Goal: Task Accomplishment & Management: Use online tool/utility

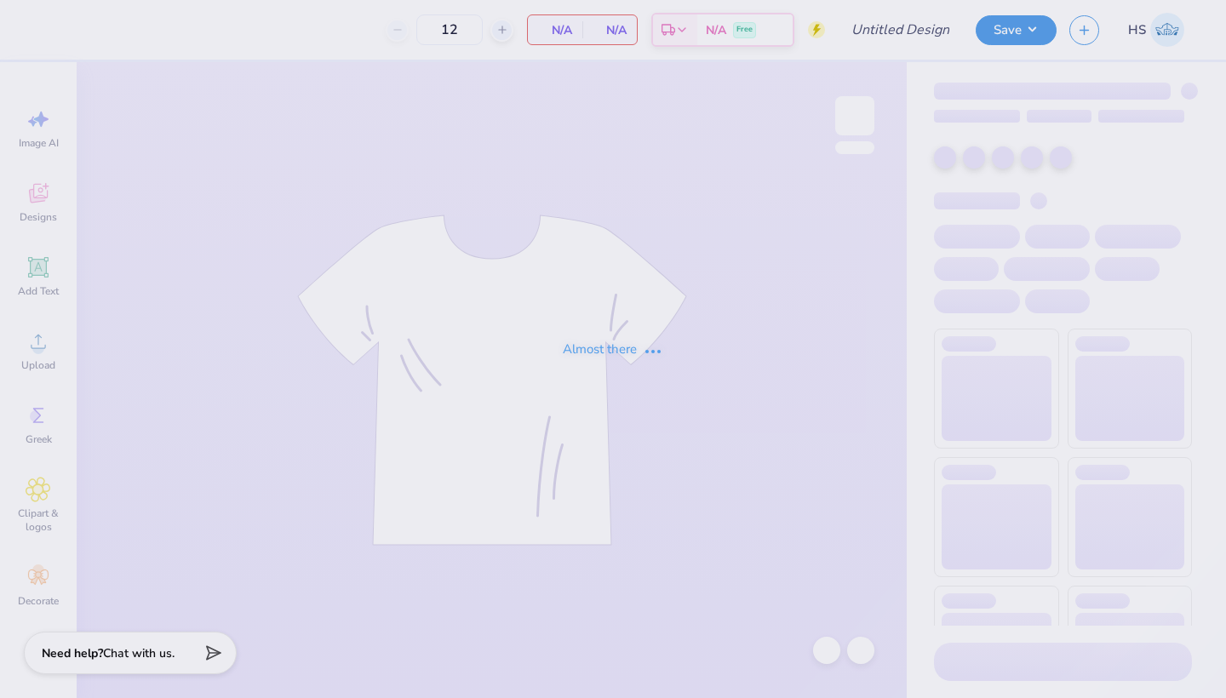
type input "APHI Jorts Jam"
type input "60"
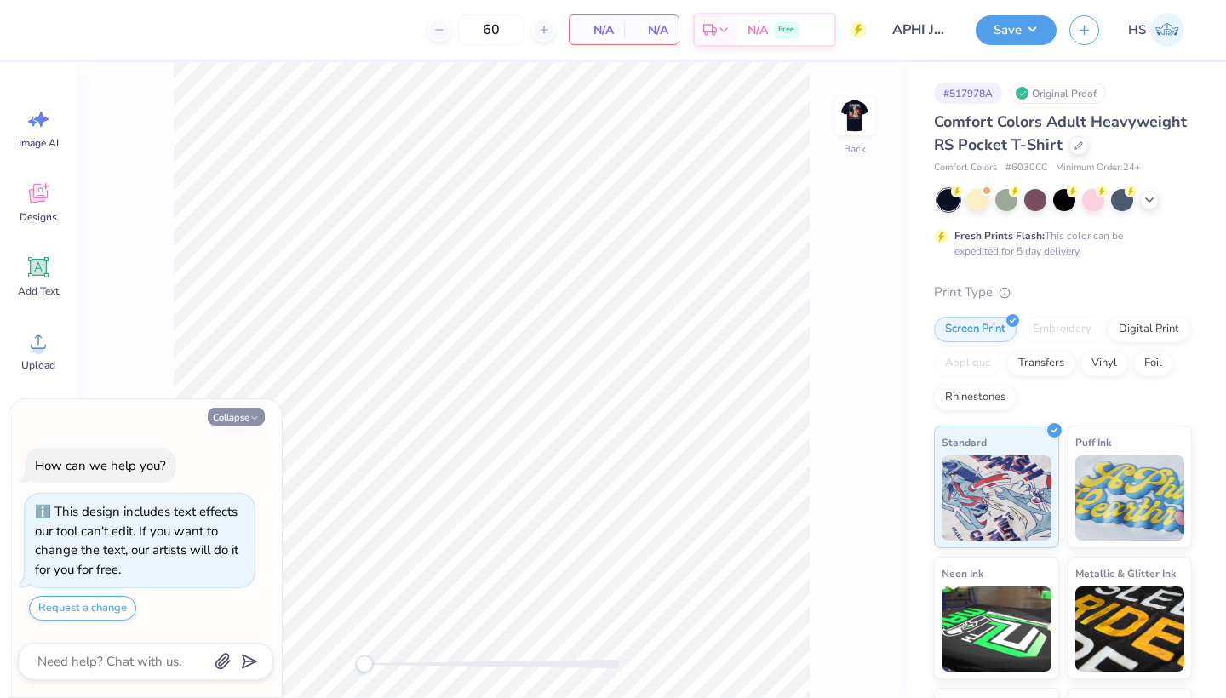
click at [242, 418] on button "Collapse" at bounding box center [236, 417] width 57 height 18
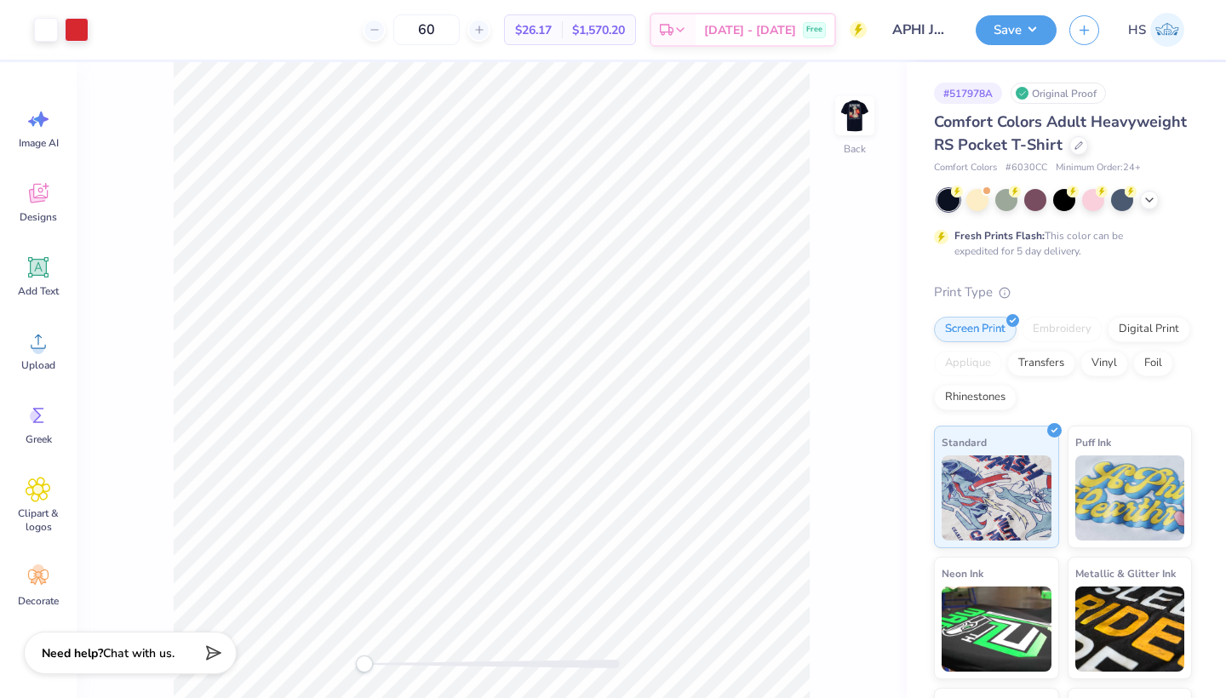
type textarea "x"
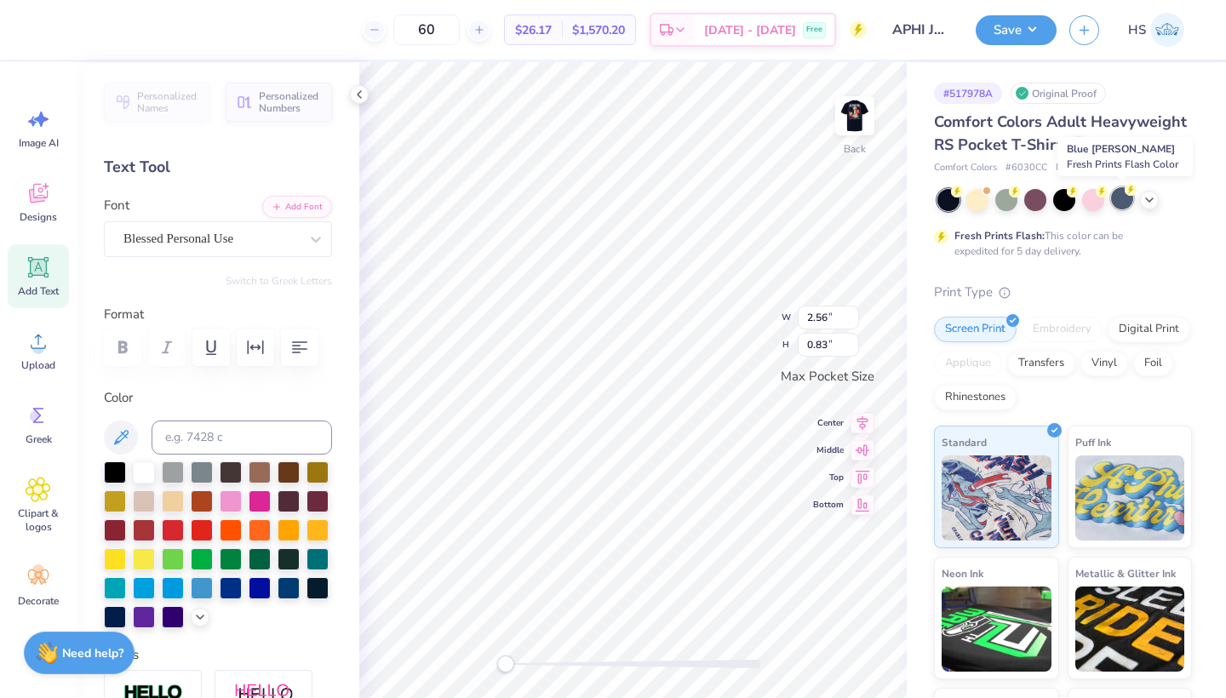
click at [1124, 199] on div at bounding box center [1122, 198] width 22 height 22
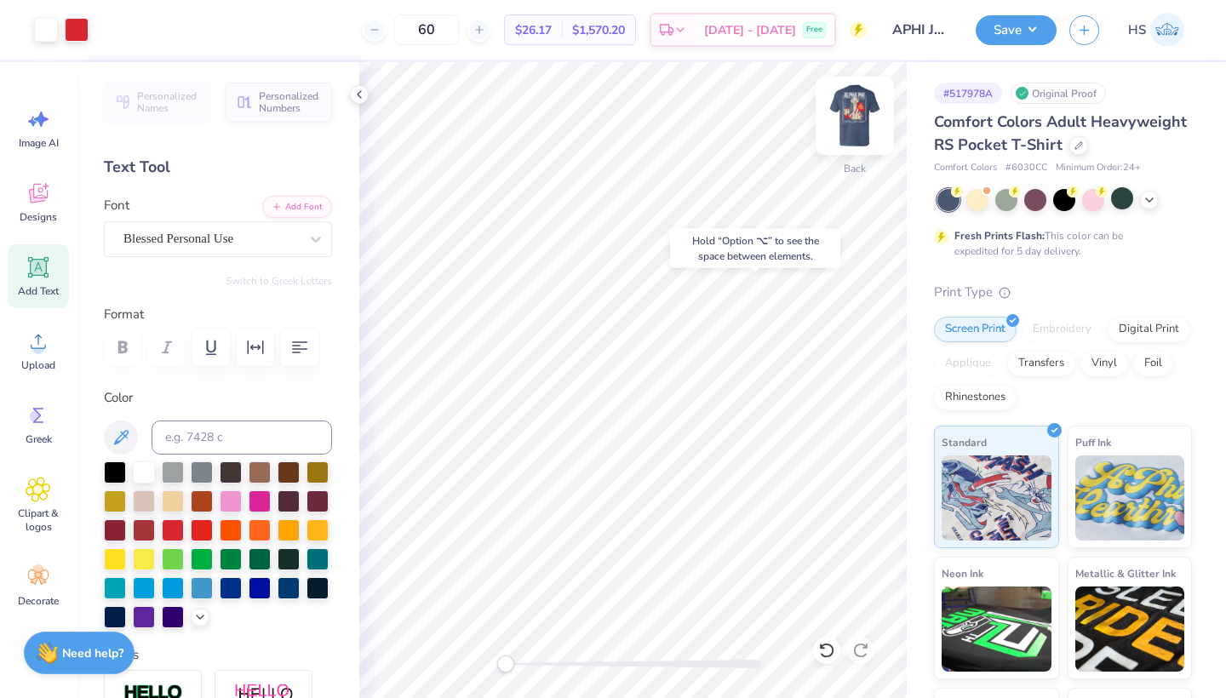
click at [849, 113] on img at bounding box center [855, 116] width 68 height 68
click at [1149, 202] on icon at bounding box center [1149, 199] width 14 height 14
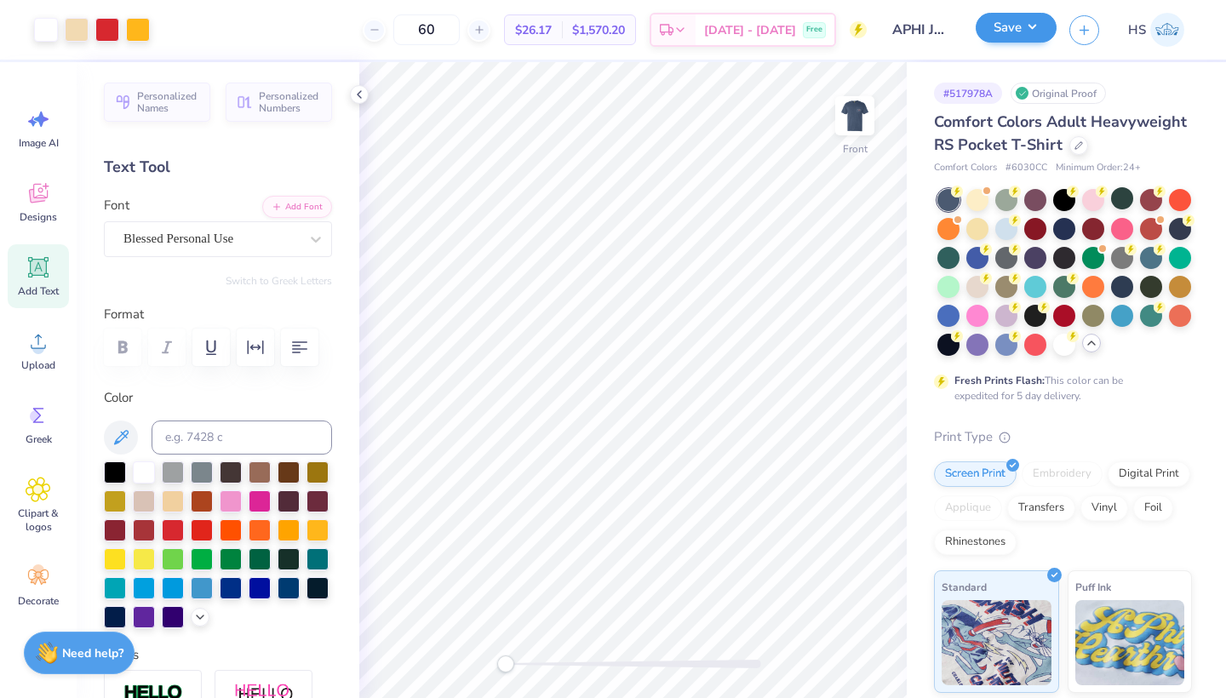
click at [1009, 26] on button "Save" at bounding box center [1016, 28] width 81 height 30
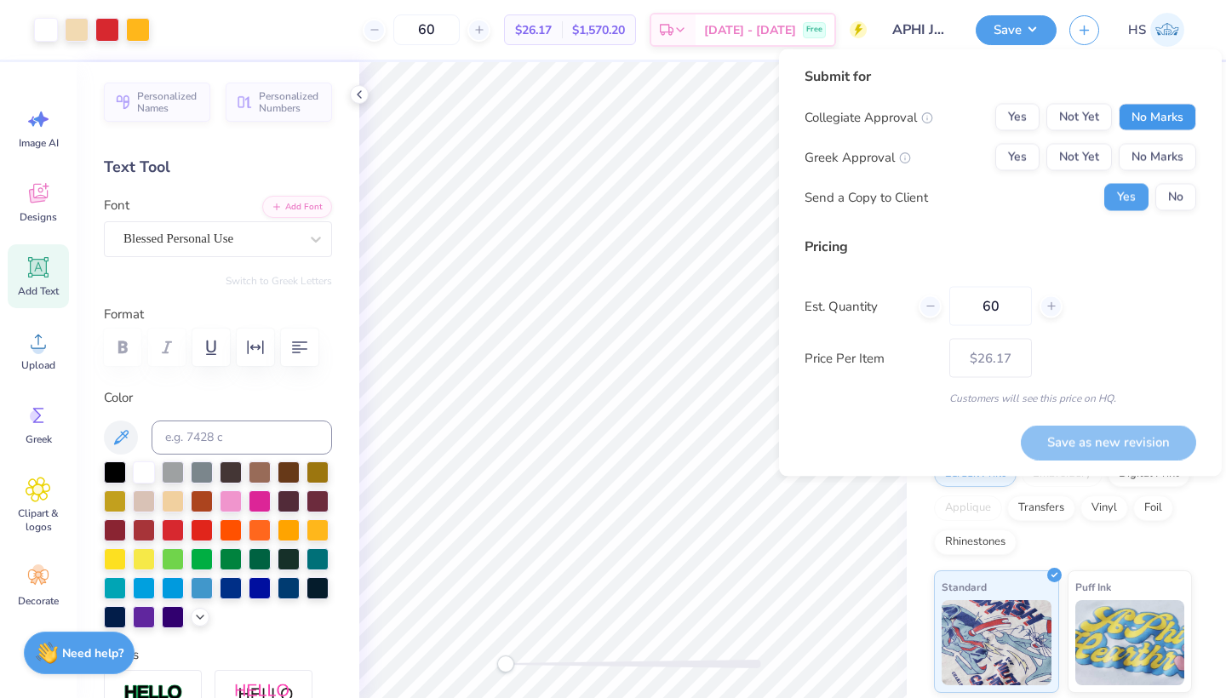
click at [1132, 112] on button "No Marks" at bounding box center [1157, 117] width 77 height 27
click at [1086, 152] on button "Not Yet" at bounding box center [1079, 157] width 66 height 27
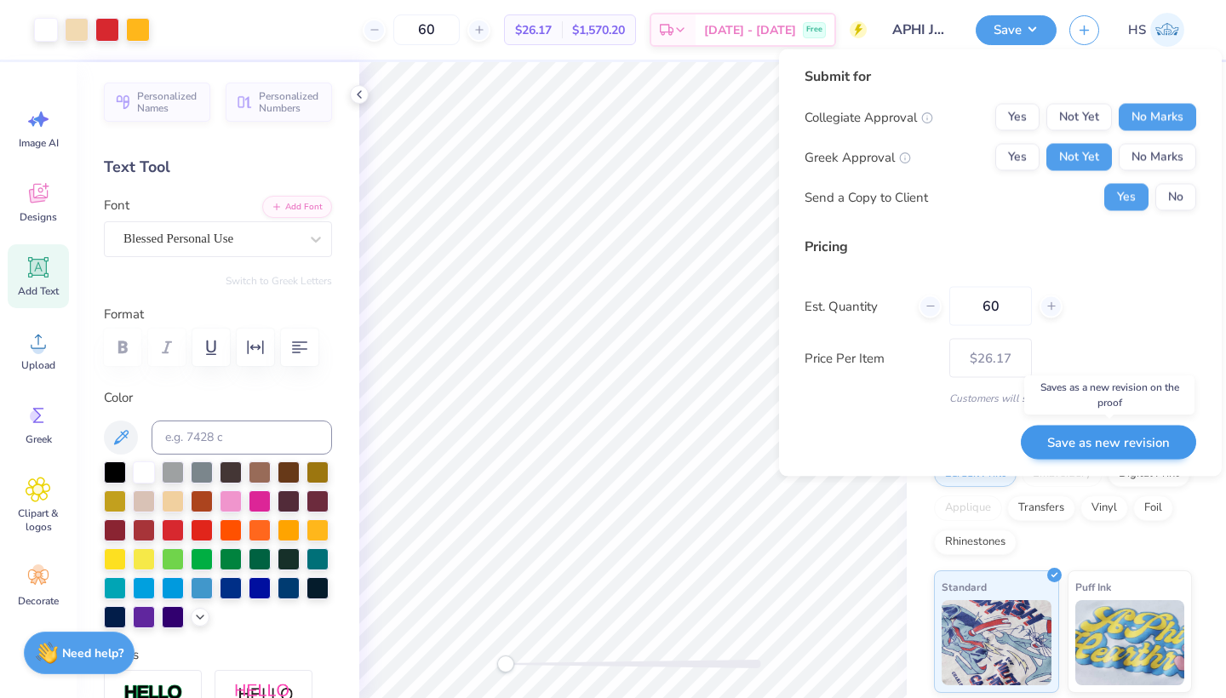
click at [1129, 438] on button "Save as new revision" at bounding box center [1108, 442] width 175 height 35
type input "$26.17"
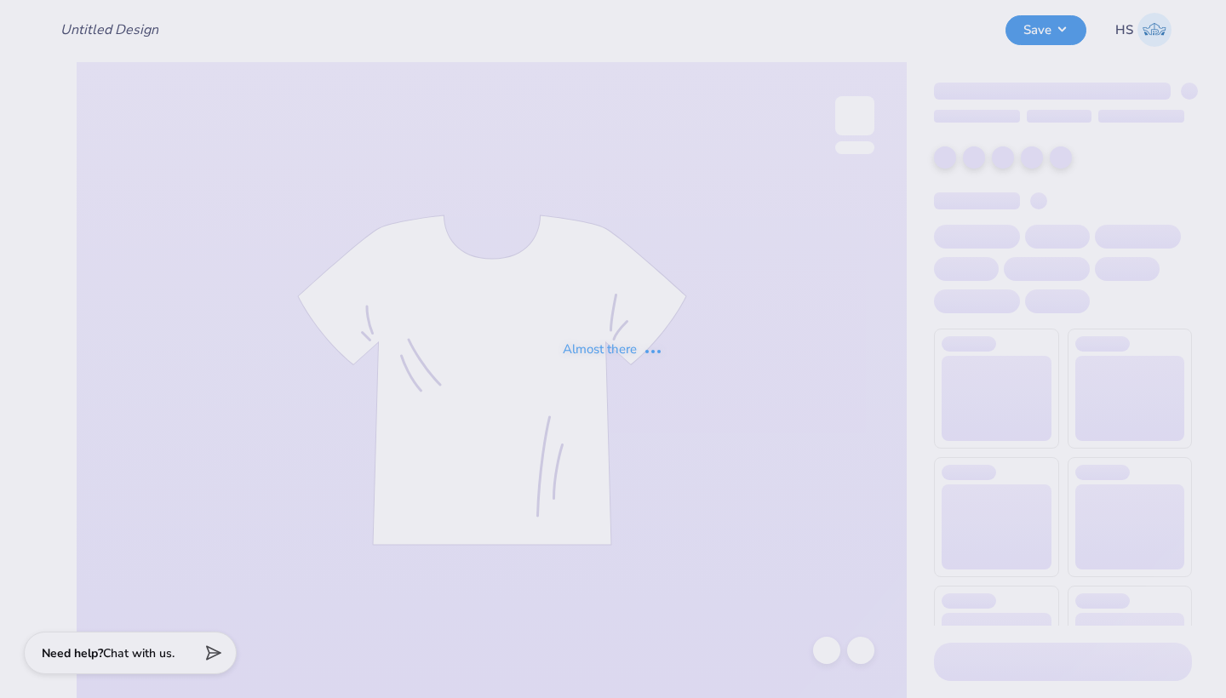
type input "APHI Jorts Jam"
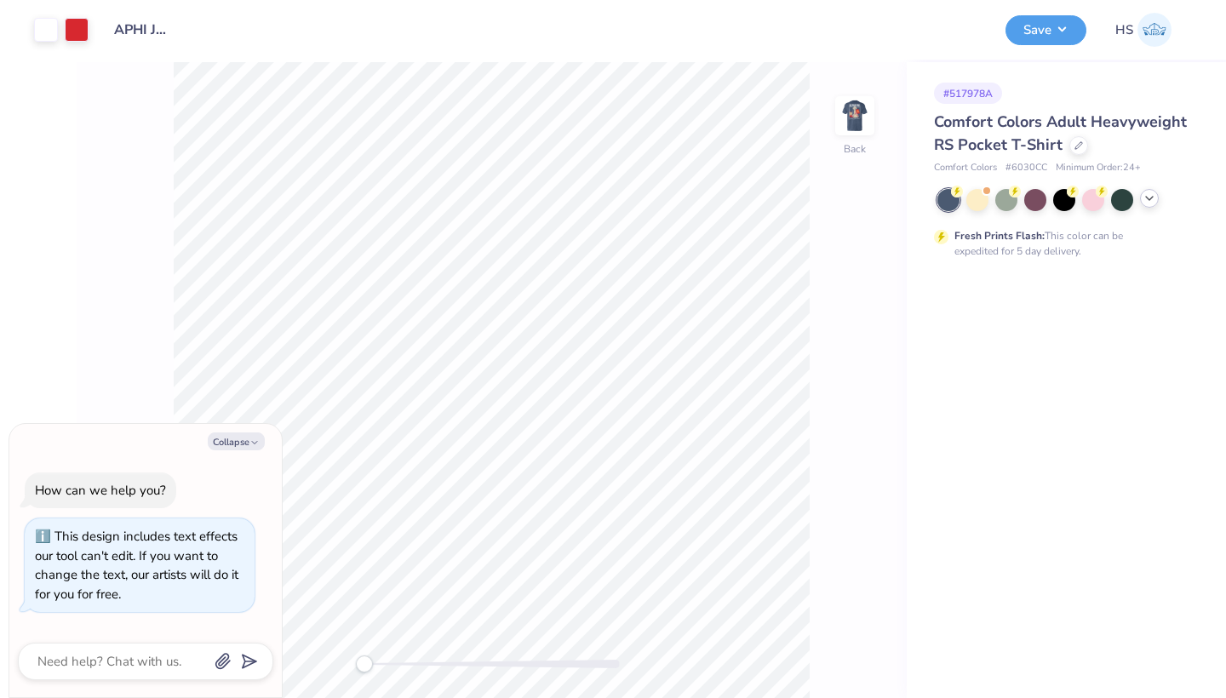
click at [1149, 199] on polyline at bounding box center [1149, 198] width 7 height 3
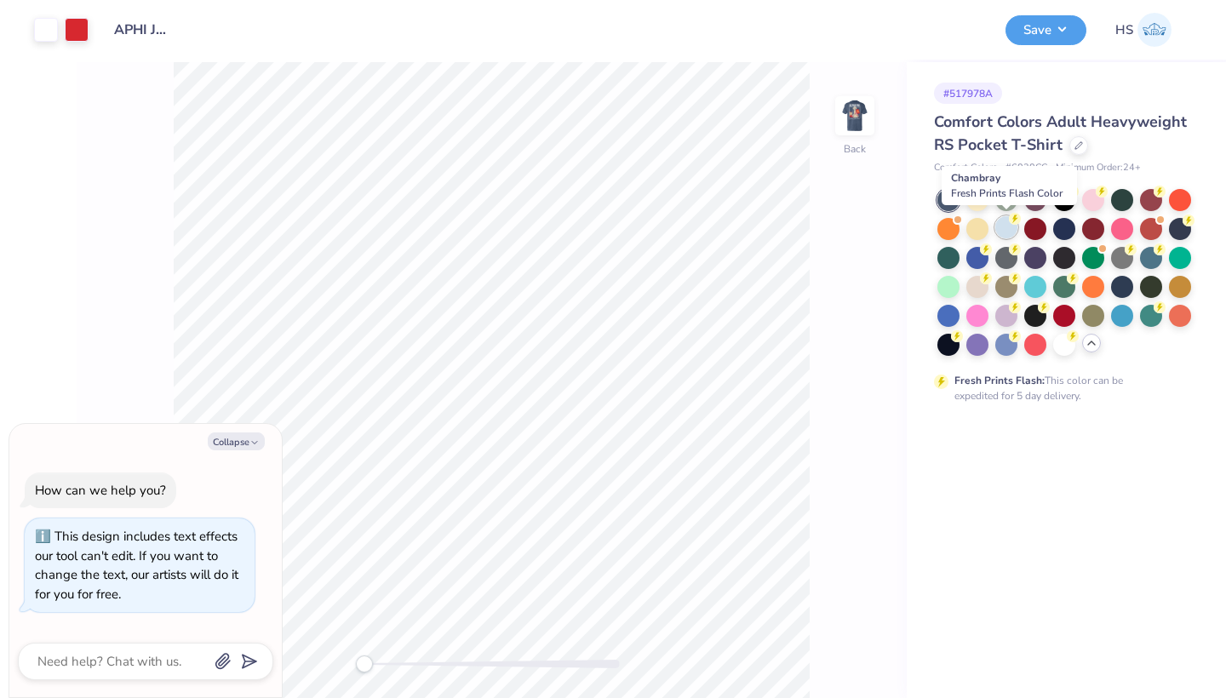
click at [1008, 232] on div at bounding box center [1006, 227] width 22 height 22
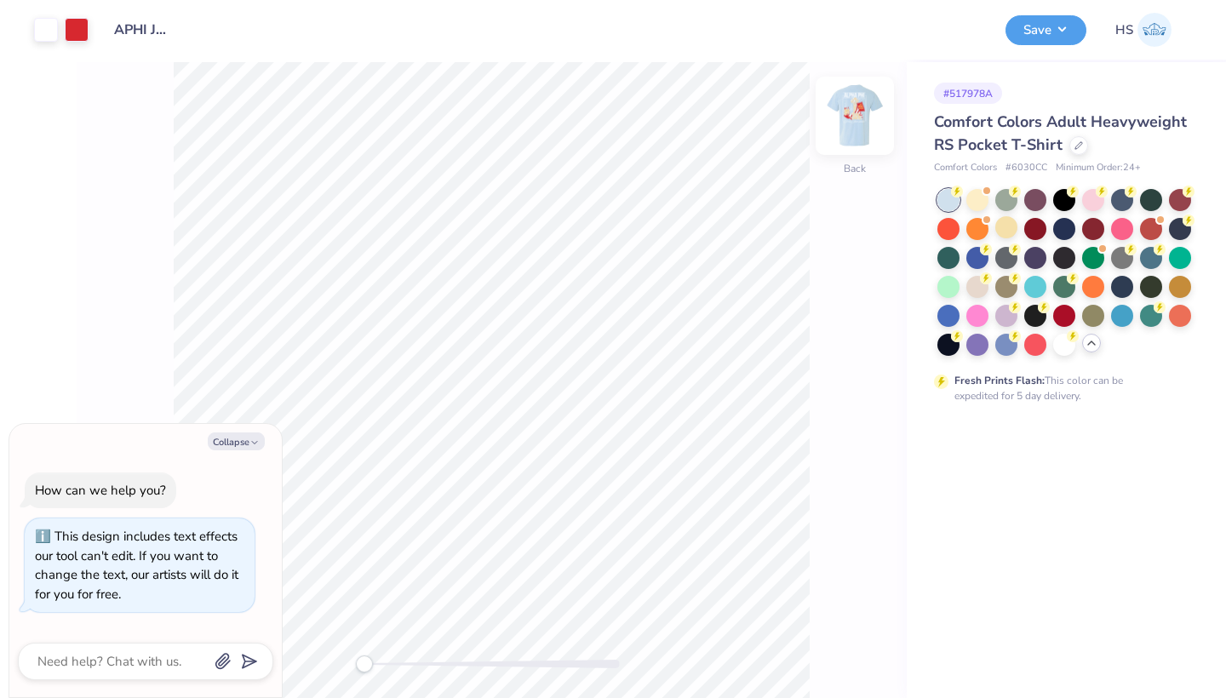
click at [852, 120] on img at bounding box center [855, 116] width 68 height 68
click at [1049, 33] on button "Save" at bounding box center [1045, 28] width 81 height 30
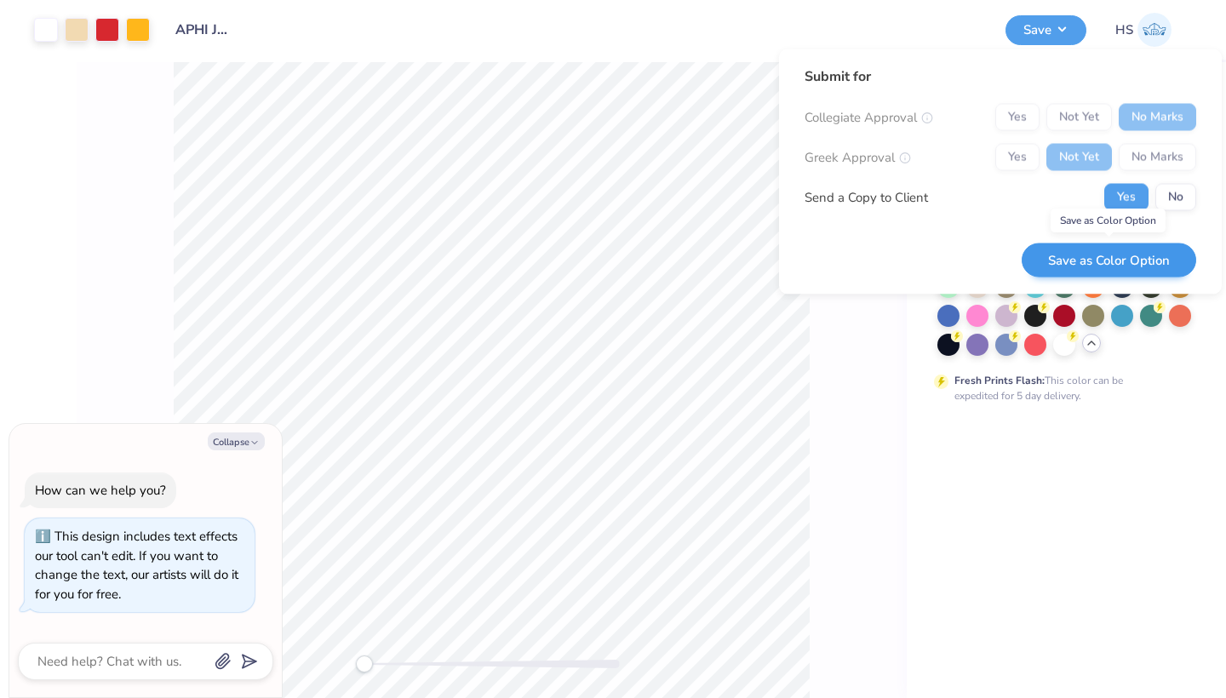
click at [1109, 258] on button "Save as Color Option" at bounding box center [1109, 260] width 175 height 35
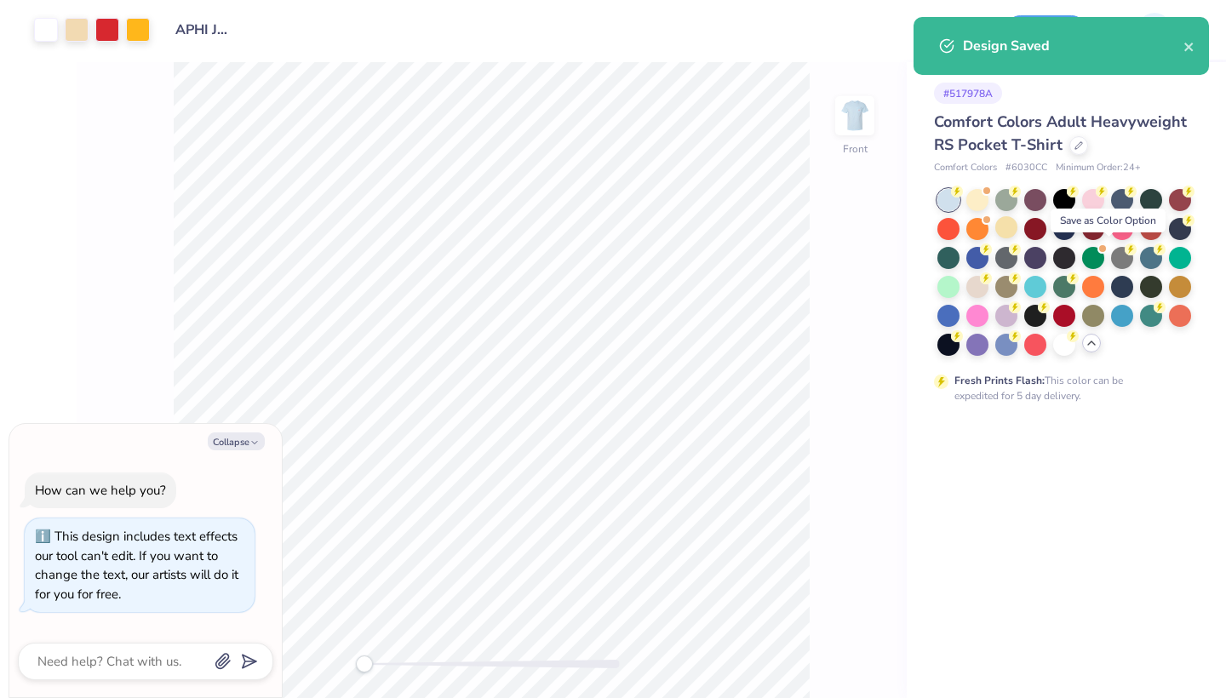
type textarea "x"
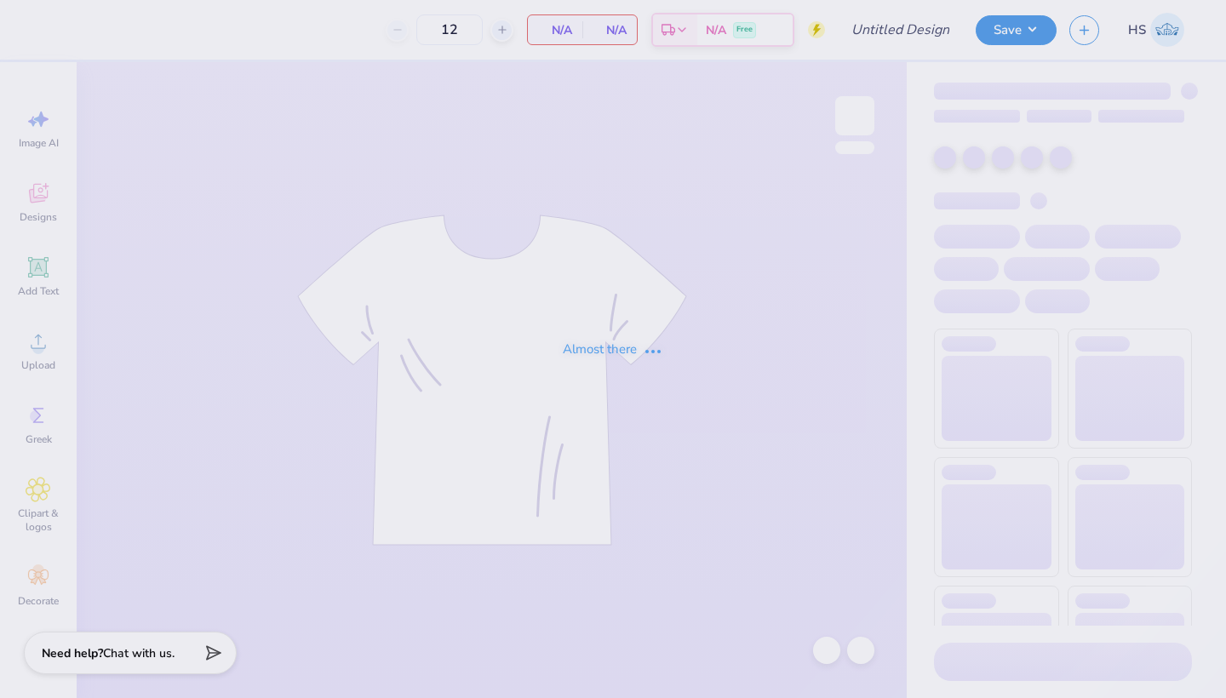
type input "APHI Jorts Jam"
type input "60"
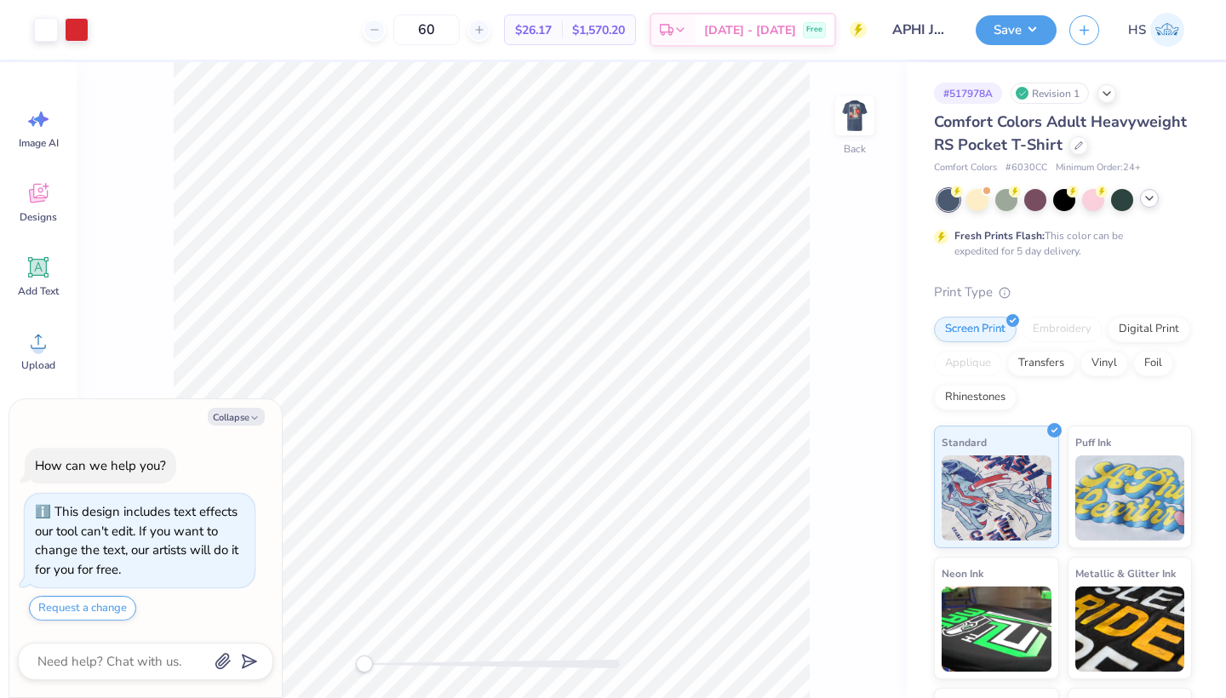
click at [1148, 196] on icon at bounding box center [1149, 199] width 14 height 14
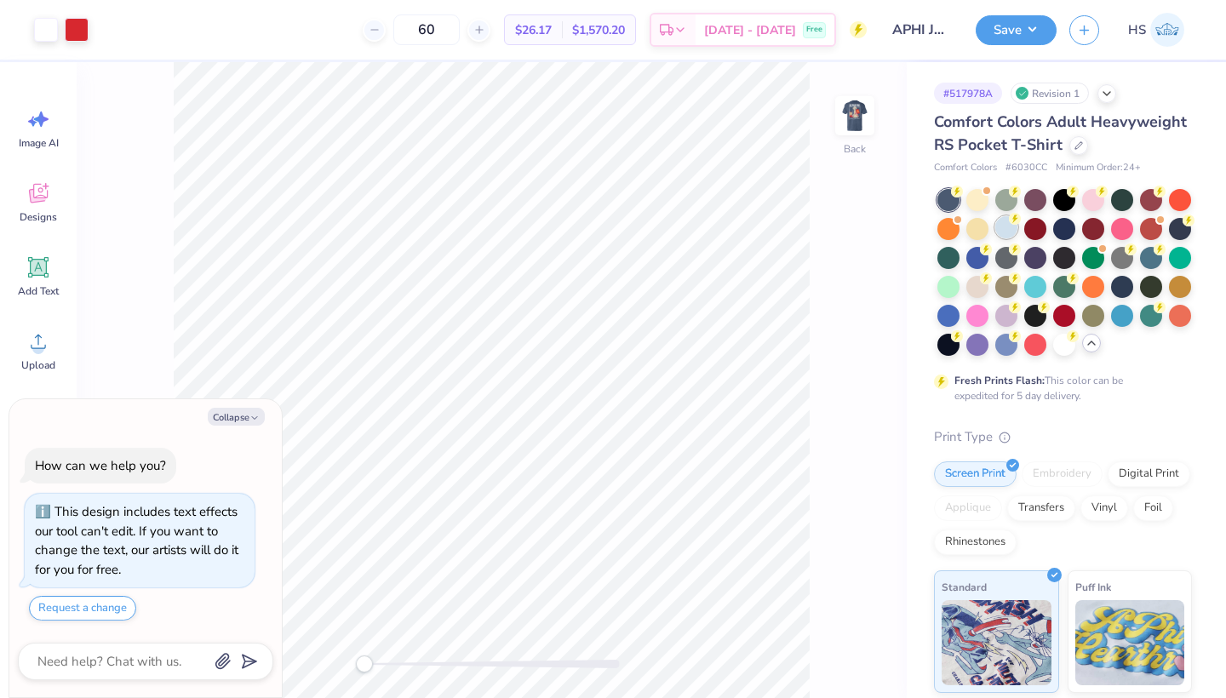
click at [1005, 232] on div at bounding box center [1006, 227] width 22 height 22
click at [1011, 40] on button "Save" at bounding box center [1016, 28] width 81 height 30
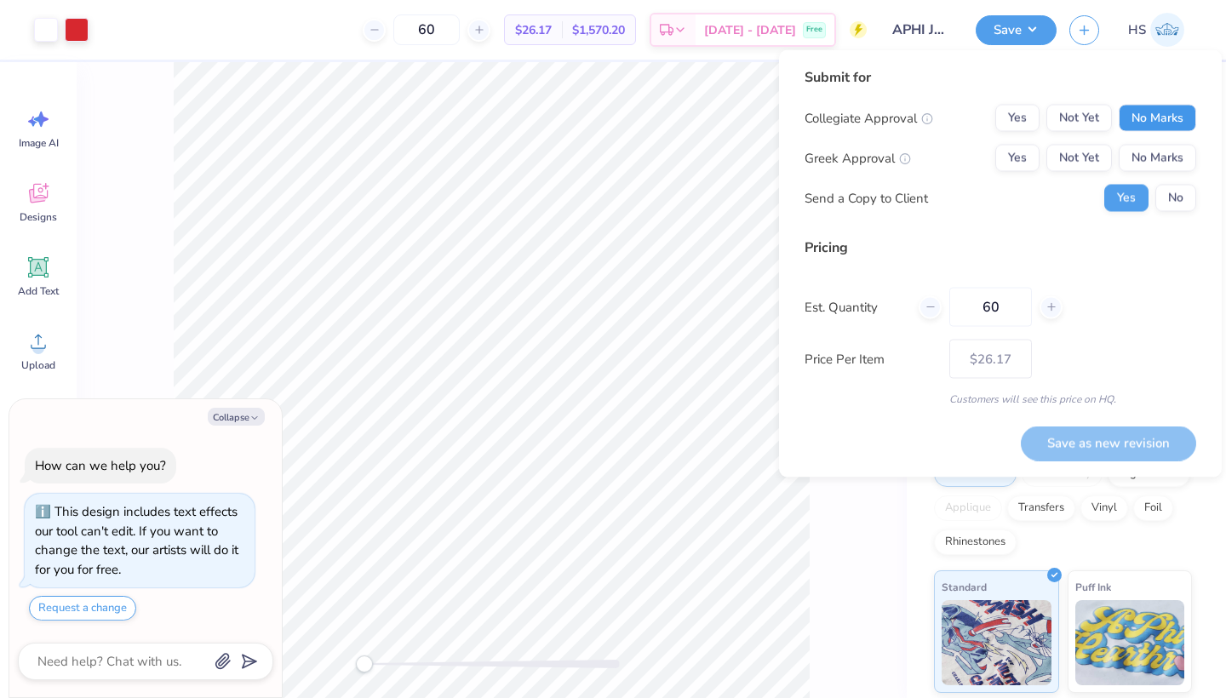
click at [1142, 119] on button "No Marks" at bounding box center [1157, 118] width 77 height 27
click at [1070, 158] on button "Not Yet" at bounding box center [1079, 158] width 66 height 27
click at [1090, 441] on button "Save as new revision" at bounding box center [1108, 443] width 175 height 35
type textarea "x"
type input "– –"
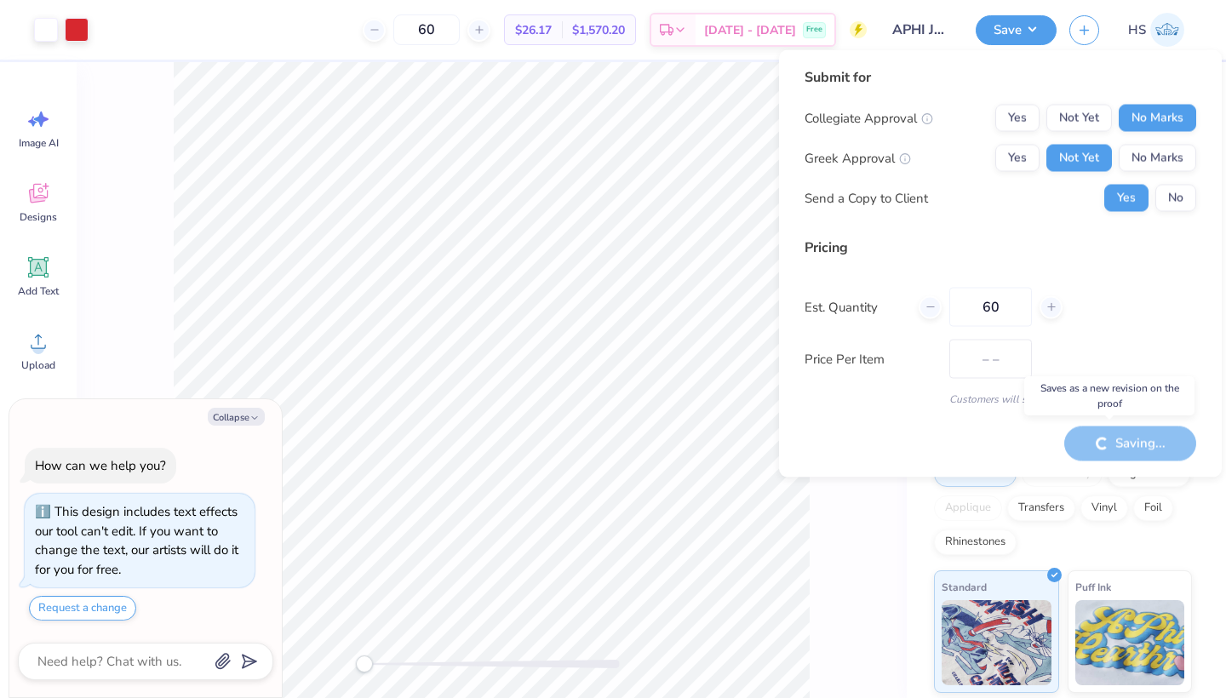
type textarea "x"
type input "$26.17"
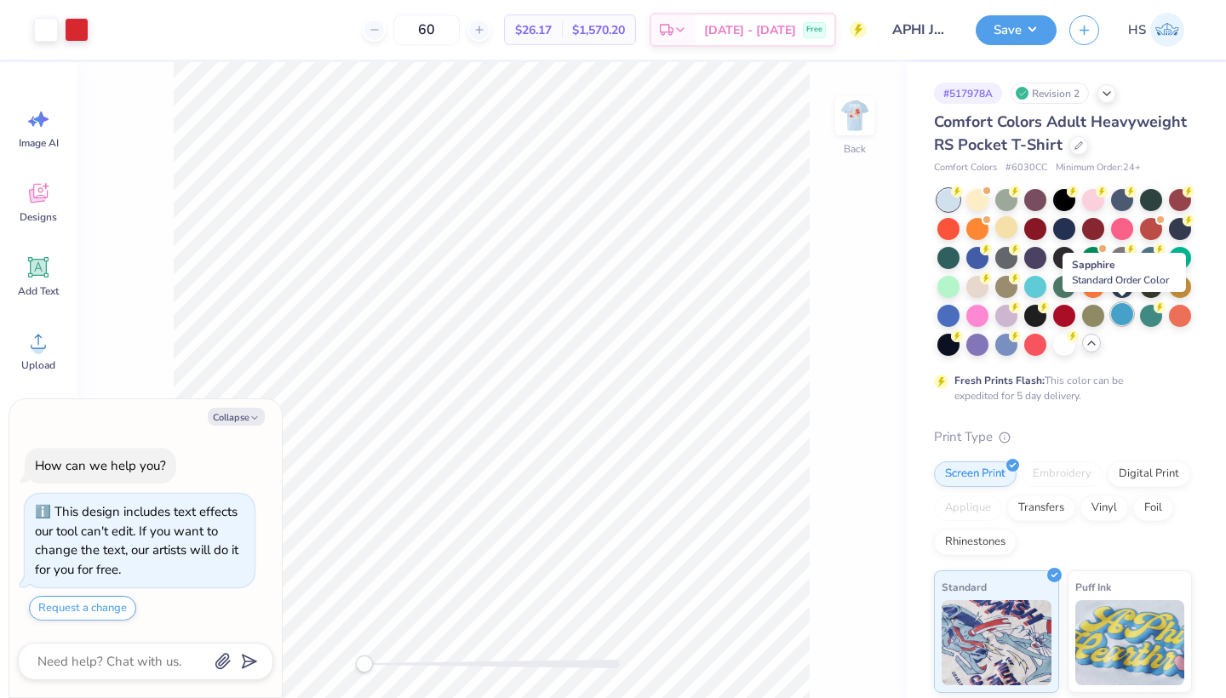
click at [1118, 316] on div at bounding box center [1122, 314] width 22 height 22
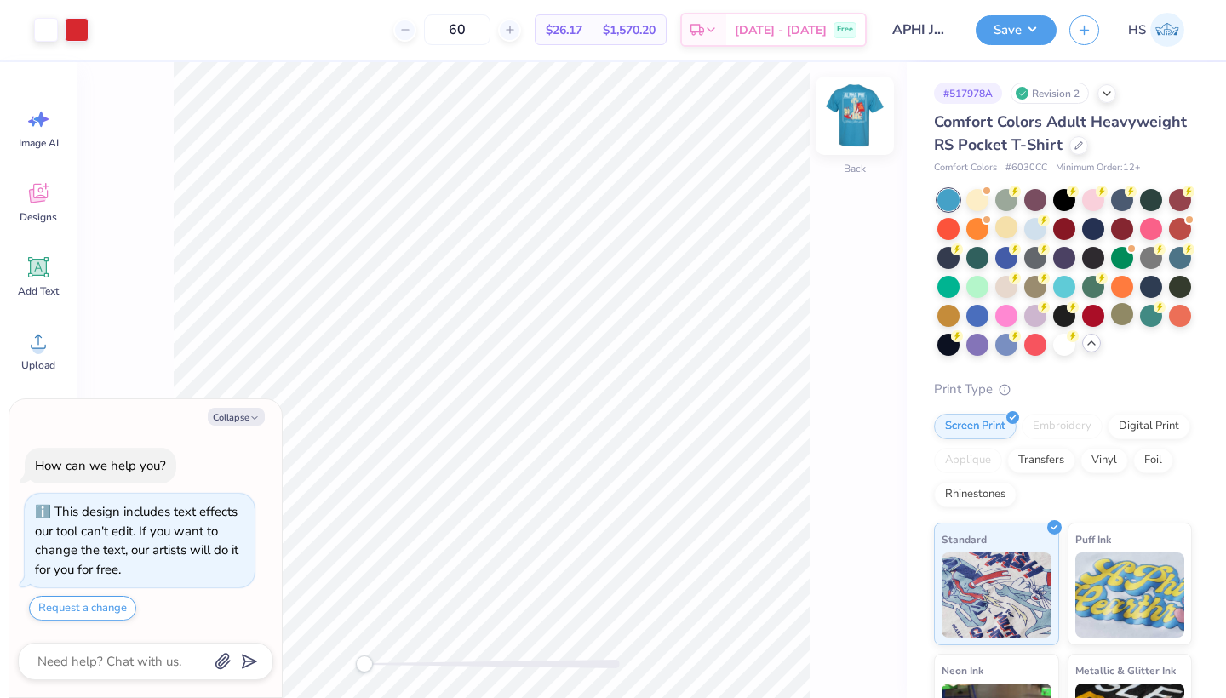
click at [848, 110] on img at bounding box center [855, 116] width 68 height 68
click at [247, 422] on button "Collapse" at bounding box center [236, 417] width 57 height 18
type textarea "x"
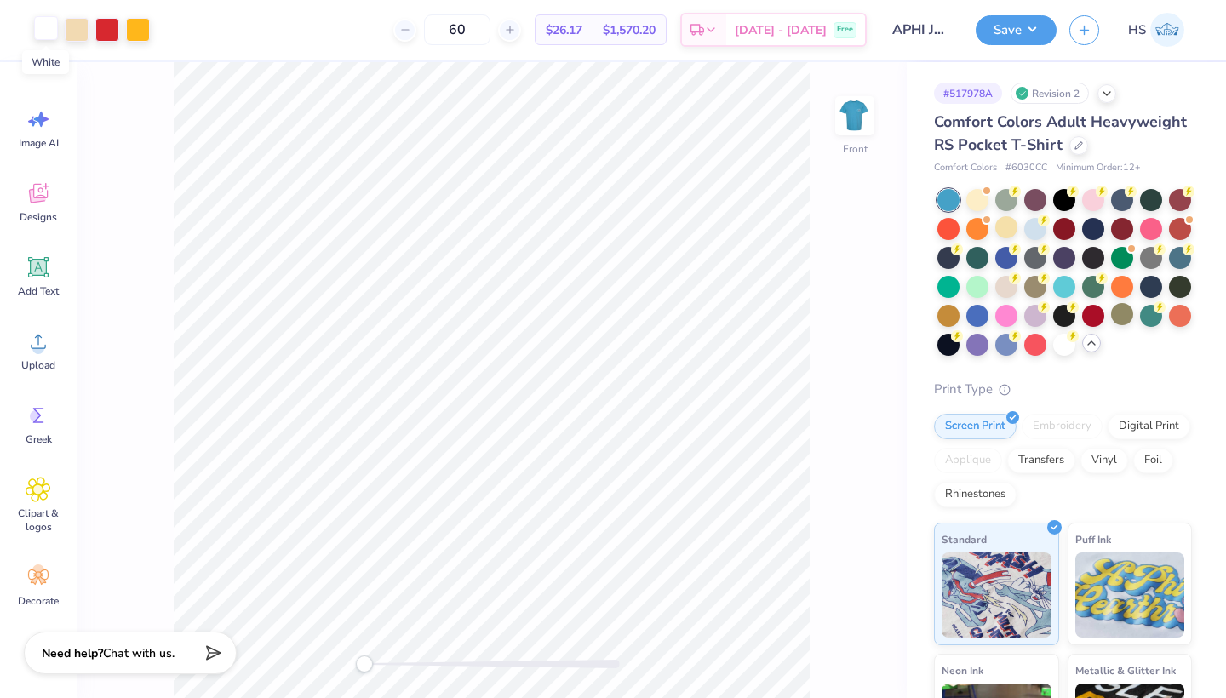
click at [47, 29] on div at bounding box center [46, 28] width 24 height 24
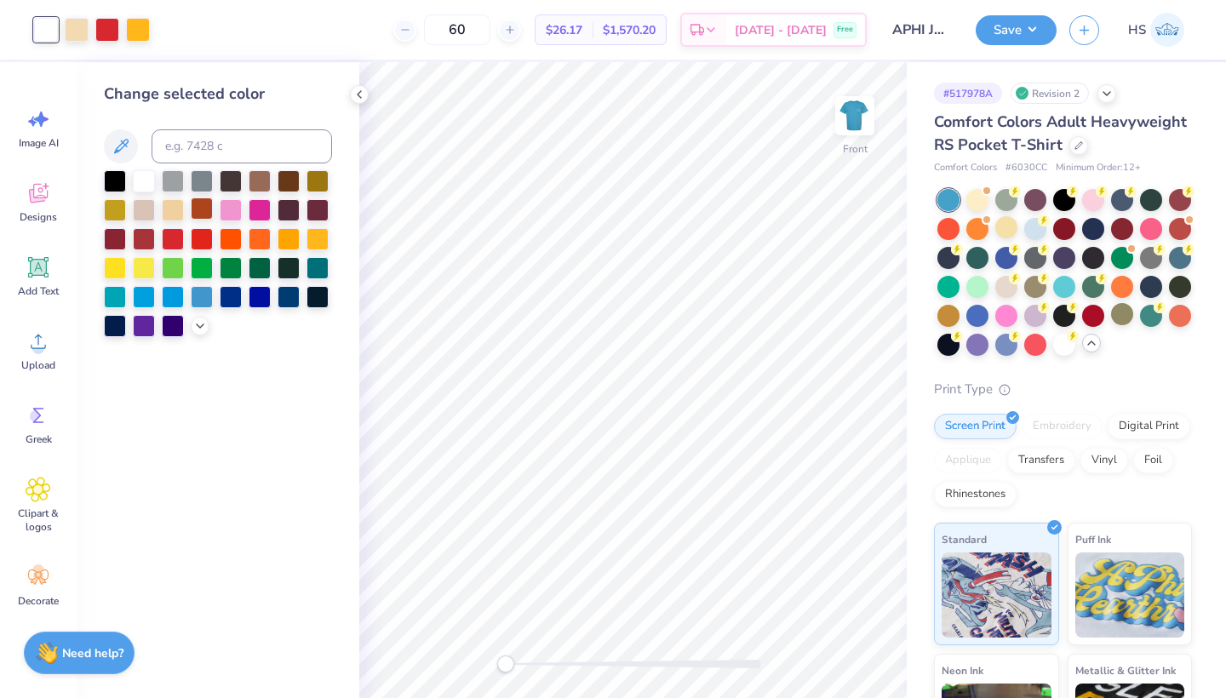
click at [208, 210] on div at bounding box center [202, 209] width 22 height 22
click at [312, 215] on div at bounding box center [317, 209] width 22 height 22
click at [1036, 230] on div at bounding box center [1035, 227] width 22 height 22
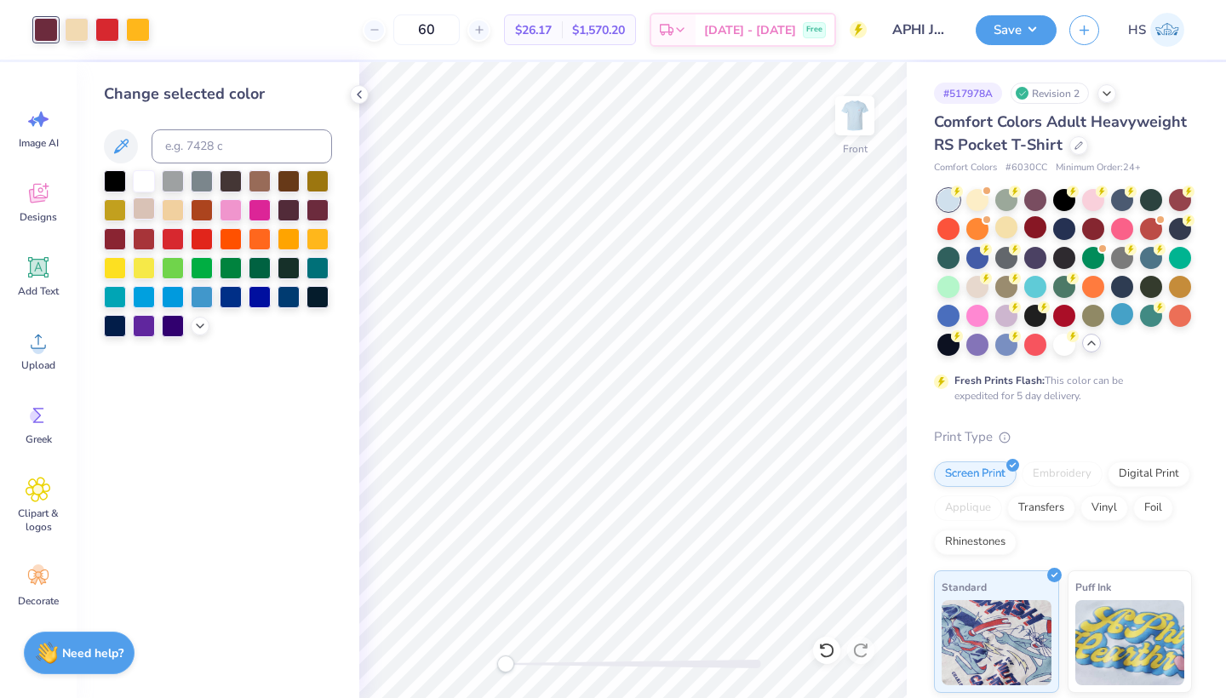
click at [145, 213] on div at bounding box center [144, 209] width 22 height 22
click at [228, 301] on div at bounding box center [231, 295] width 22 height 22
click at [198, 331] on icon at bounding box center [200, 325] width 14 height 14
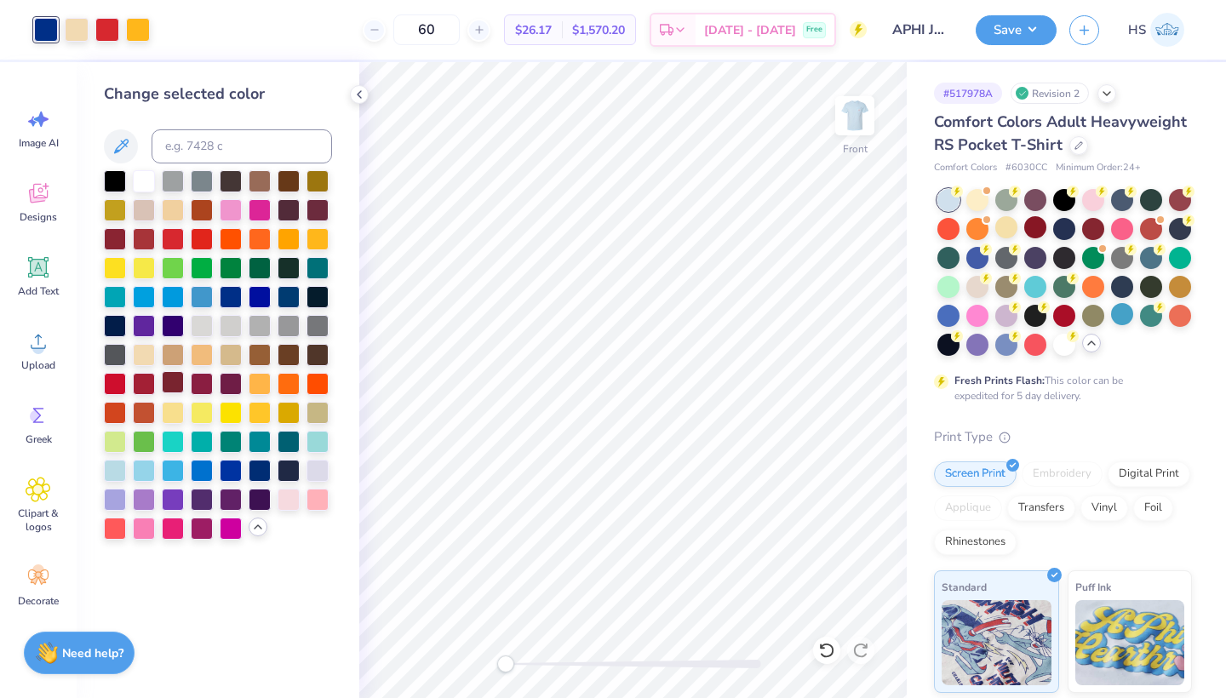
click at [177, 386] on div at bounding box center [173, 382] width 22 height 22
click at [143, 182] on div at bounding box center [144, 180] width 22 height 22
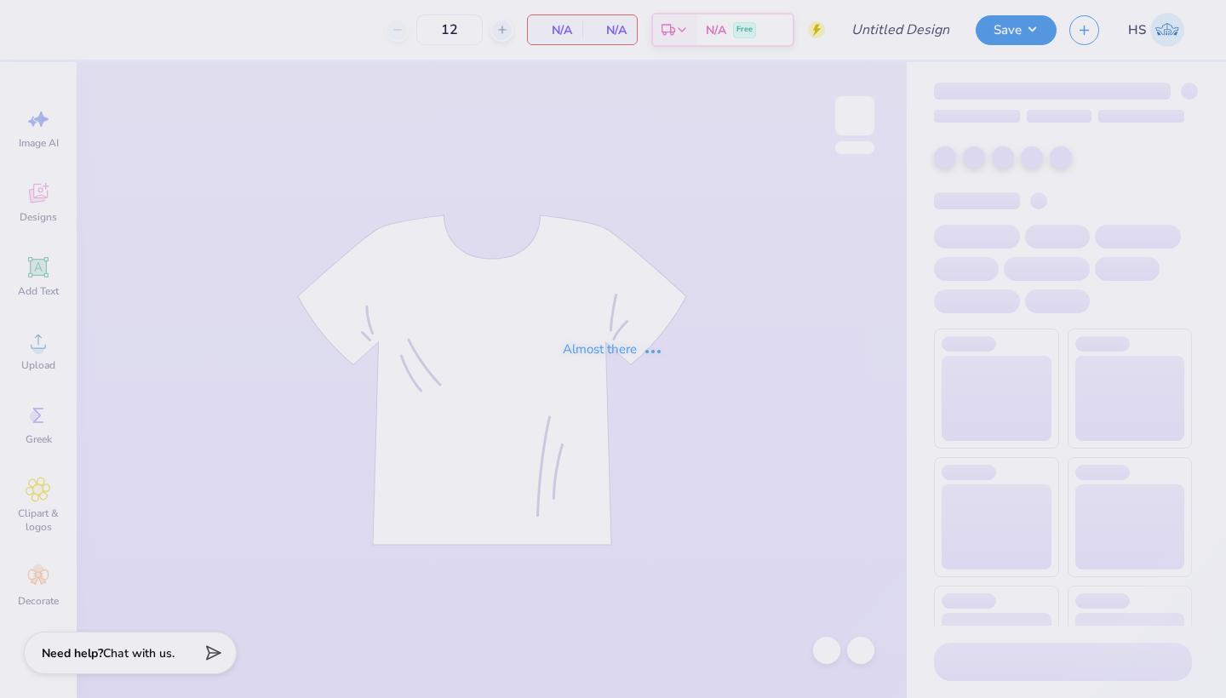
type input "APHI Jorts Jam"
type input "60"
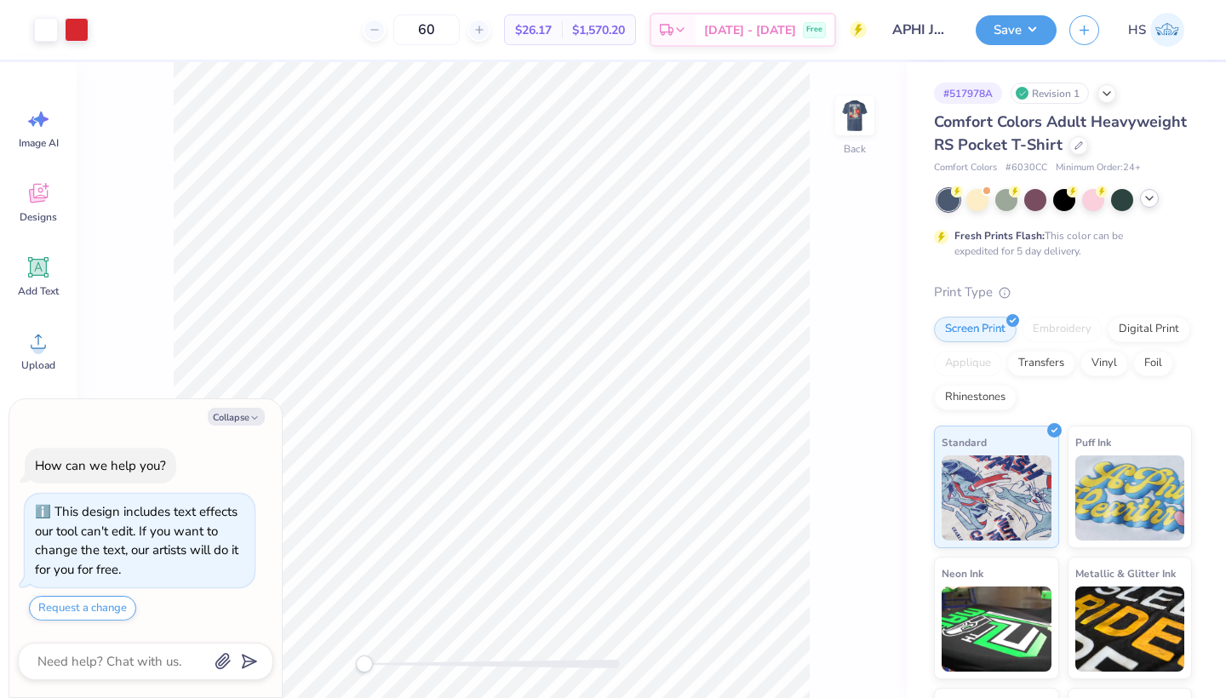
click at [1154, 203] on icon at bounding box center [1149, 199] width 14 height 14
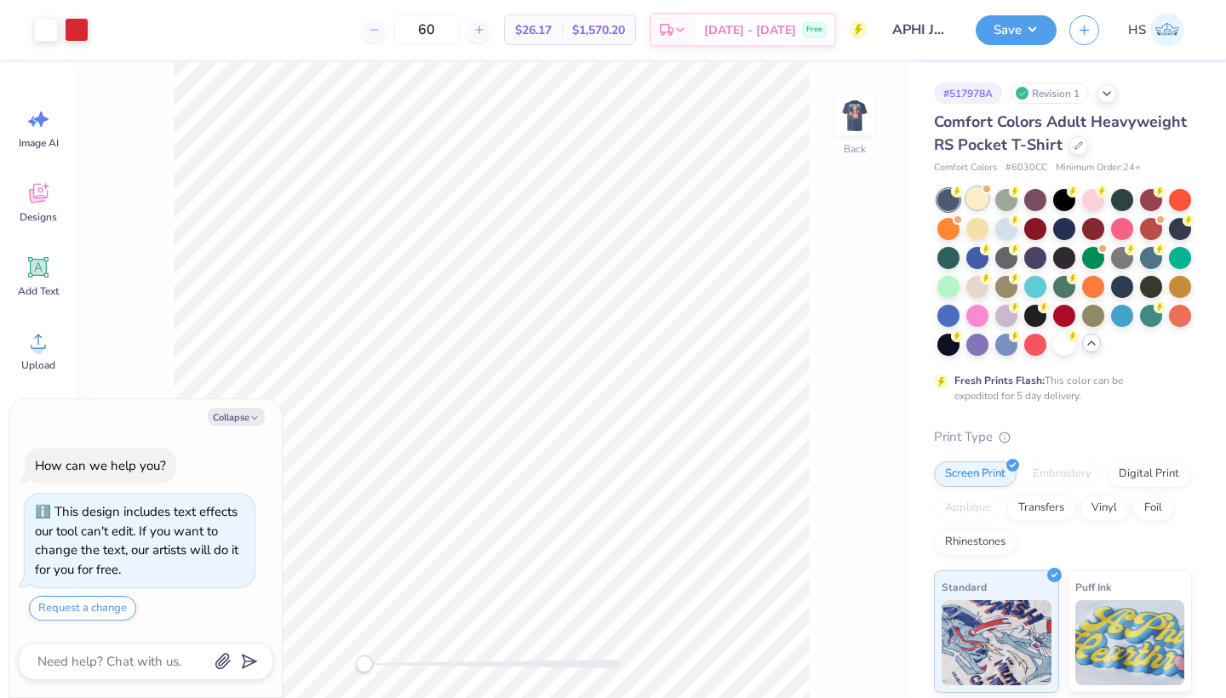
click at [971, 200] on div at bounding box center [977, 198] width 22 height 22
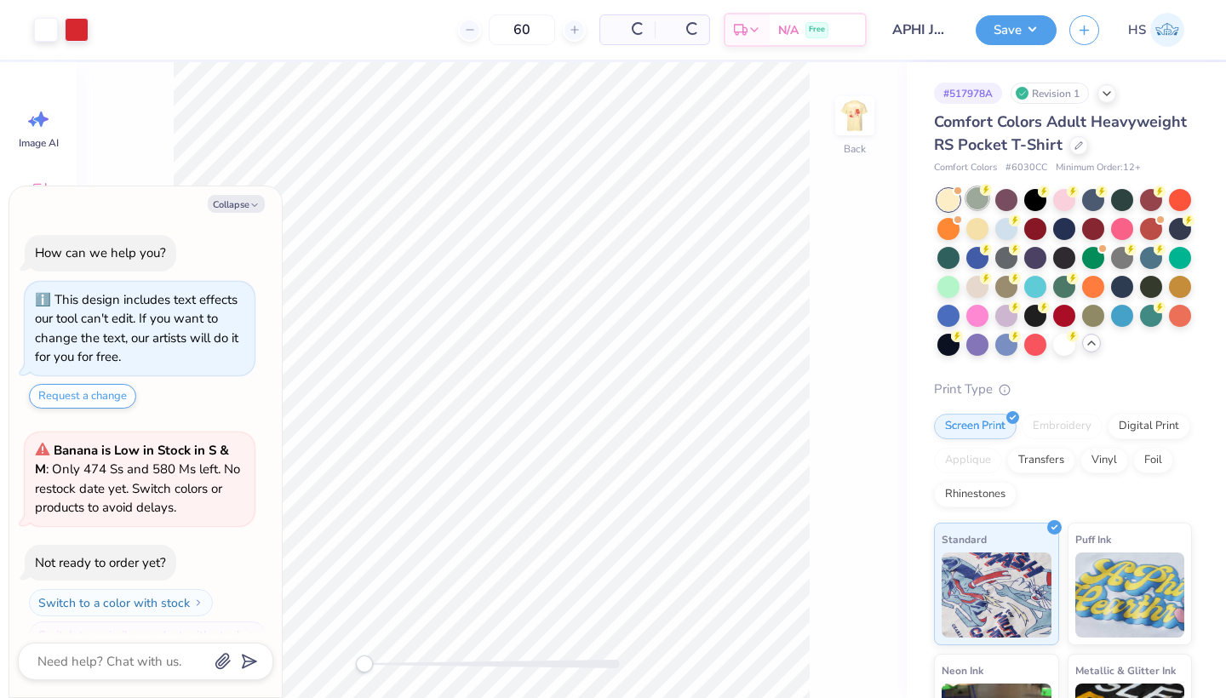
scroll to position [262, 0]
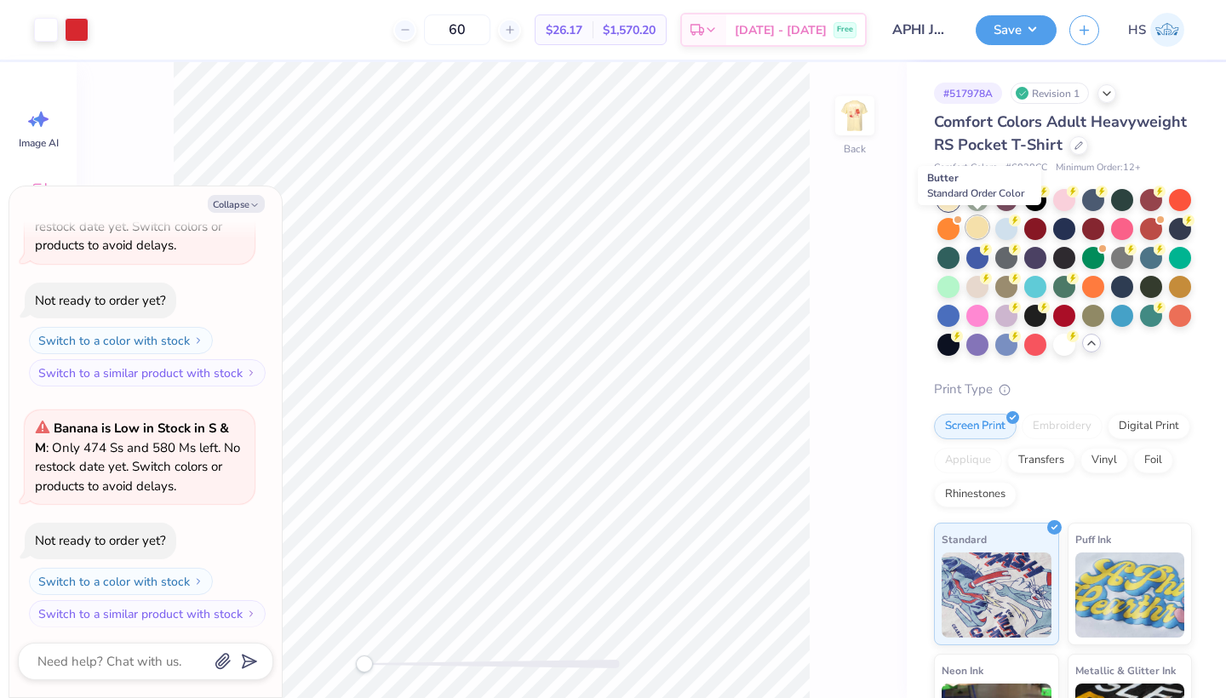
click at [973, 226] on div at bounding box center [977, 227] width 22 height 22
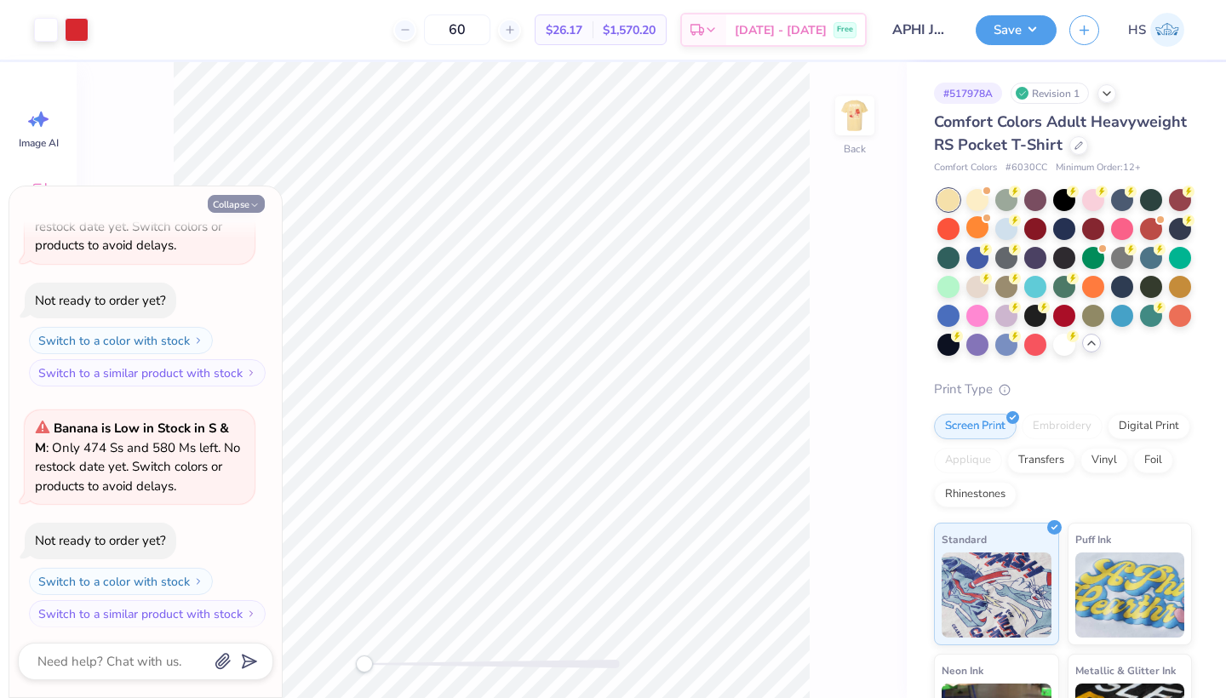
click at [245, 206] on button "Collapse" at bounding box center [236, 204] width 57 height 18
type textarea "x"
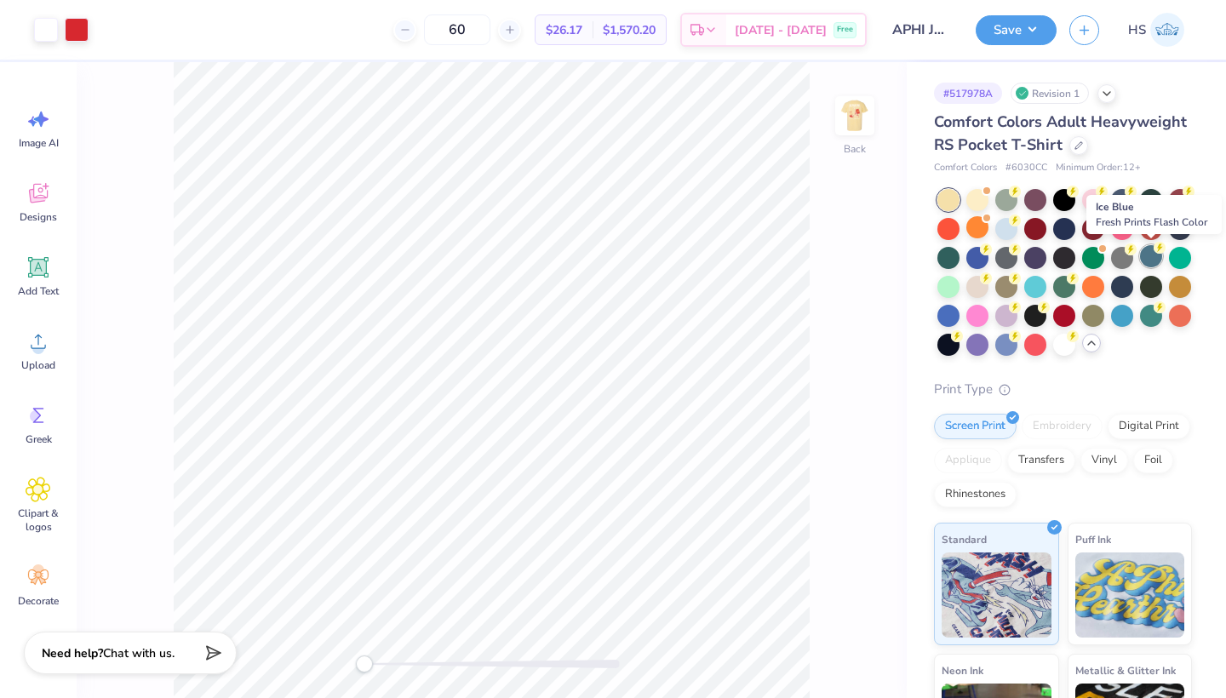
click at [1153, 261] on div at bounding box center [1151, 256] width 22 height 22
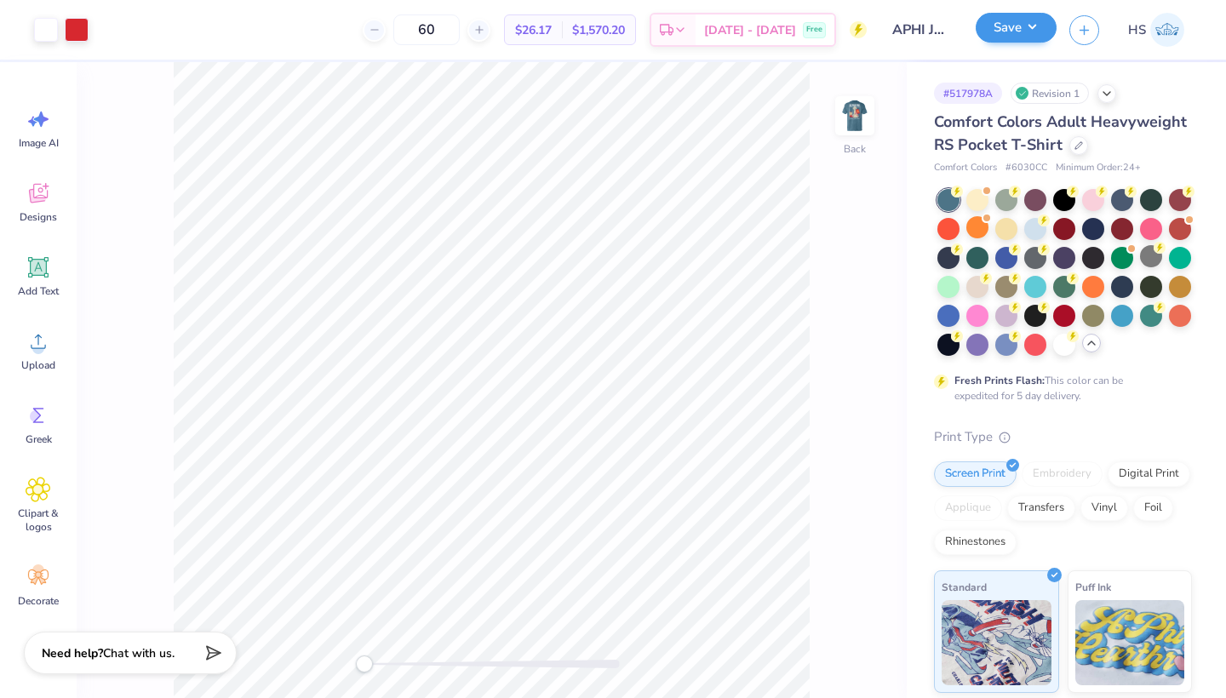
click at [1012, 24] on button "Save" at bounding box center [1016, 28] width 81 height 30
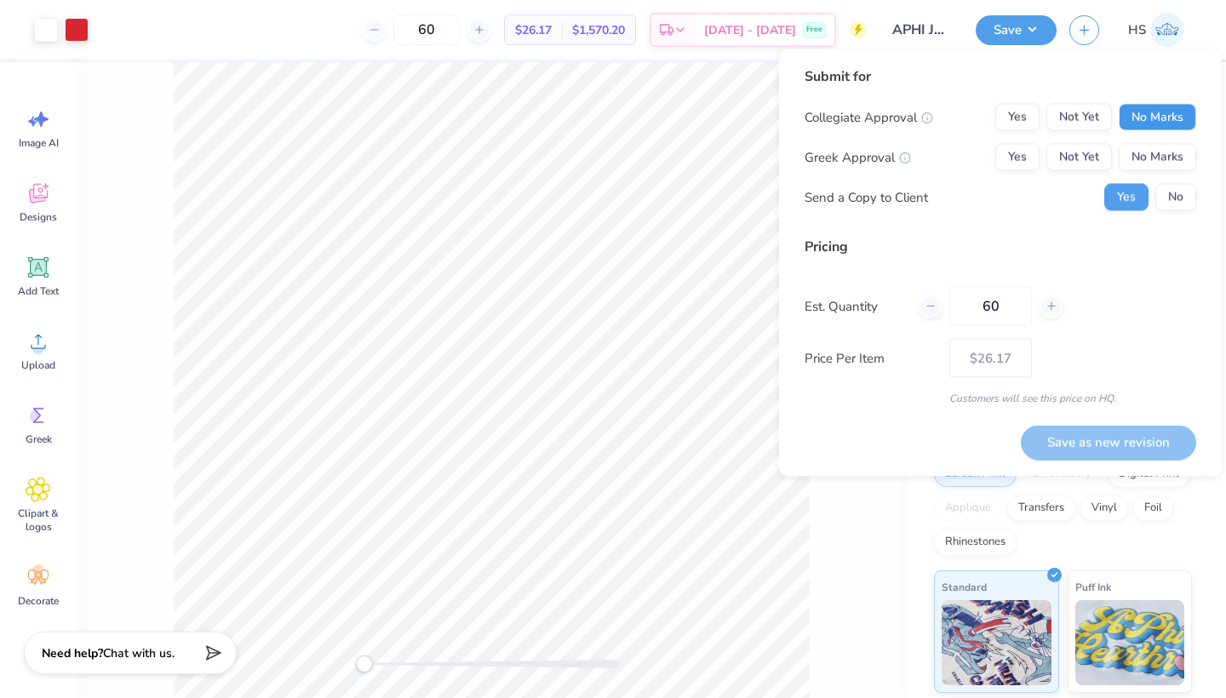
click at [1149, 123] on button "No Marks" at bounding box center [1157, 117] width 77 height 27
click at [1086, 155] on button "Not Yet" at bounding box center [1079, 157] width 66 height 27
click at [1107, 437] on button "Save as new revision" at bounding box center [1108, 442] width 175 height 35
type input "$26.17"
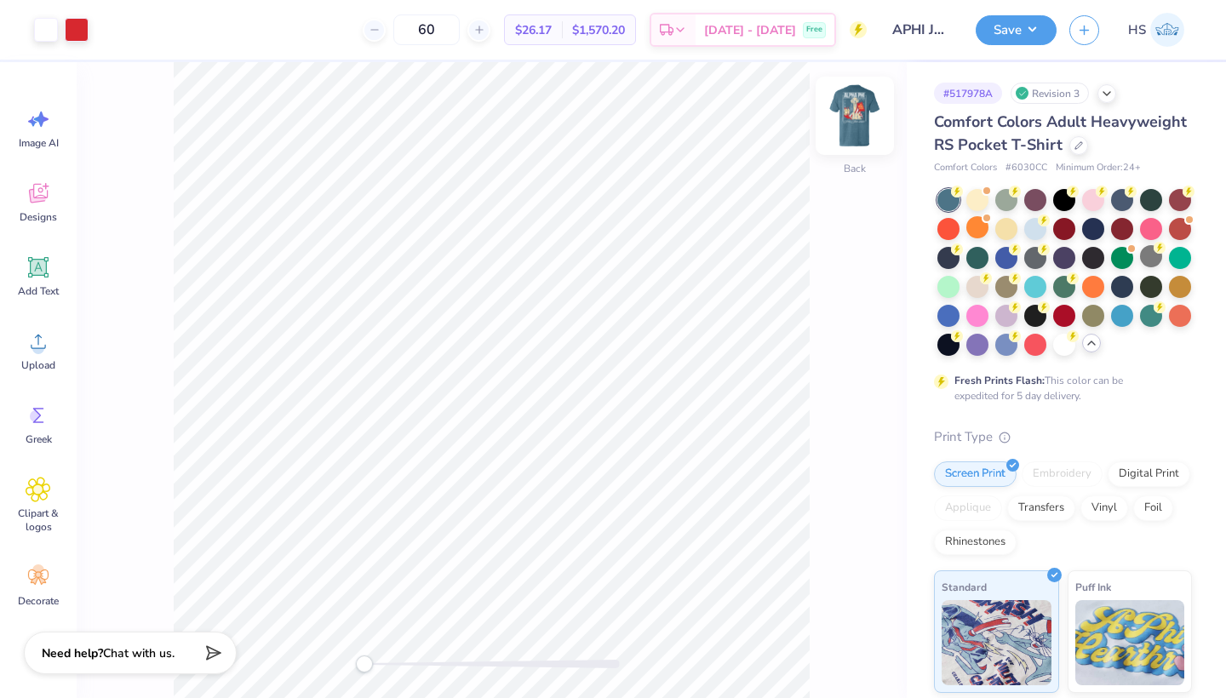
click at [858, 110] on img at bounding box center [855, 116] width 68 height 68
click at [80, 28] on div at bounding box center [77, 28] width 24 height 24
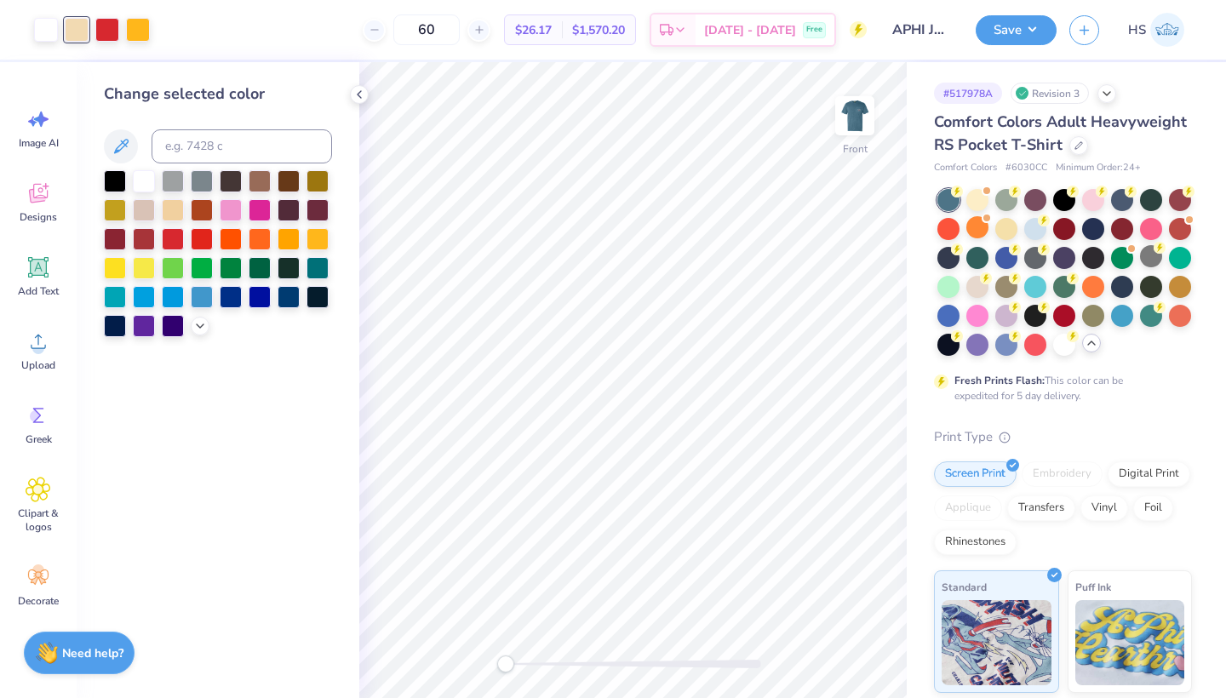
click at [195, 318] on div at bounding box center [218, 253] width 228 height 167
click at [199, 324] on icon at bounding box center [200, 325] width 14 height 14
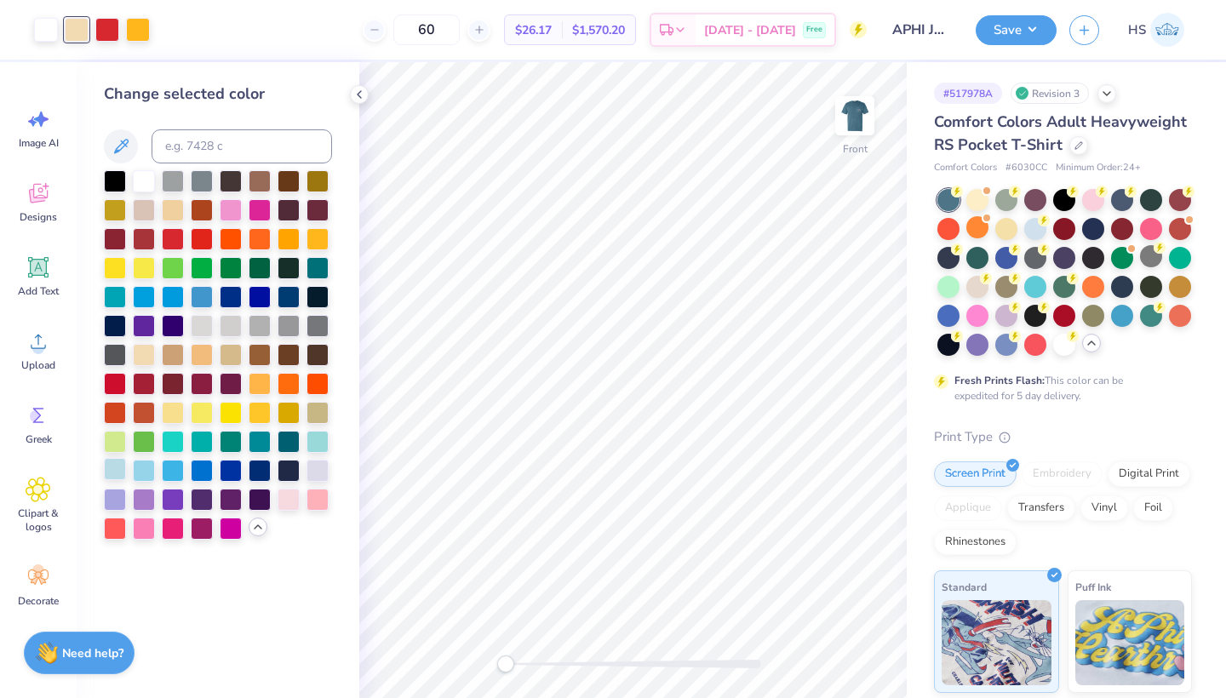
click at [117, 473] on div at bounding box center [115, 469] width 22 height 22
click at [141, 31] on div at bounding box center [138, 28] width 24 height 24
click at [234, 474] on div at bounding box center [231, 469] width 22 height 22
click at [206, 477] on div at bounding box center [202, 469] width 22 height 22
click at [1041, 226] on div at bounding box center [1035, 227] width 22 height 22
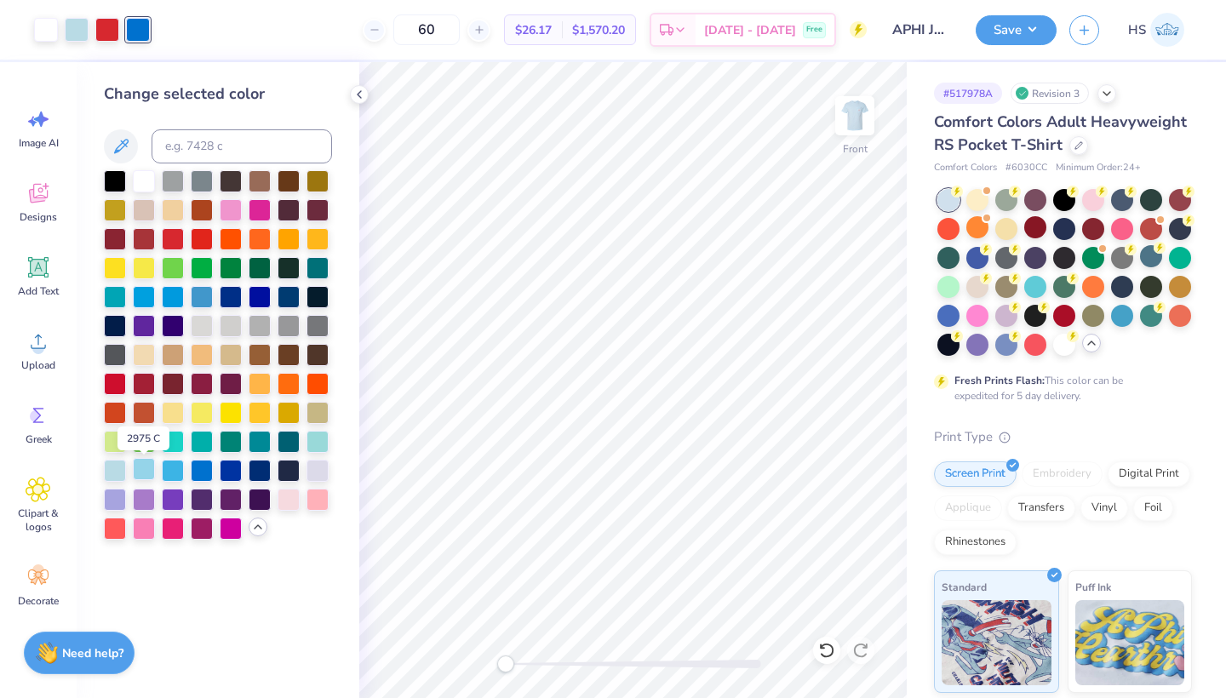
click at [148, 469] on div at bounding box center [144, 469] width 22 height 22
click at [827, 644] on icon at bounding box center [826, 650] width 14 height 15
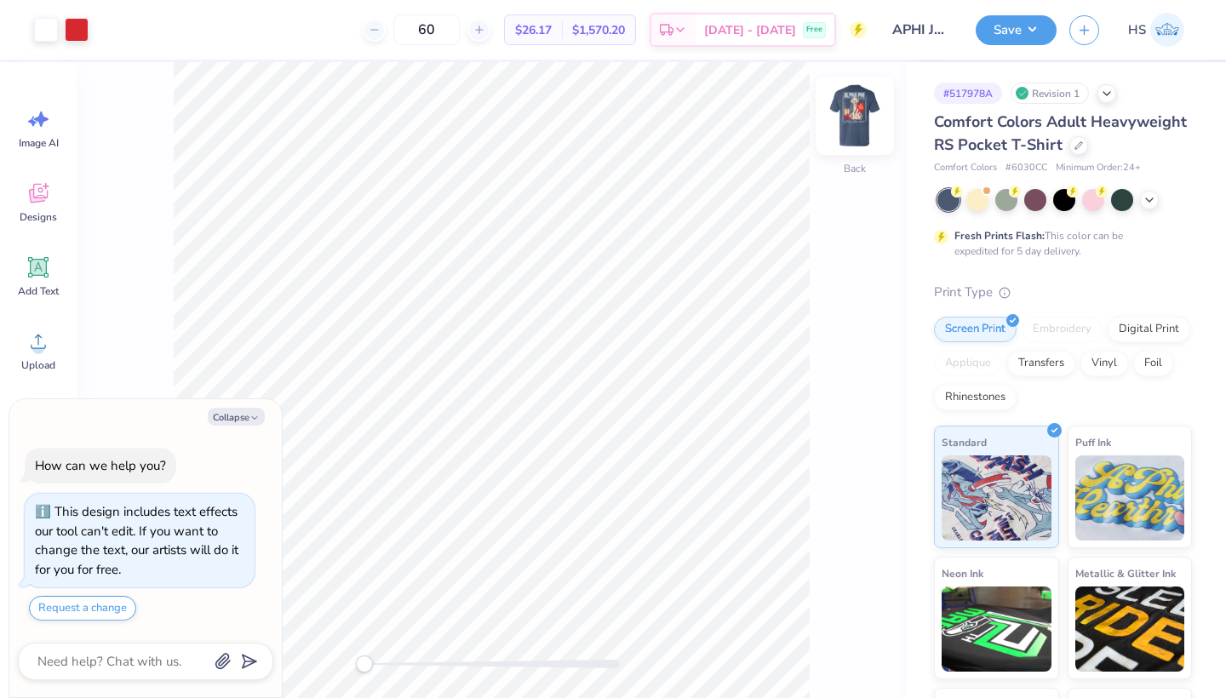
click at [850, 129] on img at bounding box center [855, 116] width 68 height 68
click at [47, 37] on div at bounding box center [46, 28] width 24 height 24
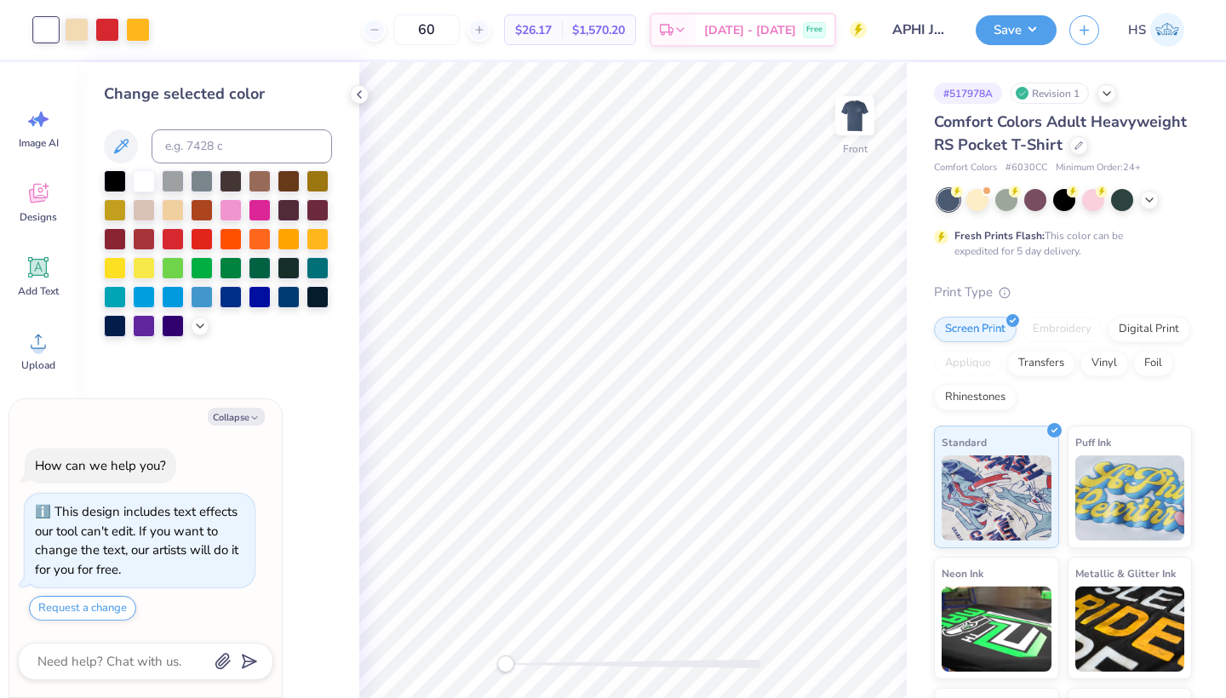
drag, startPoint x: 1147, startPoint y: 203, endPoint x: 953, endPoint y: 202, distance: 194.1
click at [1147, 203] on icon at bounding box center [1149, 200] width 14 height 14
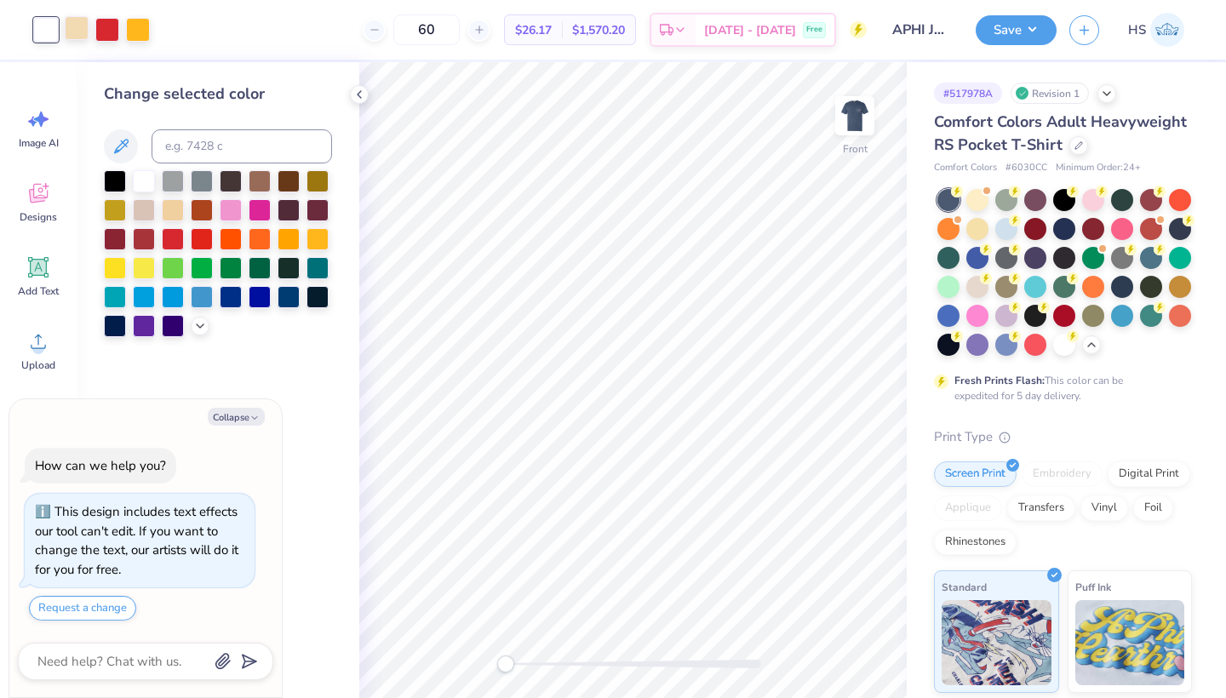
click at [77, 35] on div at bounding box center [77, 28] width 24 height 24
click at [204, 331] on icon at bounding box center [200, 325] width 14 height 14
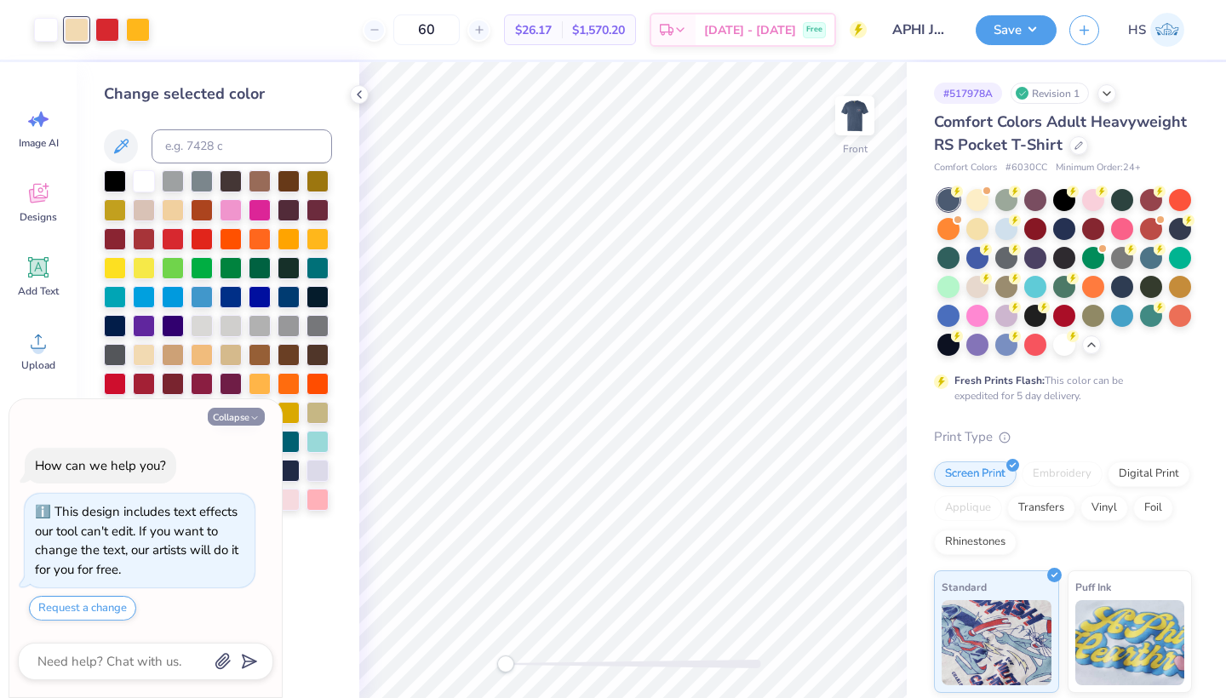
click at [249, 421] on icon "button" at bounding box center [254, 418] width 10 height 10
type textarea "x"
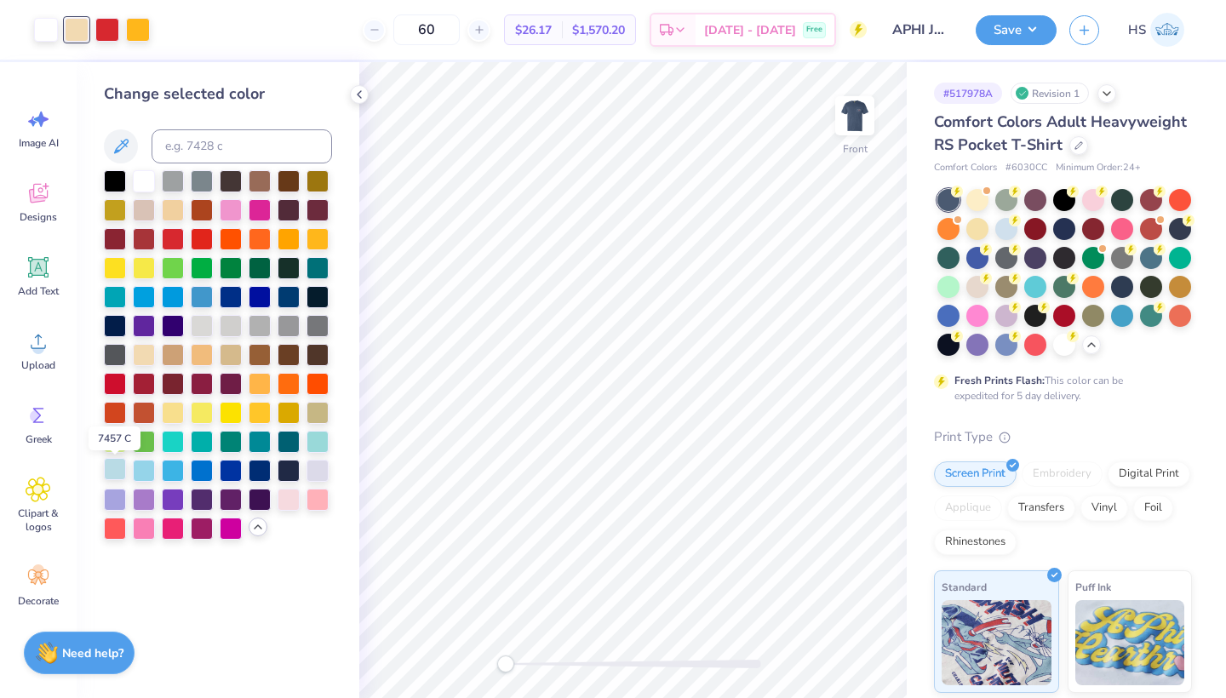
click at [112, 480] on div at bounding box center [115, 469] width 22 height 22
click at [143, 31] on div at bounding box center [138, 28] width 24 height 24
click at [200, 477] on div at bounding box center [202, 469] width 22 height 22
click at [1022, 28] on button "Save" at bounding box center [1016, 28] width 81 height 30
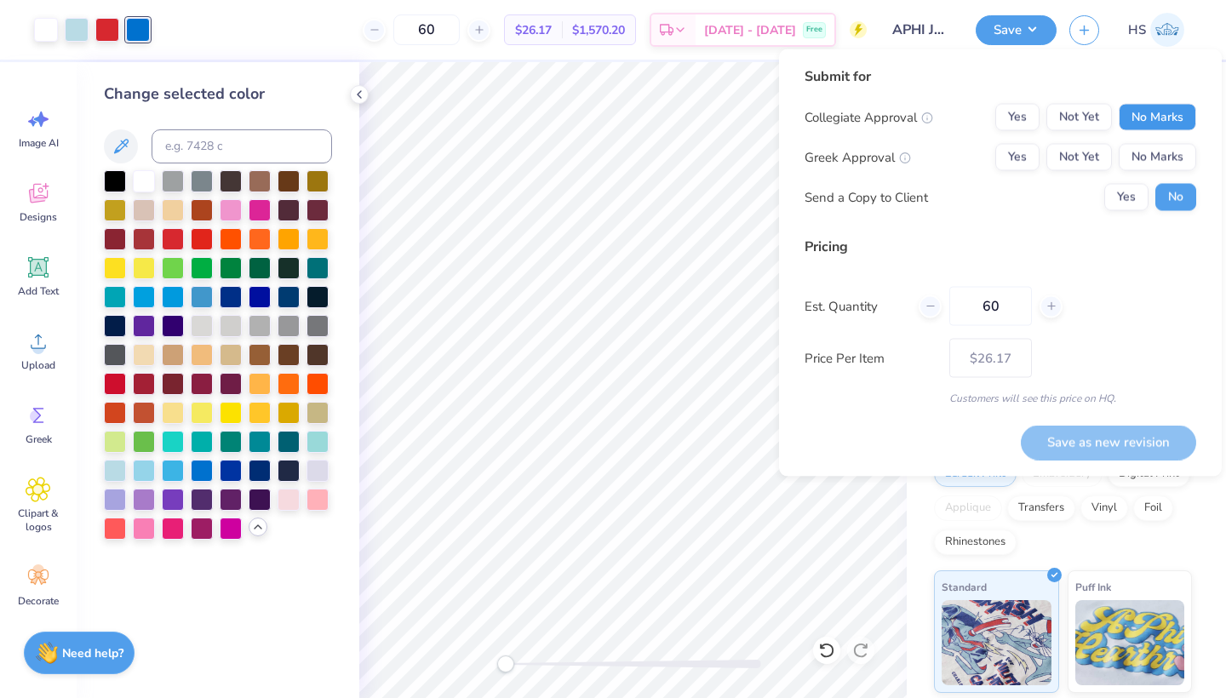
click at [1162, 122] on button "No Marks" at bounding box center [1157, 117] width 77 height 27
click at [1073, 155] on button "Not Yet" at bounding box center [1079, 157] width 66 height 27
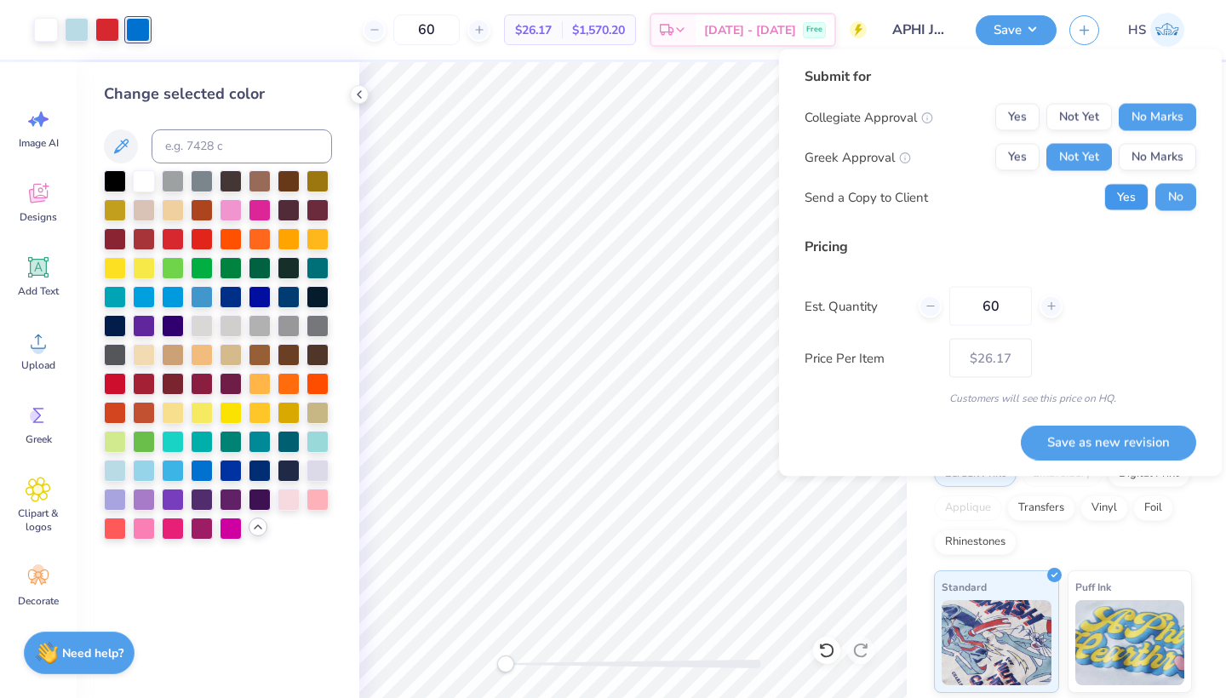
click at [1130, 193] on button "Yes" at bounding box center [1126, 197] width 44 height 27
click at [1108, 448] on button "Save as new revision" at bounding box center [1108, 442] width 175 height 35
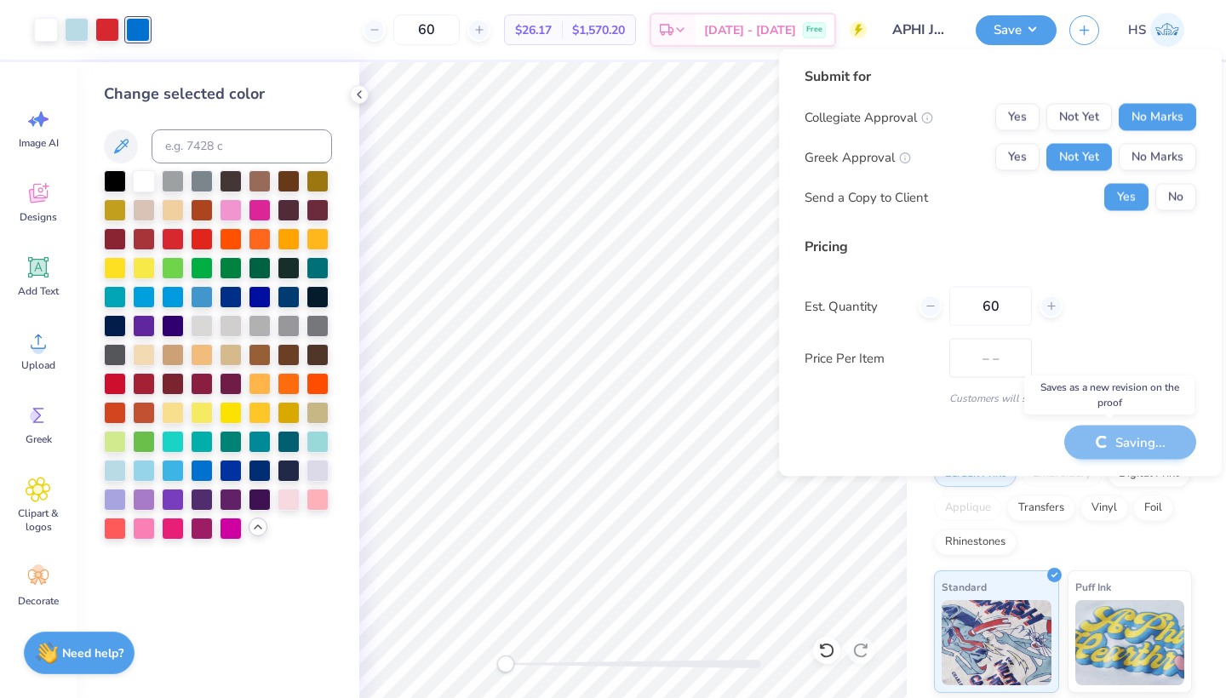
type input "$26.17"
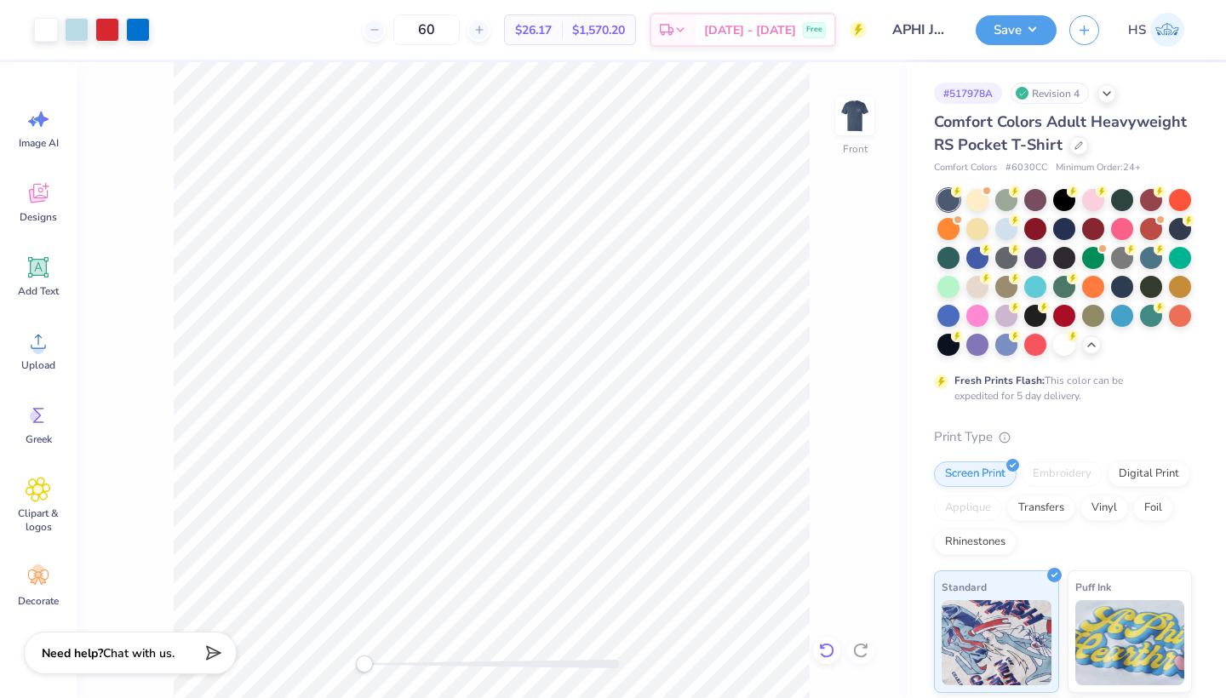
click at [822, 648] on icon at bounding box center [822, 645] width 3 height 3
click at [824, 648] on icon at bounding box center [822, 645] width 3 height 3
click at [56, 30] on div at bounding box center [46, 28] width 24 height 24
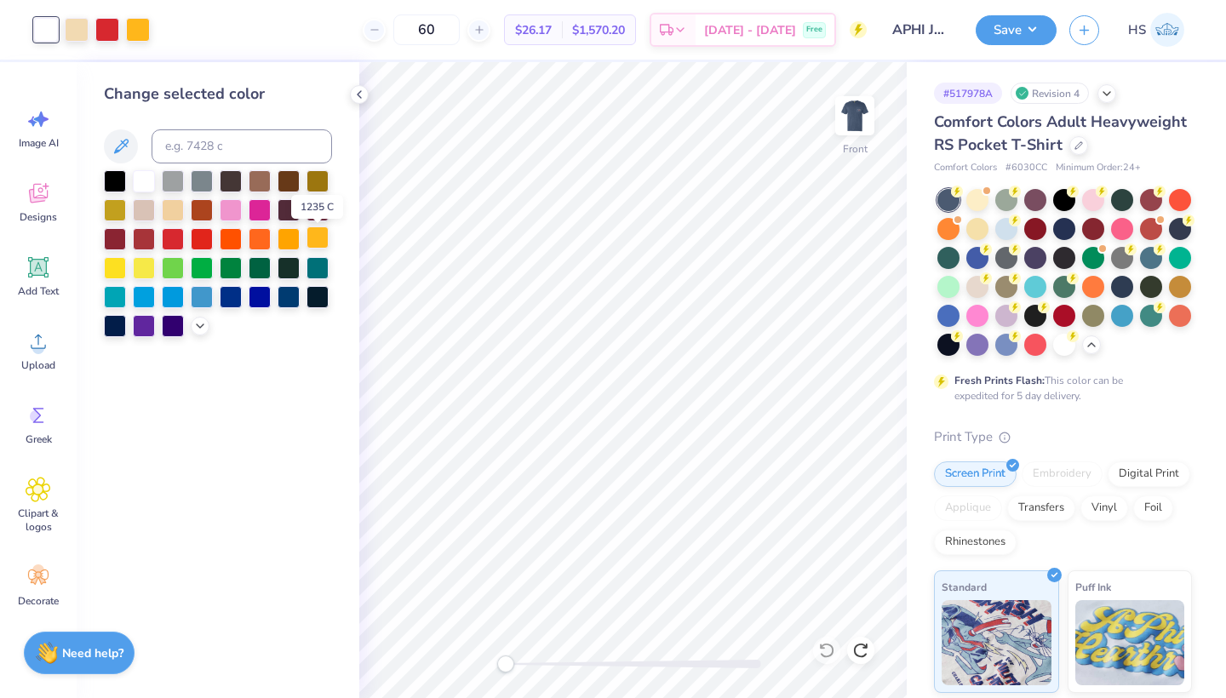
click at [319, 245] on div at bounding box center [317, 237] width 22 height 22
click at [199, 327] on icon at bounding box center [200, 325] width 14 height 14
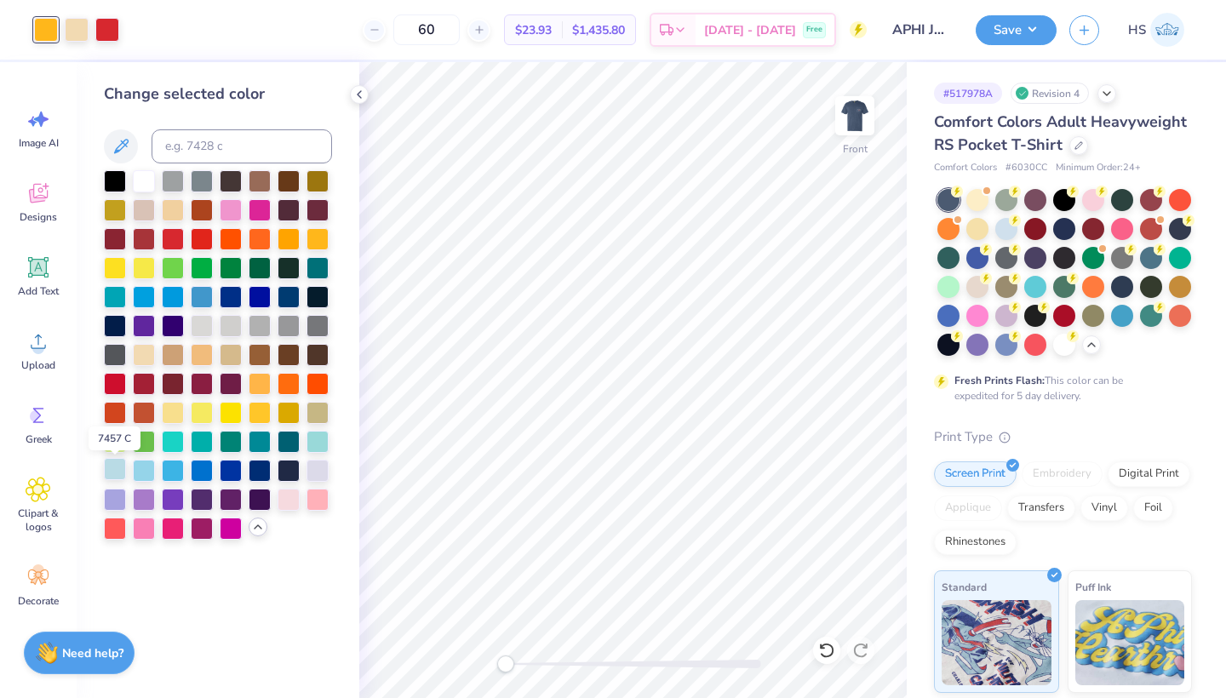
click at [116, 470] on div at bounding box center [115, 469] width 22 height 22
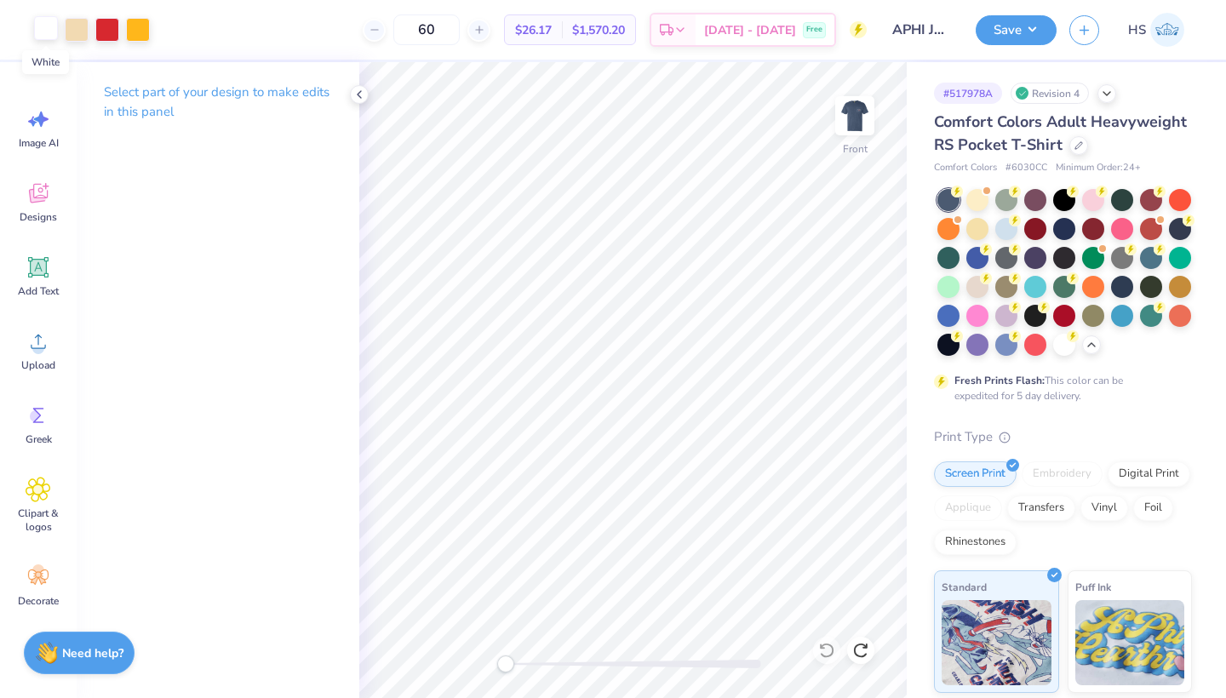
click at [43, 30] on div at bounding box center [46, 28] width 24 height 24
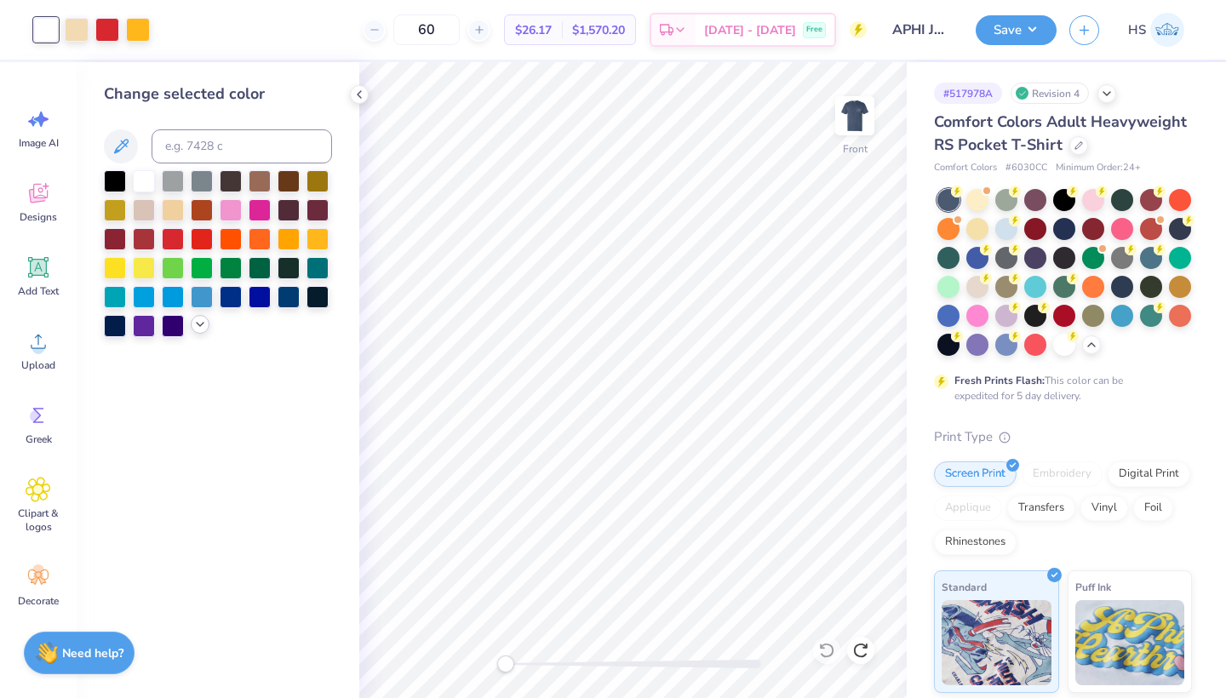
click at [202, 331] on icon at bounding box center [200, 325] width 14 height 14
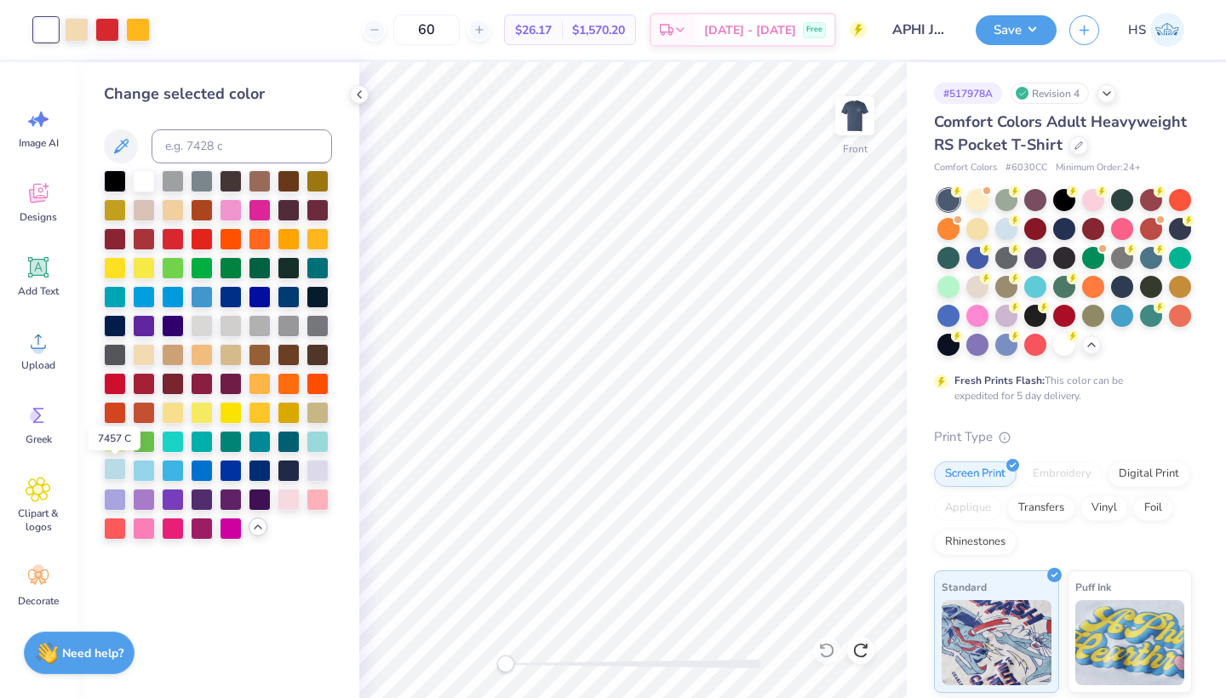
click at [114, 472] on div at bounding box center [115, 469] width 22 height 22
click at [856, 117] on img at bounding box center [855, 116] width 68 height 68
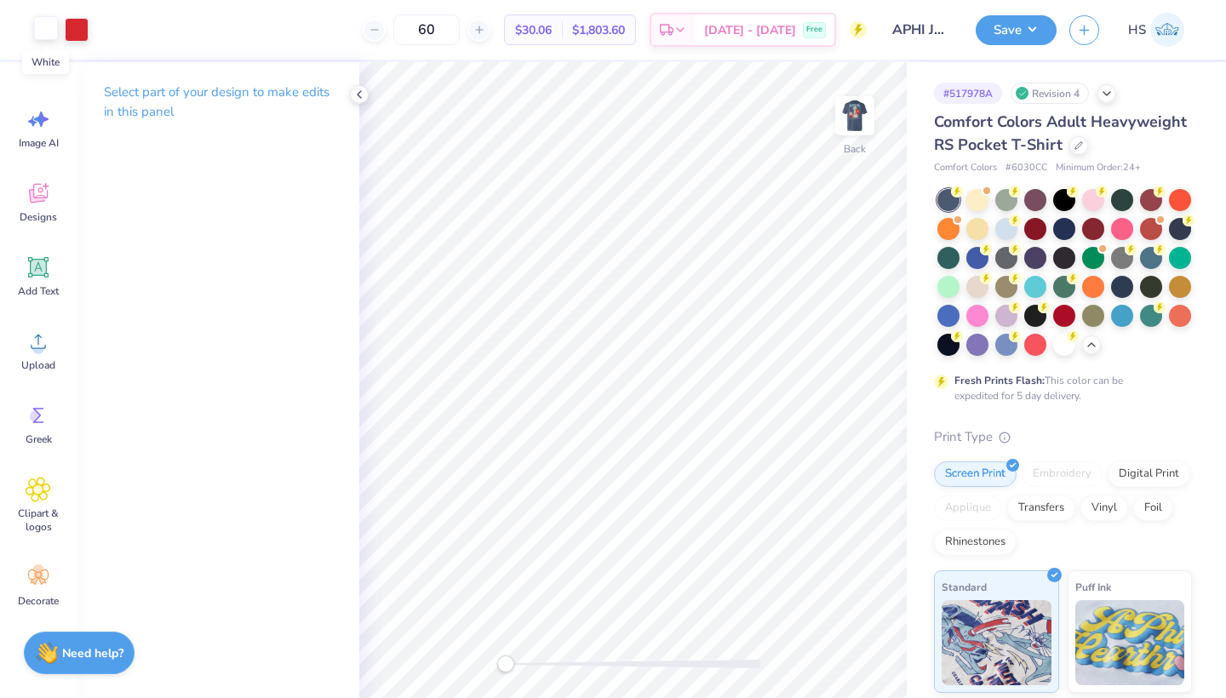
click at [53, 31] on div at bounding box center [46, 28] width 24 height 24
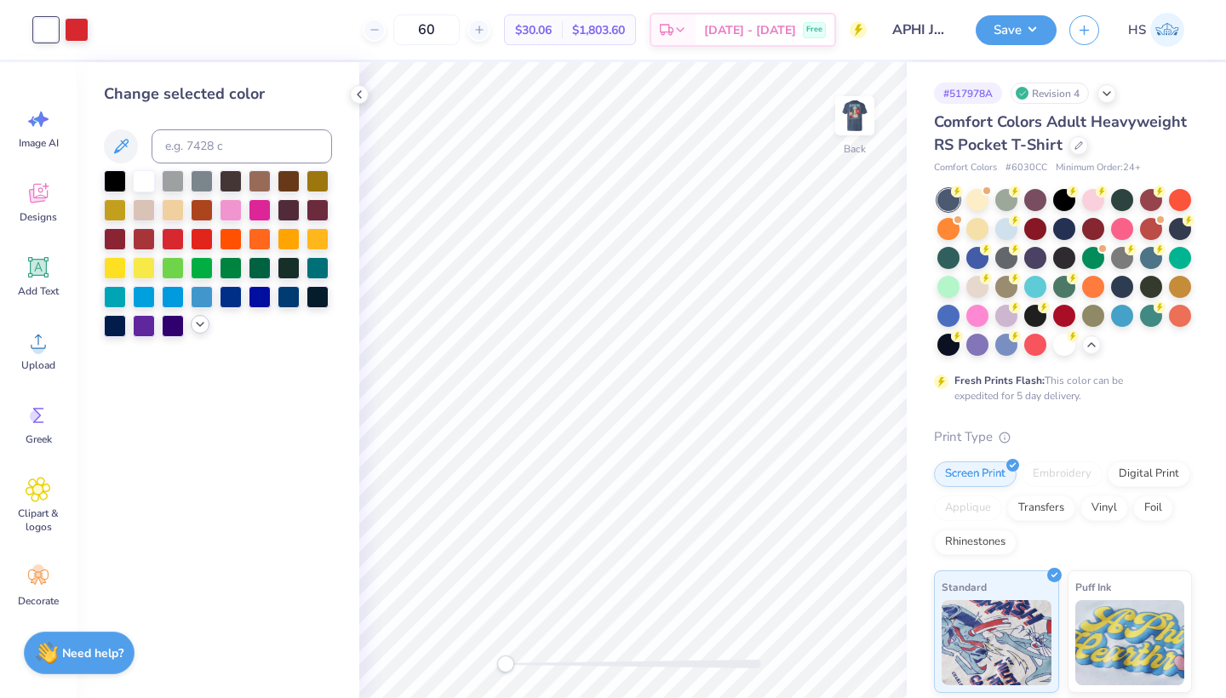
click at [198, 322] on icon at bounding box center [200, 325] width 14 height 14
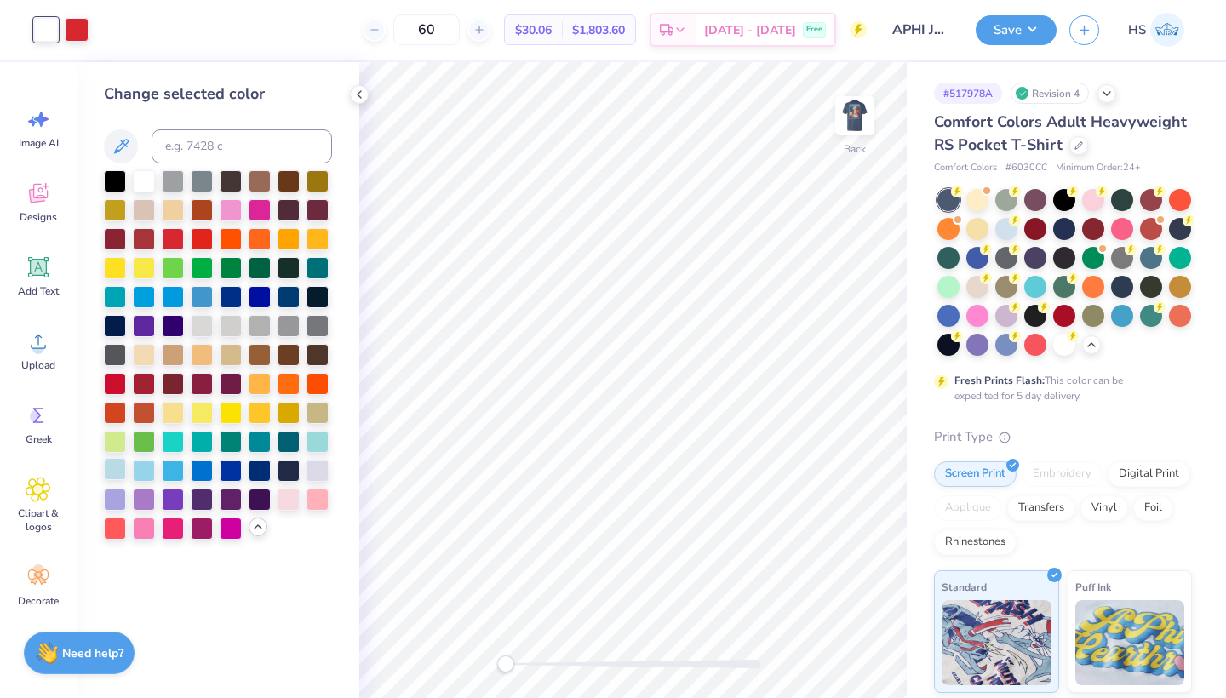
click at [117, 469] on div at bounding box center [115, 469] width 22 height 22
click at [1009, 30] on button "Save" at bounding box center [1016, 28] width 81 height 30
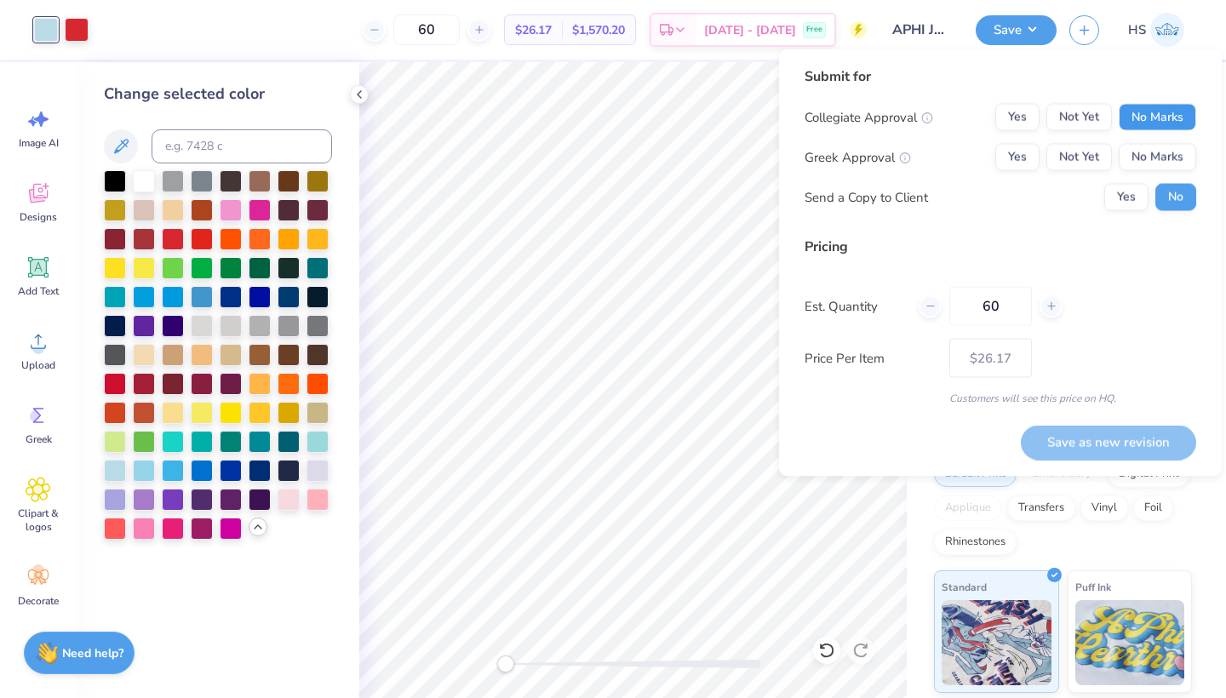
click at [1152, 114] on button "No Marks" at bounding box center [1157, 117] width 77 height 27
click at [1078, 157] on button "Not Yet" at bounding box center [1079, 157] width 66 height 27
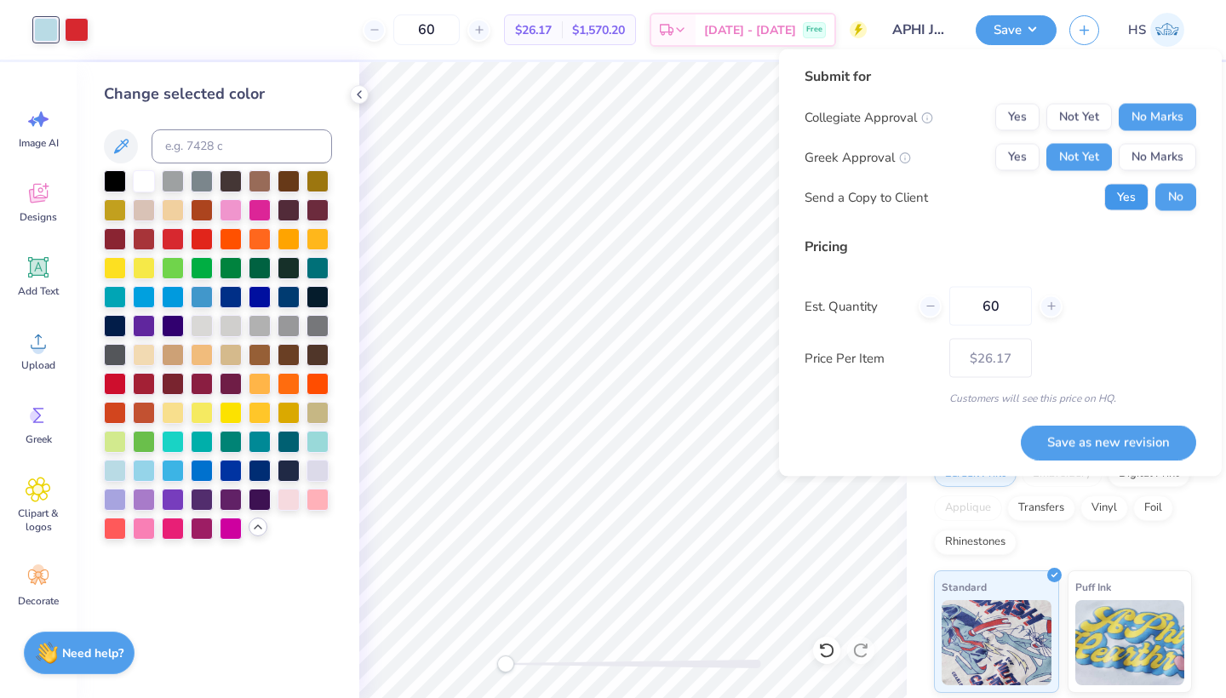
click at [1118, 188] on button "Yes" at bounding box center [1126, 197] width 44 height 27
click at [1101, 446] on button "Save as new revision" at bounding box center [1108, 442] width 175 height 35
type input "$26.17"
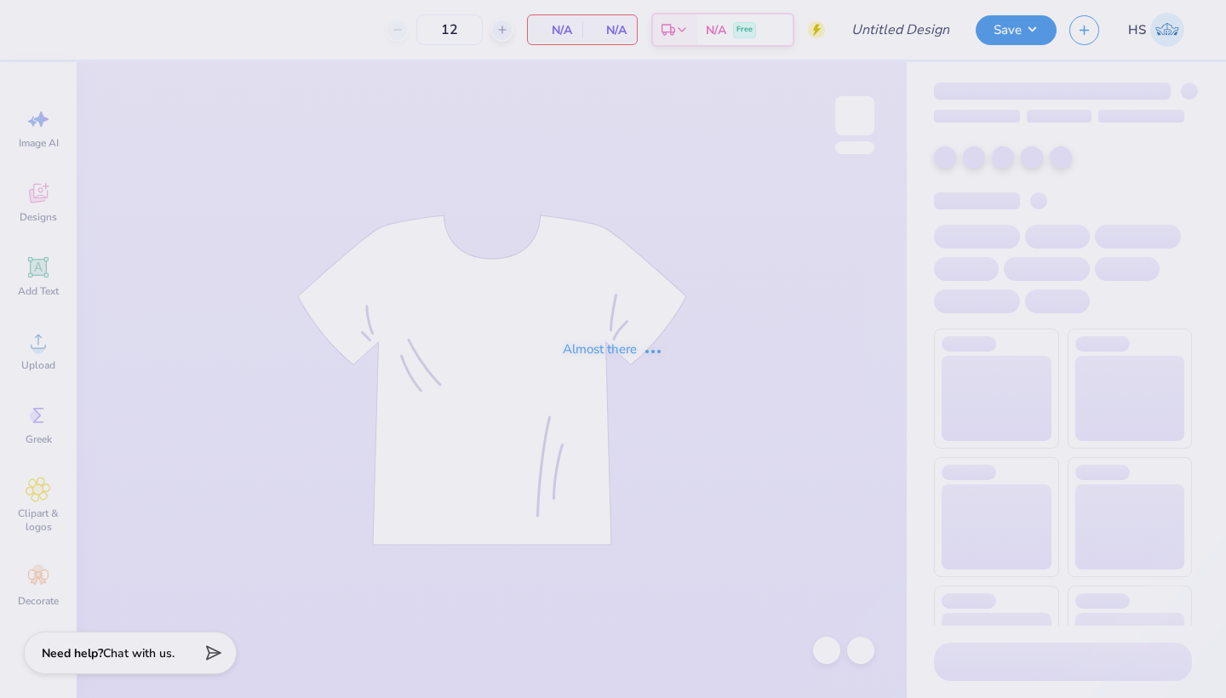
type input "APHI Jorts Jam"
type input "60"
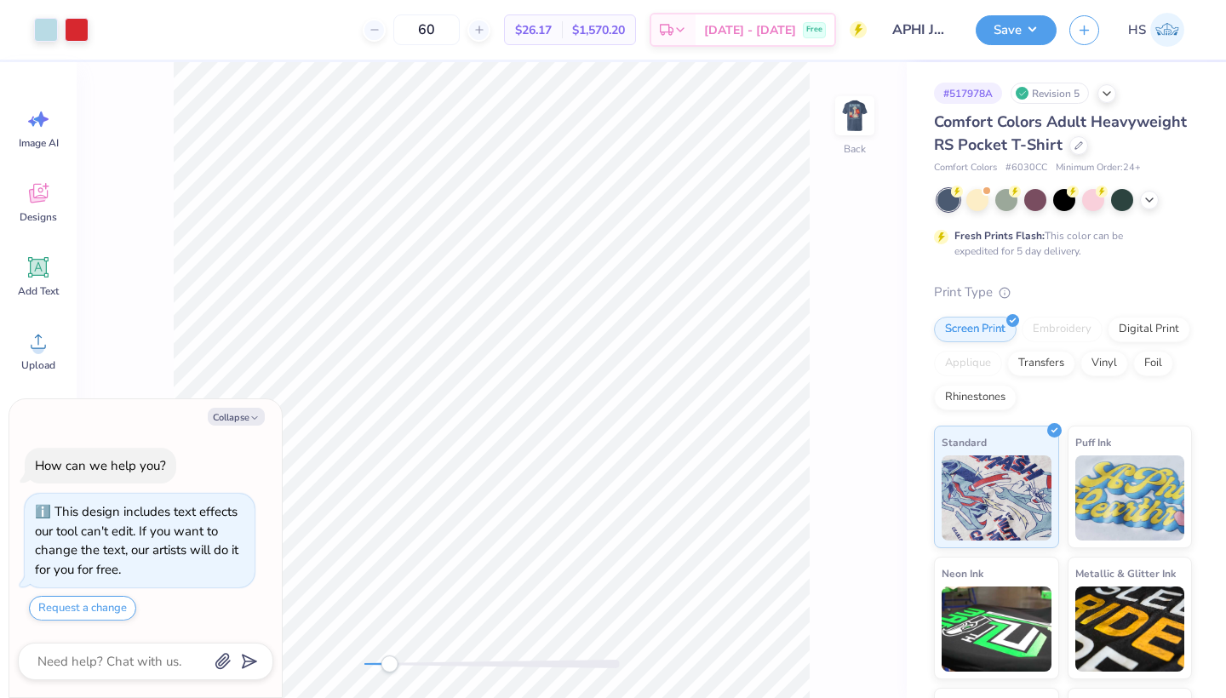
drag, startPoint x: 366, startPoint y: 667, endPoint x: 400, endPoint y: 665, distance: 34.1
click at [398, 665] on div "Accessibility label" at bounding box center [389, 664] width 17 height 17
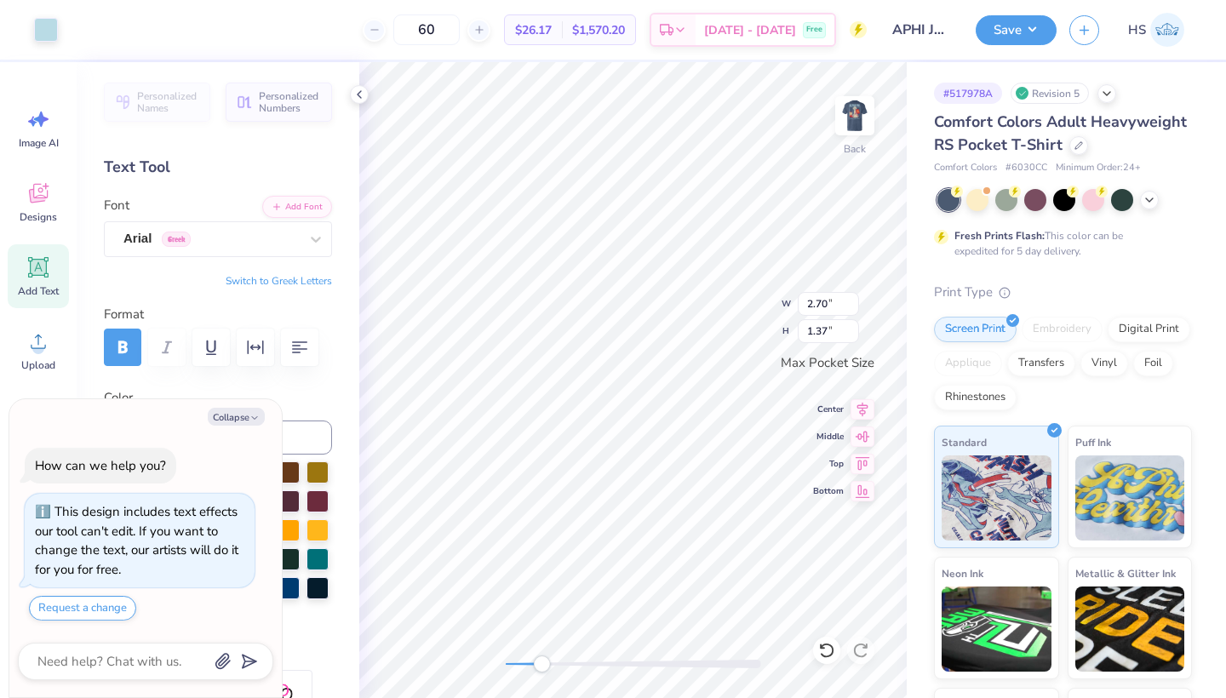
type textarea "x"
type input "2.77"
type input "1.21"
type textarea "x"
type input "2.81"
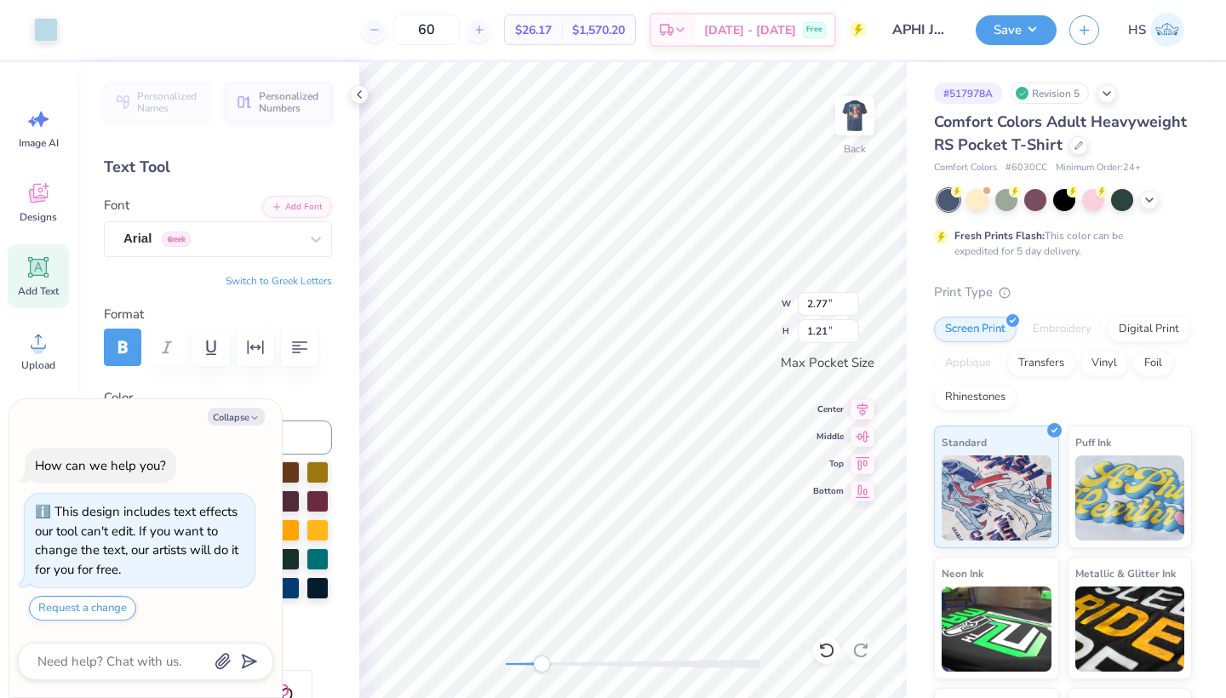
type input "1.03"
type textarea "x"
type input "2.82"
type input "0.99"
type textarea "x"
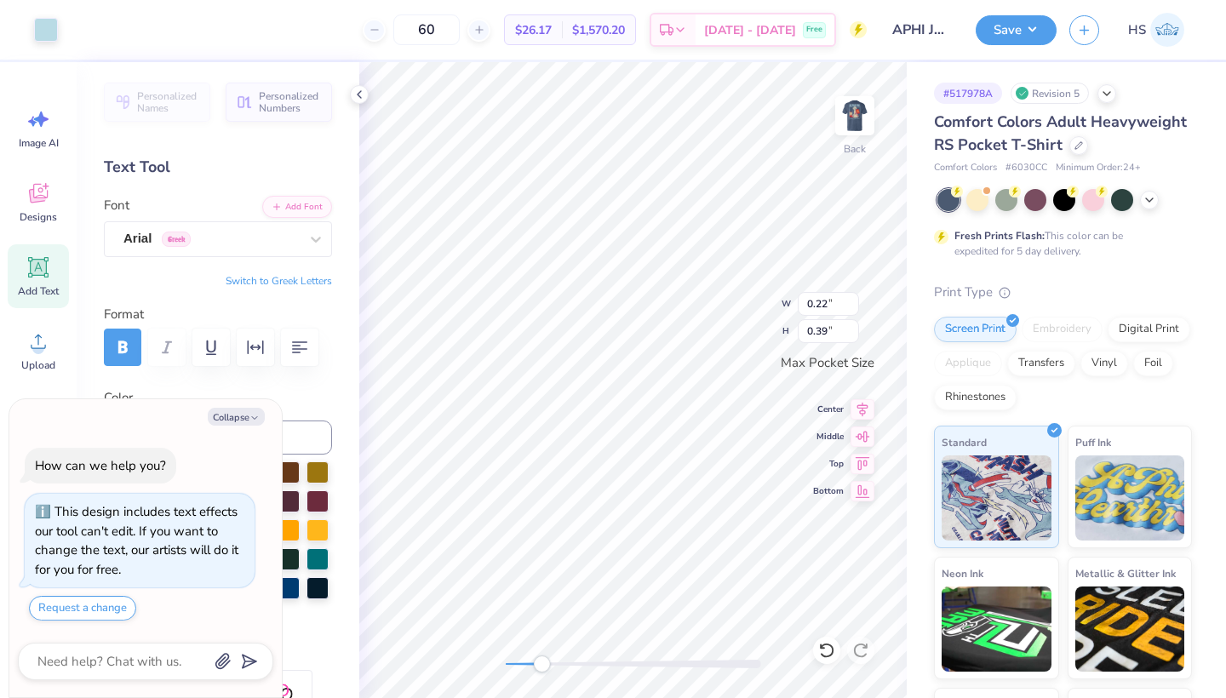
type input "0.33"
type input "0.37"
type textarea "x"
type input "0.29"
type input "0.39"
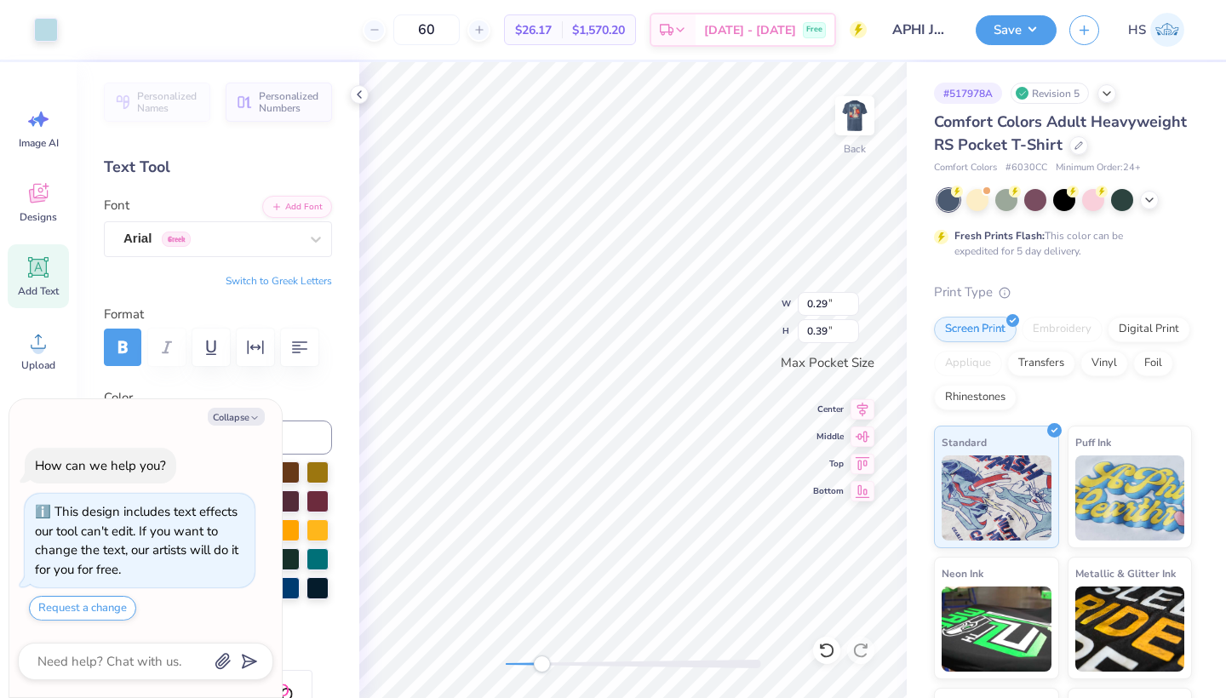
type textarea "x"
type input "0.32"
type input "0.38"
type textarea "x"
type input "0.37"
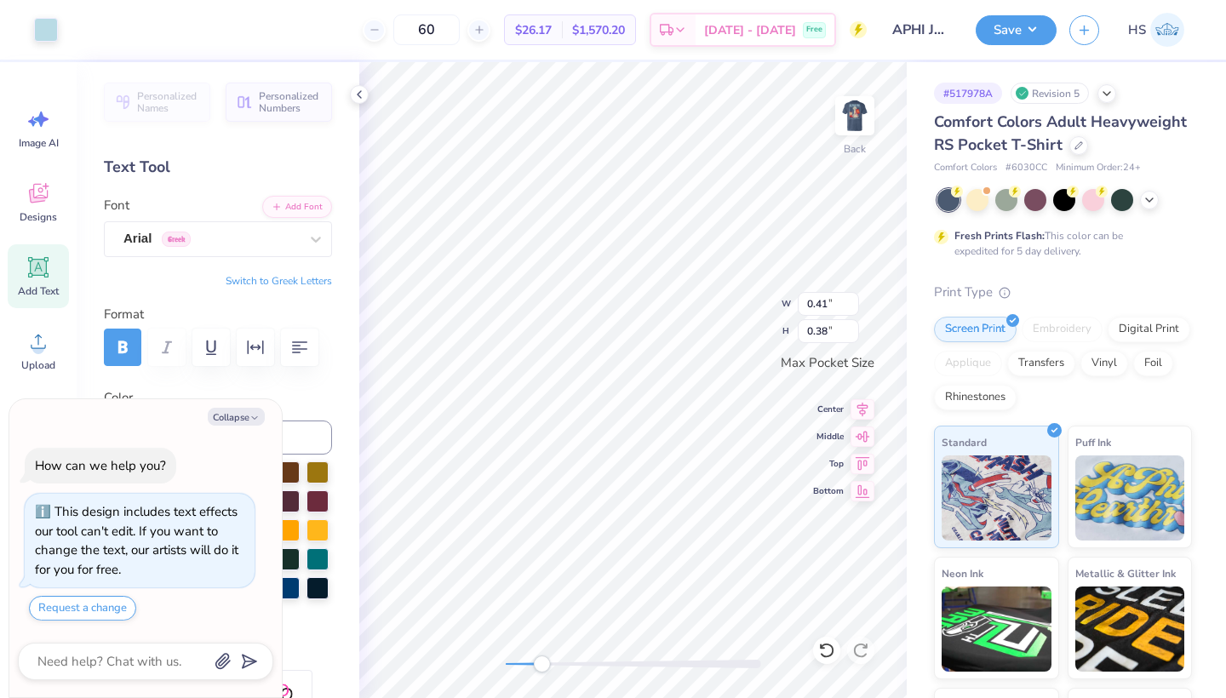
type input "0.26"
type textarea "x"
type input "0.41"
type input "0.38"
type textarea "x"
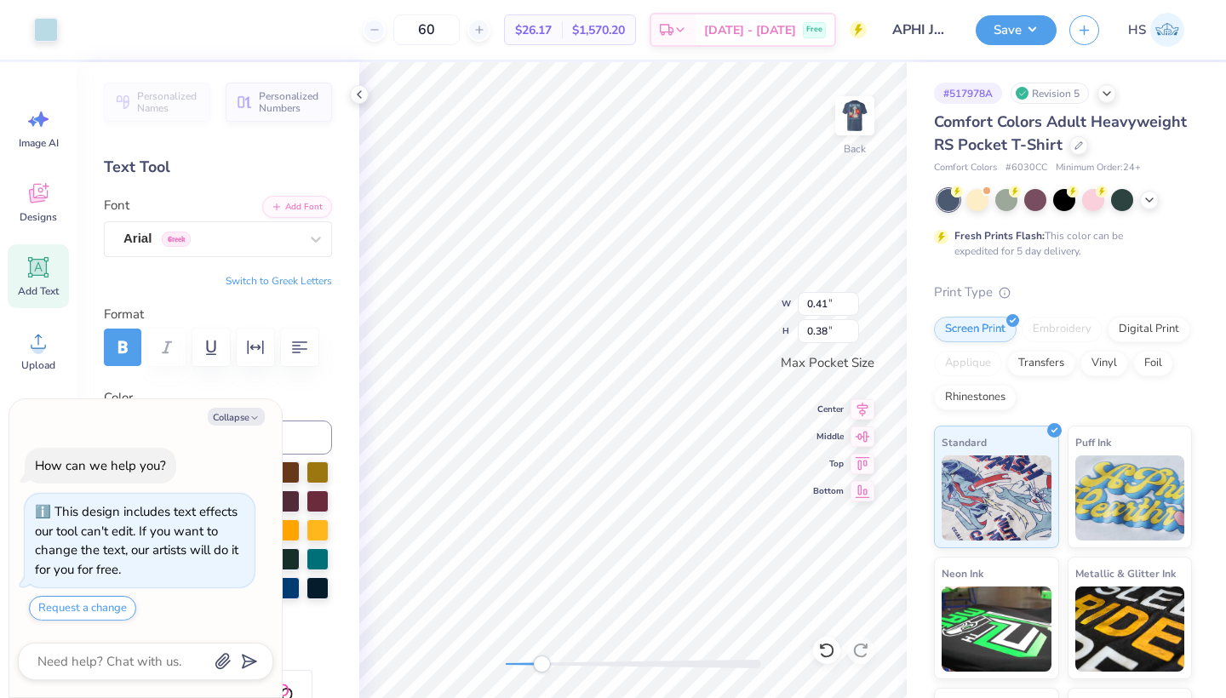
type input "0.45"
type input "0.44"
type textarea "x"
type input "0.39"
type input "0.41"
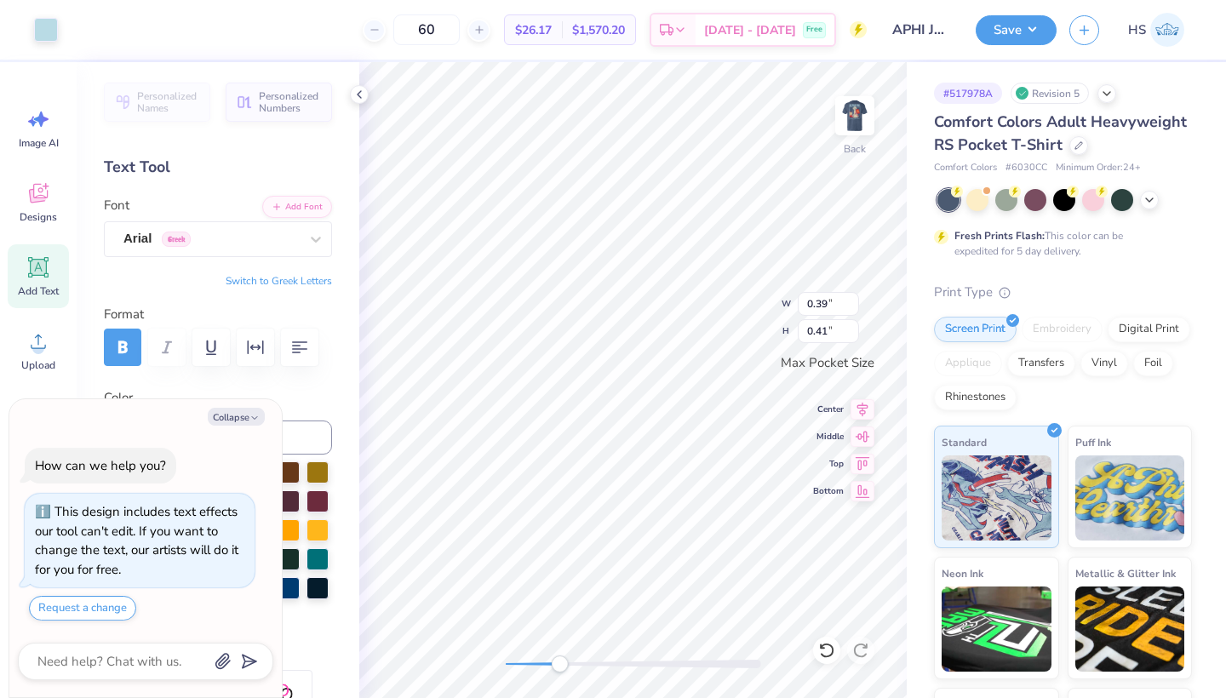
drag, startPoint x: 545, startPoint y: 664, endPoint x: 570, endPoint y: 662, distance: 25.6
click at [568, 662] on div "Accessibility label" at bounding box center [559, 664] width 17 height 17
type textarea "x"
type input "0.48"
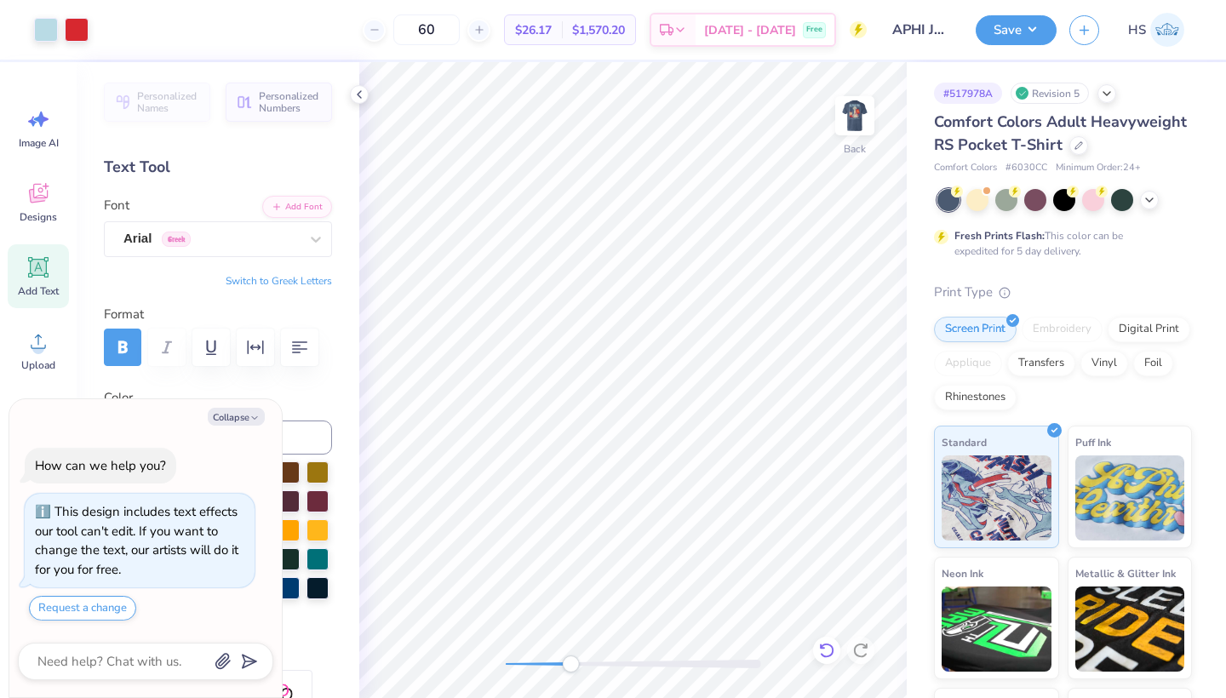
click at [829, 650] on icon at bounding box center [826, 650] width 17 height 17
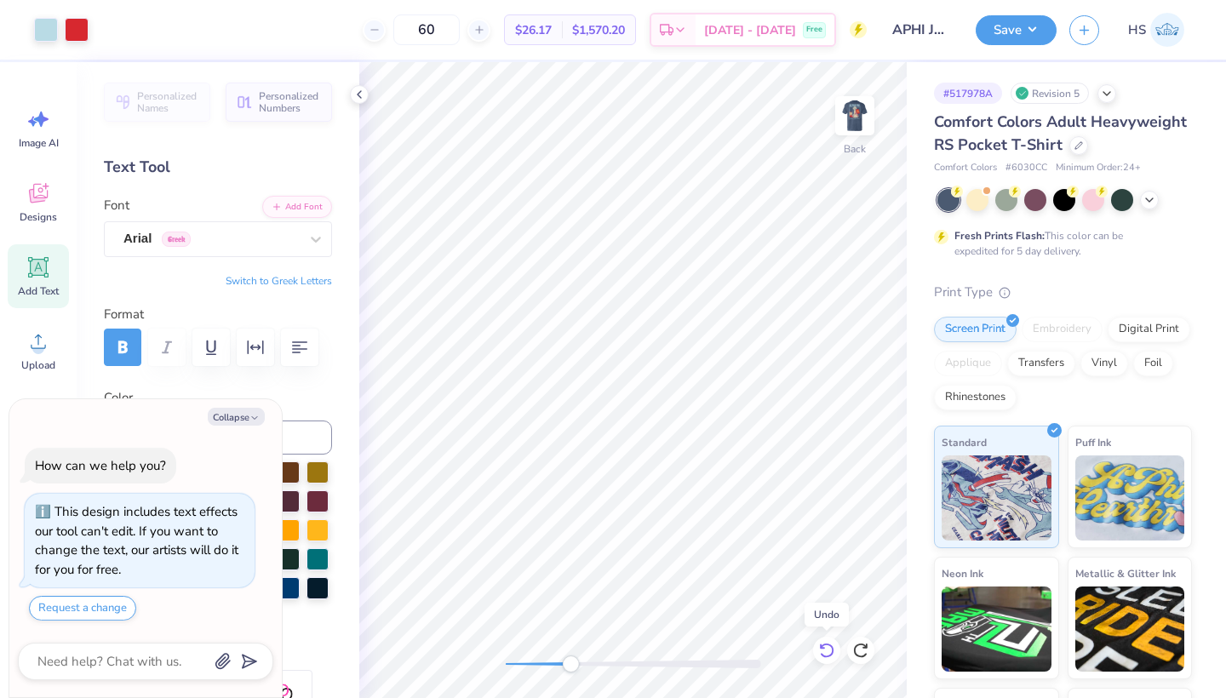
click at [825, 651] on icon at bounding box center [826, 650] width 17 height 17
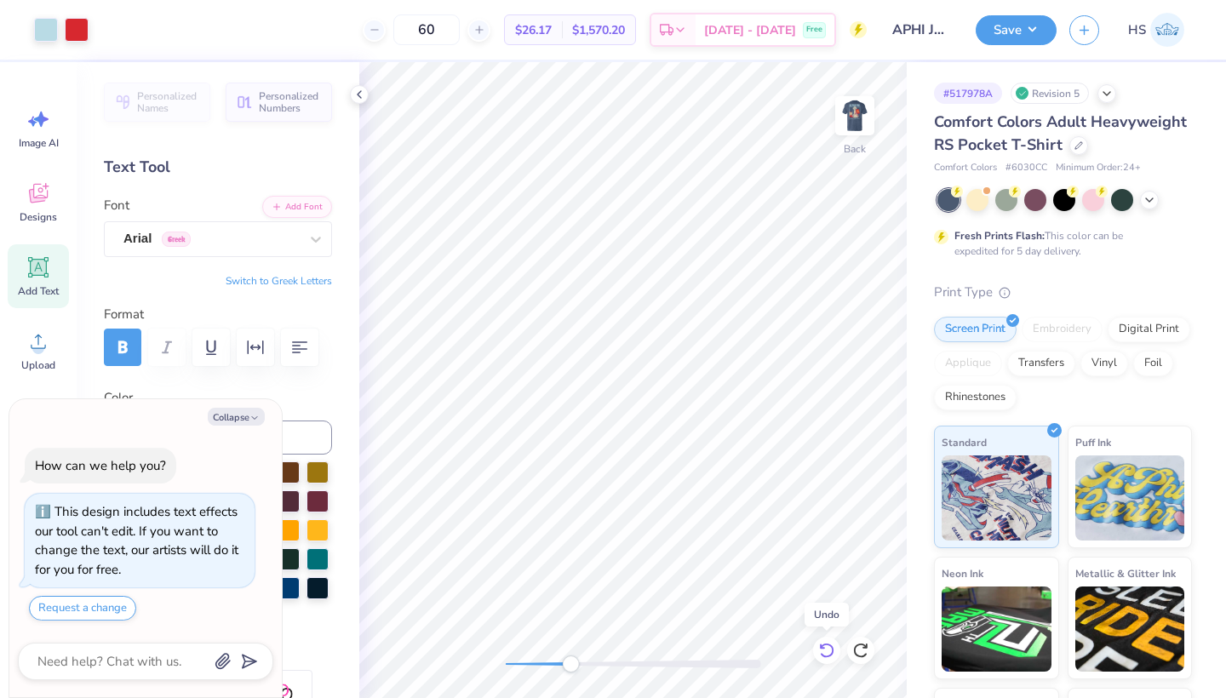
click at [825, 651] on icon at bounding box center [826, 650] width 17 height 17
type textarea "x"
type input "0.40"
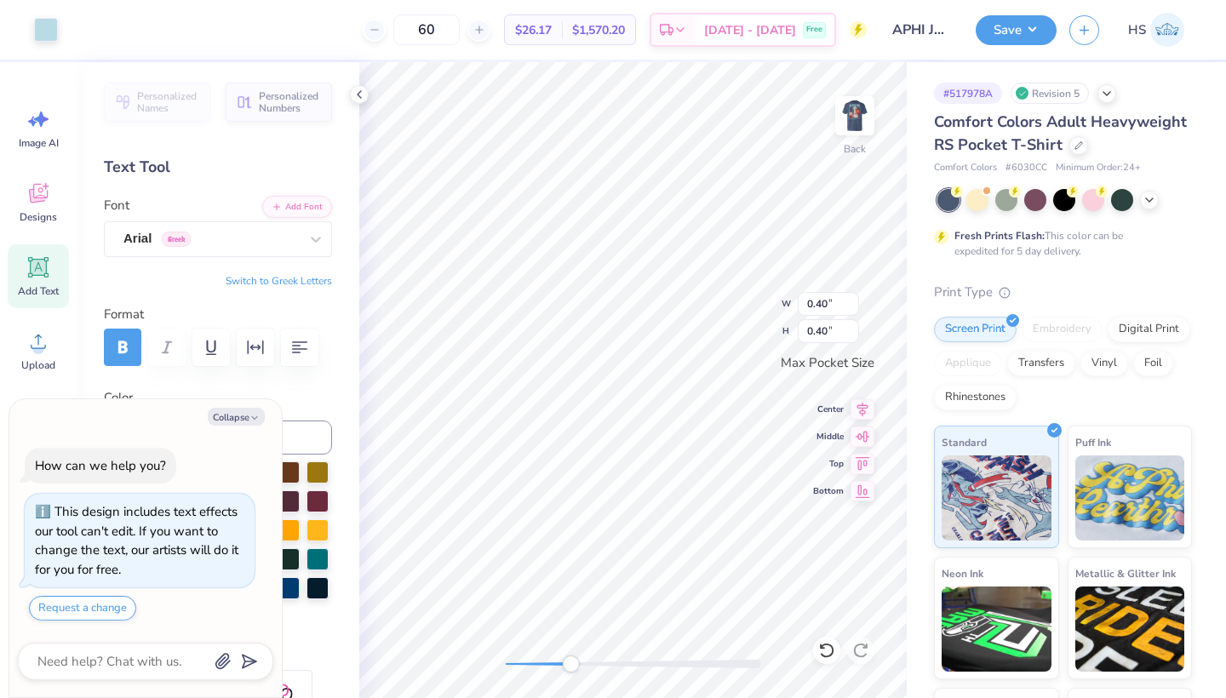
type textarea "x"
type input "0.48"
type input "0.47"
type textarea "x"
type input "0.40"
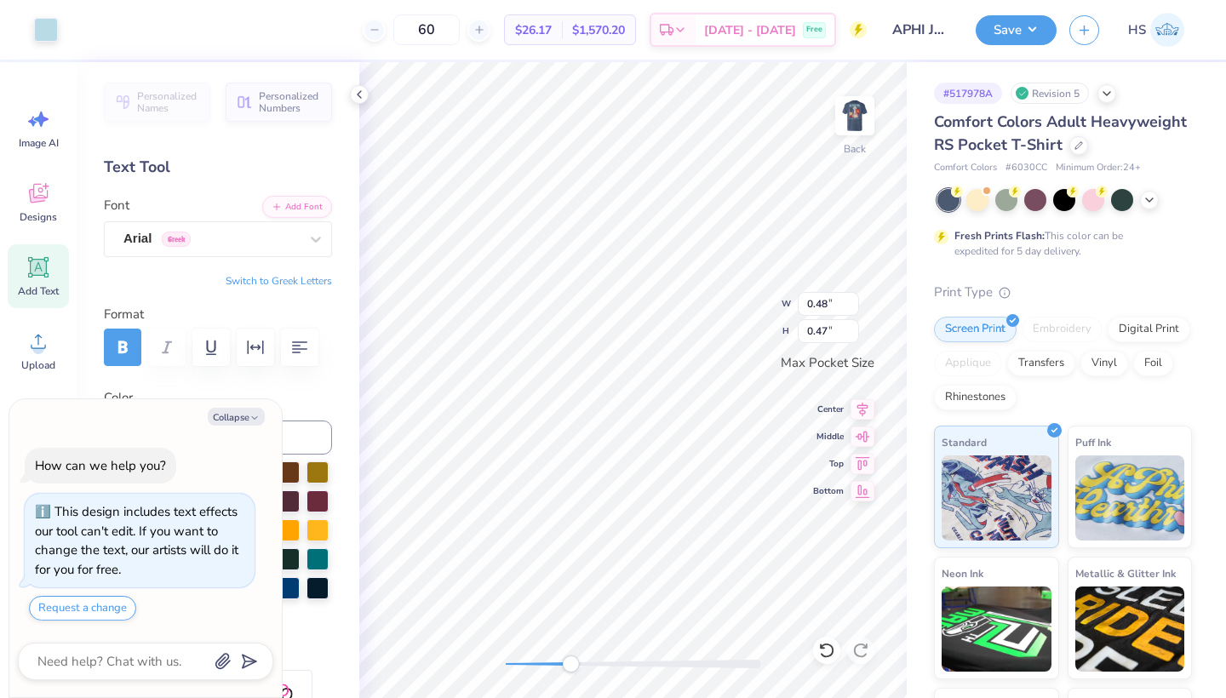
type input "0.40"
type textarea "x"
type input "0.34"
type input "0.36"
type textarea "x"
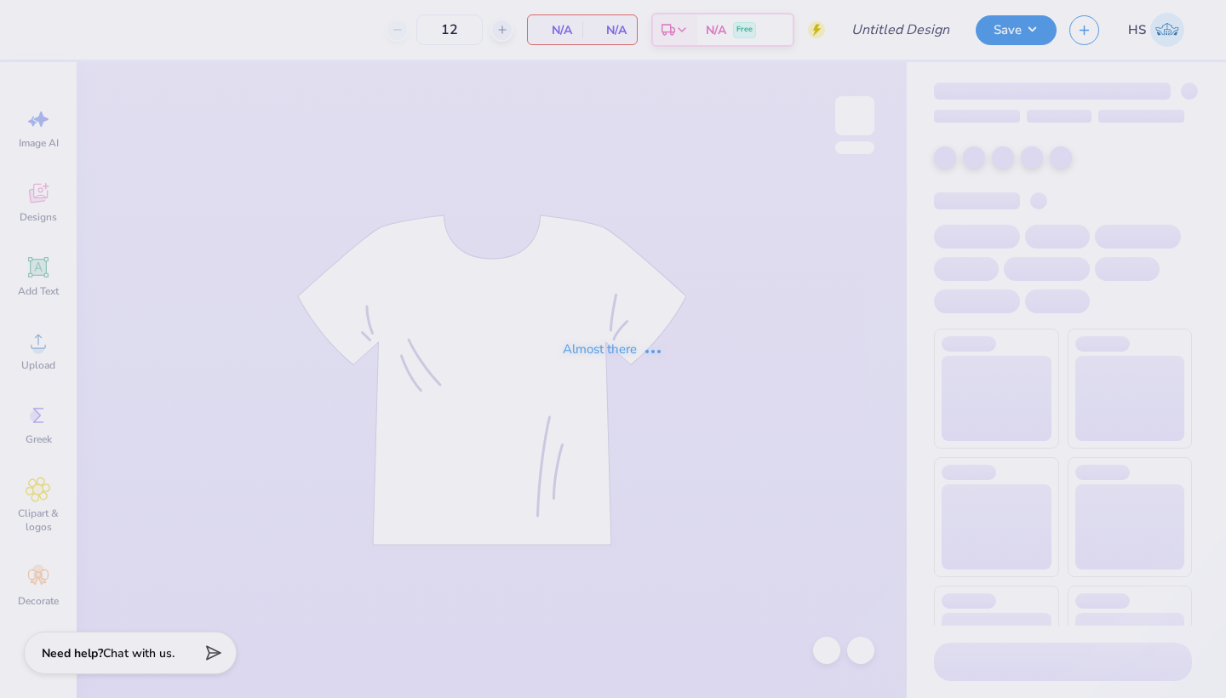
type input "APHI Jorts Jam"
type input "60"
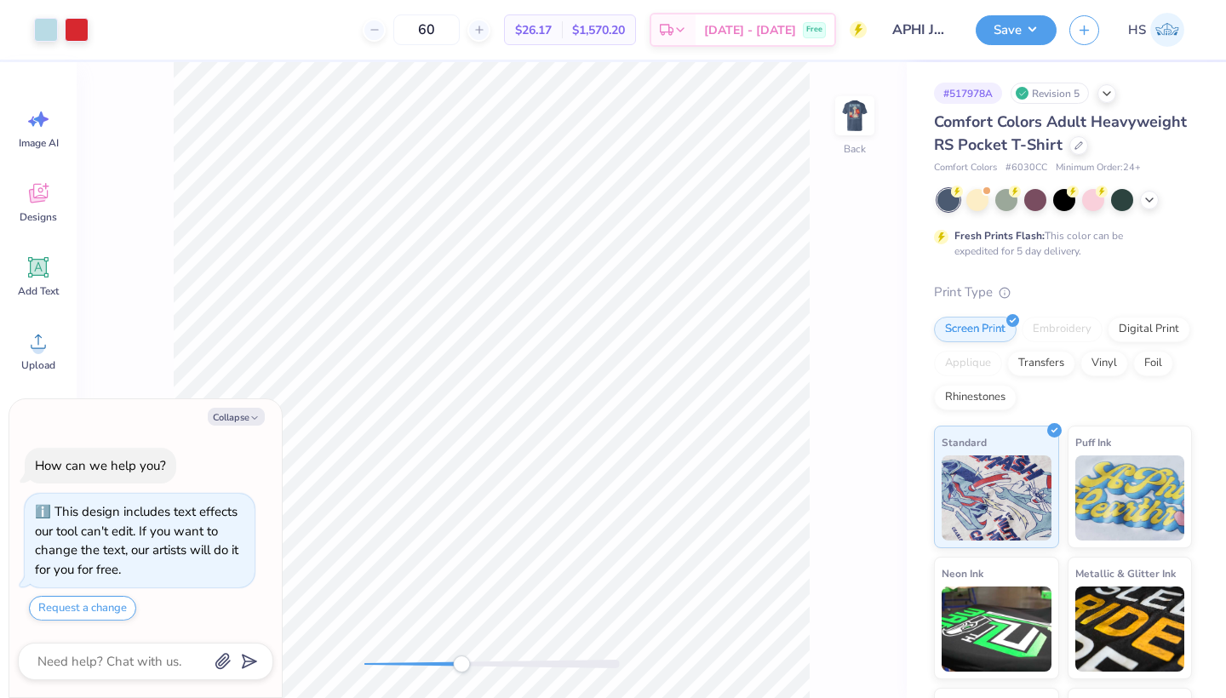
drag, startPoint x: 369, startPoint y: 664, endPoint x: 461, endPoint y: 662, distance: 92.8
click at [461, 662] on div "Accessibility label" at bounding box center [461, 664] width 17 height 17
drag, startPoint x: 460, startPoint y: 667, endPoint x: 438, endPoint y: 665, distance: 22.3
click at [438, 665] on div "Accessibility label" at bounding box center [441, 664] width 17 height 17
type textarea "x"
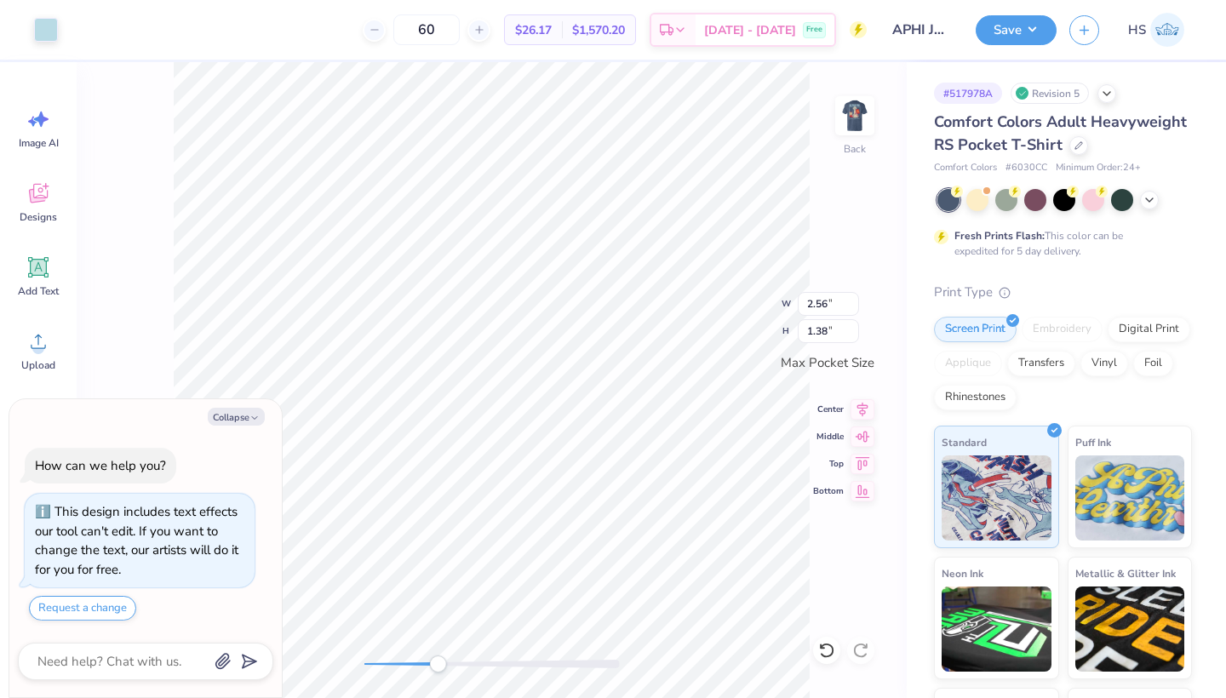
type input "2.69"
type input "0.88"
type textarea "x"
type input "0.90"
type textarea "x"
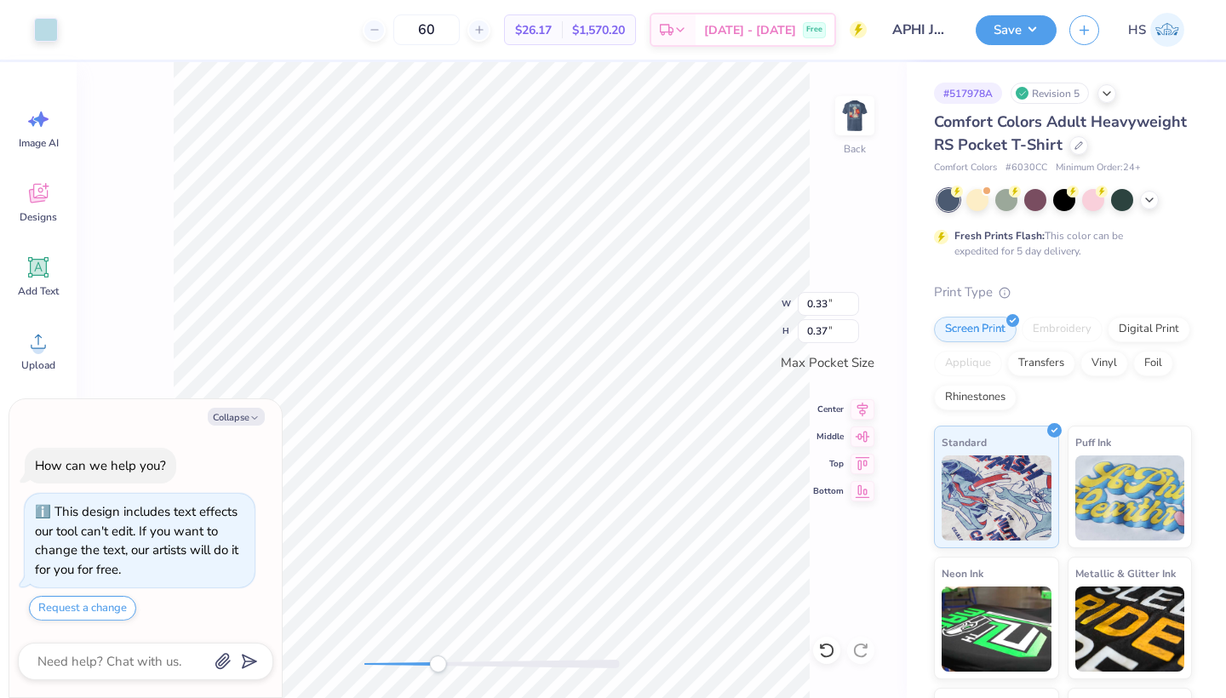
type input "0.37"
type input "0.27"
type textarea "x"
type input "0.41"
type input "0.39"
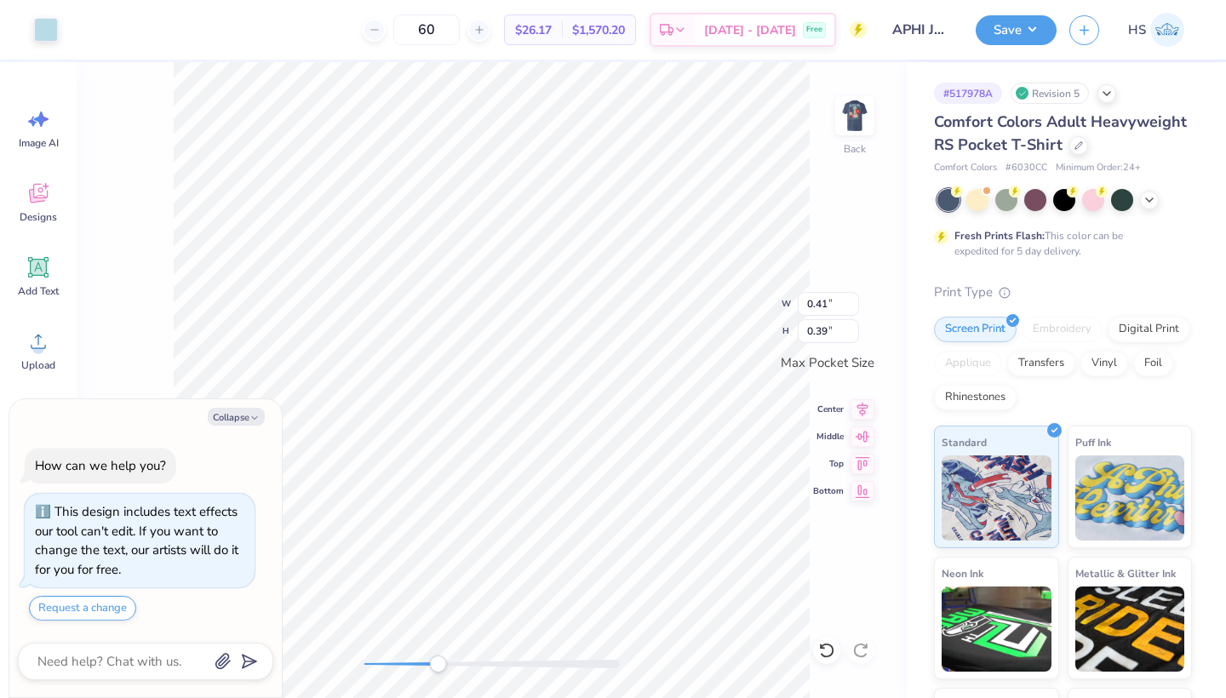
type textarea "x"
type input "0.37"
type input "0.27"
type textarea "x"
type input "0.40"
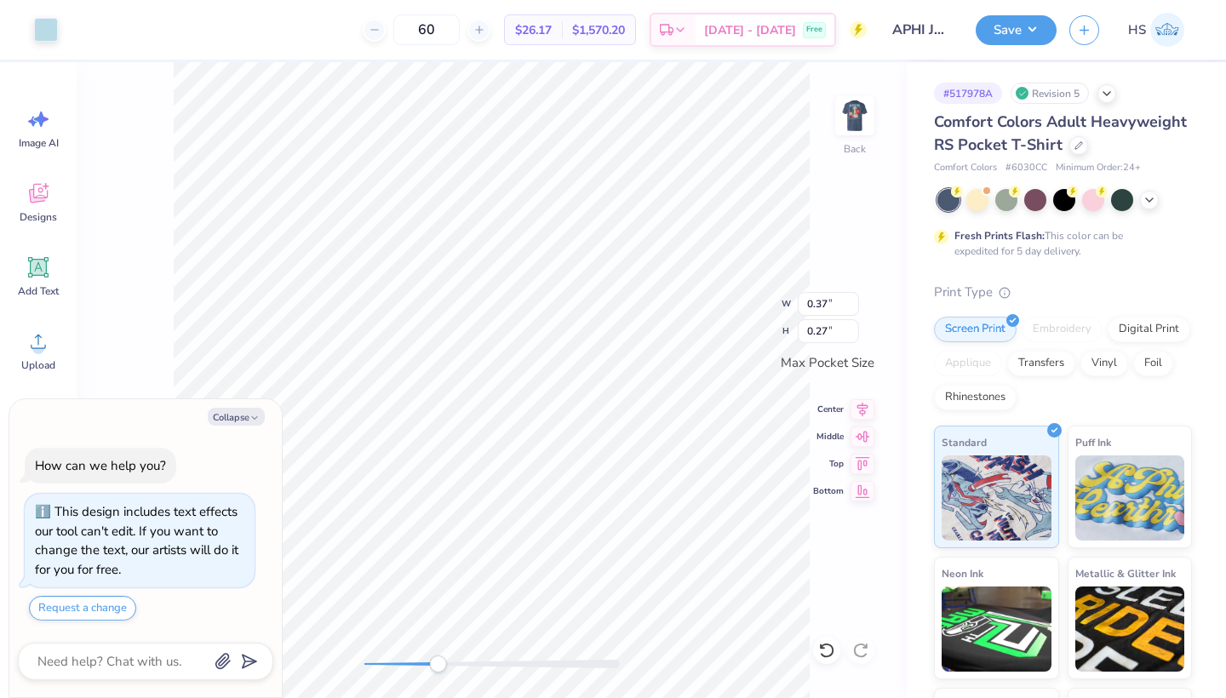
type input "0.41"
type textarea "x"
type input "0.49"
click at [821, 651] on icon at bounding box center [826, 650] width 17 height 17
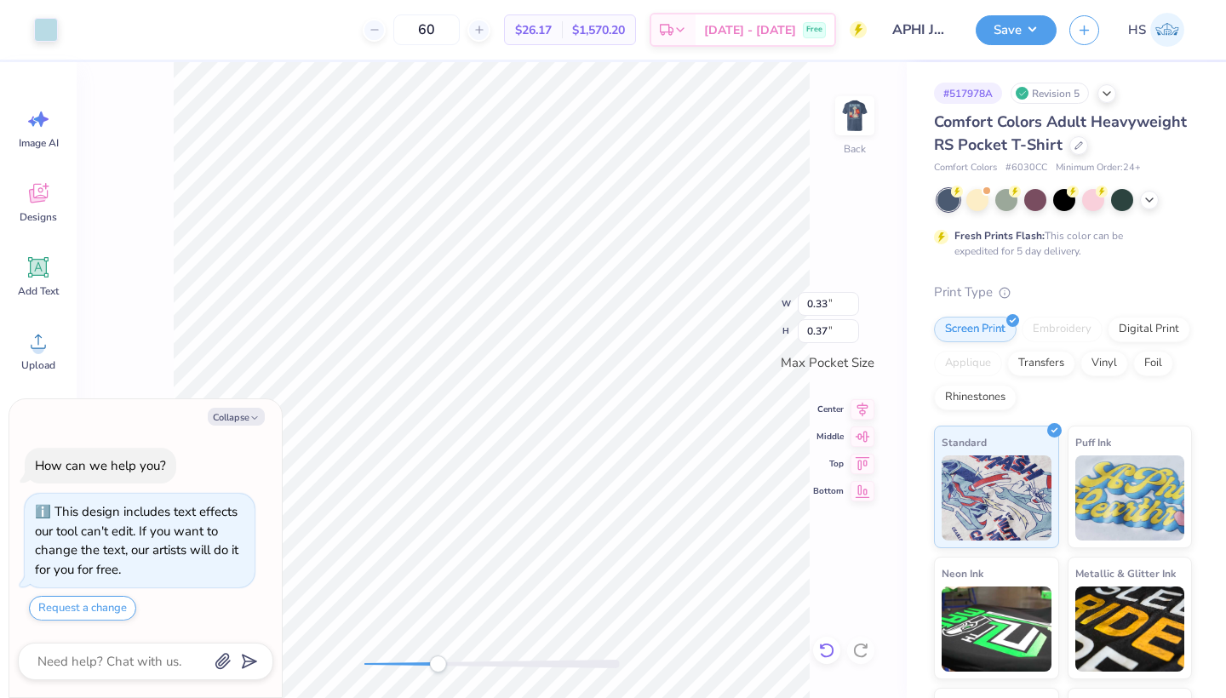
type textarea "x"
type input "0.29"
type input "0.39"
type textarea "x"
type input "0.32"
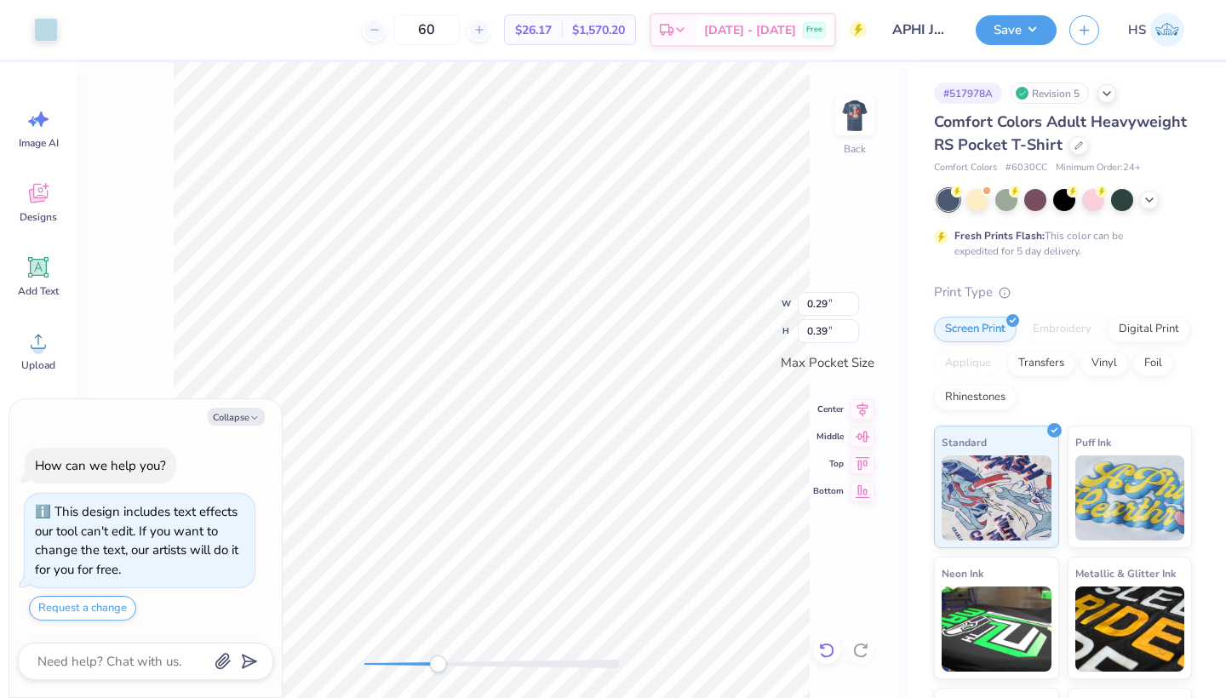
type input "0.37"
type textarea "x"
type input "0.35"
type textarea "x"
type input "0.22"
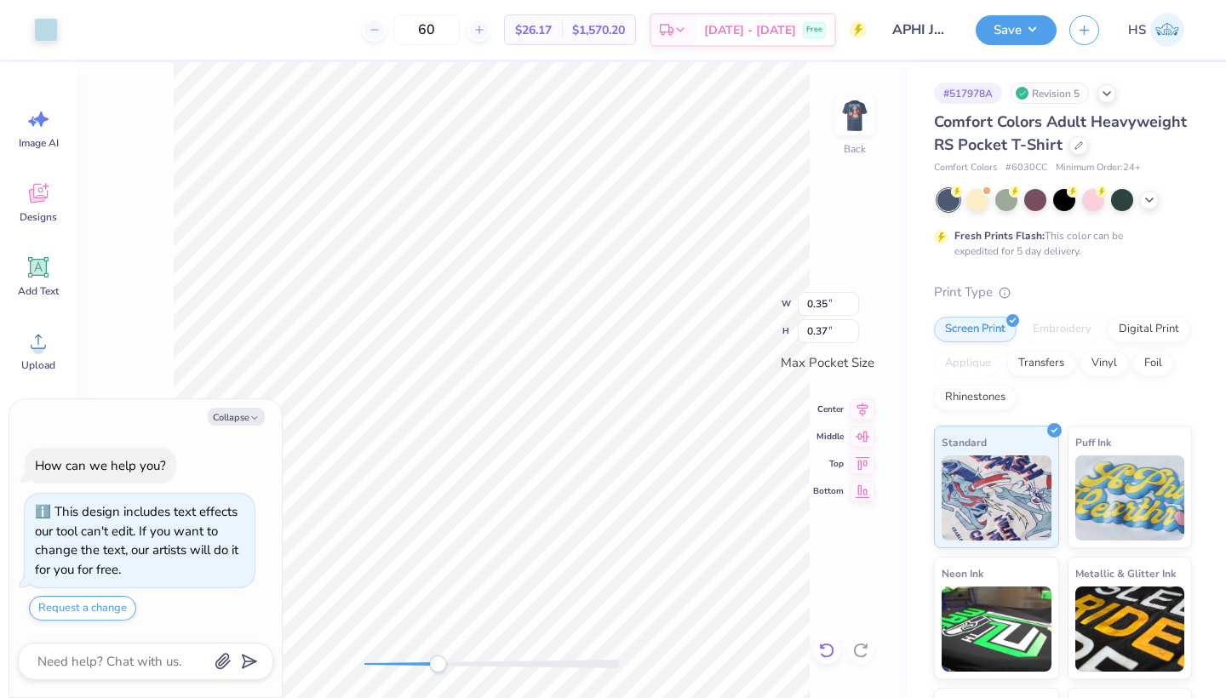
type input "0.39"
type textarea "x"
type input "3.00"
type input "1.01"
type textarea "x"
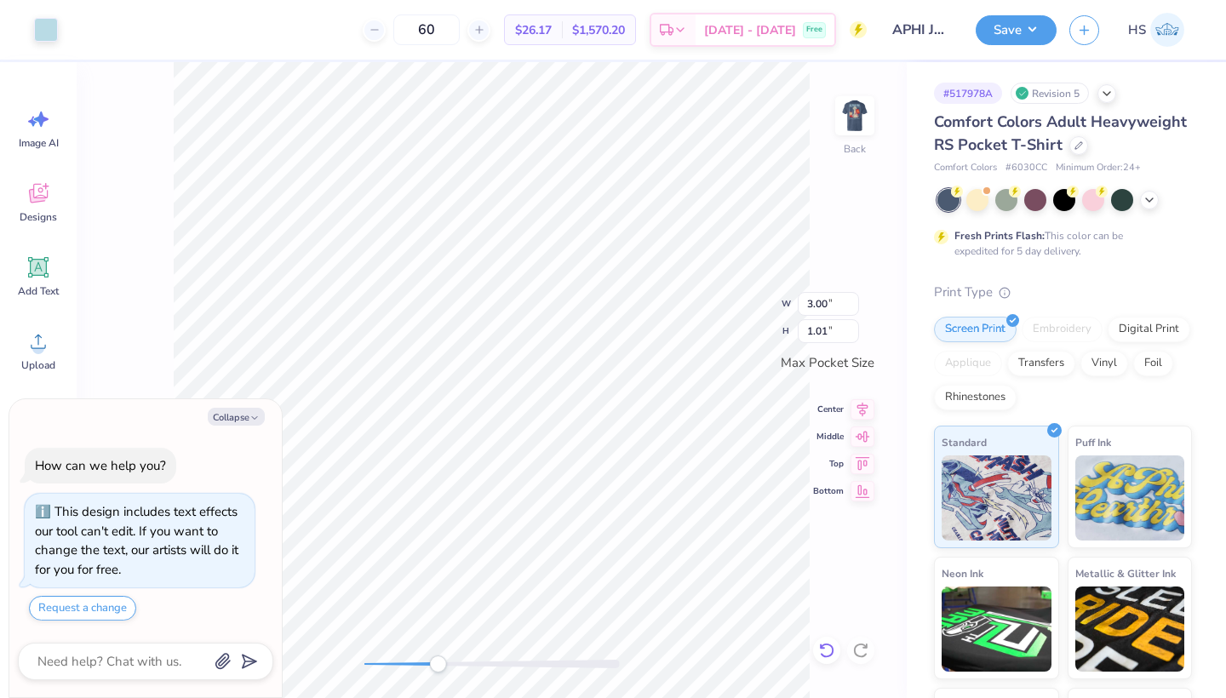
type input "0.04"
click at [1013, 28] on button "Save" at bounding box center [1016, 28] width 81 height 30
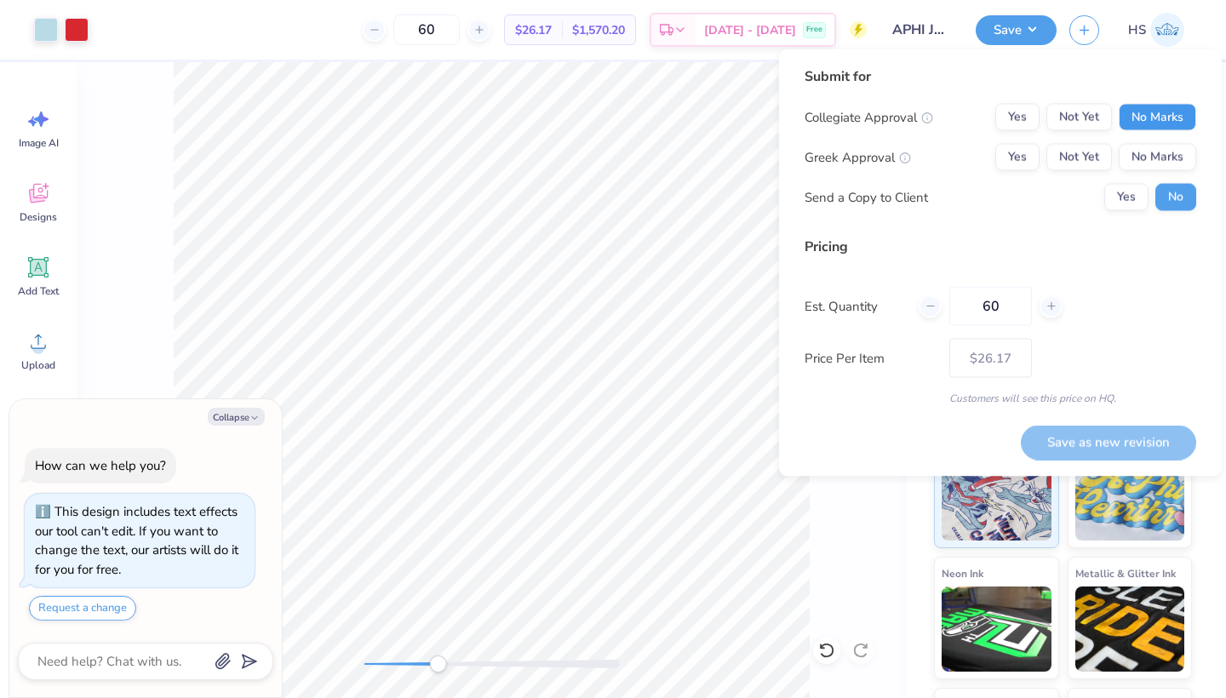
click at [1152, 114] on button "No Marks" at bounding box center [1157, 117] width 77 height 27
click at [1093, 148] on button "Not Yet" at bounding box center [1079, 157] width 66 height 27
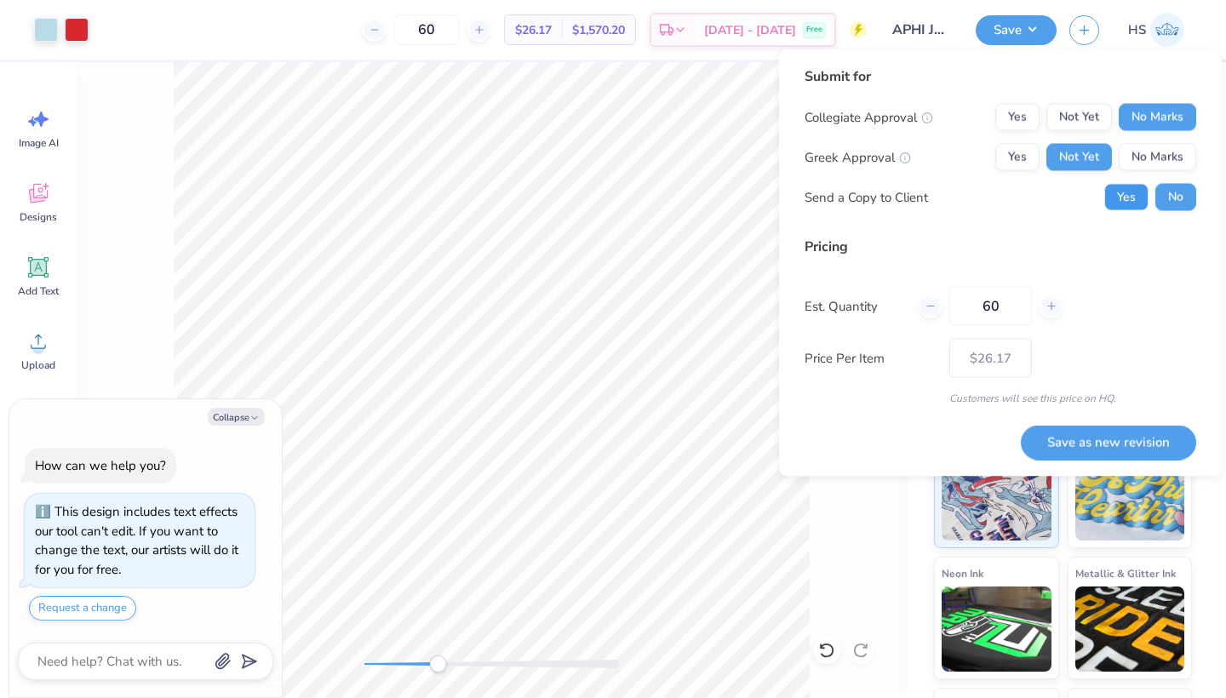
click at [1117, 190] on button "Yes" at bounding box center [1126, 197] width 44 height 27
click at [1100, 441] on button "Save as new revision" at bounding box center [1108, 442] width 175 height 35
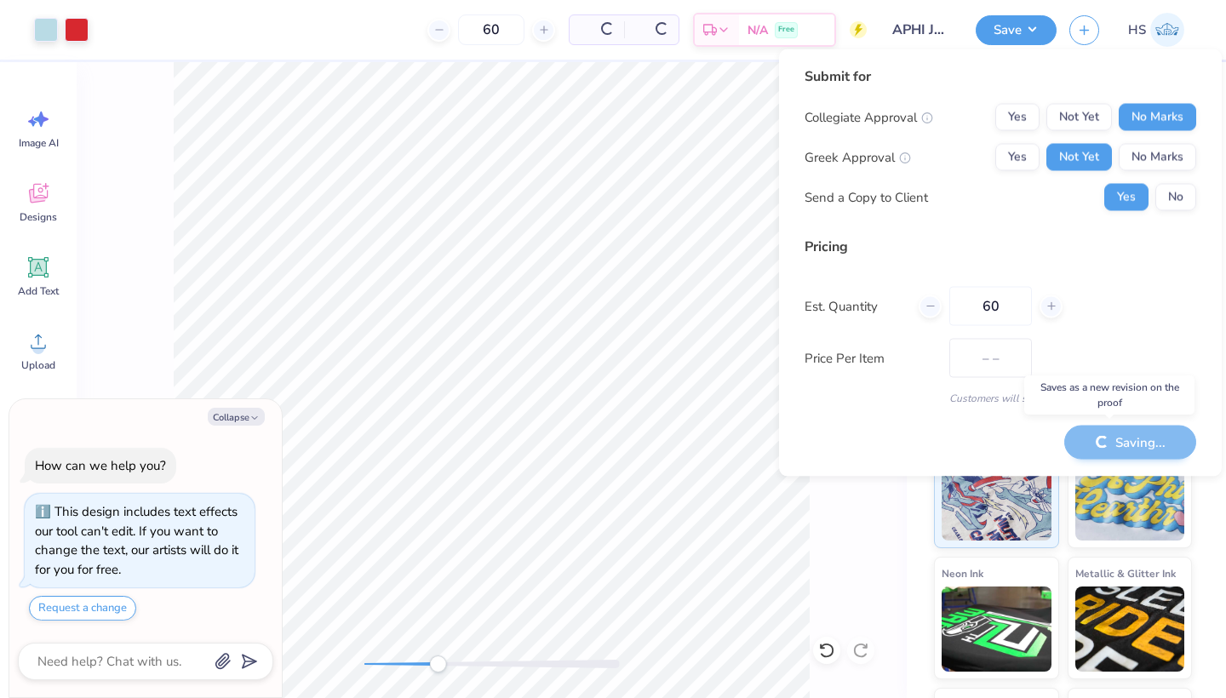
type textarea "x"
type input "– –"
type textarea "x"
type input "$26.17"
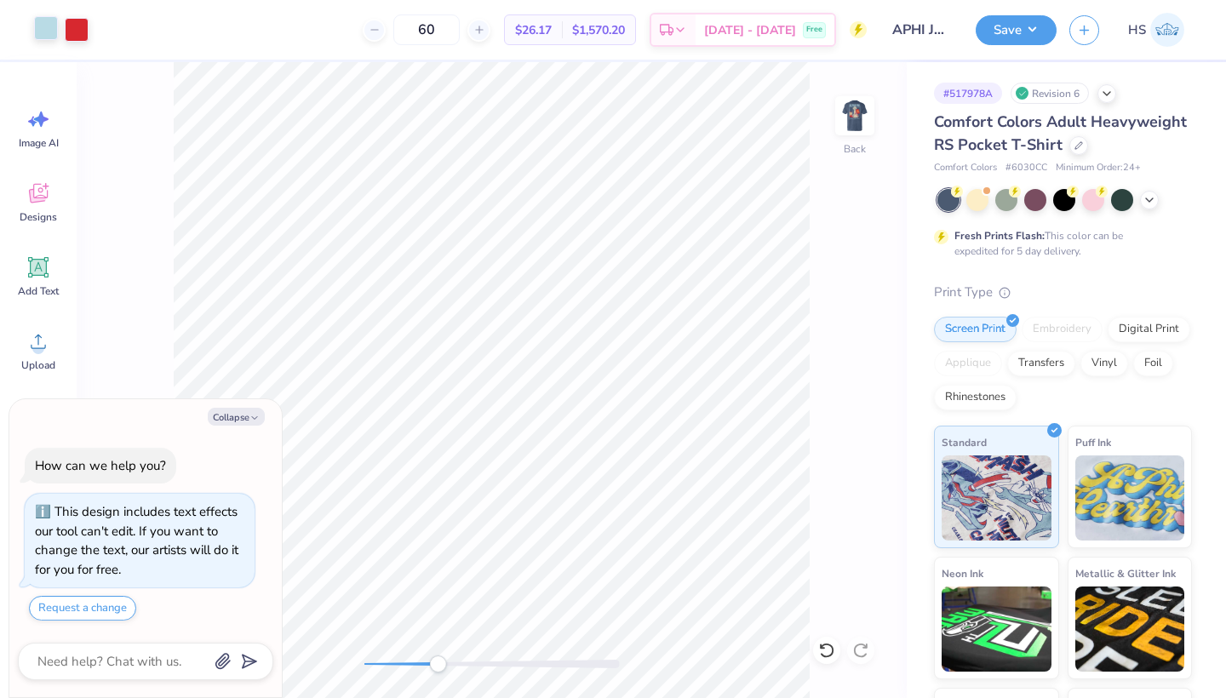
click at [35, 26] on div at bounding box center [46, 28] width 24 height 24
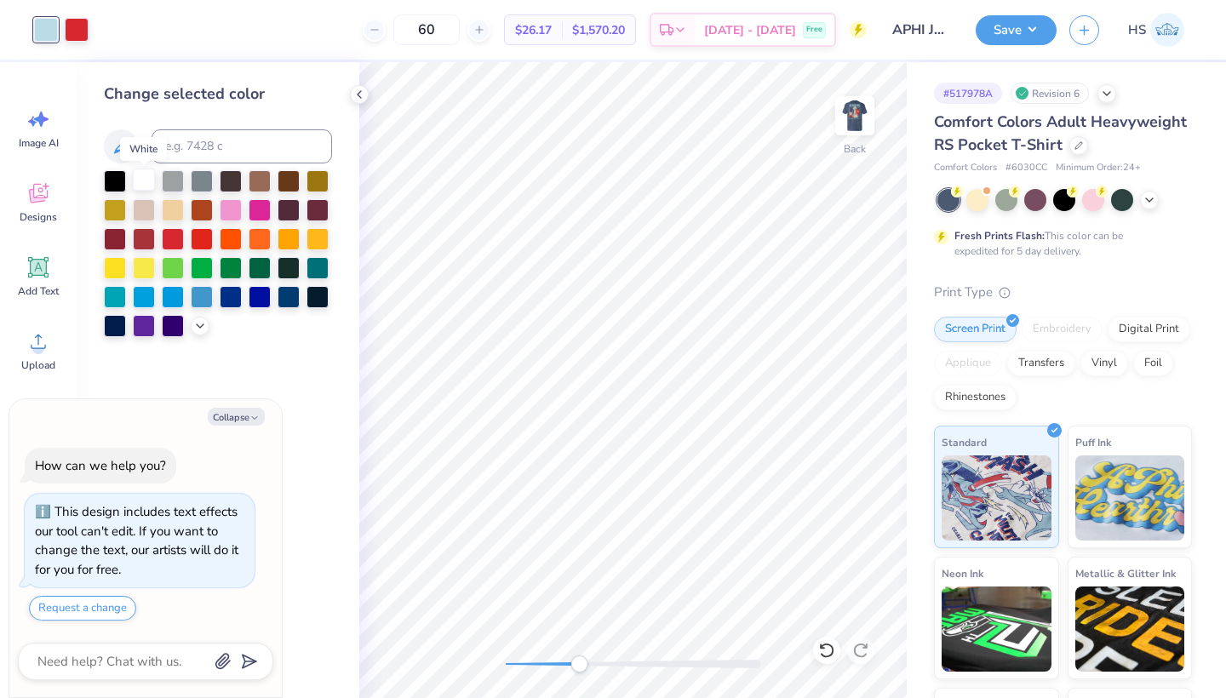
click at [148, 184] on div at bounding box center [144, 180] width 22 height 22
click at [850, 128] on img at bounding box center [855, 116] width 68 height 68
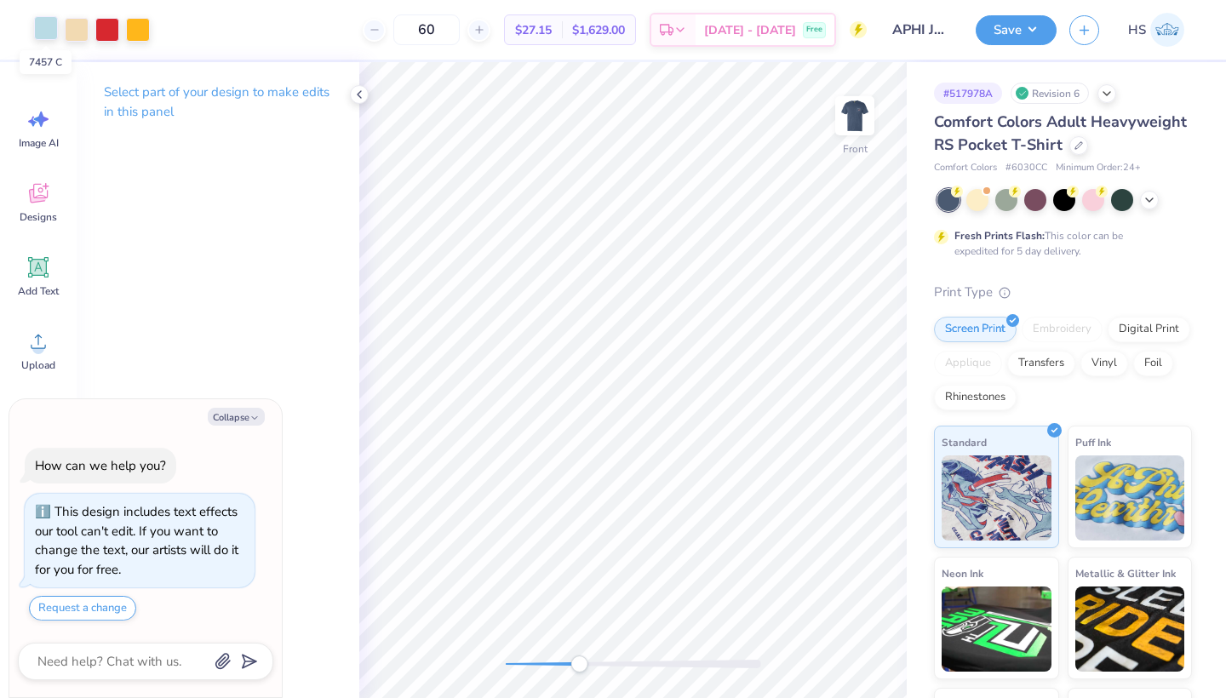
click at [50, 26] on div at bounding box center [46, 28] width 24 height 24
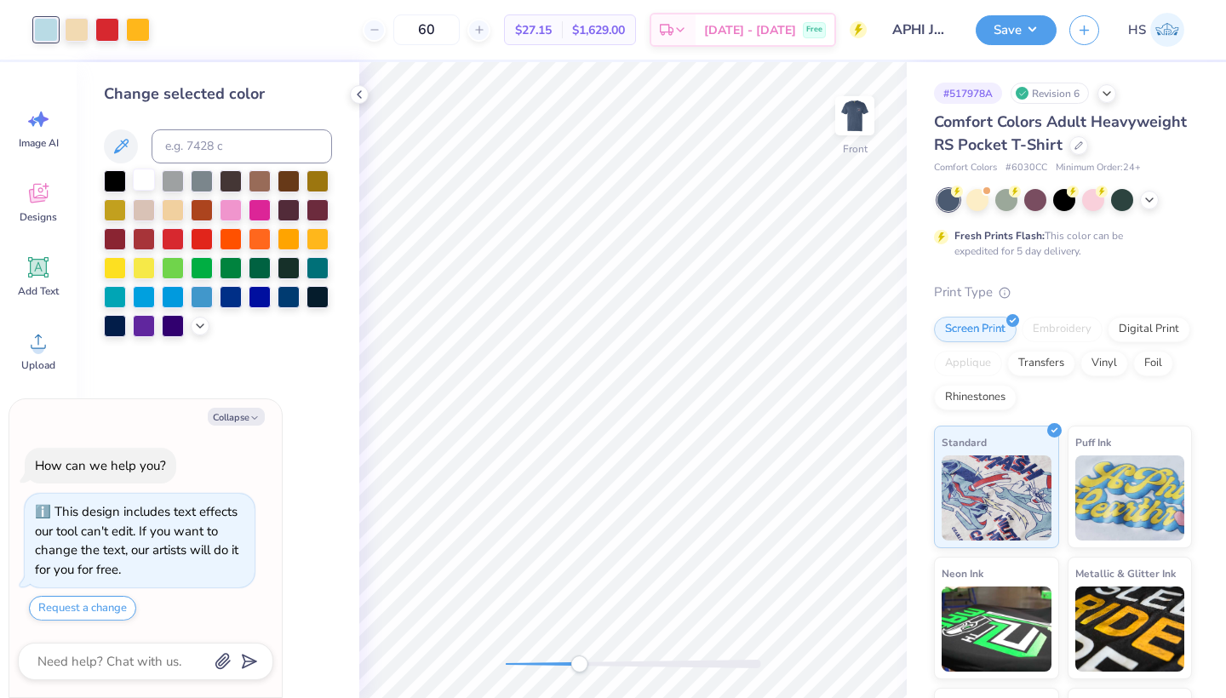
click at [149, 181] on div at bounding box center [144, 180] width 22 height 22
click at [1028, 35] on button "Save" at bounding box center [1016, 28] width 81 height 30
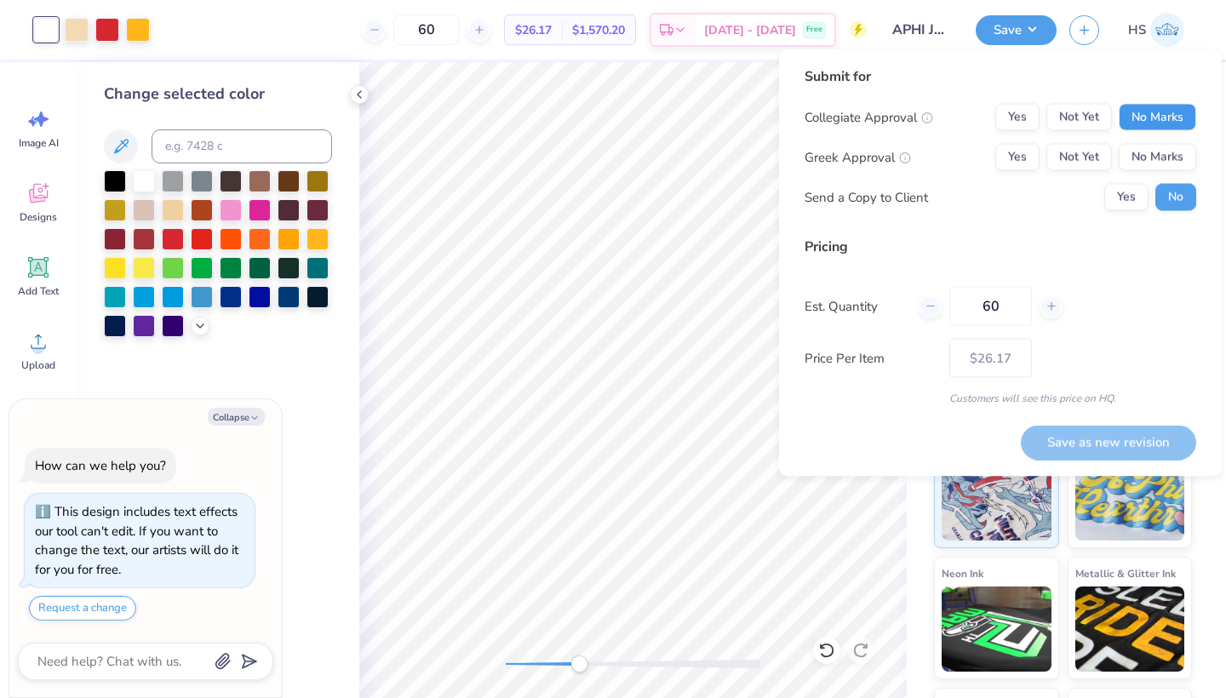
click at [1157, 112] on button "No Marks" at bounding box center [1157, 117] width 77 height 27
click at [1076, 152] on button "Not Yet" at bounding box center [1079, 157] width 66 height 27
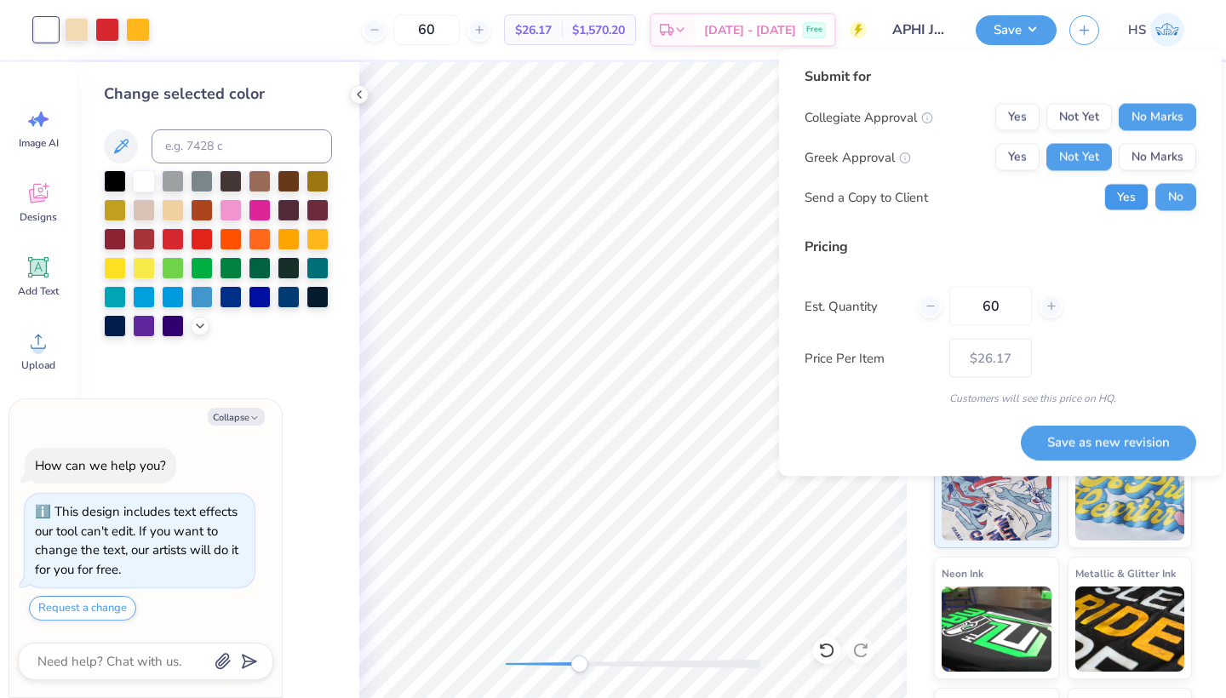
click at [1125, 204] on button "Yes" at bounding box center [1126, 197] width 44 height 27
click at [1077, 433] on button "Save as new revision" at bounding box center [1108, 442] width 175 height 35
type textarea "x"
type input "– –"
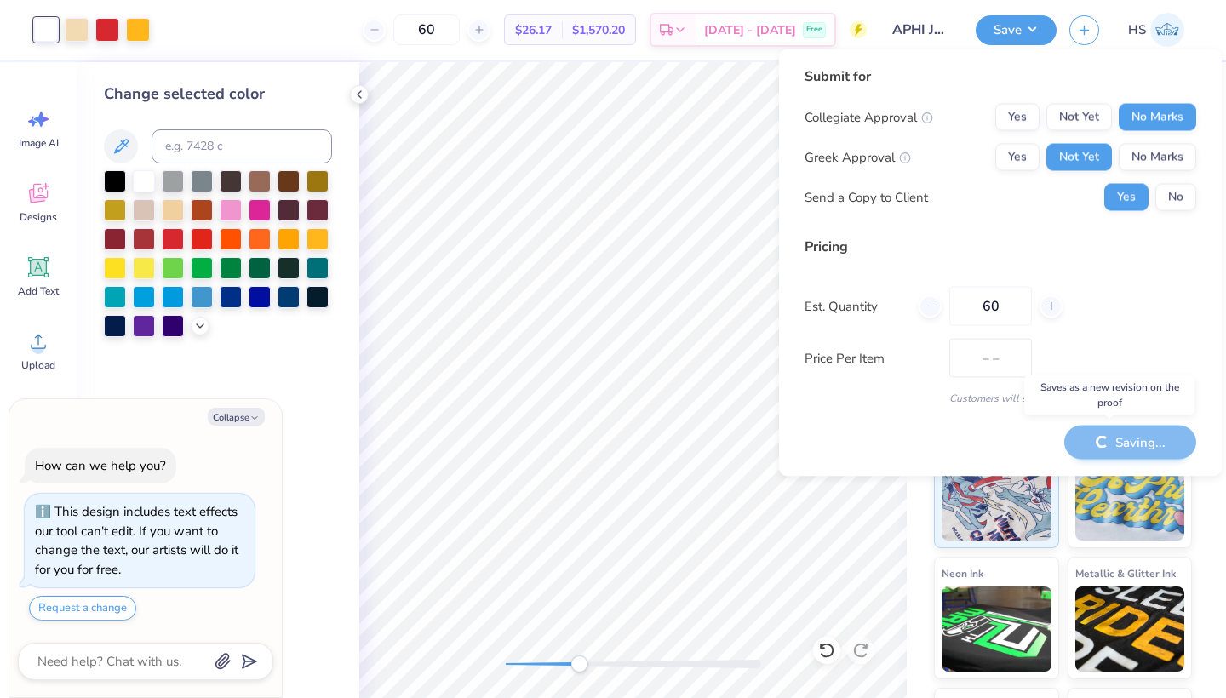
type textarea "x"
type input "$26.17"
type textarea "x"
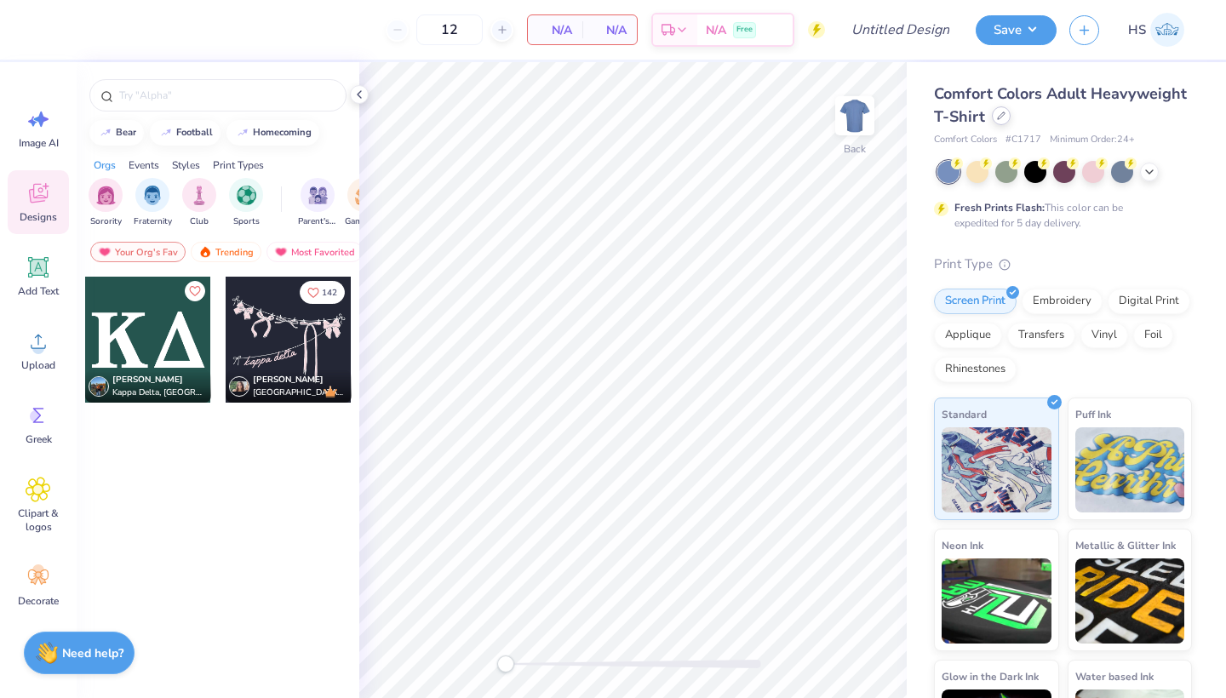
click at [1002, 123] on div at bounding box center [1001, 115] width 19 height 19
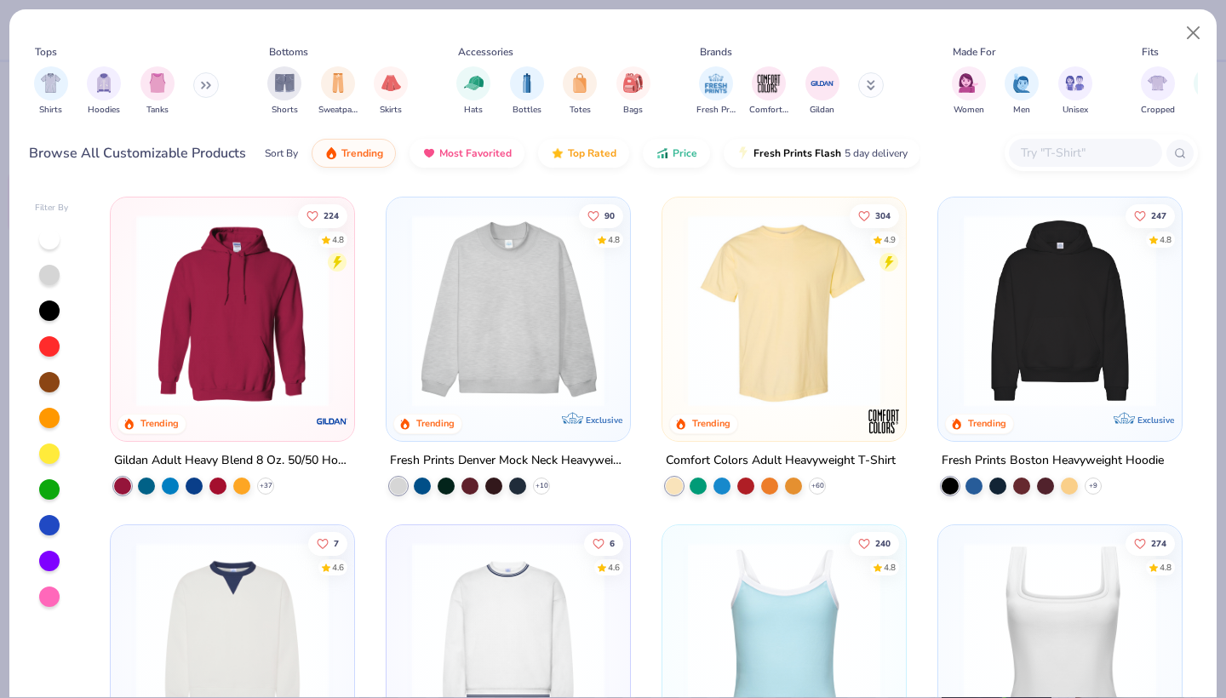
click at [542, 349] on img at bounding box center [508, 311] width 209 height 192
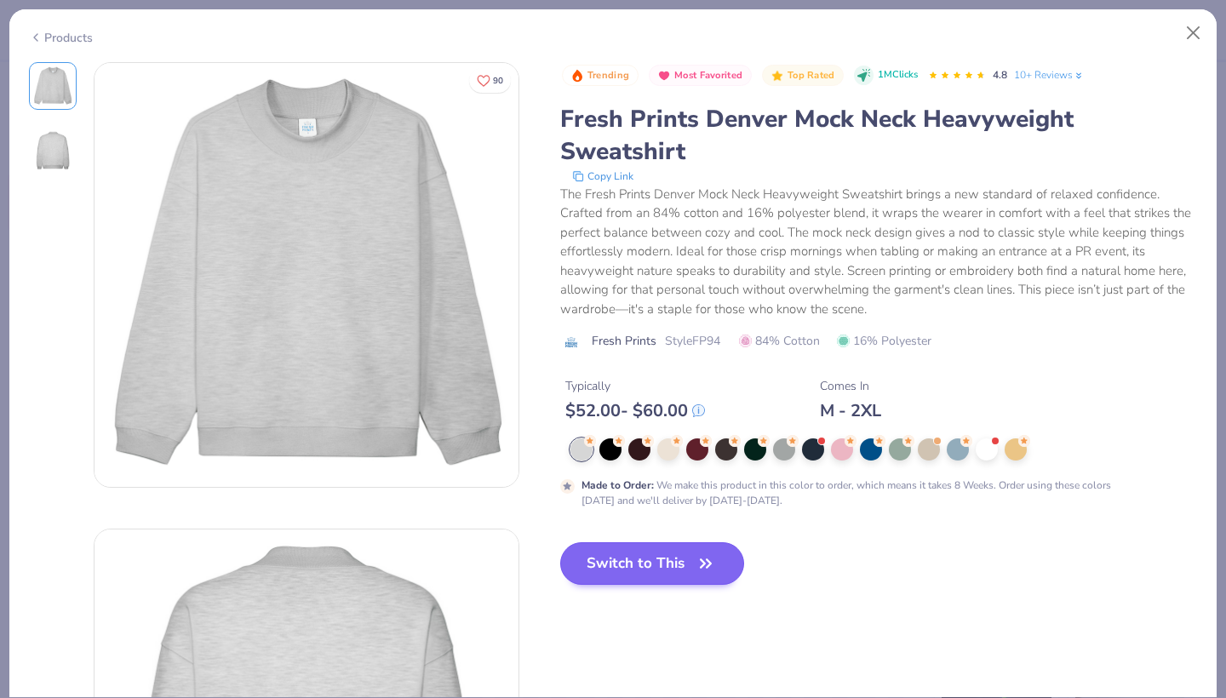
click at [682, 542] on button "Switch to This" at bounding box center [652, 563] width 185 height 43
type input "50"
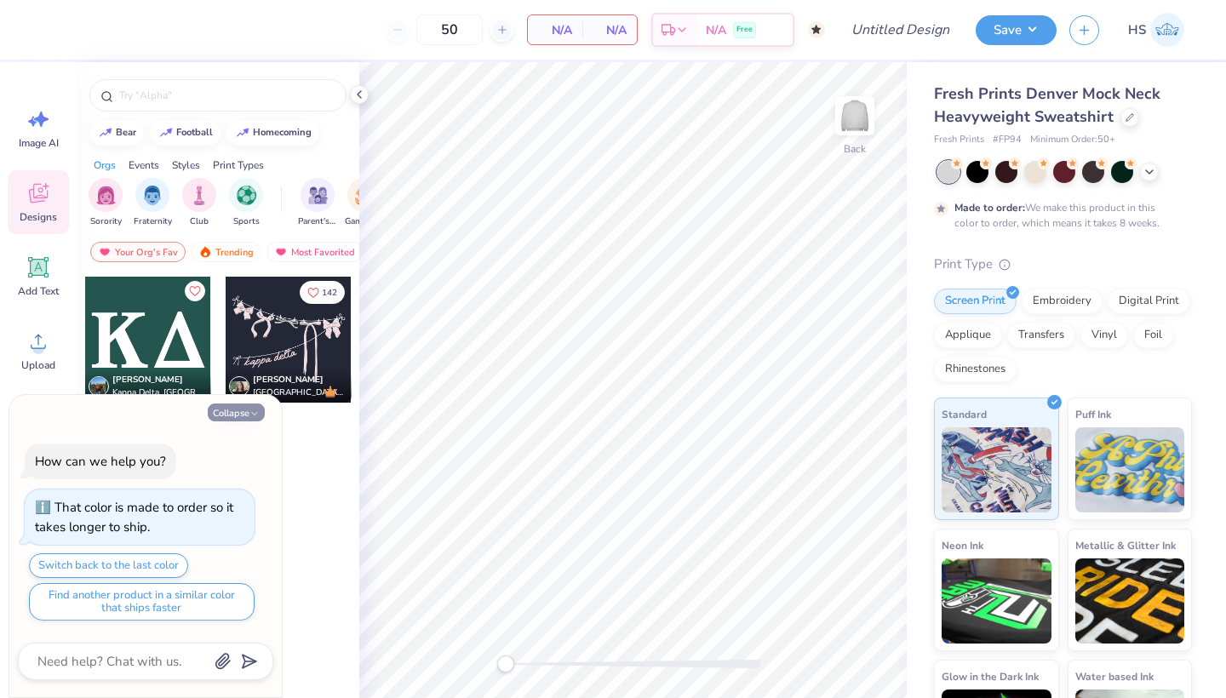
click at [240, 413] on button "Collapse" at bounding box center [236, 413] width 57 height 18
type textarea "x"
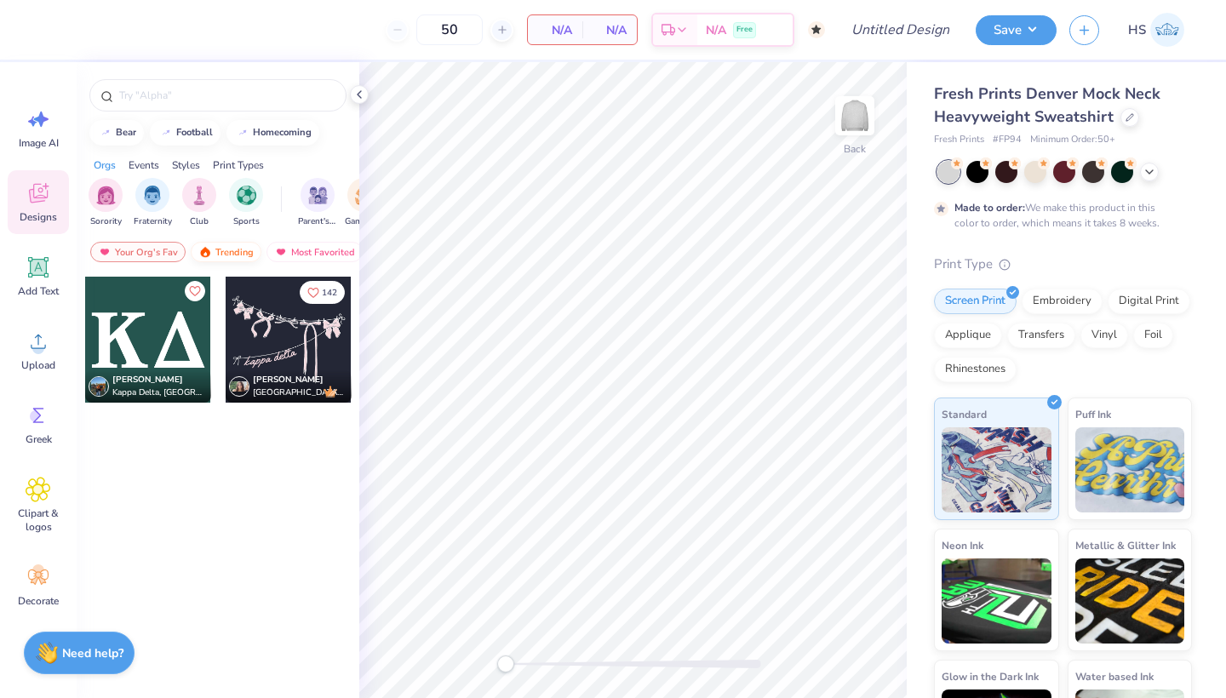
click at [232, 253] on div "Trending" at bounding box center [226, 252] width 71 height 20
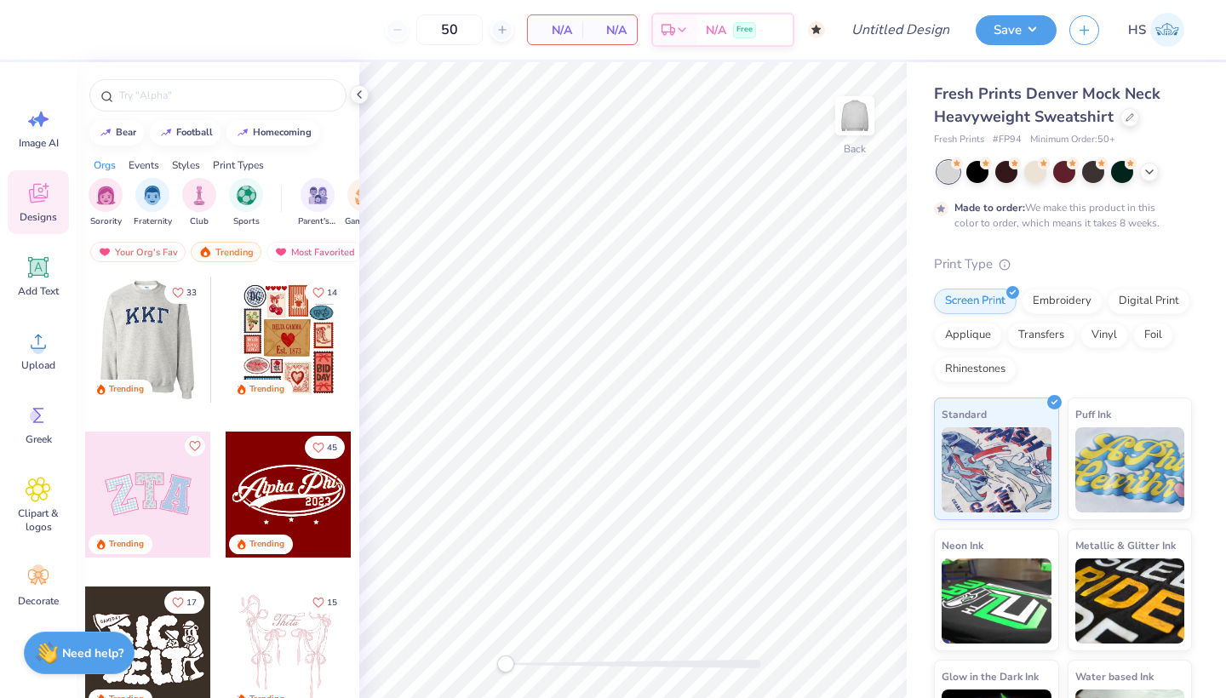
click at [85, 339] on div at bounding box center [22, 340] width 126 height 126
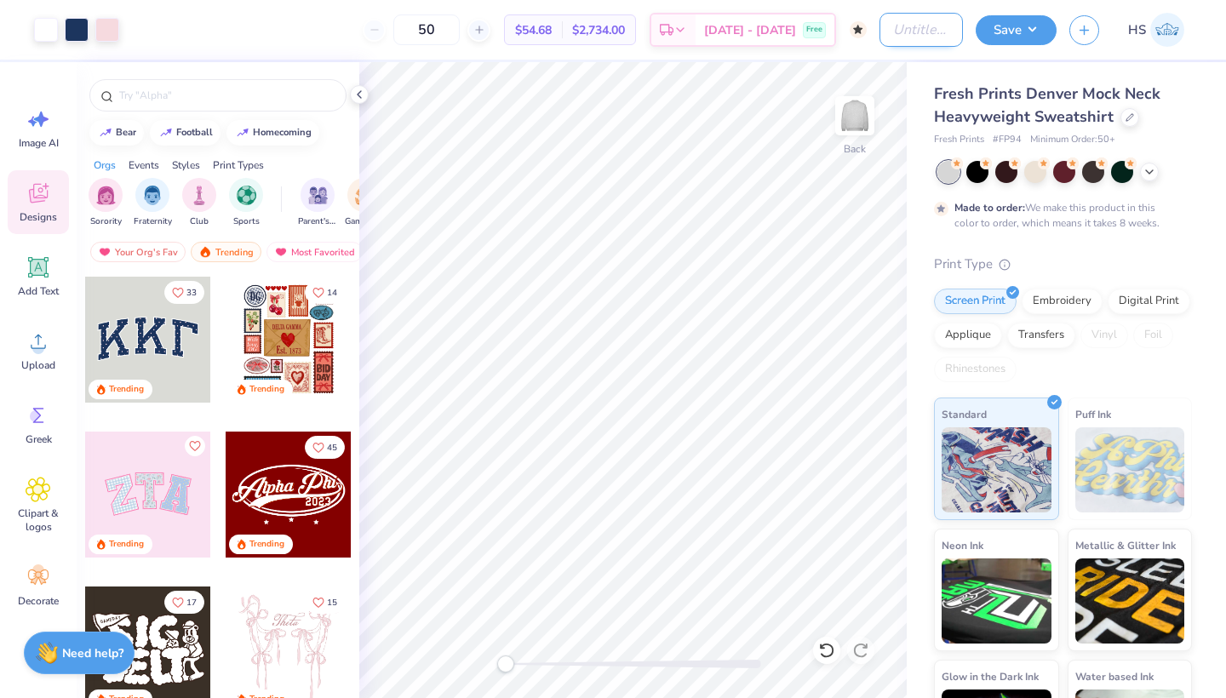
click at [920, 35] on input "Design Title" at bounding box center [920, 30] width 83 height 34
type input "Parke Inspo Mock Neck"
click at [989, 25] on button "Save" at bounding box center [1016, 28] width 81 height 30
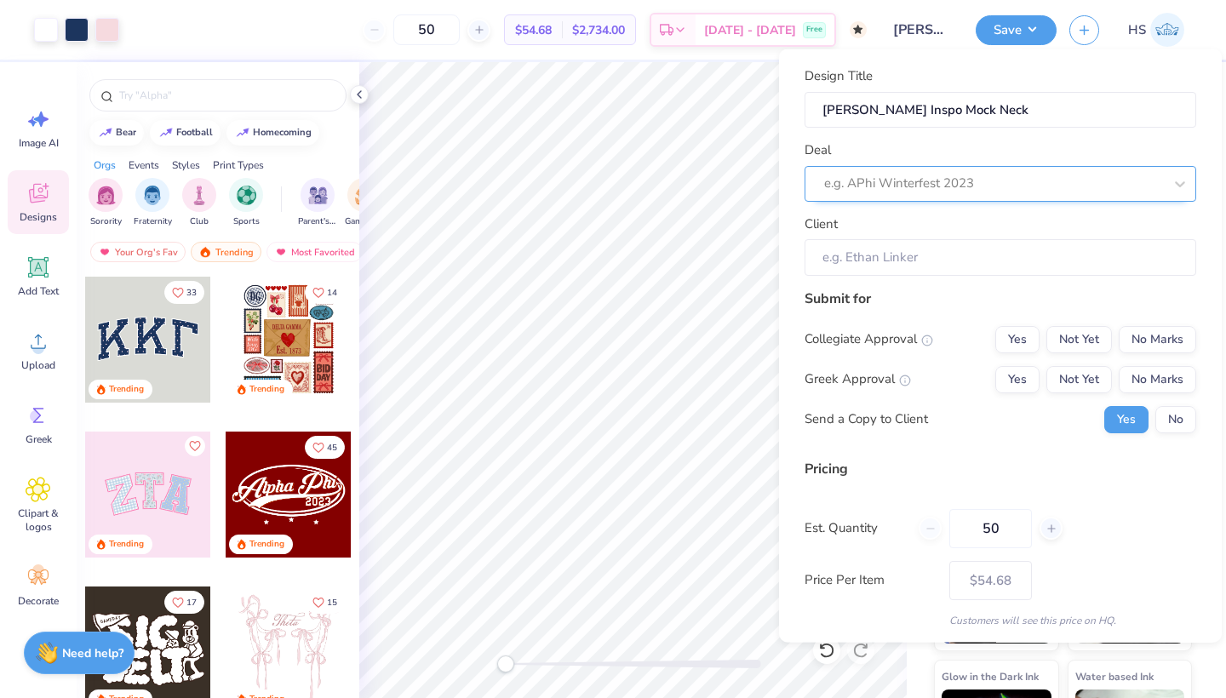
click at [1044, 182] on div at bounding box center [993, 183] width 339 height 23
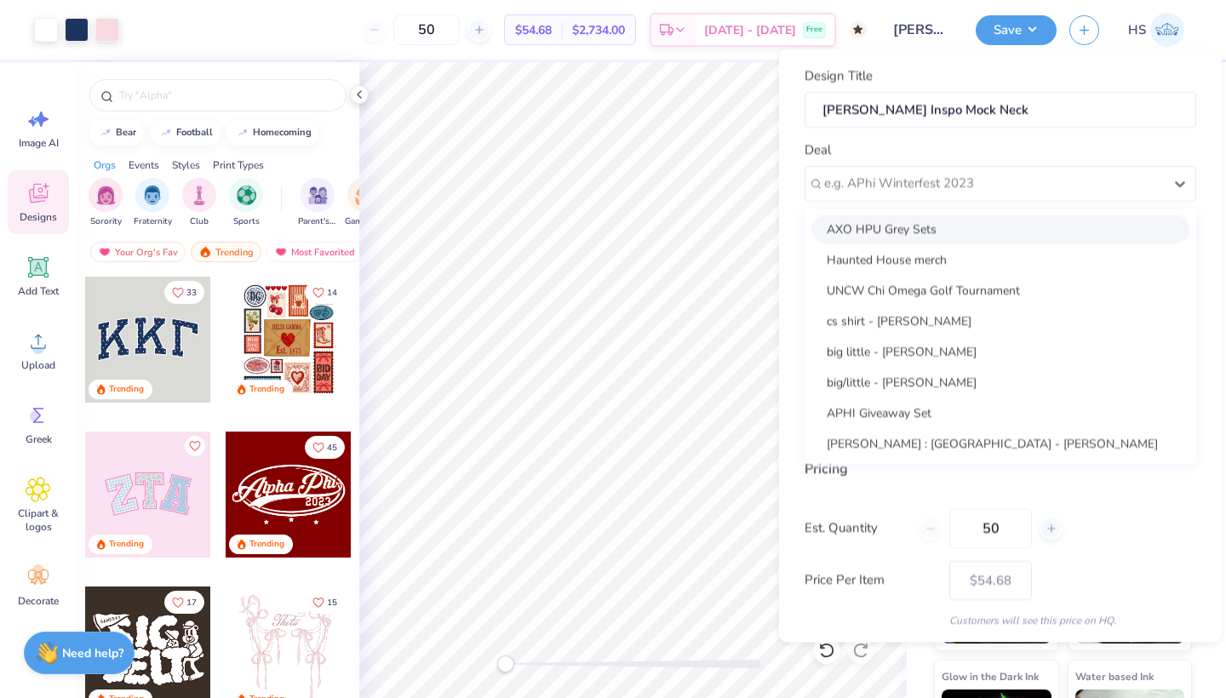
click at [992, 226] on div "AXO HPU Grey Sets" at bounding box center [1000, 229] width 378 height 28
type input "Daisie Buhr"
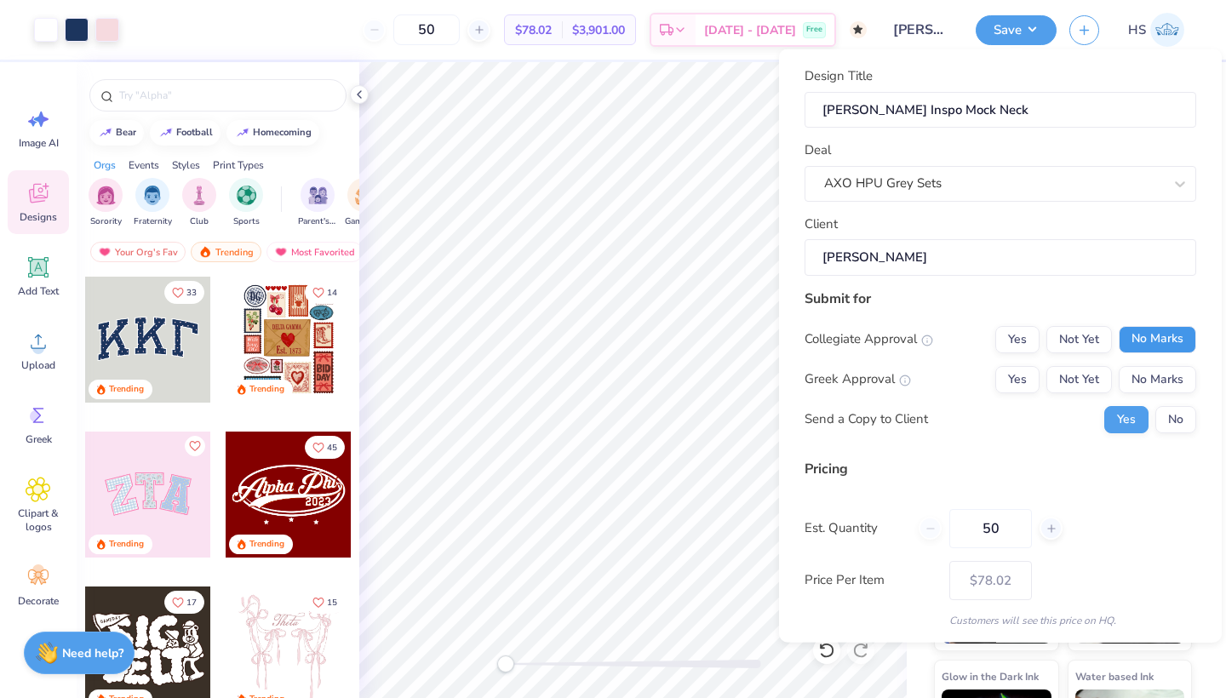
click at [1160, 341] on button "No Marks" at bounding box center [1157, 338] width 77 height 27
click at [1096, 384] on button "Not Yet" at bounding box center [1079, 378] width 66 height 27
click at [1177, 415] on button "No" at bounding box center [1175, 418] width 41 height 27
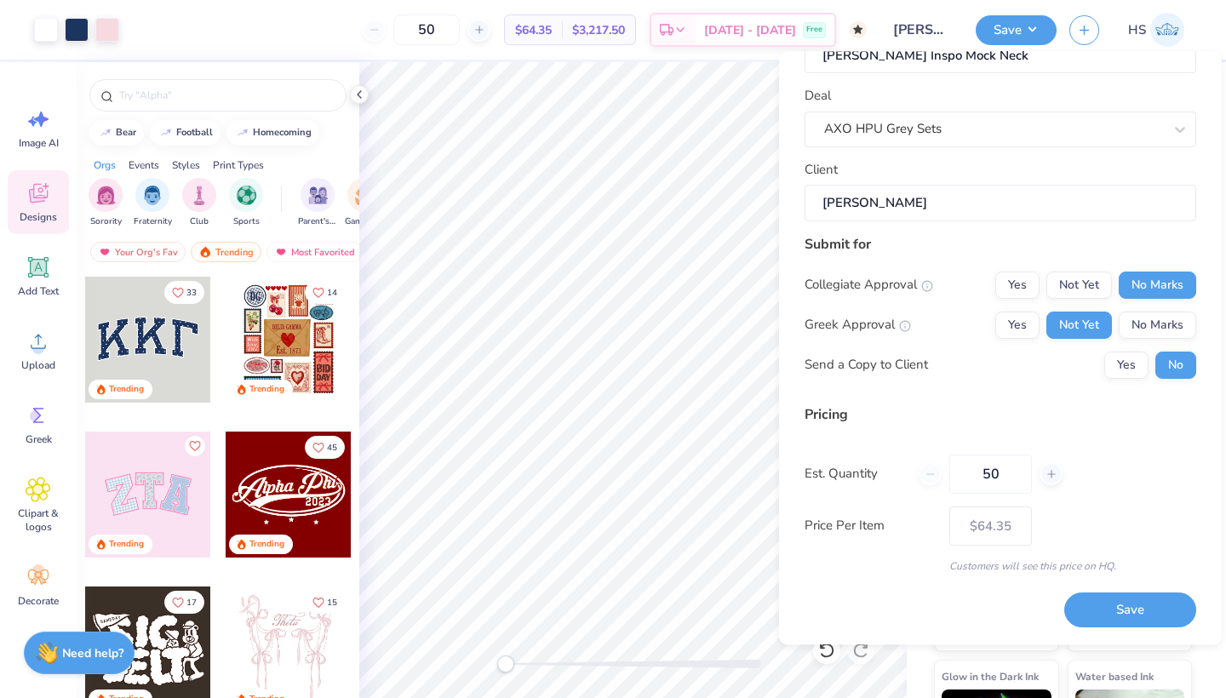
scroll to position [54, 0]
click at [1133, 610] on button "Save" at bounding box center [1130, 612] width 132 height 35
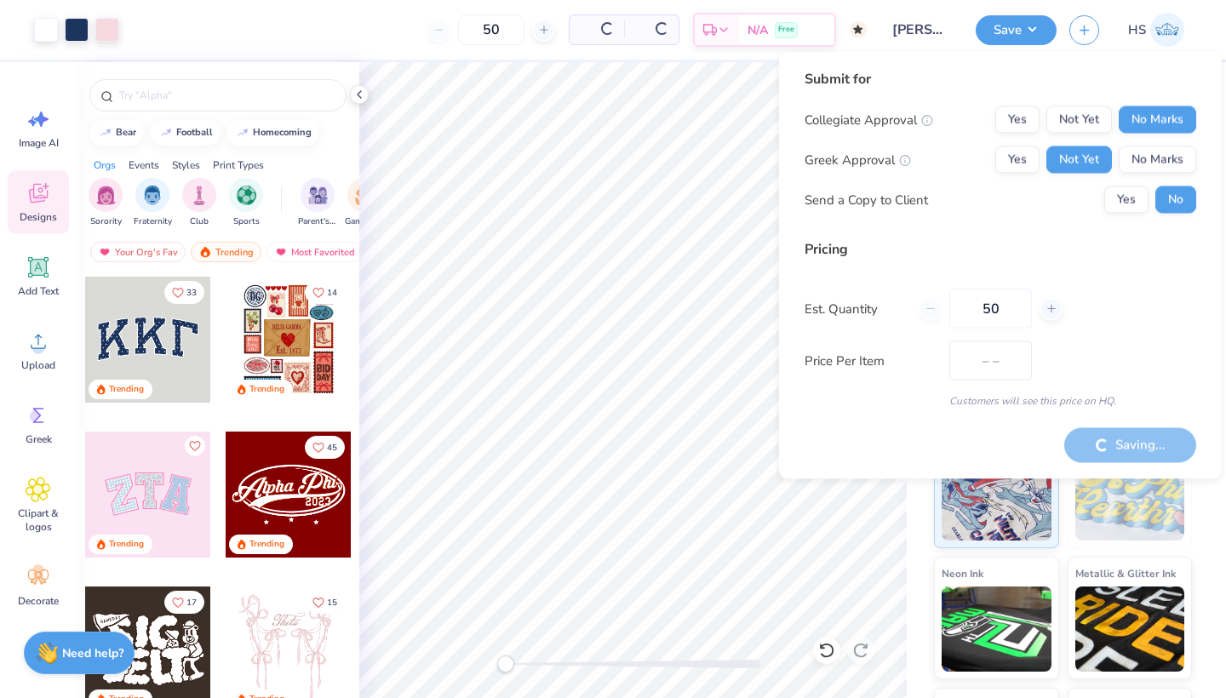
type input "– –"
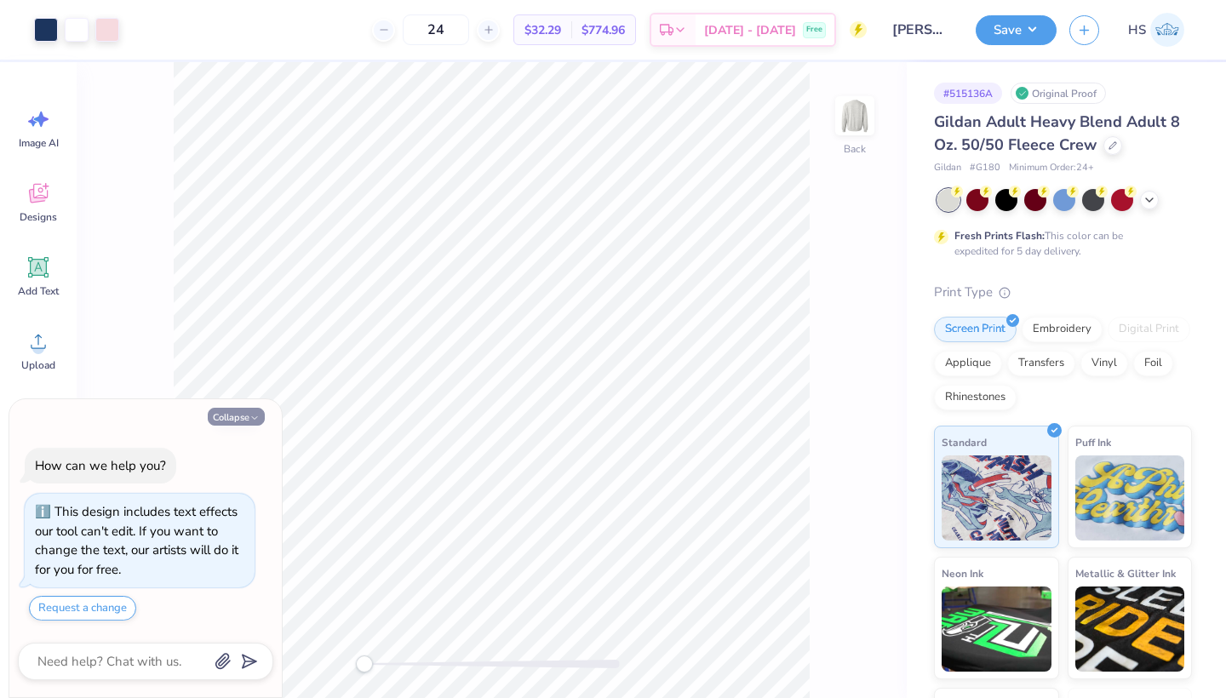
click at [250, 416] on icon "button" at bounding box center [254, 418] width 10 height 10
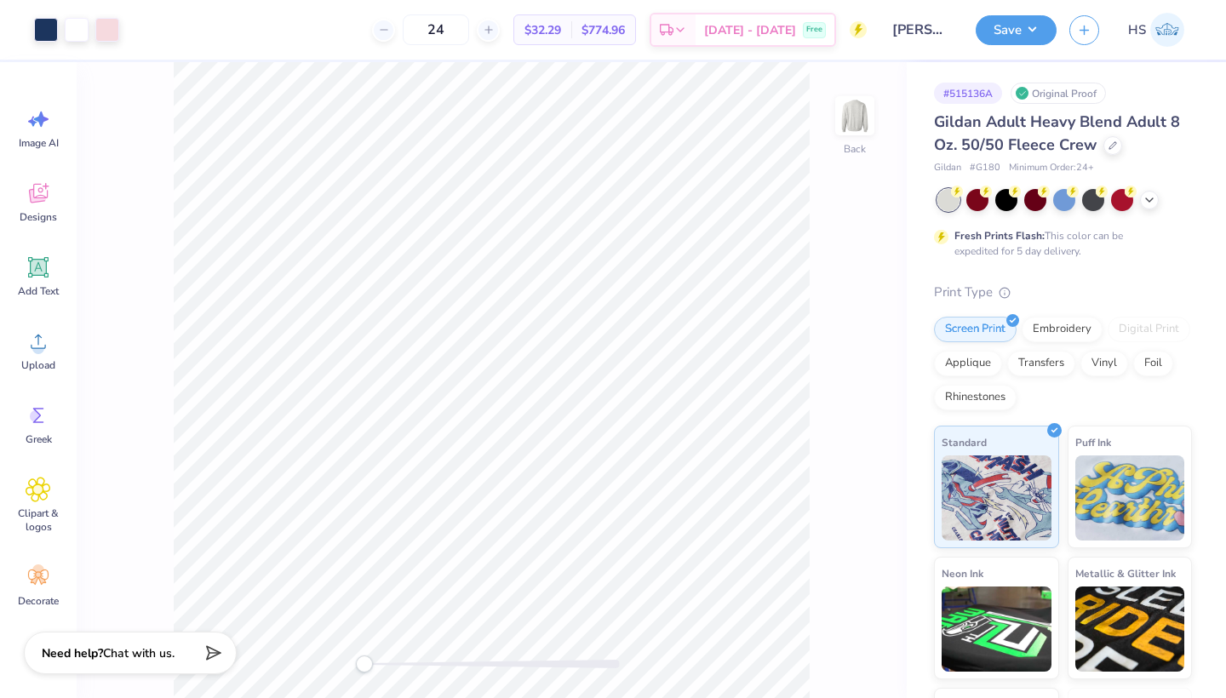
type textarea "x"
click at [1110, 146] on icon at bounding box center [1112, 143] width 7 height 7
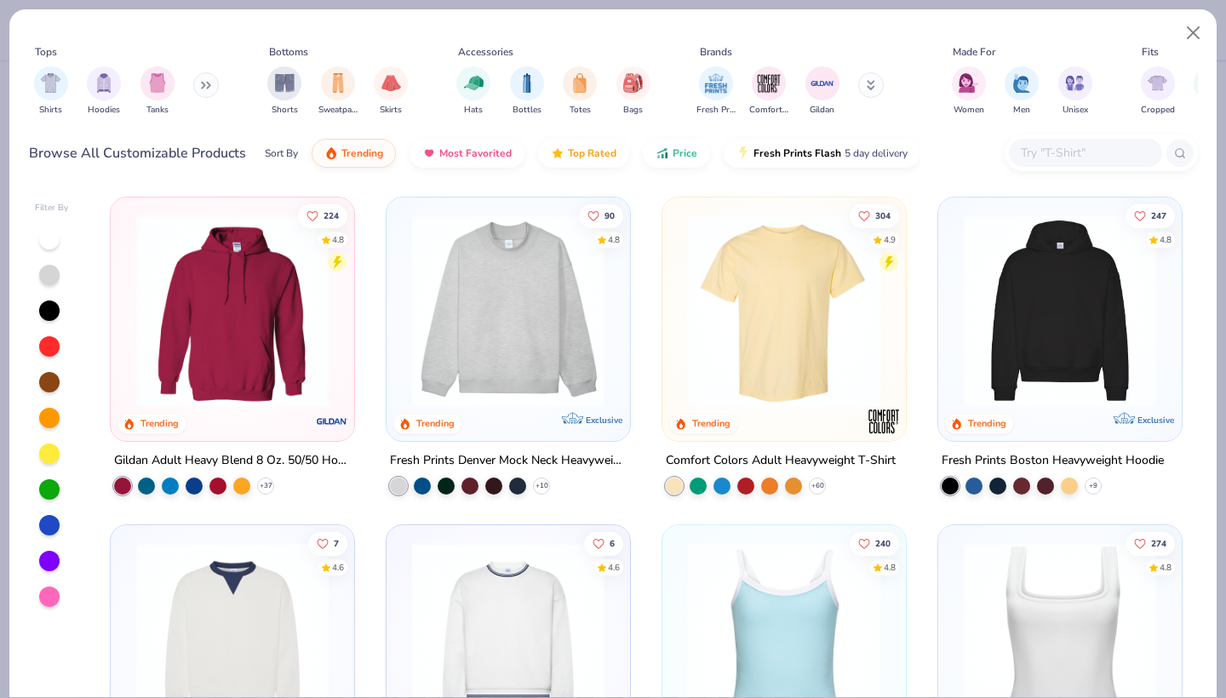
click at [495, 334] on img at bounding box center [508, 311] width 209 height 192
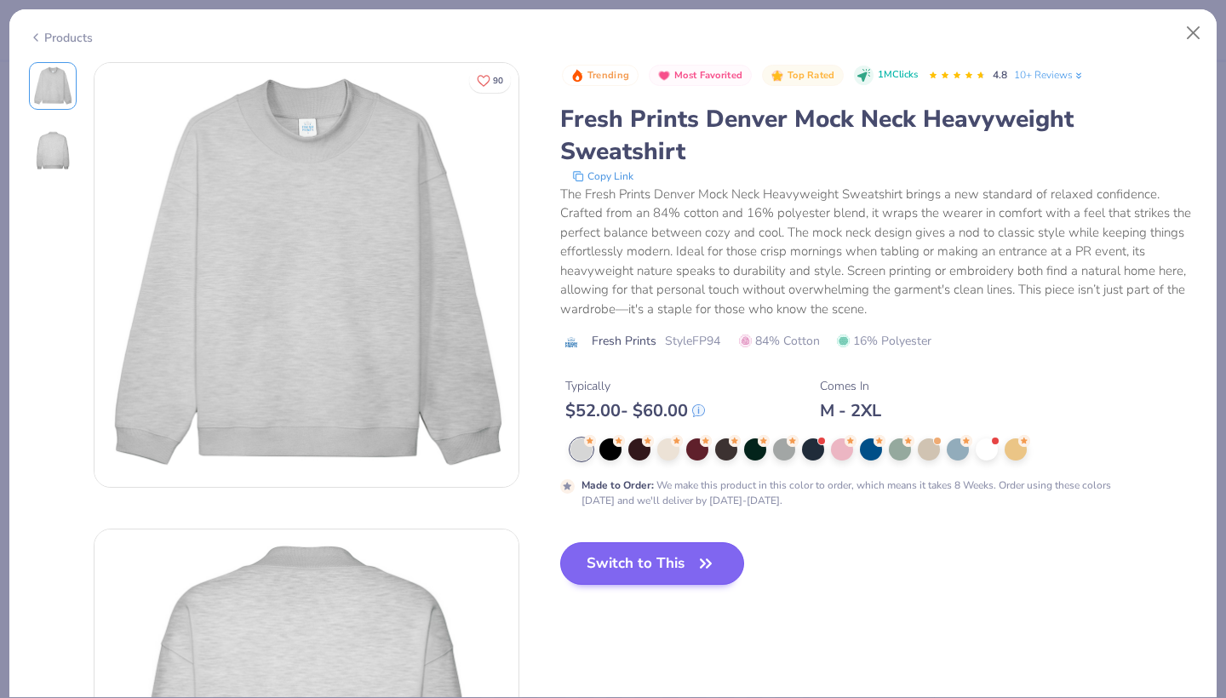
click at [652, 564] on button "Switch to This" at bounding box center [652, 563] width 185 height 43
type input "50"
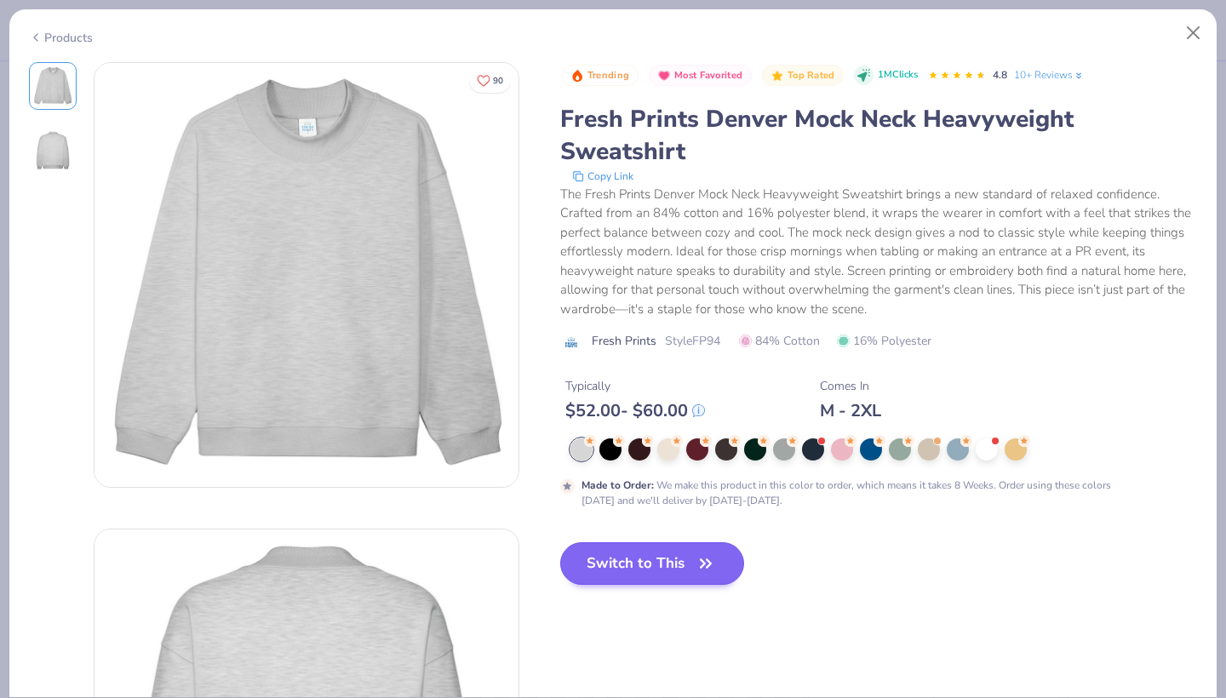
click at [673, 571] on button "Switch to This" at bounding box center [652, 563] width 185 height 43
click at [699, 564] on icon "button" at bounding box center [706, 564] width 24 height 24
click at [718, 561] on icon "button" at bounding box center [706, 564] width 24 height 24
click at [690, 565] on button "Switch to This" at bounding box center [652, 563] width 185 height 43
click at [690, 553] on button "Switch to This" at bounding box center [652, 563] width 185 height 43
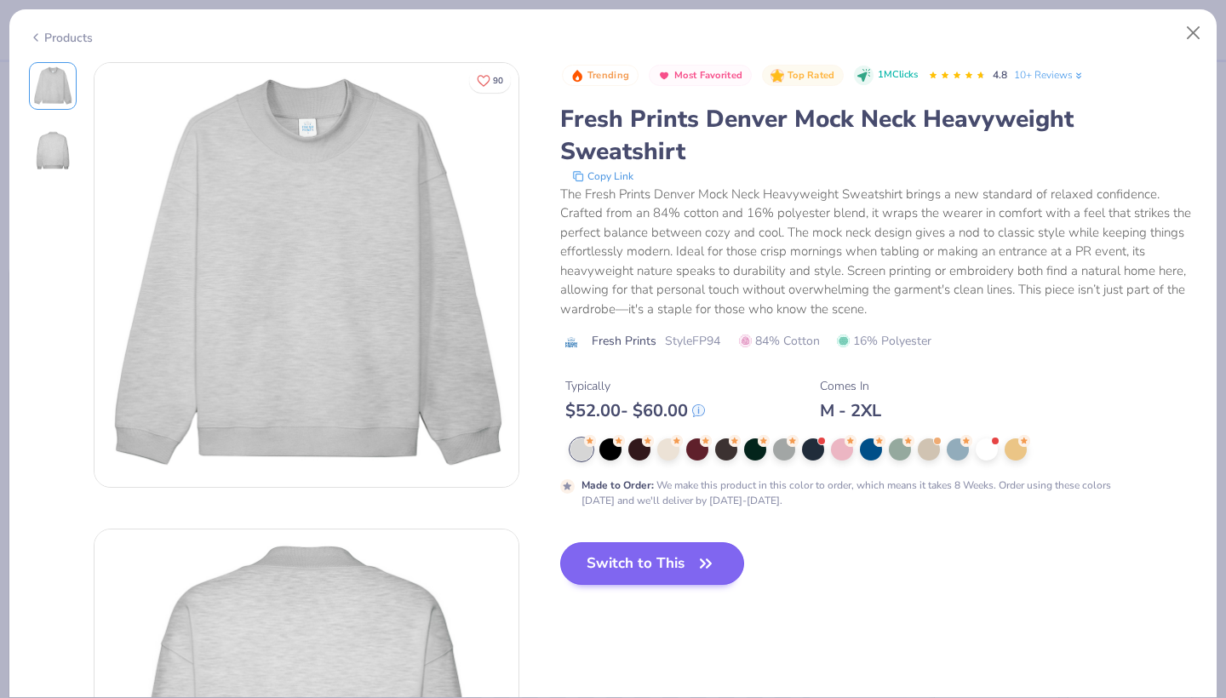
click at [690, 560] on button "Switch to This" at bounding box center [652, 563] width 185 height 43
click at [651, 561] on button "Switch to This" at bounding box center [652, 563] width 185 height 43
click at [579, 564] on button "Switch to This" at bounding box center [652, 563] width 185 height 43
click at [702, 553] on icon "button" at bounding box center [706, 564] width 24 height 24
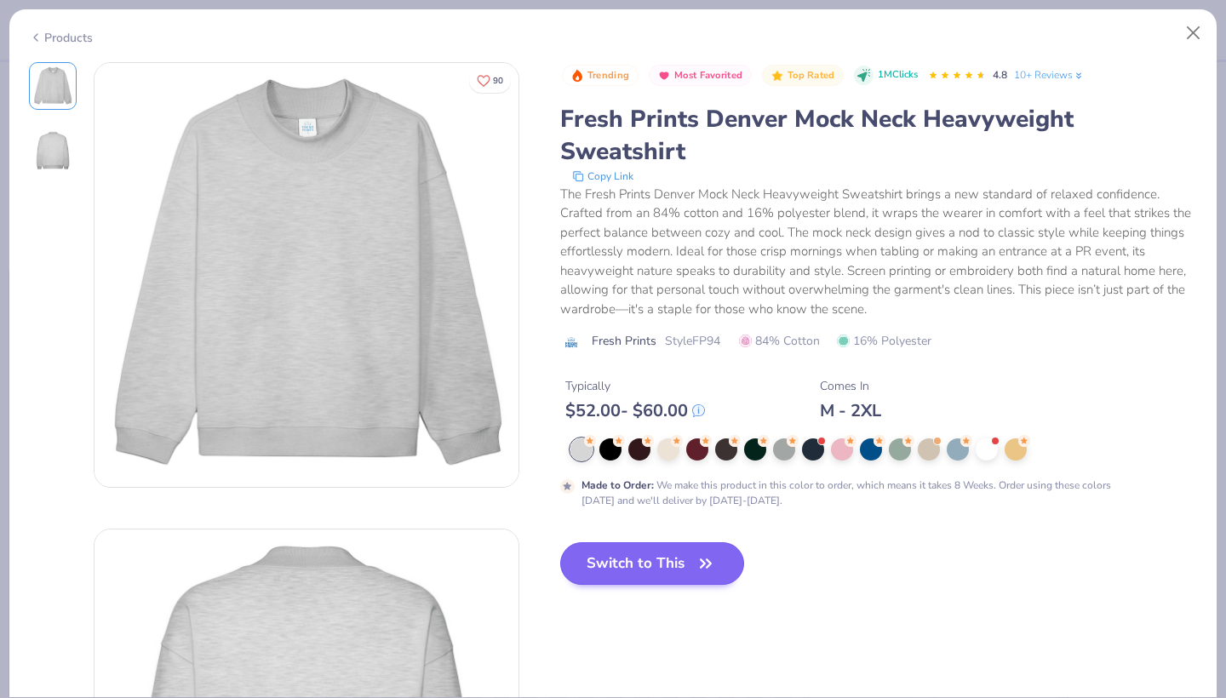
click at [702, 553] on icon "button" at bounding box center [706, 564] width 24 height 24
click at [1192, 34] on button "Close" at bounding box center [1193, 33] width 32 height 32
click at [1191, 32] on button "Close" at bounding box center [1193, 33] width 32 height 32
click at [618, 555] on button "Switch to This" at bounding box center [652, 563] width 185 height 43
click at [621, 569] on button "Switch to This" at bounding box center [652, 563] width 185 height 43
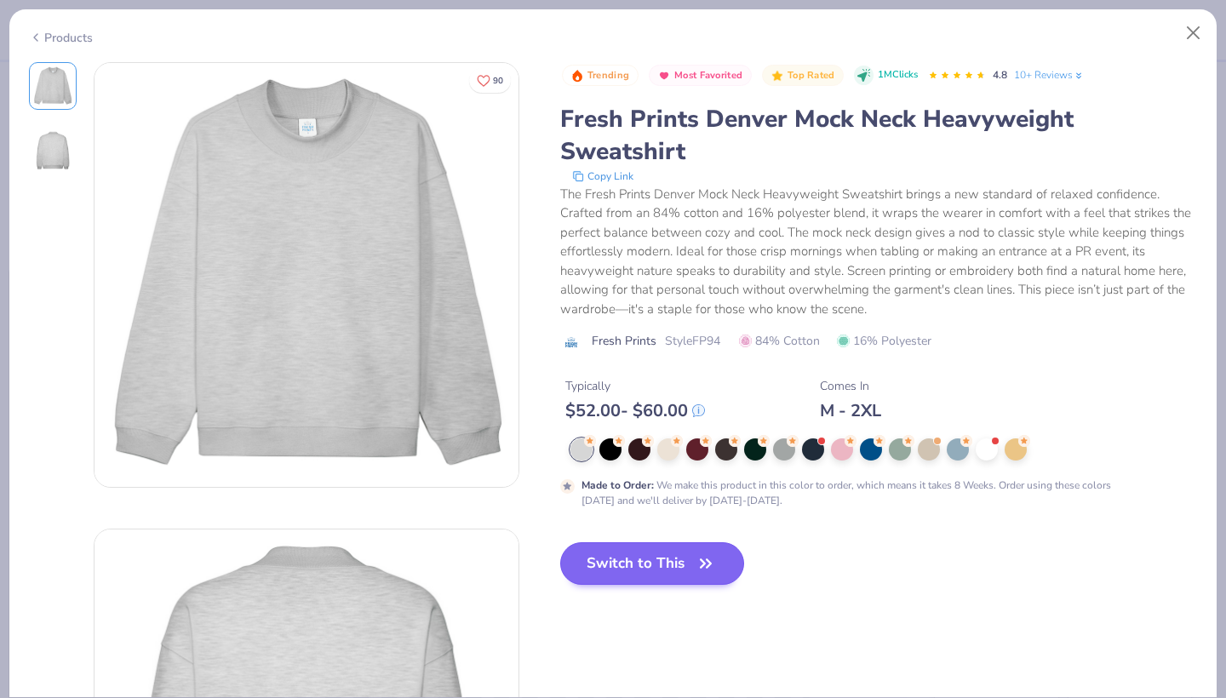
click at [621, 569] on button "Switch to This" at bounding box center [652, 563] width 185 height 43
type textarea "x"
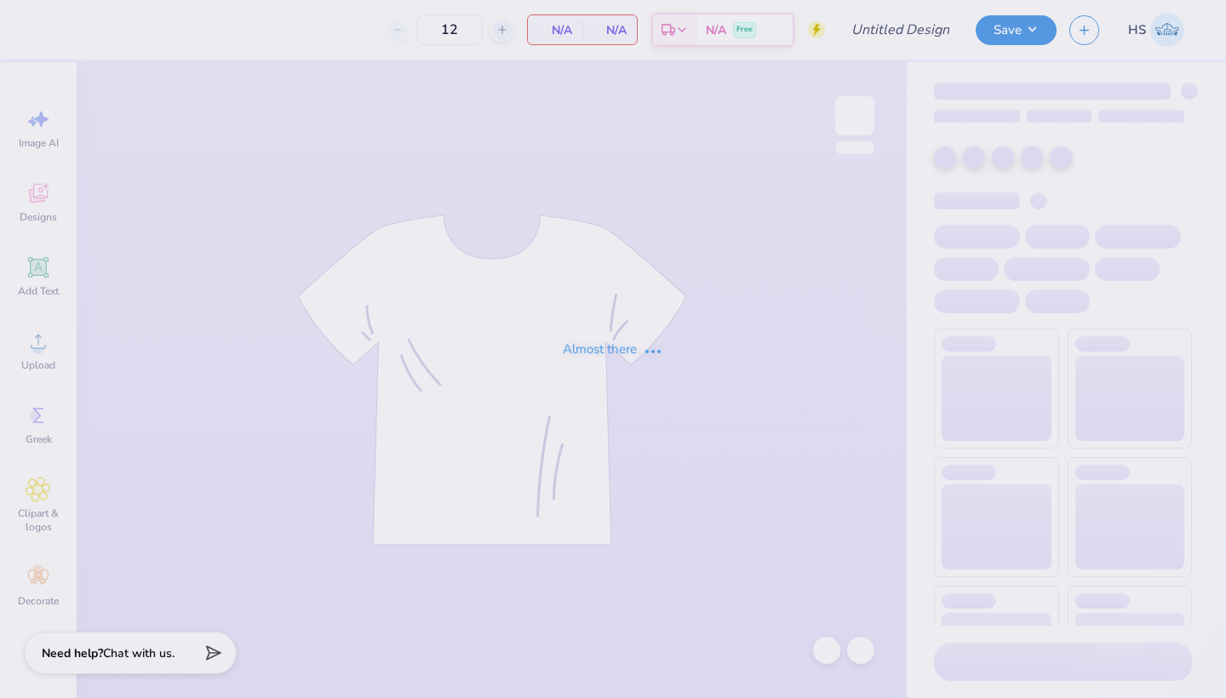
type input "Daisie Buhr : High Point University"
type input "24"
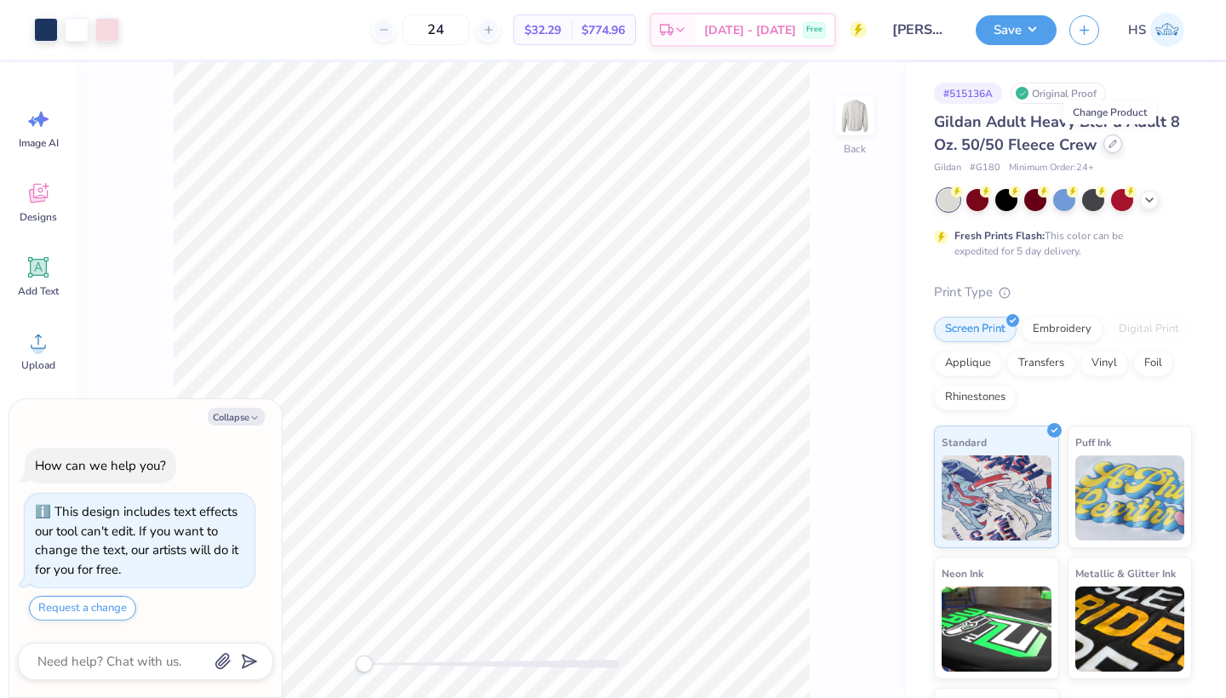
click at [1112, 146] on icon at bounding box center [1112, 144] width 9 height 9
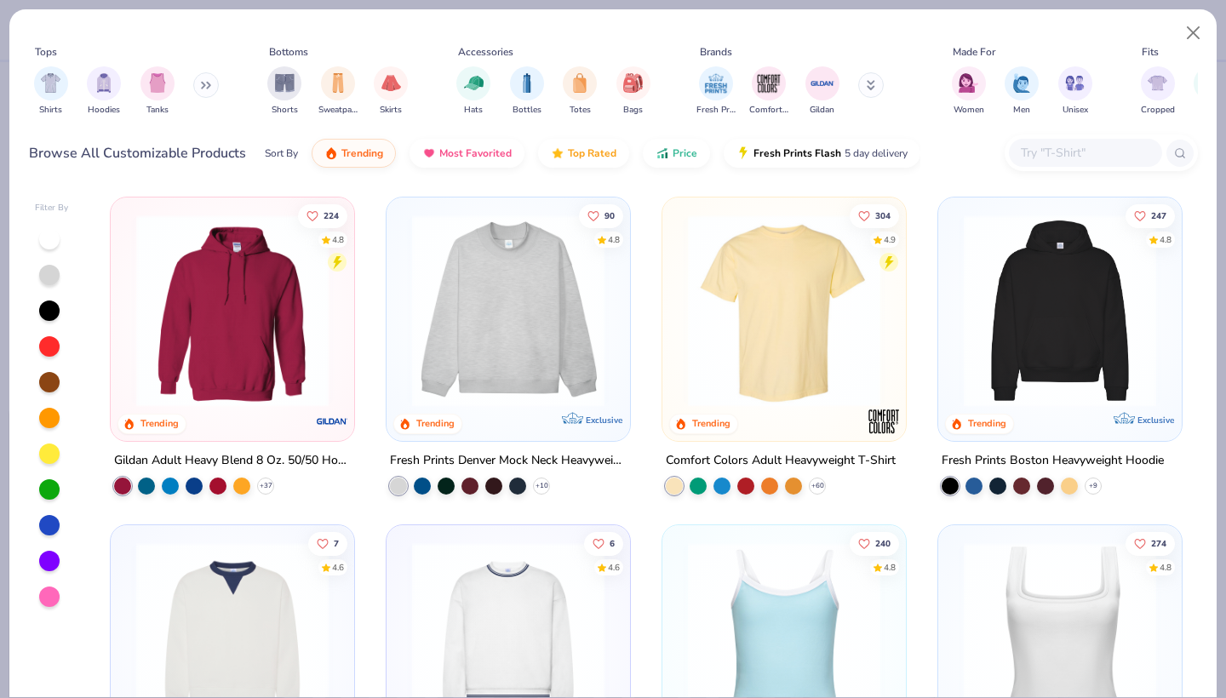
click at [547, 331] on img at bounding box center [508, 311] width 209 height 192
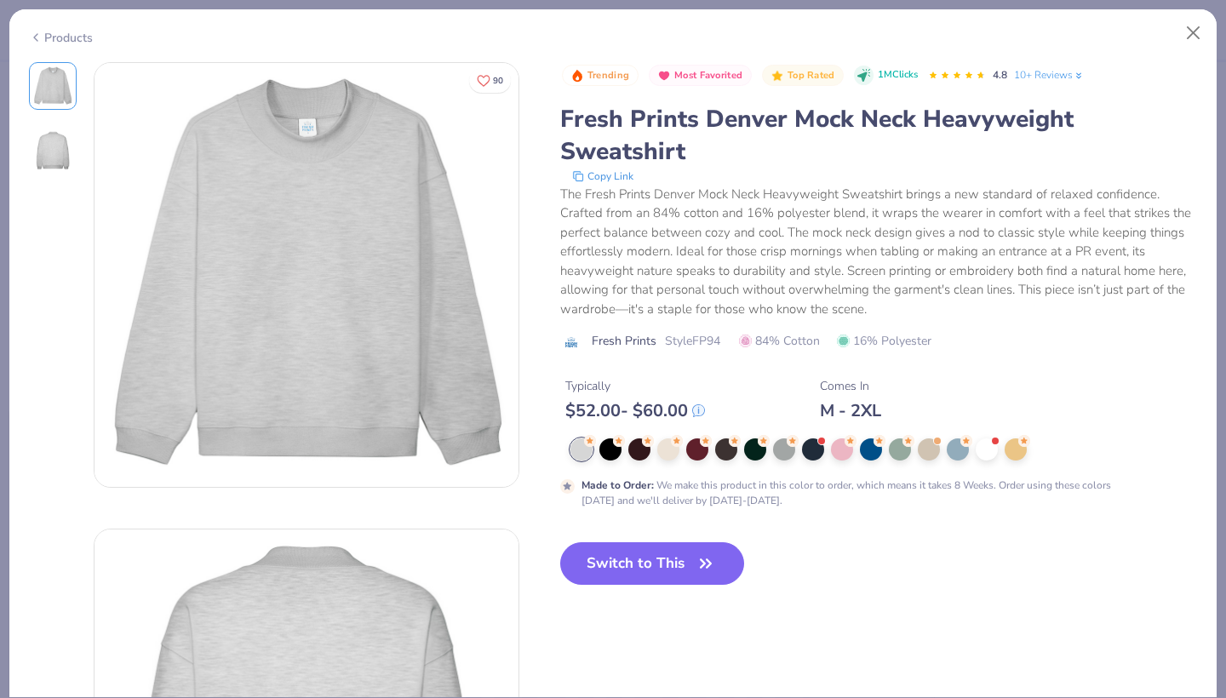
click at [665, 304] on div "Trending Most Favorited Top Rated 1M Clicks 4.8 10+ Reviews Fresh Prints Denver…" at bounding box center [879, 213] width 638 height 302
click at [665, 564] on button "Switch to This" at bounding box center [652, 563] width 185 height 43
type textarea "x"
type input "50"
click at [665, 564] on button "Switch to This" at bounding box center [652, 563] width 185 height 43
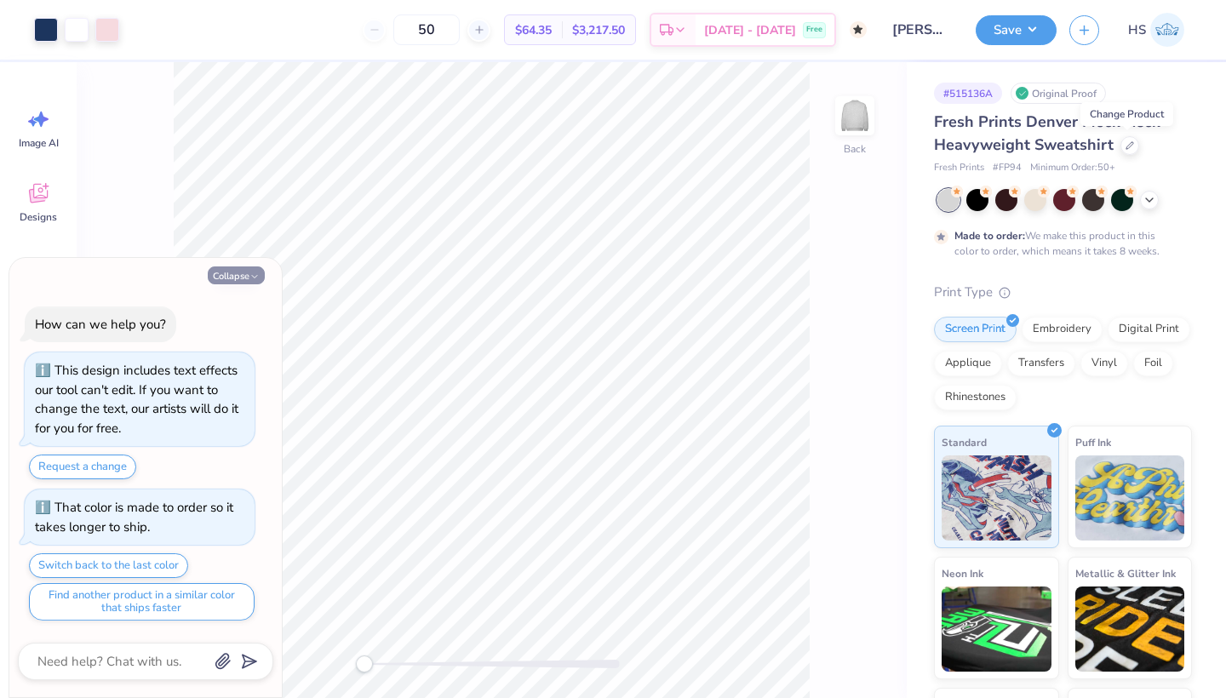
click at [236, 270] on button "Collapse" at bounding box center [236, 275] width 57 height 18
type textarea "x"
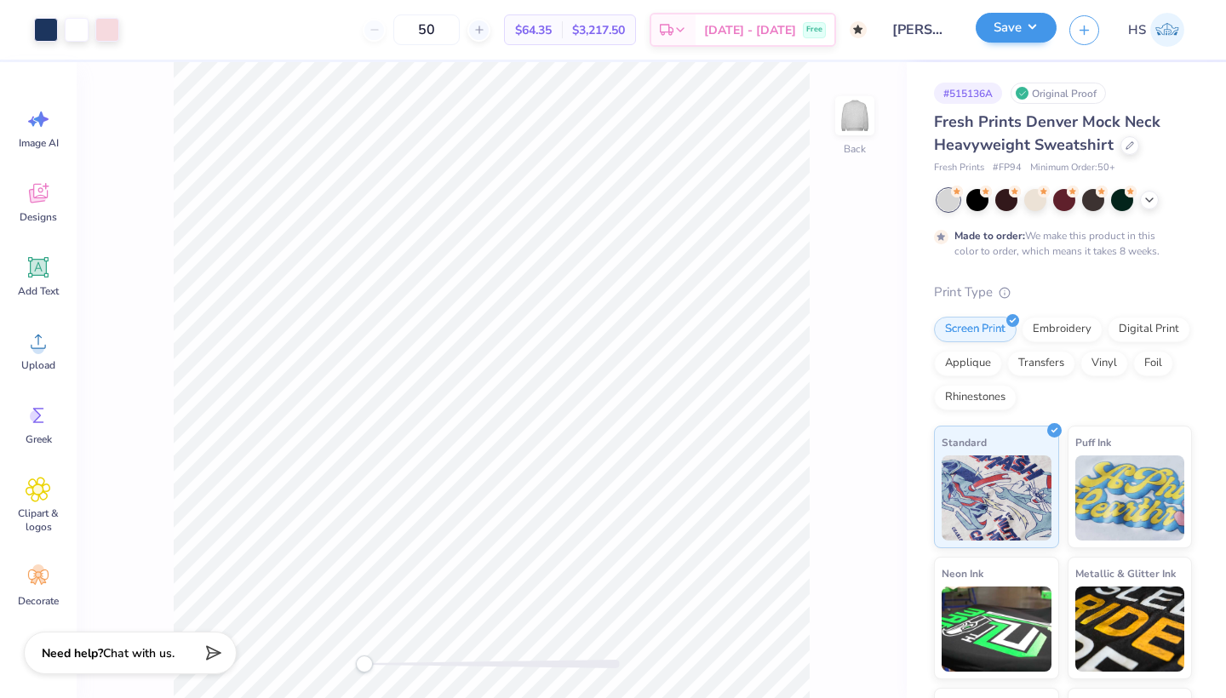
click at [1009, 26] on button "Save" at bounding box center [1016, 28] width 81 height 30
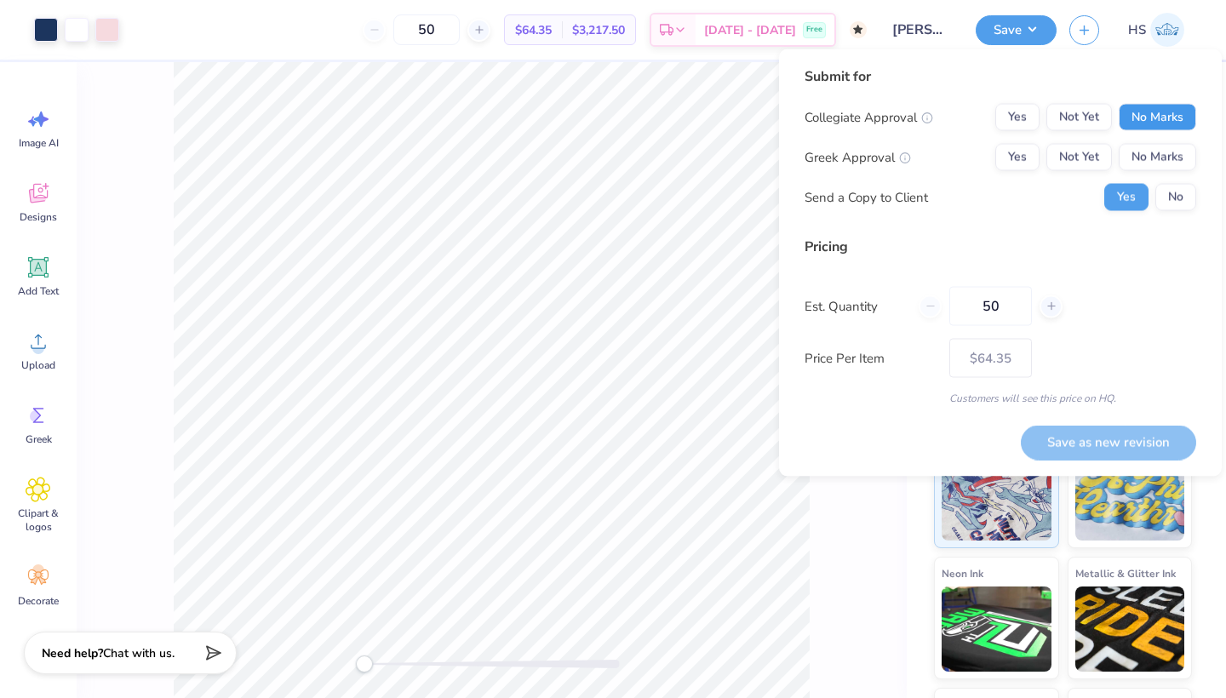
click at [1140, 109] on button "No Marks" at bounding box center [1157, 117] width 77 height 27
click at [1075, 152] on button "Not Yet" at bounding box center [1079, 157] width 66 height 27
click at [1108, 444] on button "Save as new revision" at bounding box center [1108, 442] width 175 height 35
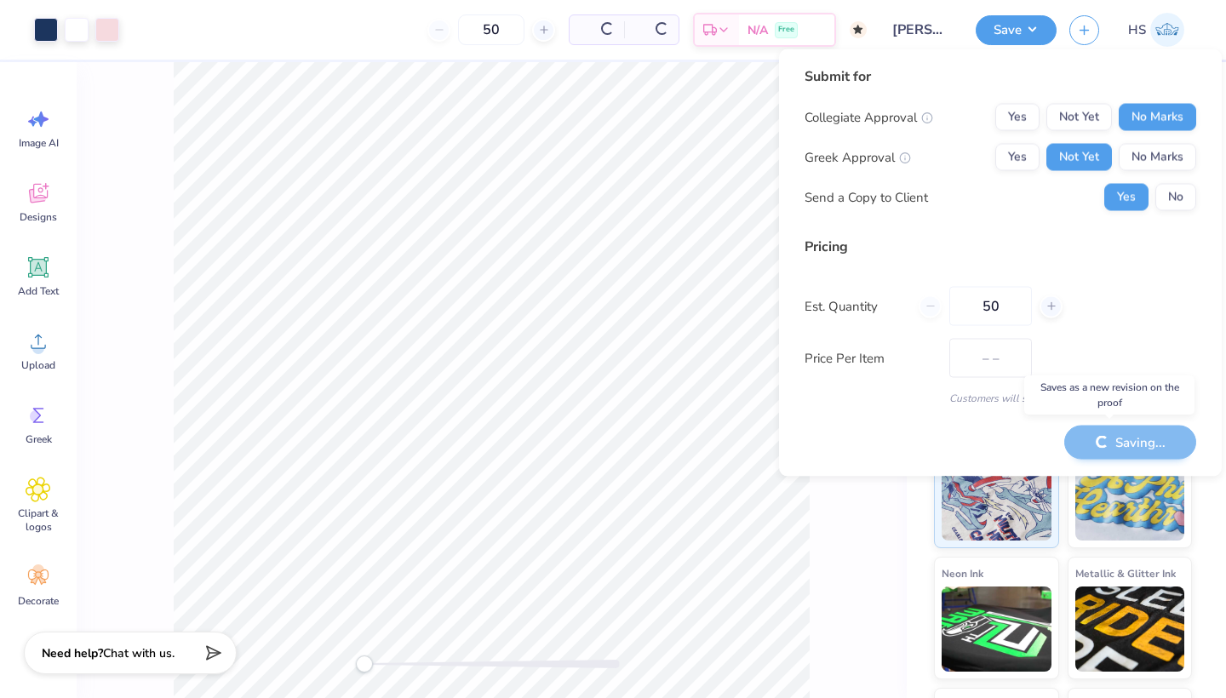
type input "$64.35"
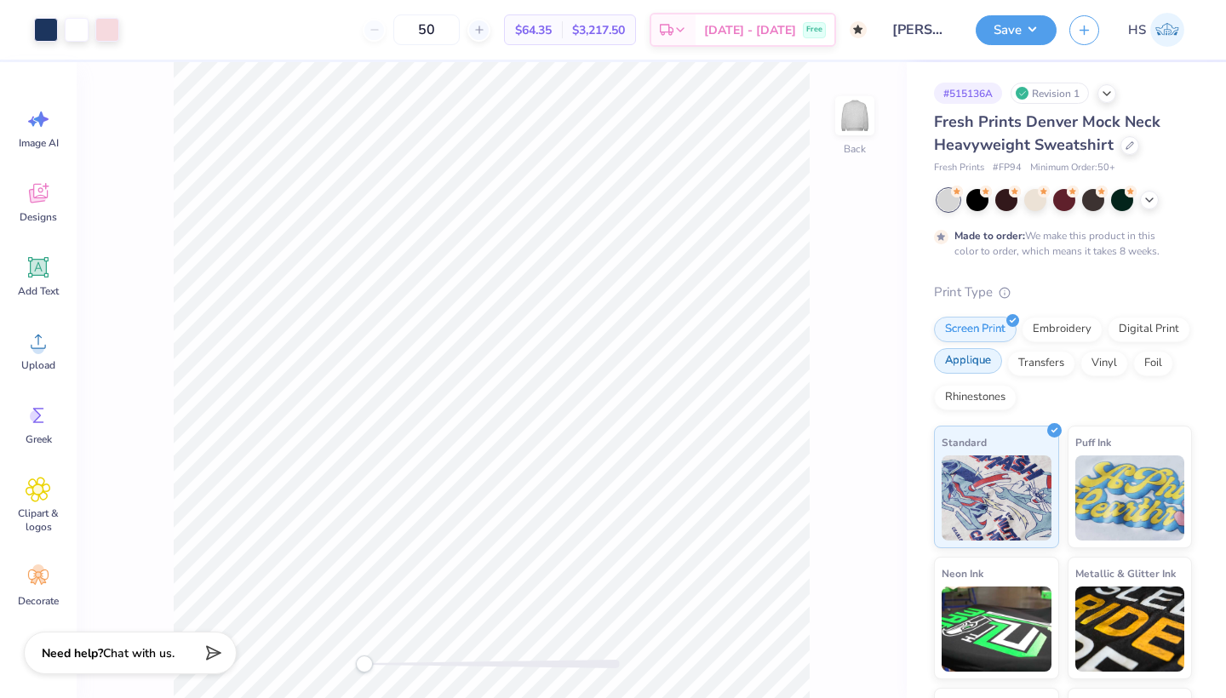
click at [984, 360] on div "Applique" at bounding box center [968, 361] width 68 height 26
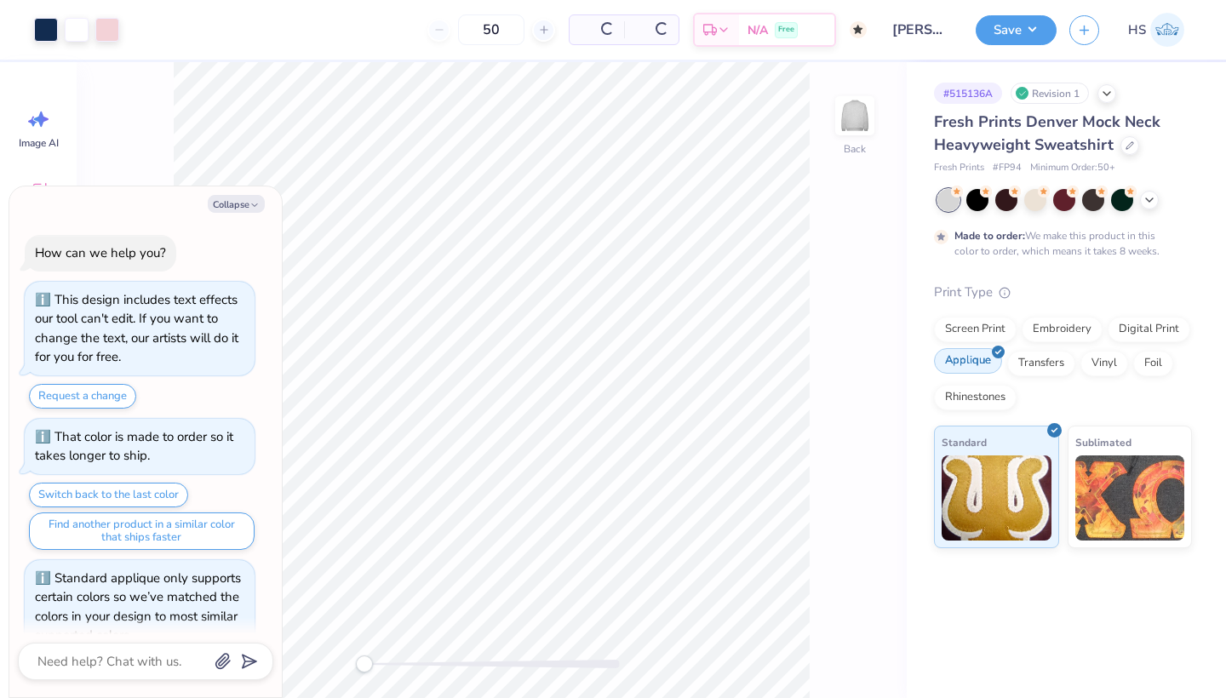
scroll to position [28, 0]
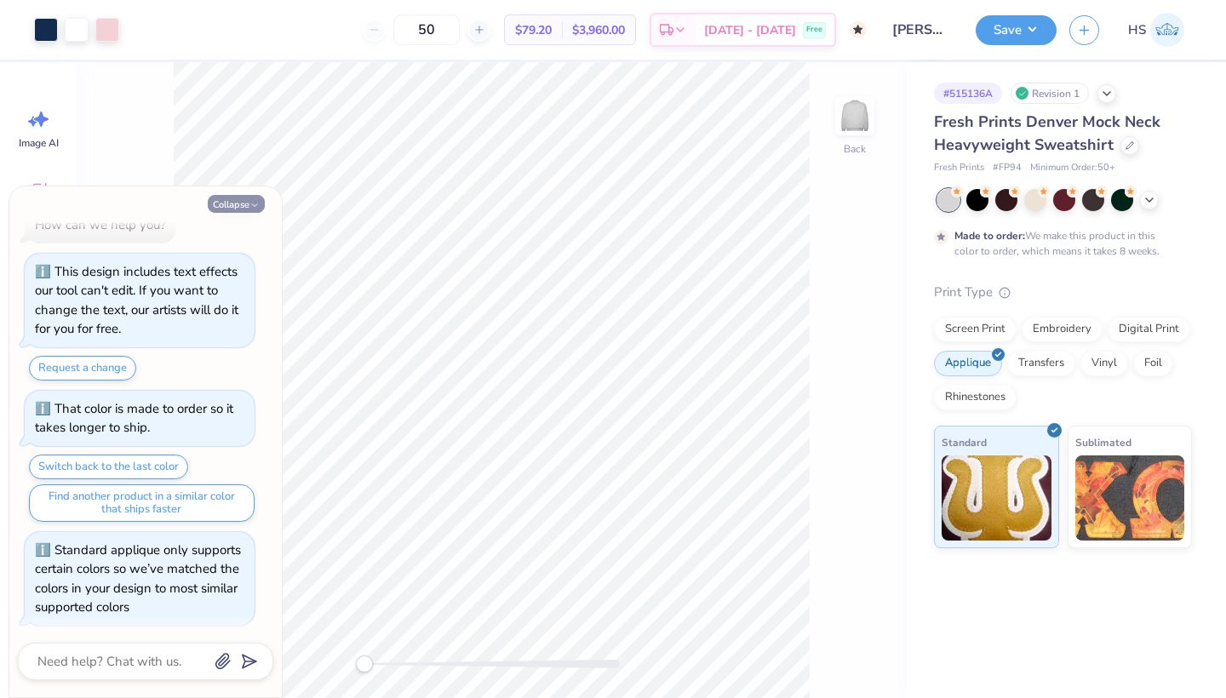
click at [248, 204] on button "Collapse" at bounding box center [236, 204] width 57 height 18
type textarea "x"
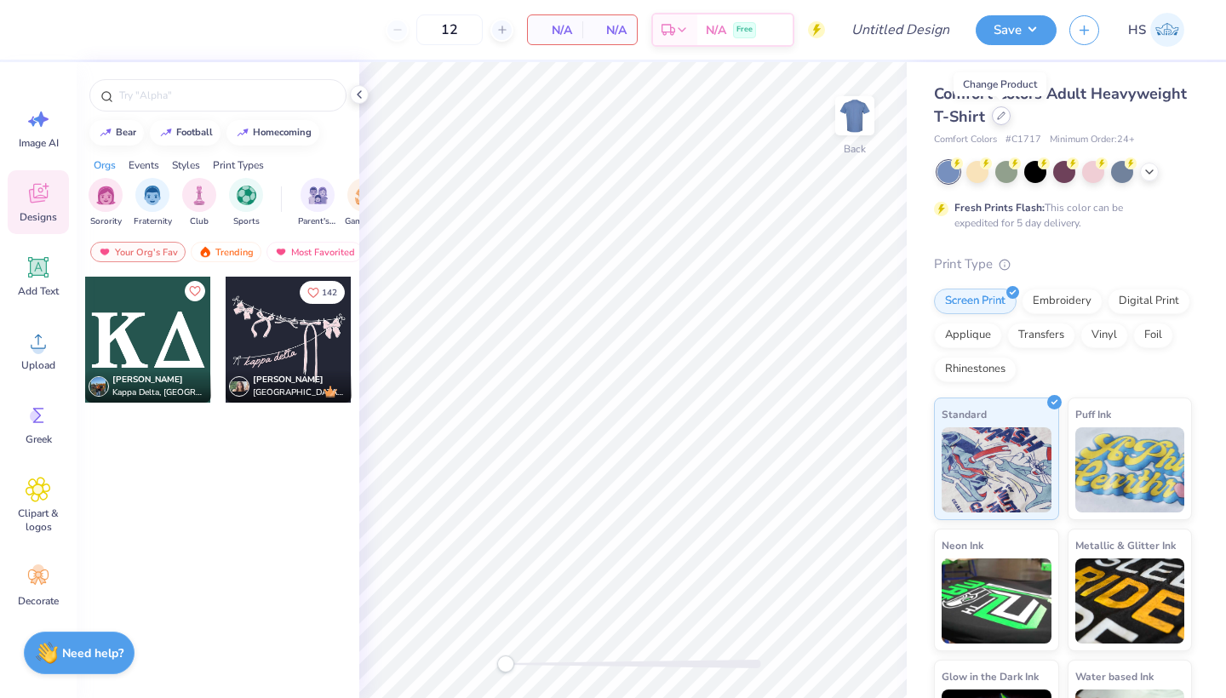
click at [999, 120] on div at bounding box center [1001, 115] width 19 height 19
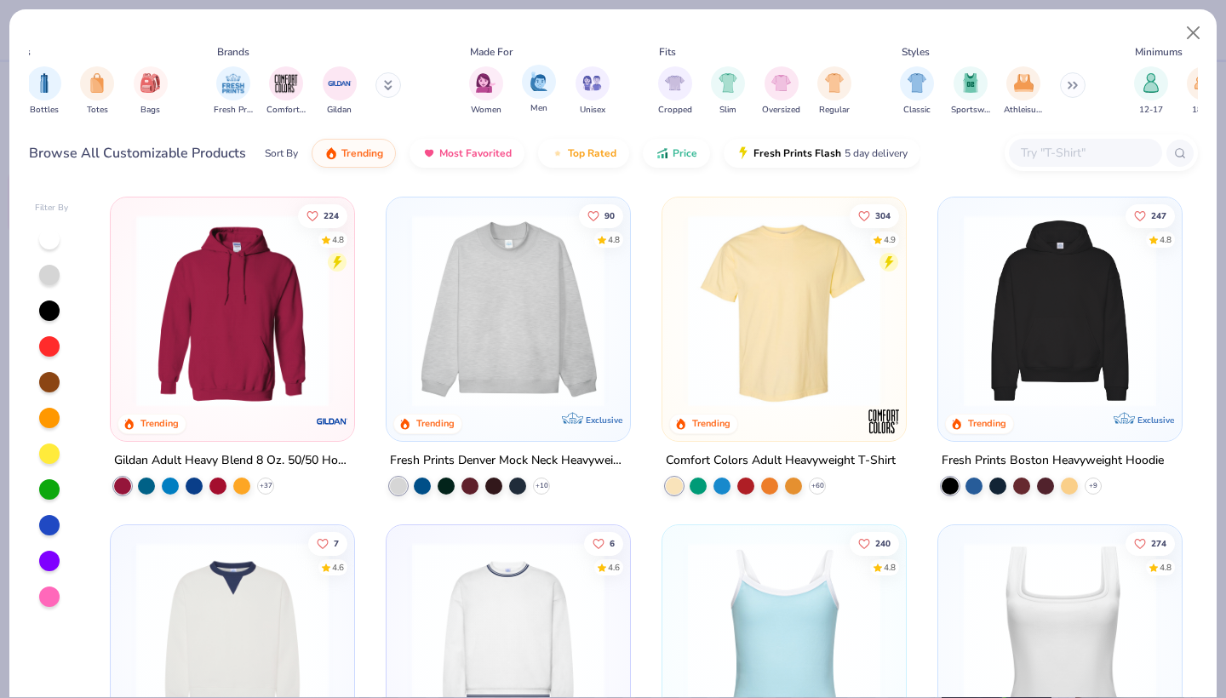
scroll to position [0, 552]
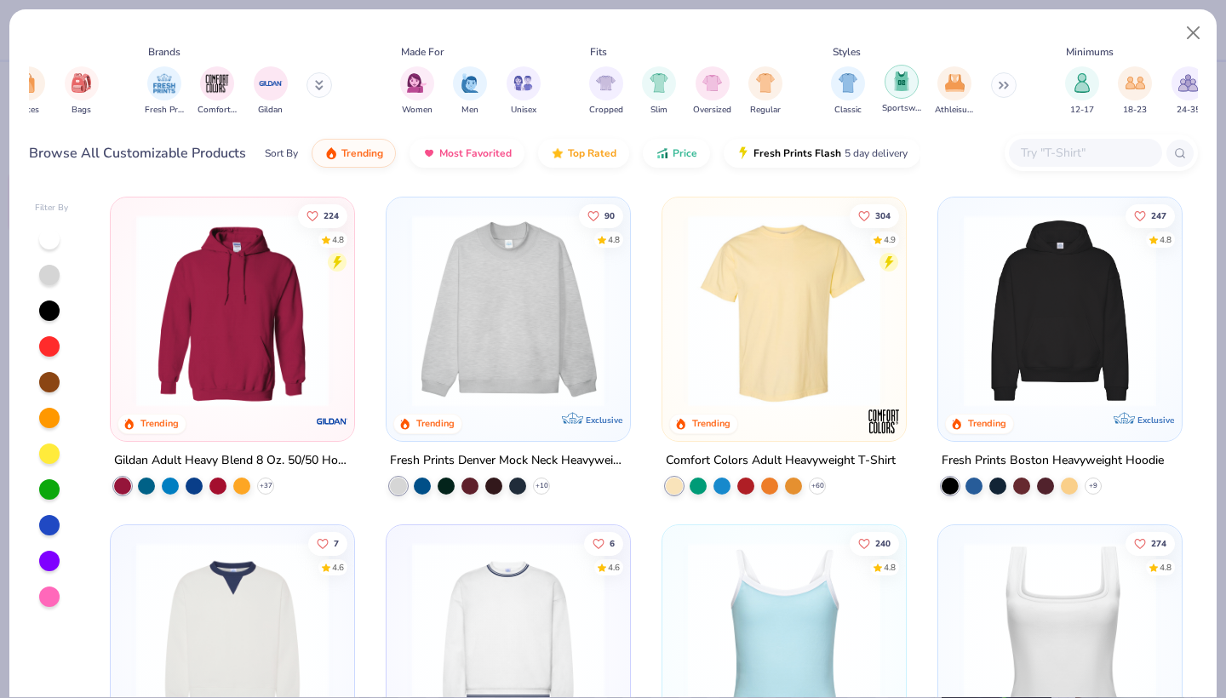
click at [907, 86] on img "filter for Sportswear" at bounding box center [901, 82] width 19 height 20
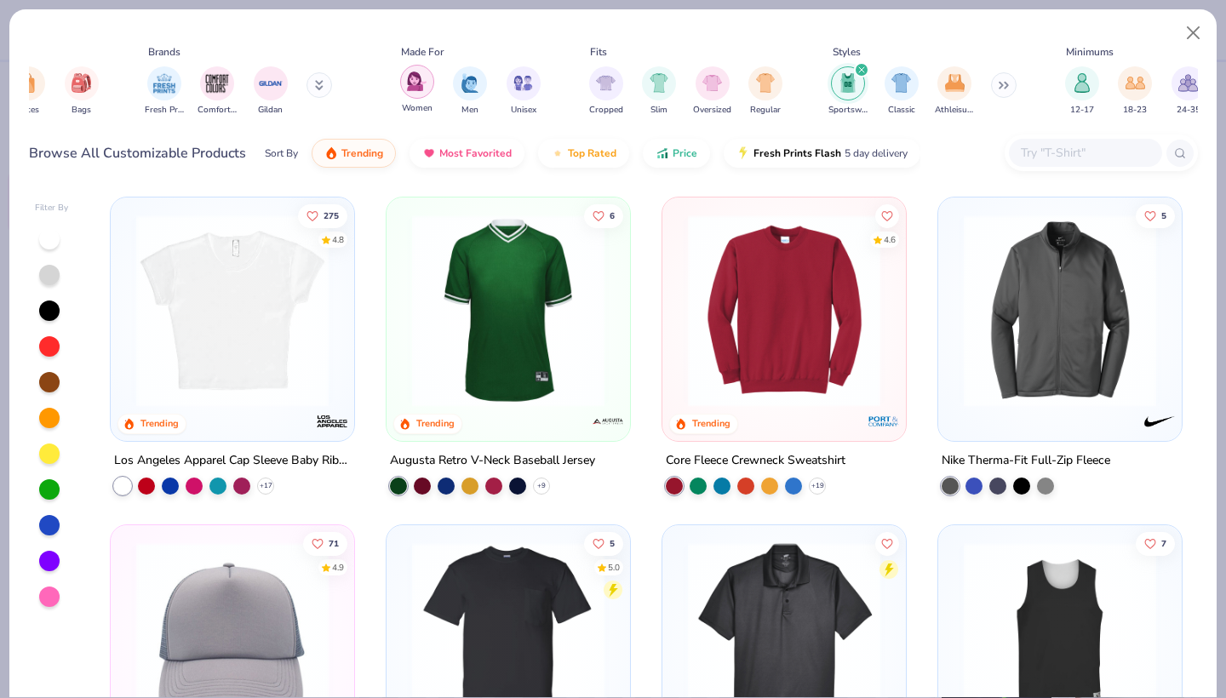
click at [406, 79] on div "filter for Women" at bounding box center [417, 82] width 34 height 34
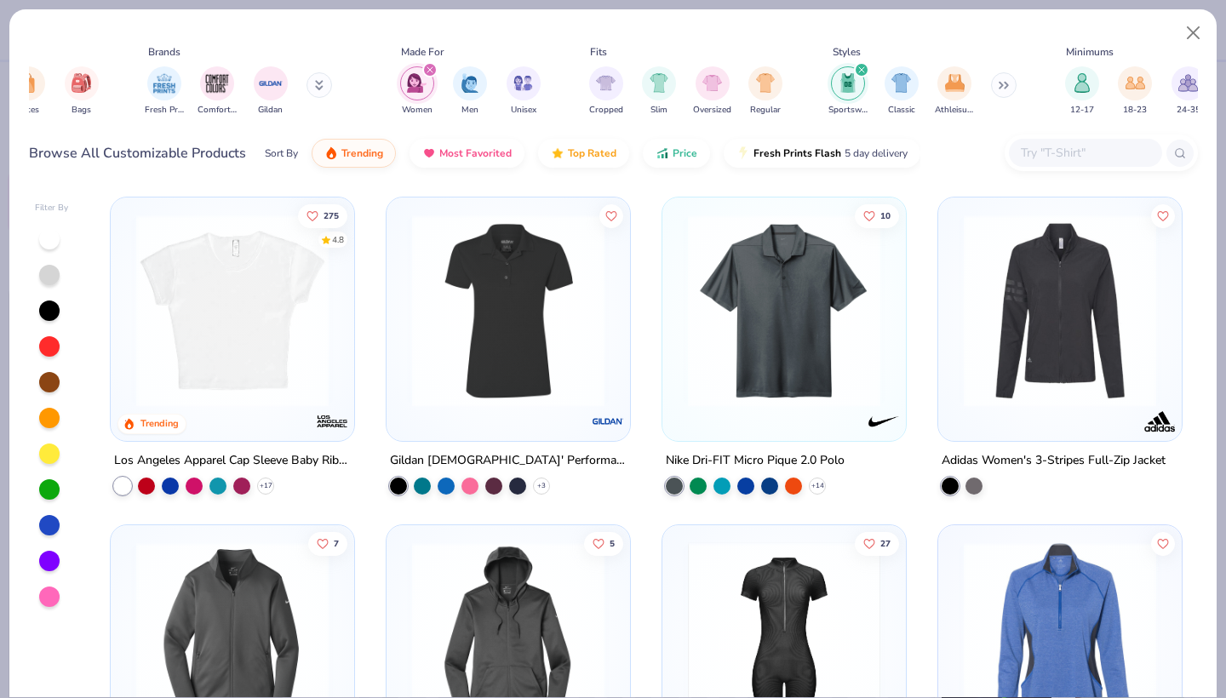
drag, startPoint x: 958, startPoint y: 78, endPoint x: 876, endPoint y: 72, distance: 82.0
click at [958, 78] on img "filter for Athleisure" at bounding box center [955, 83] width 20 height 20
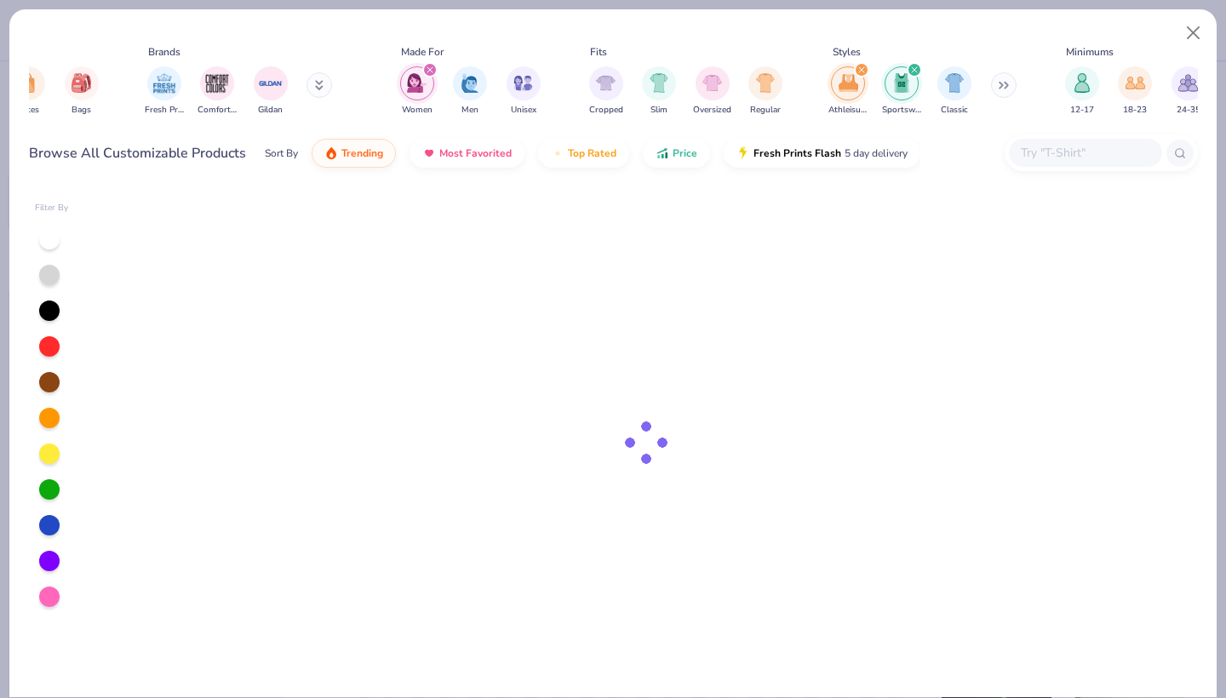
click at [860, 72] on icon "filter for Athleisure" at bounding box center [861, 69] width 5 height 5
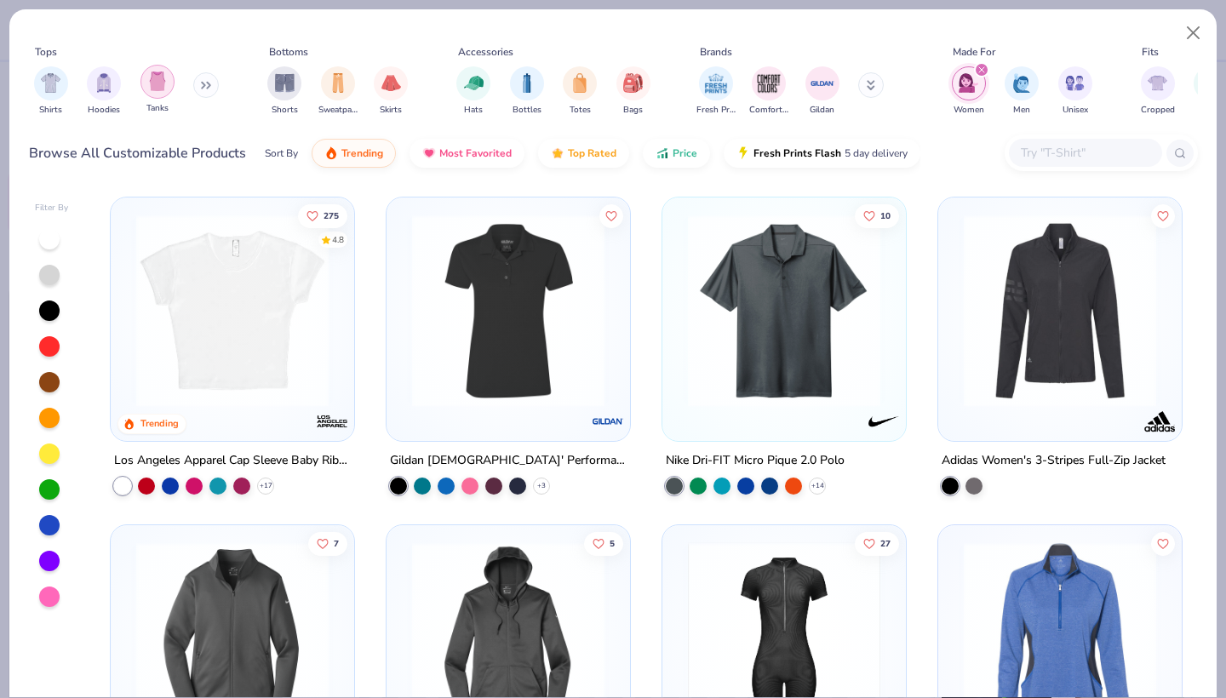
click at [169, 83] on div "filter for Tanks" at bounding box center [157, 82] width 34 height 34
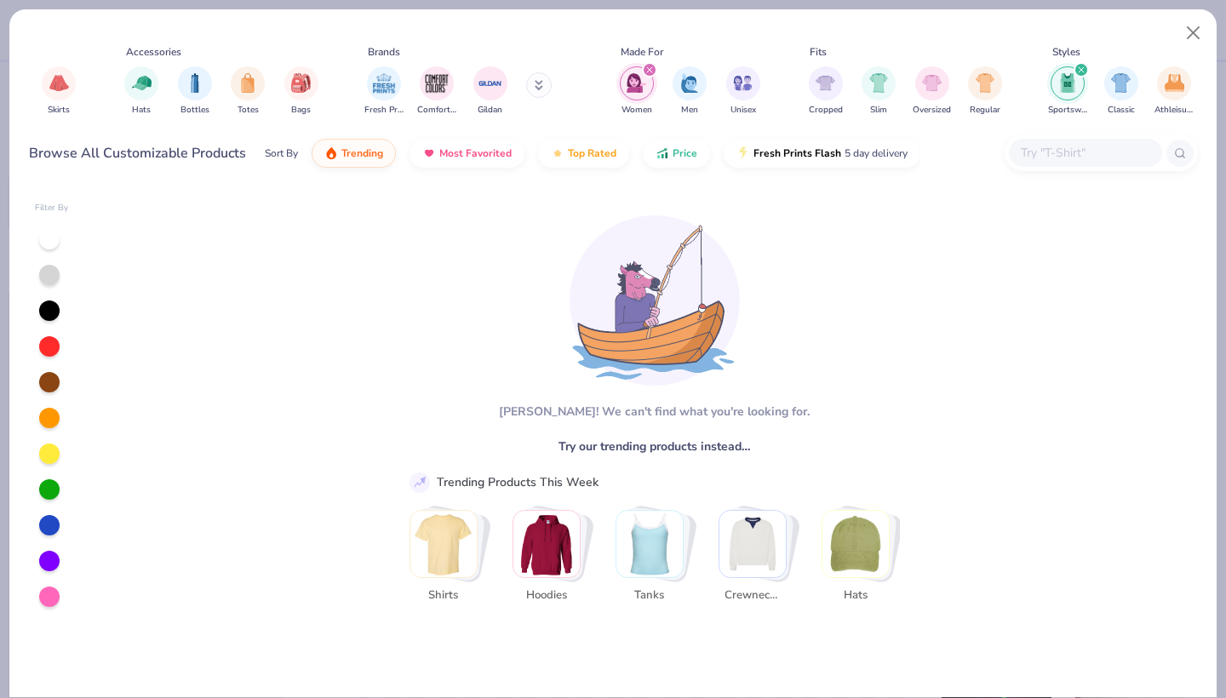
scroll to position [0, 426]
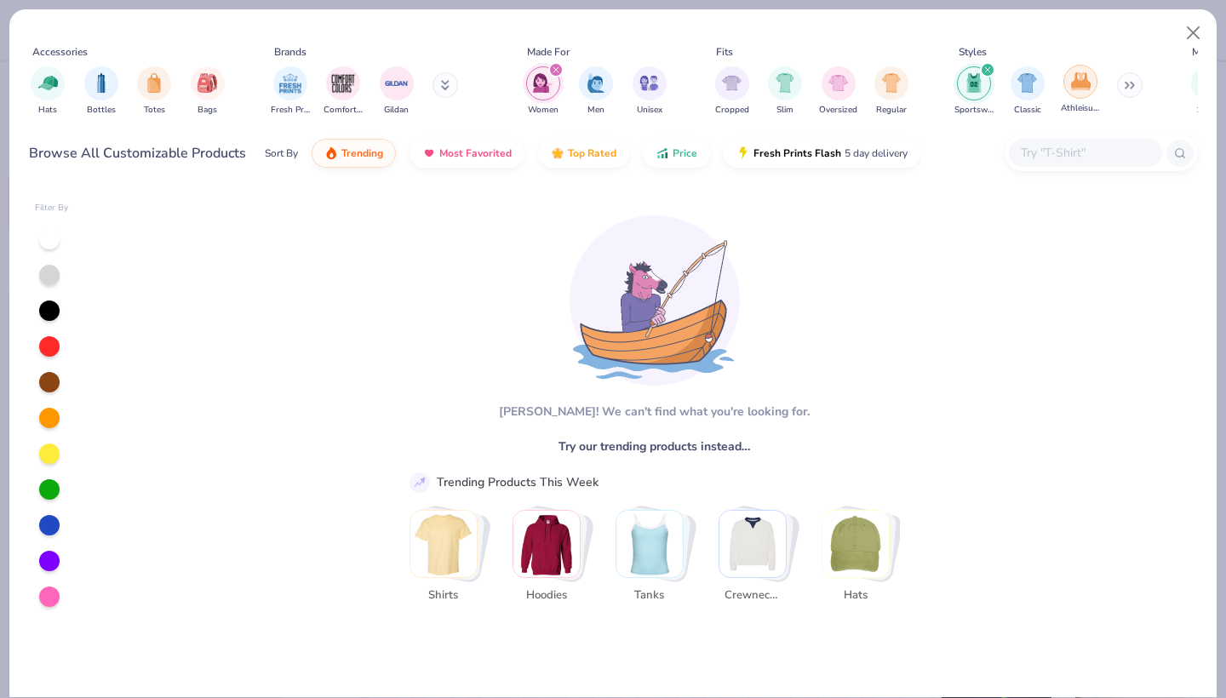
click at [1082, 93] on div "filter for Athleisure" at bounding box center [1080, 82] width 34 height 34
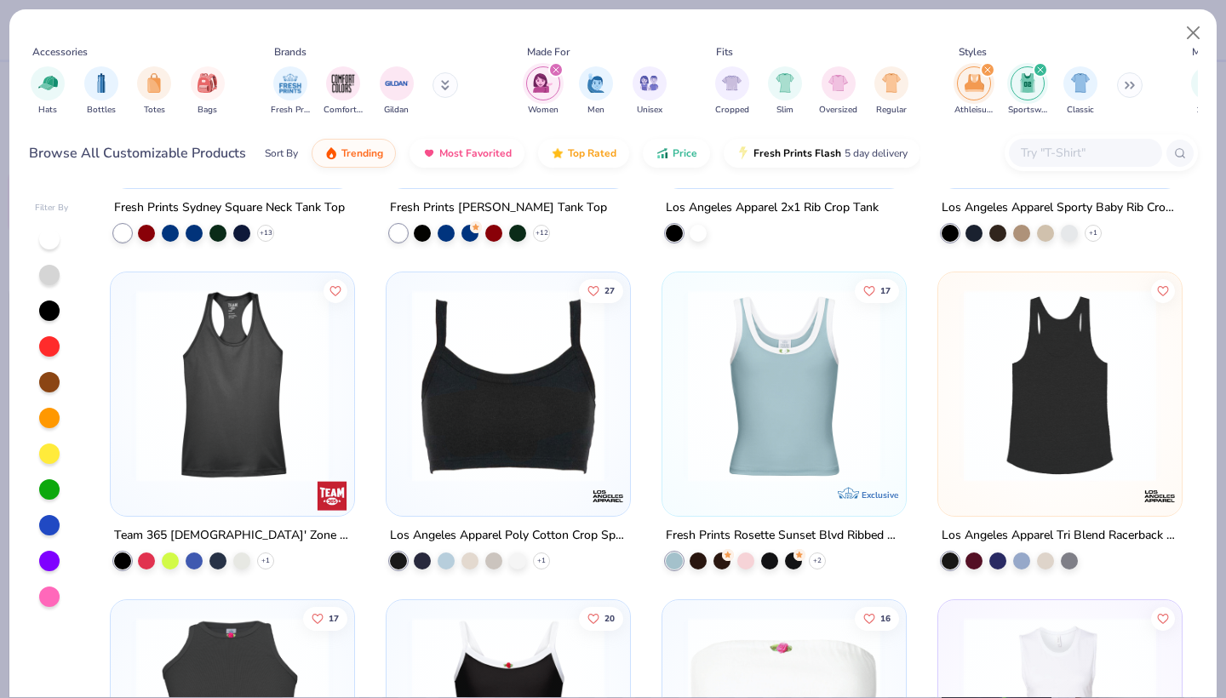
scroll to position [342, 0]
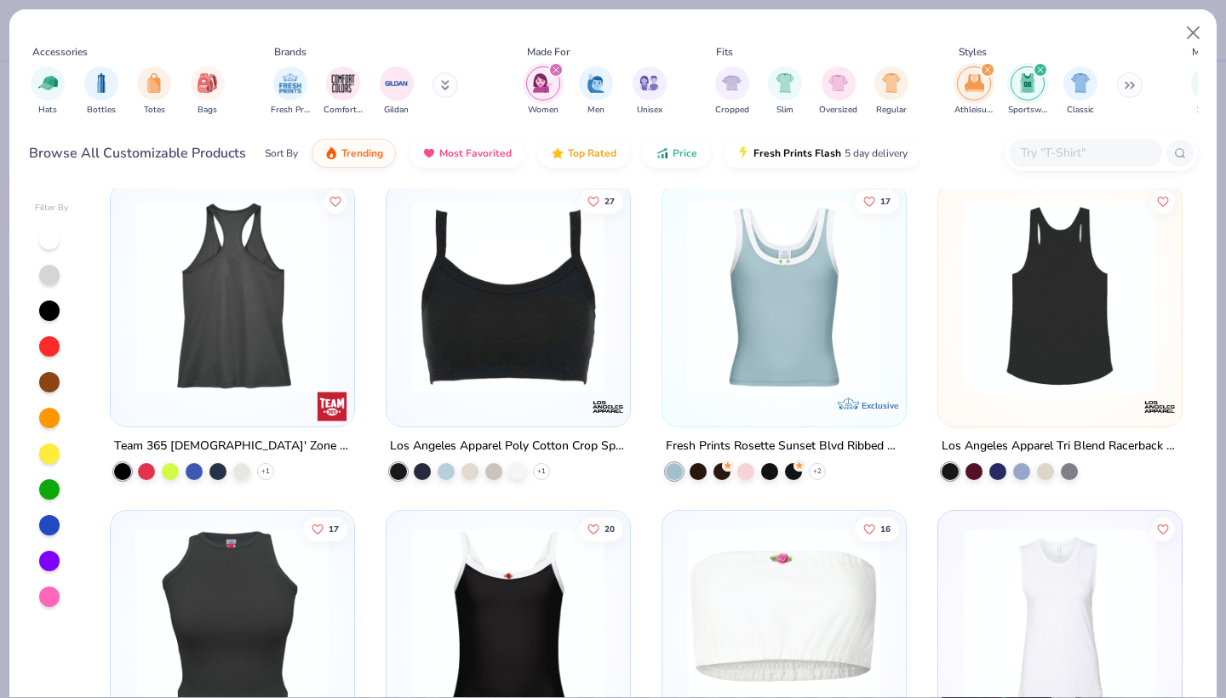
click at [223, 318] on img at bounding box center [232, 296] width 209 height 192
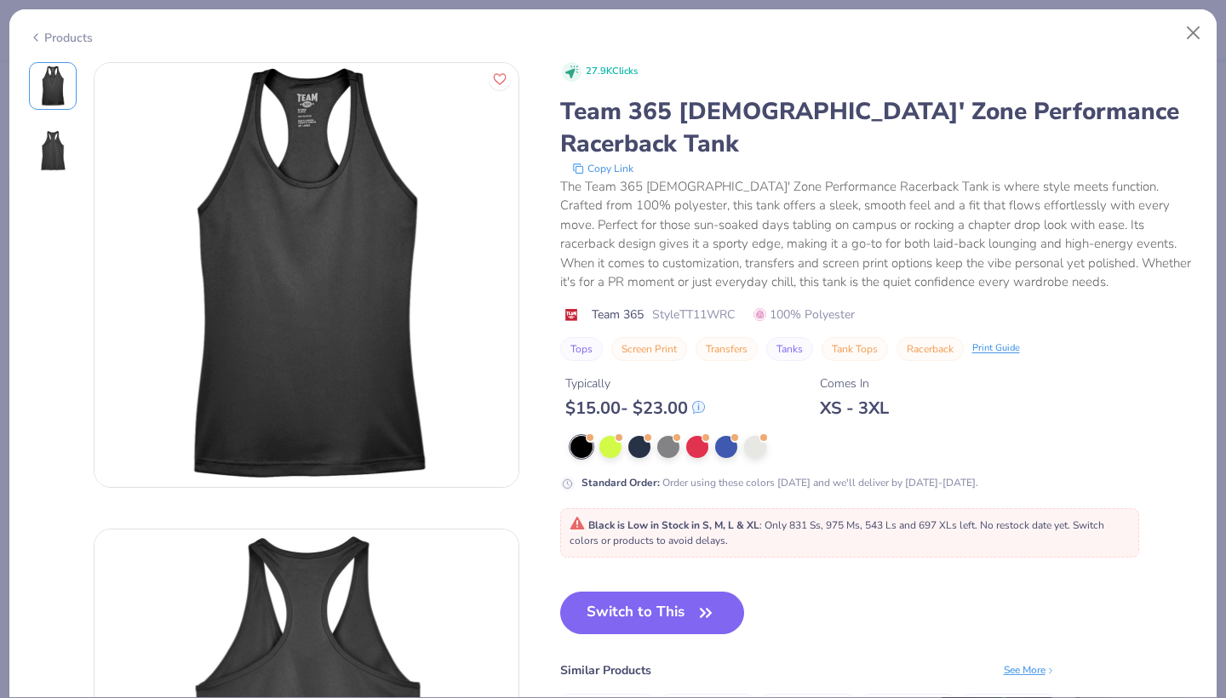
scroll to position [84, 0]
click at [753, 434] on div at bounding box center [755, 445] width 22 height 22
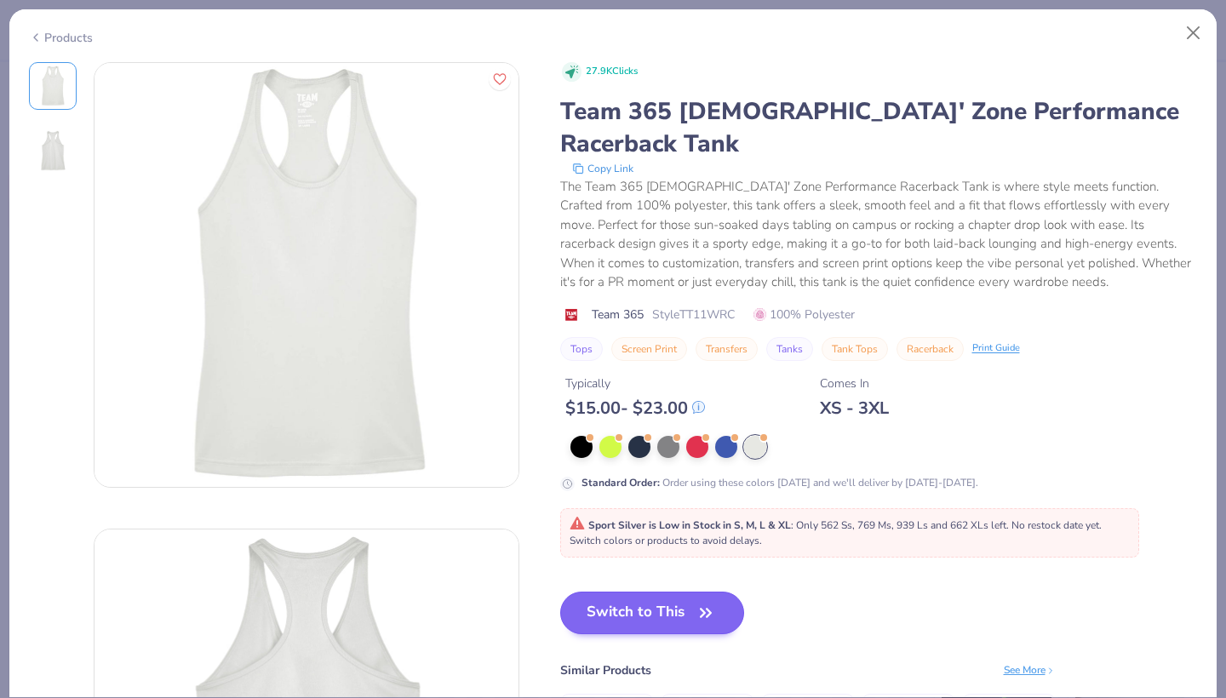
click at [676, 592] on button "Switch to This" at bounding box center [652, 613] width 185 height 43
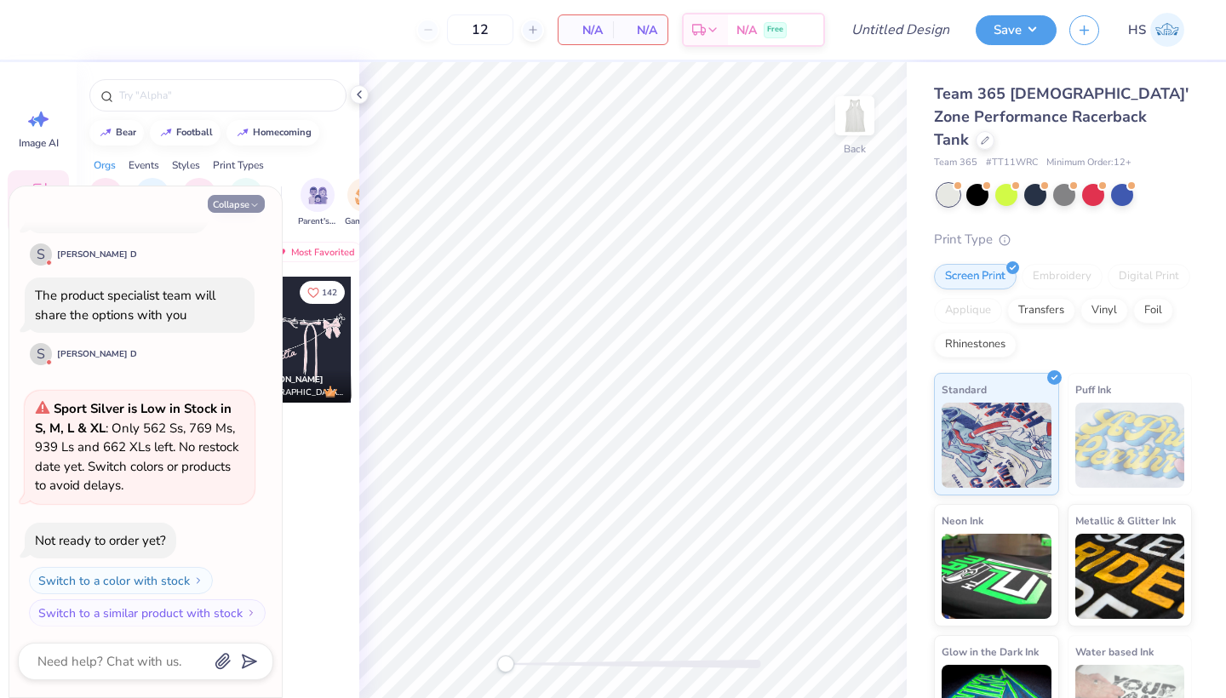
click at [242, 209] on button "Collapse" at bounding box center [236, 204] width 57 height 18
type textarea "x"
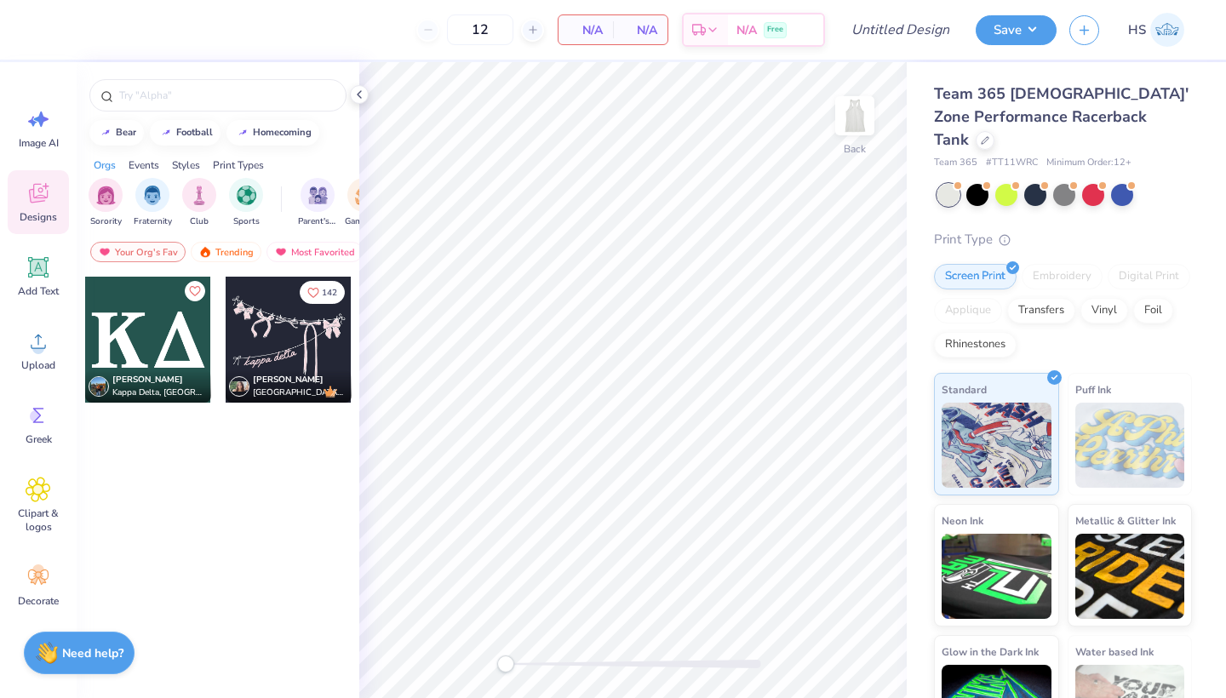
click at [162, 341] on div at bounding box center [148, 340] width 126 height 126
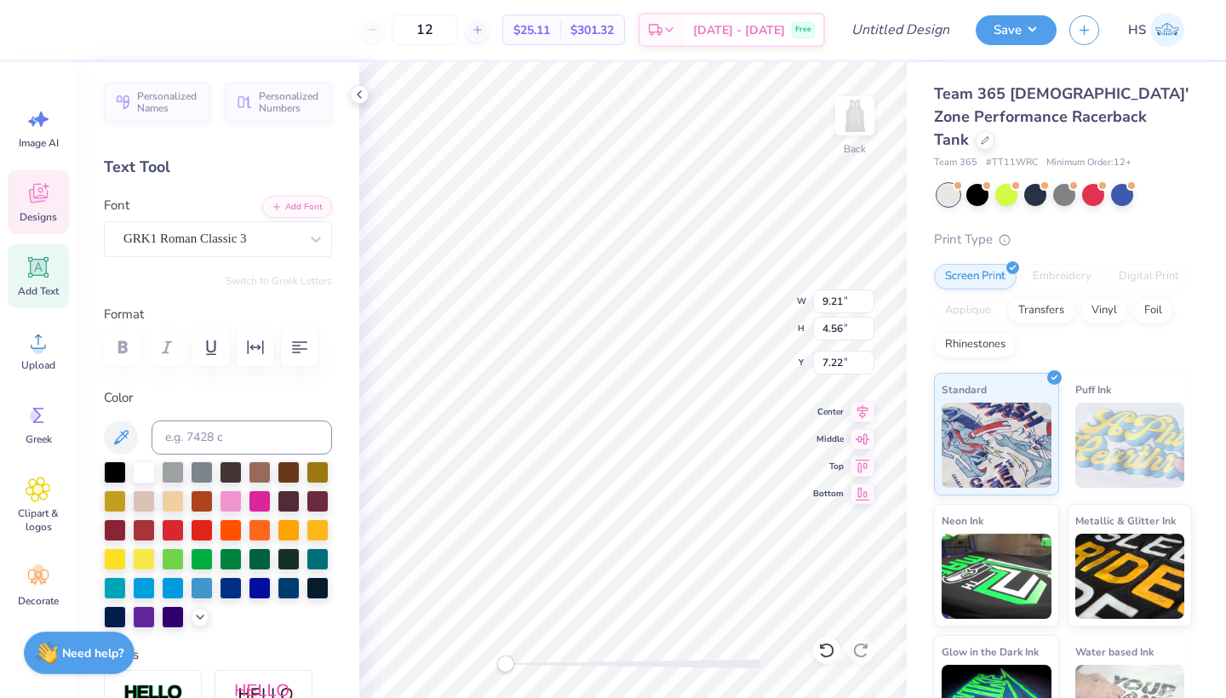
type textarea "K"
type textarea "FM"
click at [229, 496] on div at bounding box center [231, 500] width 22 height 22
type input "3.37"
type input "1.40"
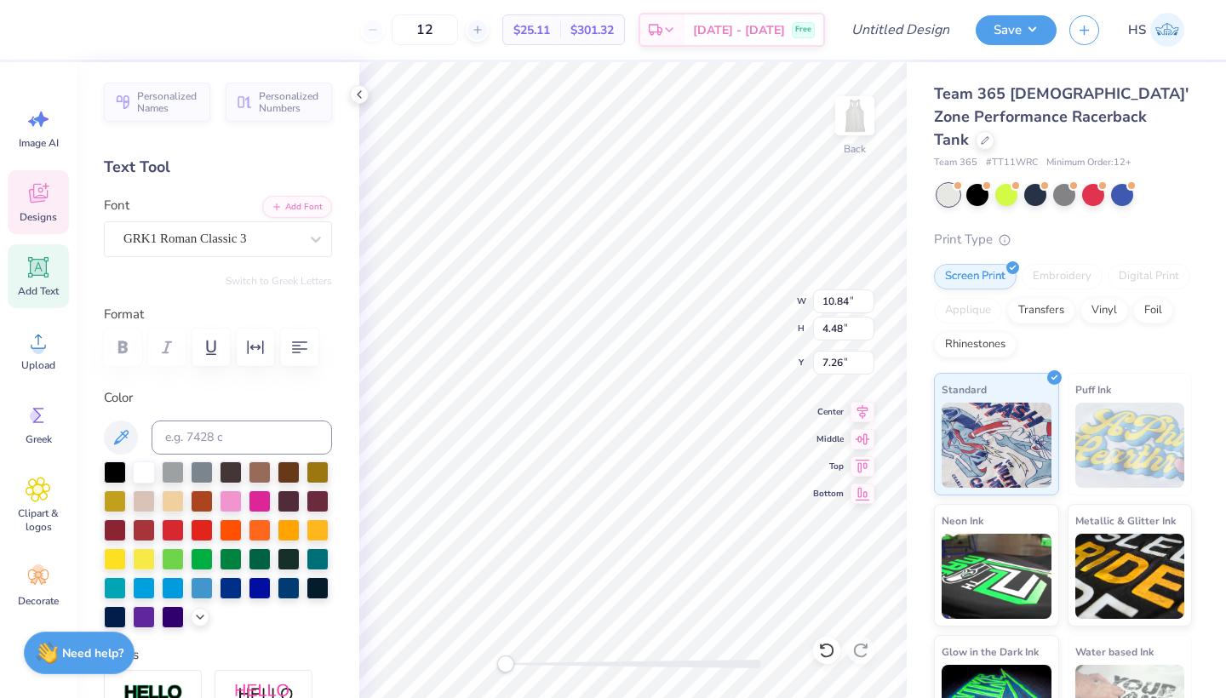
type input "10.35"
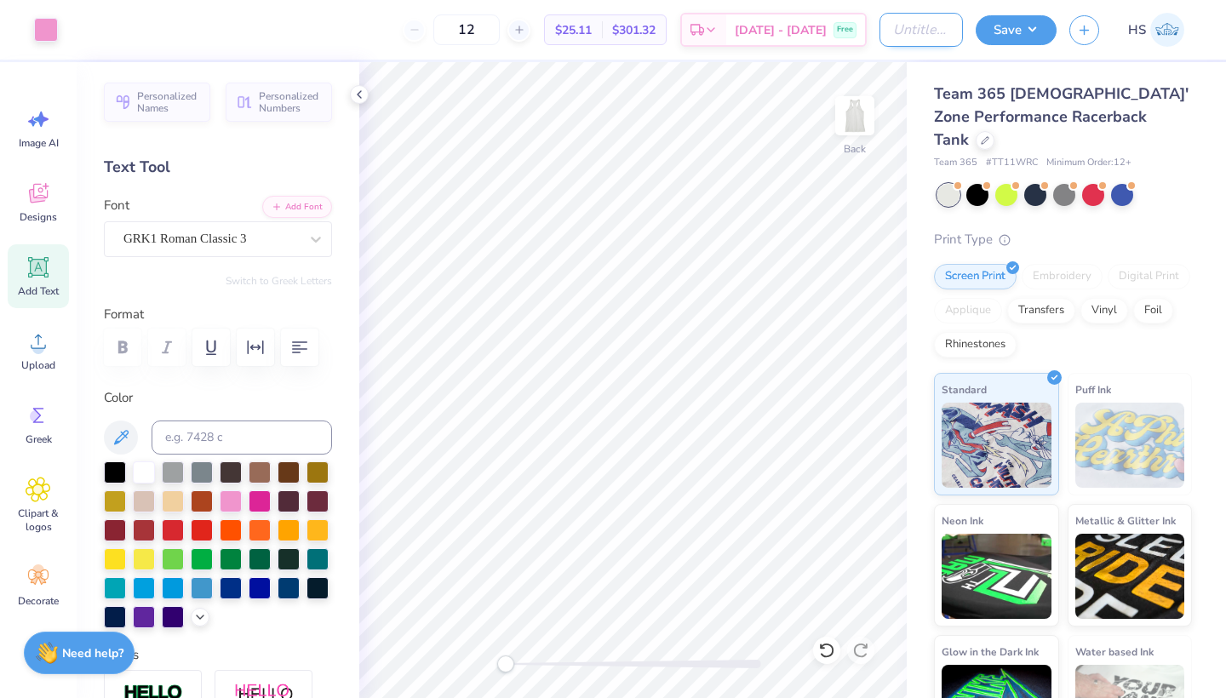
click at [907, 37] on input "Design Title" at bounding box center [920, 30] width 83 height 34
click at [910, 30] on input "Phi Mu Althic Tank" at bounding box center [920, 30] width 83 height 34
type input "Phi Mu Athletic Tank"
click at [993, 35] on button "Save" at bounding box center [1016, 28] width 81 height 30
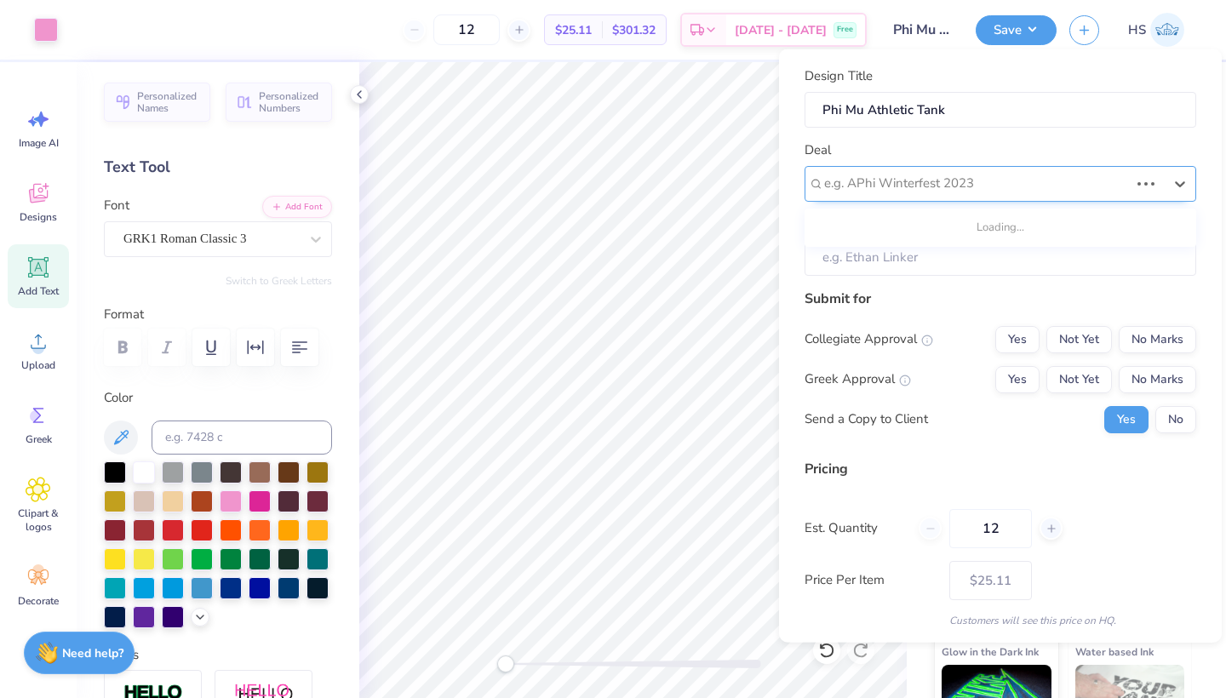
click at [1088, 180] on div at bounding box center [976, 183] width 305 height 23
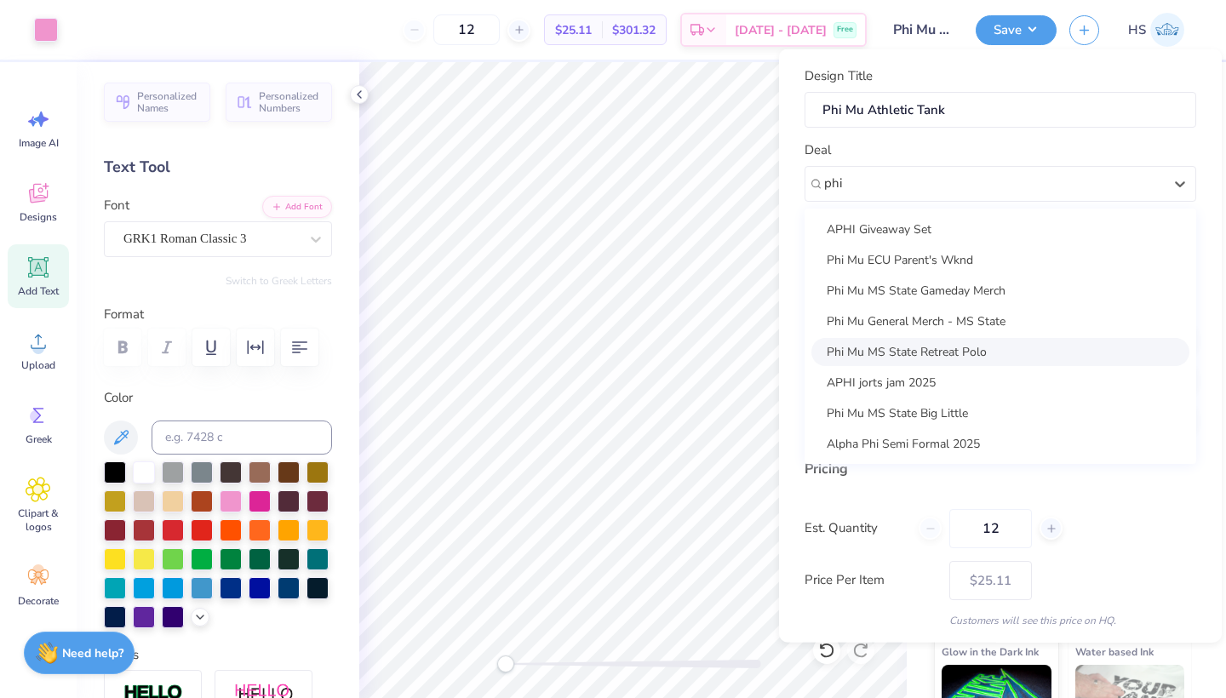
click at [979, 343] on div "Phi Mu MS State Retreat Polo" at bounding box center [1000, 351] width 378 height 28
type input "phi"
type input "Caroline Reed"
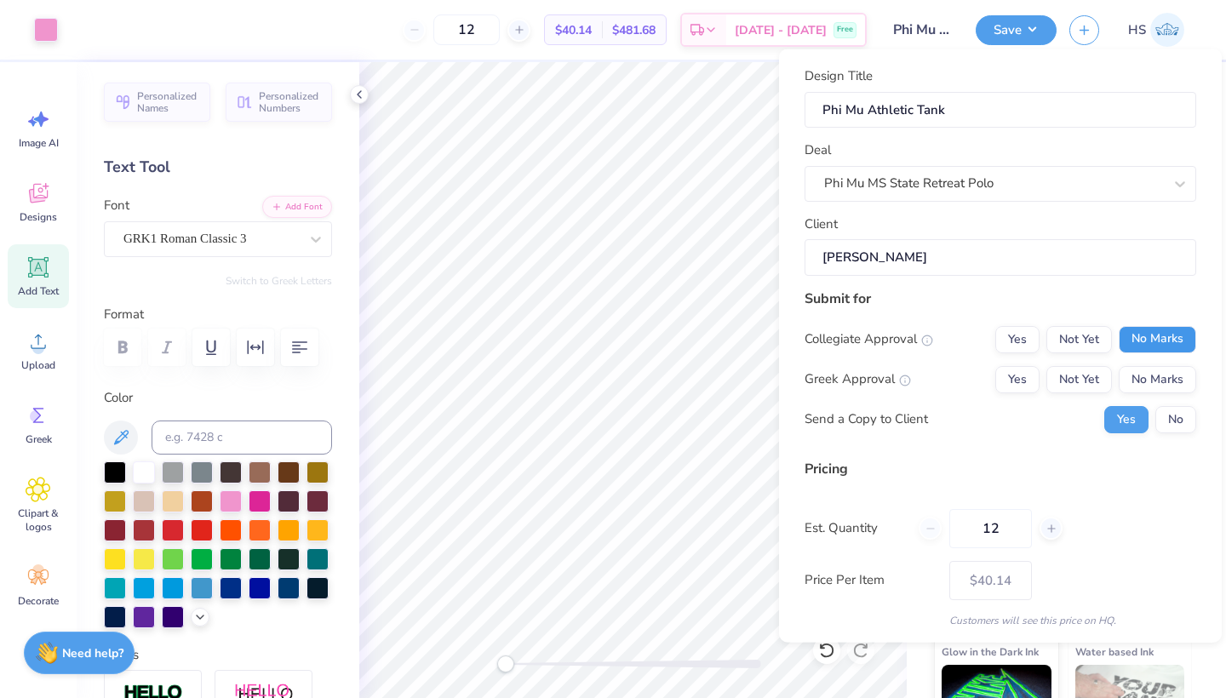
click at [1154, 341] on button "No Marks" at bounding box center [1157, 338] width 77 height 27
click at [1090, 368] on button "Not Yet" at bounding box center [1079, 378] width 66 height 27
type input "$30.44"
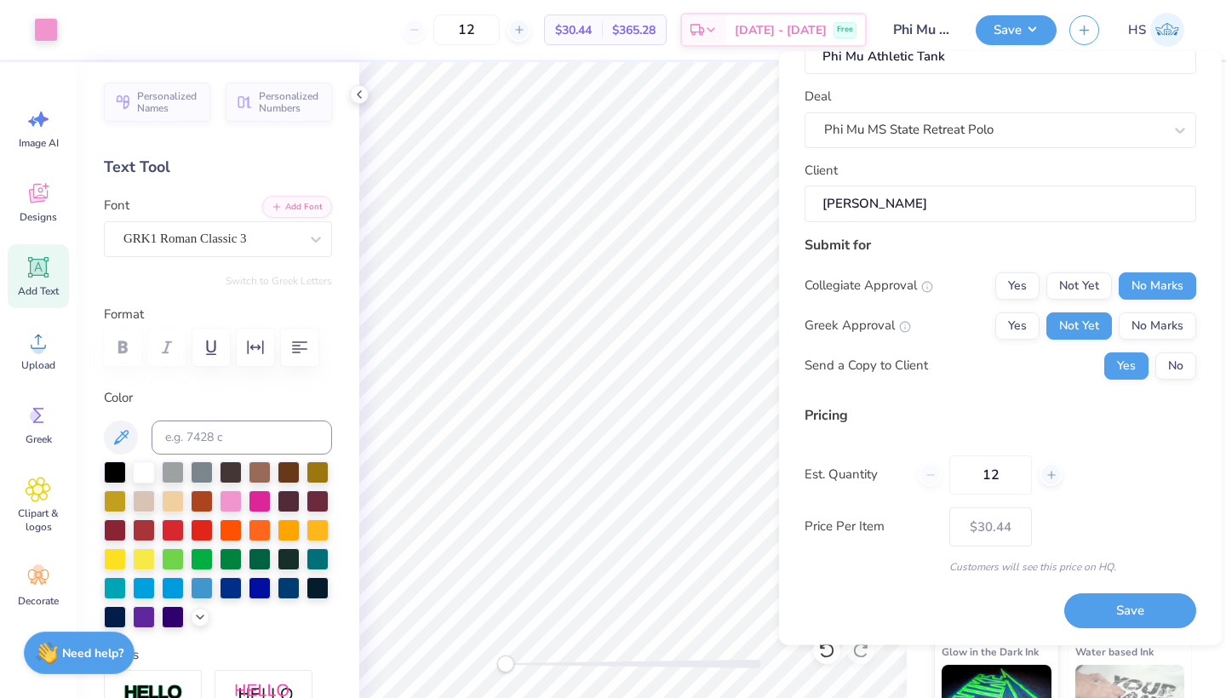
scroll to position [54, 0]
drag, startPoint x: 1002, startPoint y: 477, endPoint x: 974, endPoint y: 477, distance: 28.1
click at [974, 477] on input "12" at bounding box center [990, 475] width 83 height 39
type input "3"
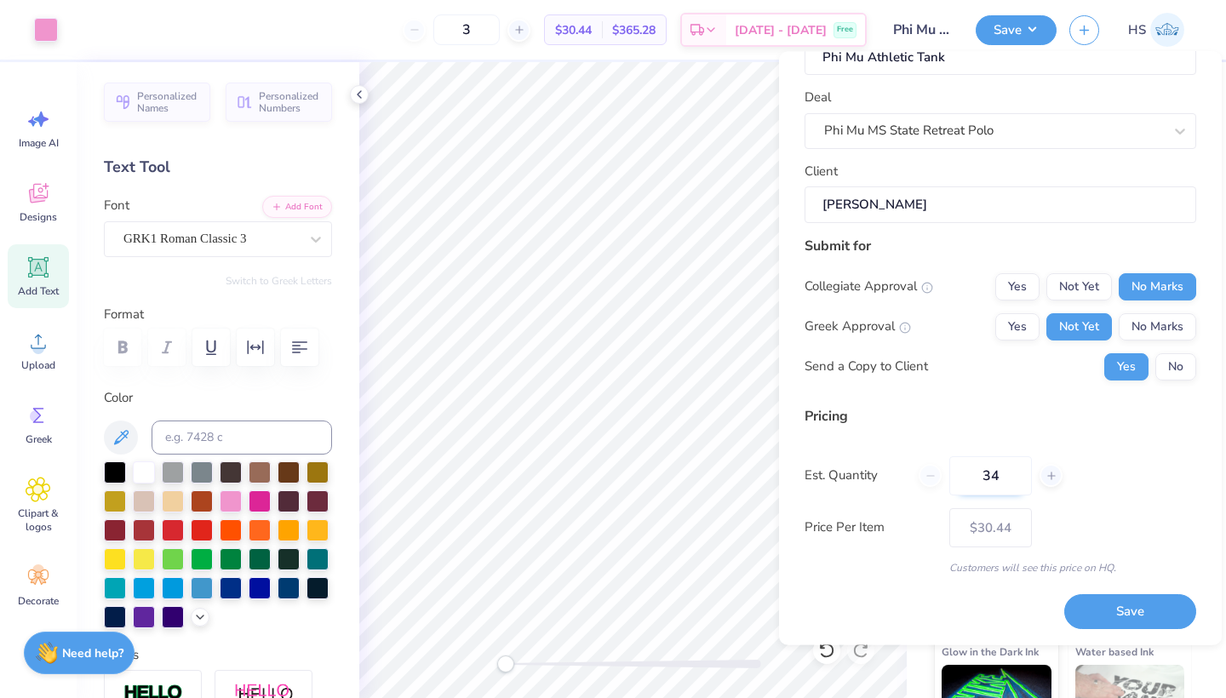
type input "343"
type input "$13.50"
type input "300"
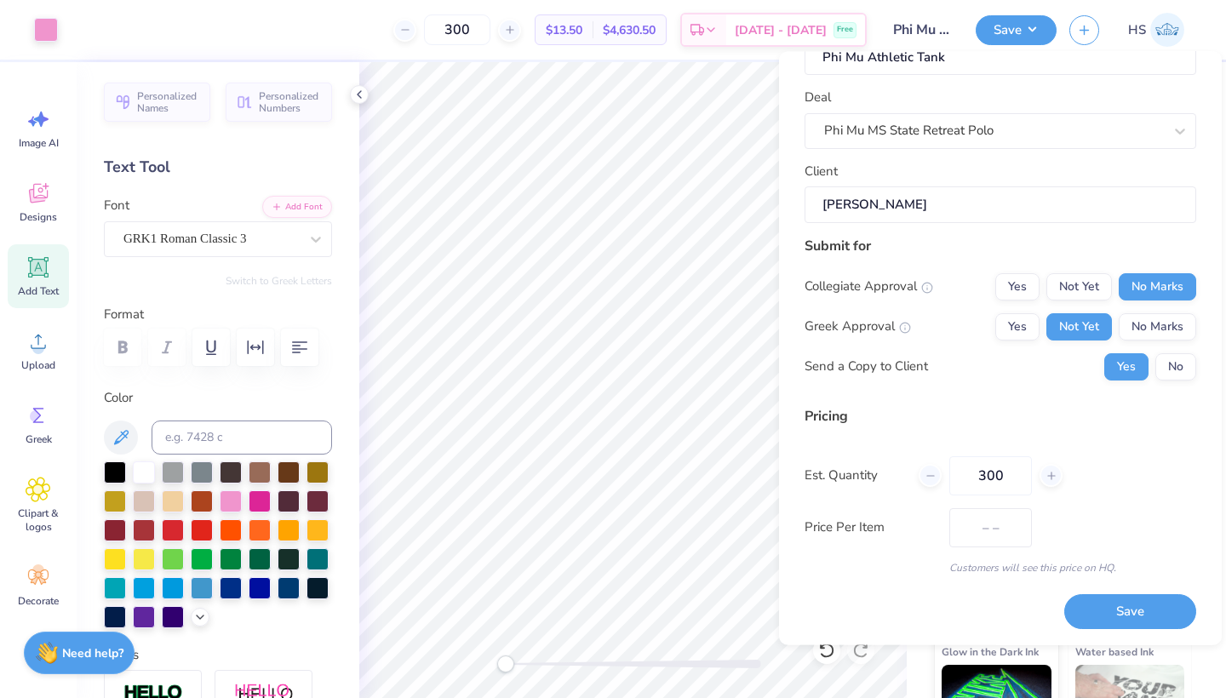
type input "$13.51"
type input "300"
click at [1137, 610] on button "Save" at bounding box center [1130, 612] width 132 height 35
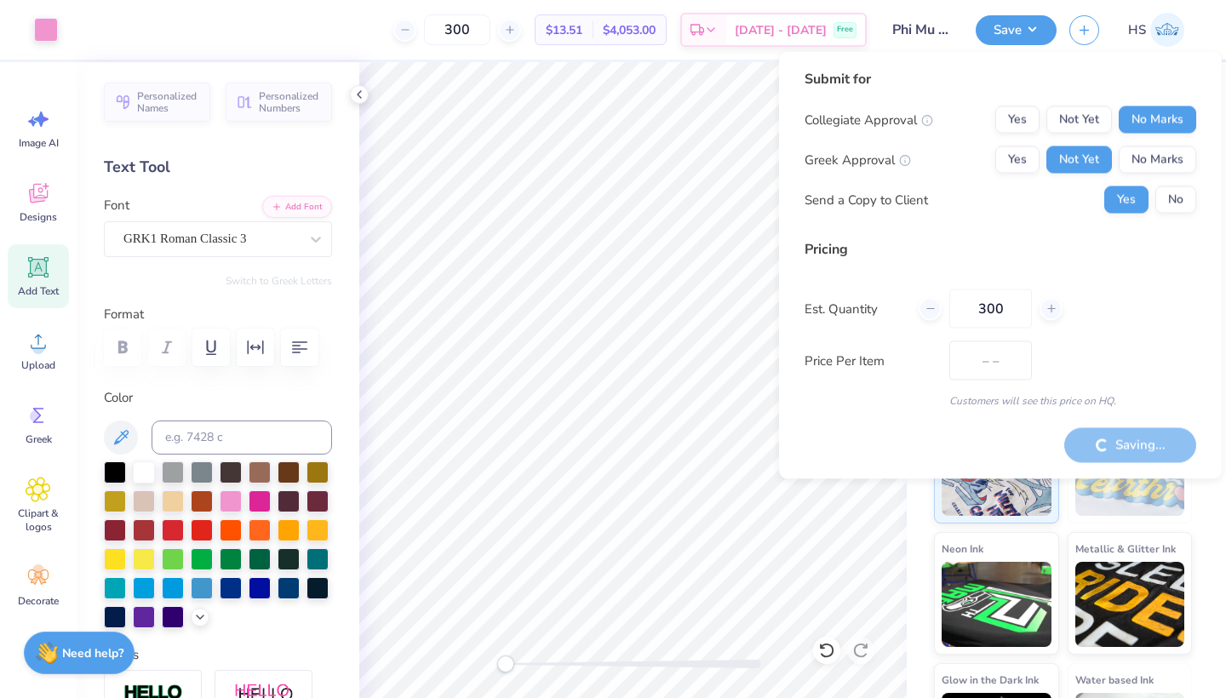
type input "$11.14"
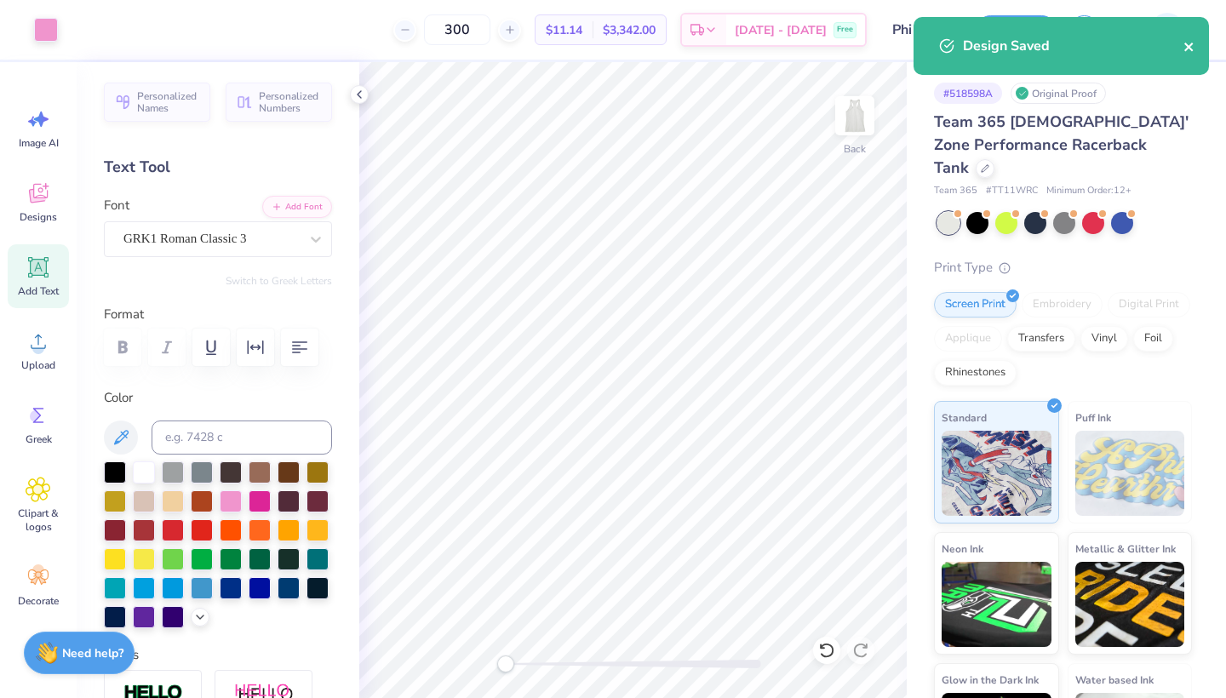
click at [1192, 48] on icon "close" at bounding box center [1189, 47] width 12 height 14
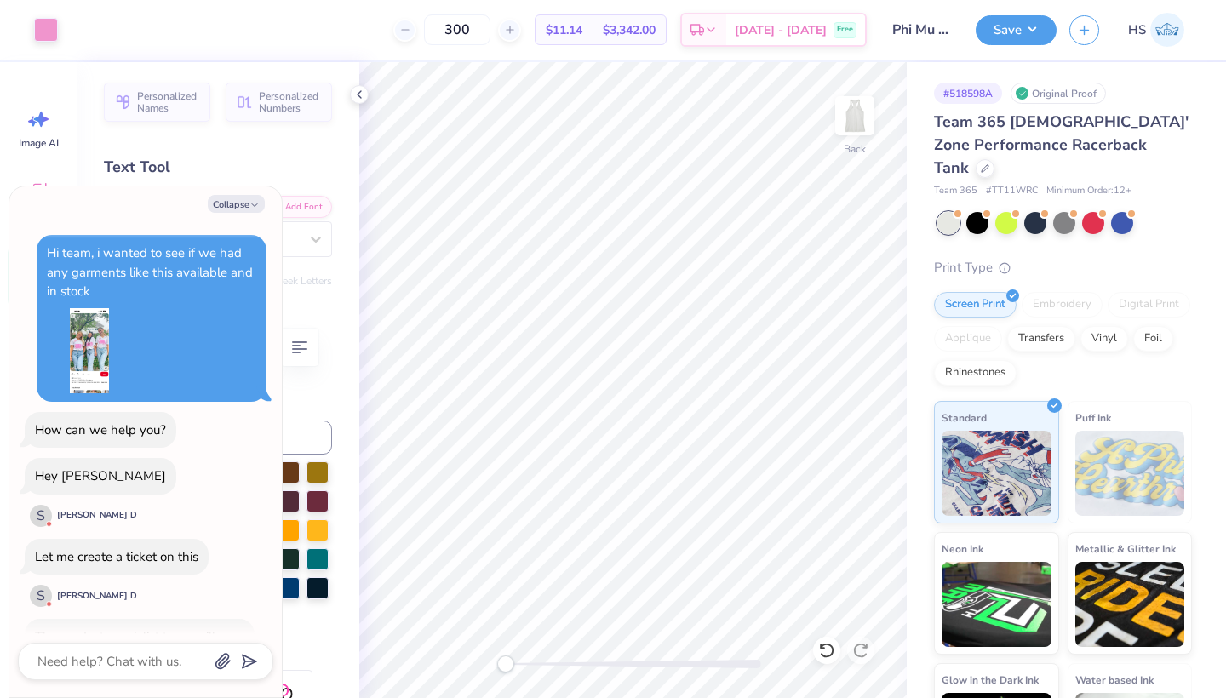
scroll to position [440, 0]
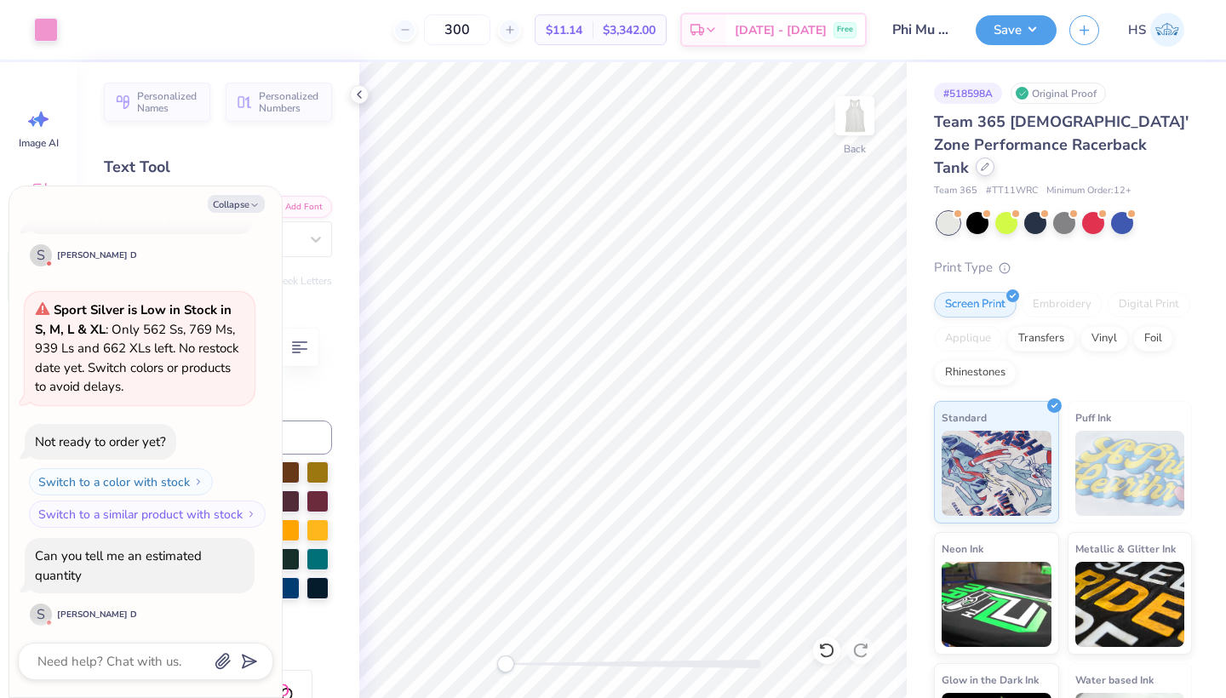
click at [989, 163] on icon at bounding box center [985, 167] width 9 height 9
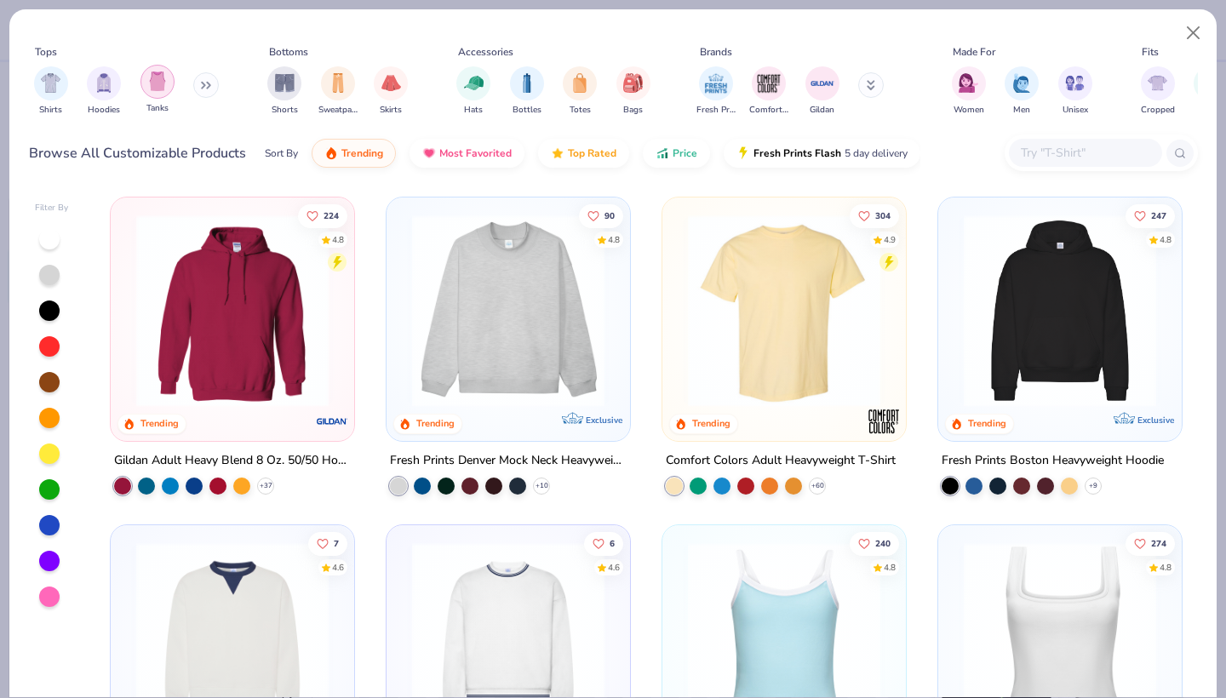
click at [152, 89] on img "filter for Tanks" at bounding box center [157, 82] width 19 height 20
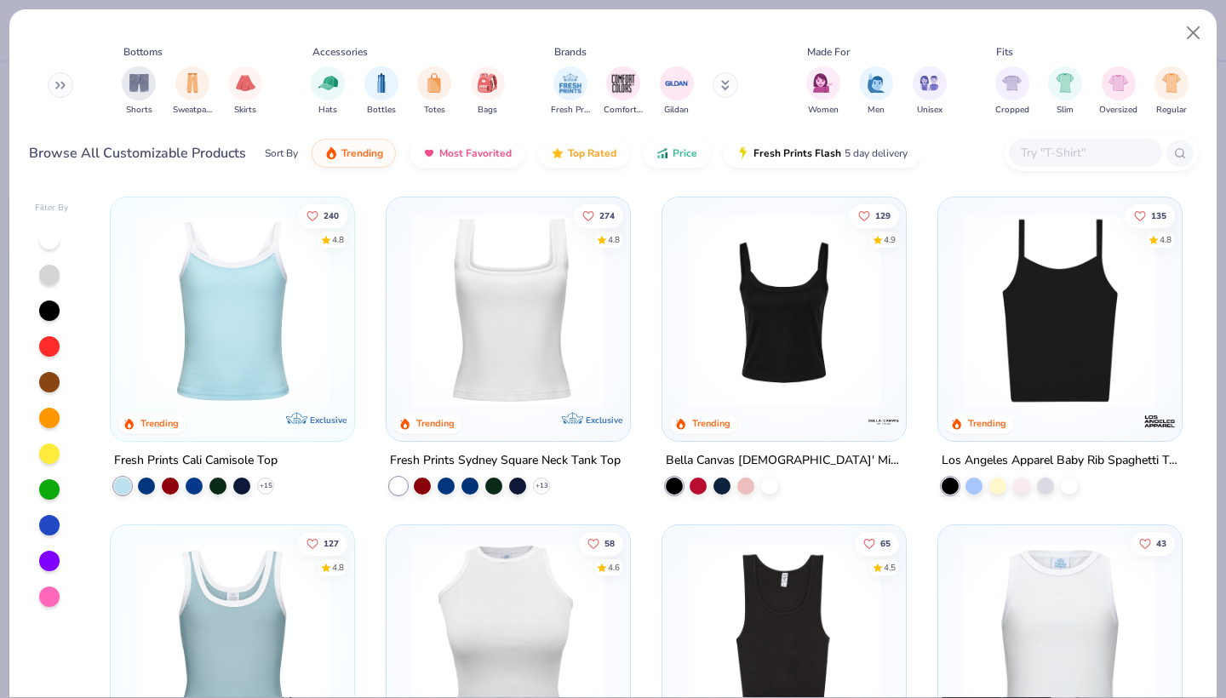
scroll to position [0, 163]
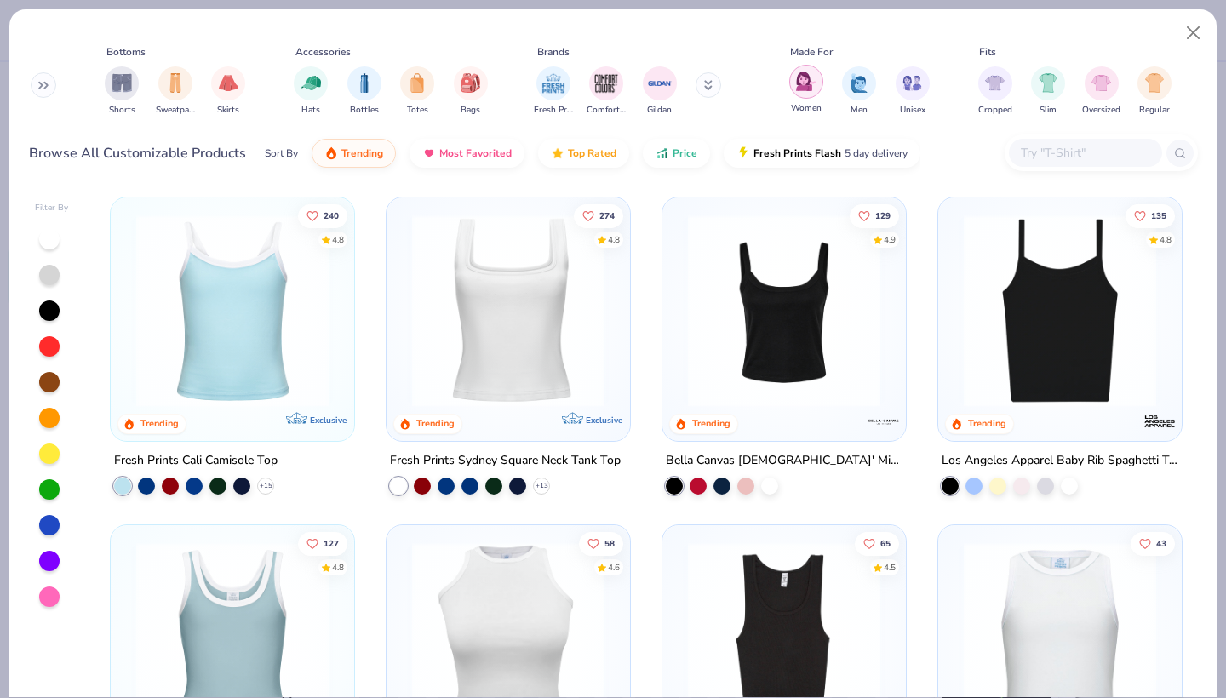
click at [798, 78] on img "filter for Women" at bounding box center [806, 82] width 20 height 20
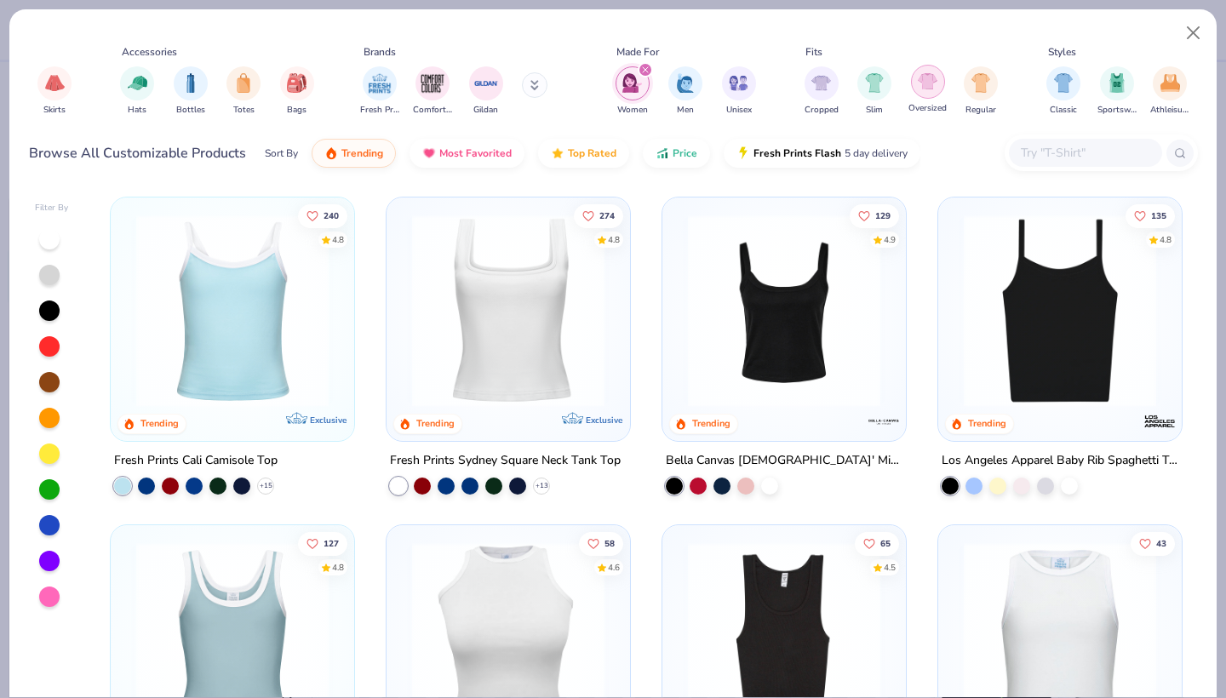
scroll to position [0, 350]
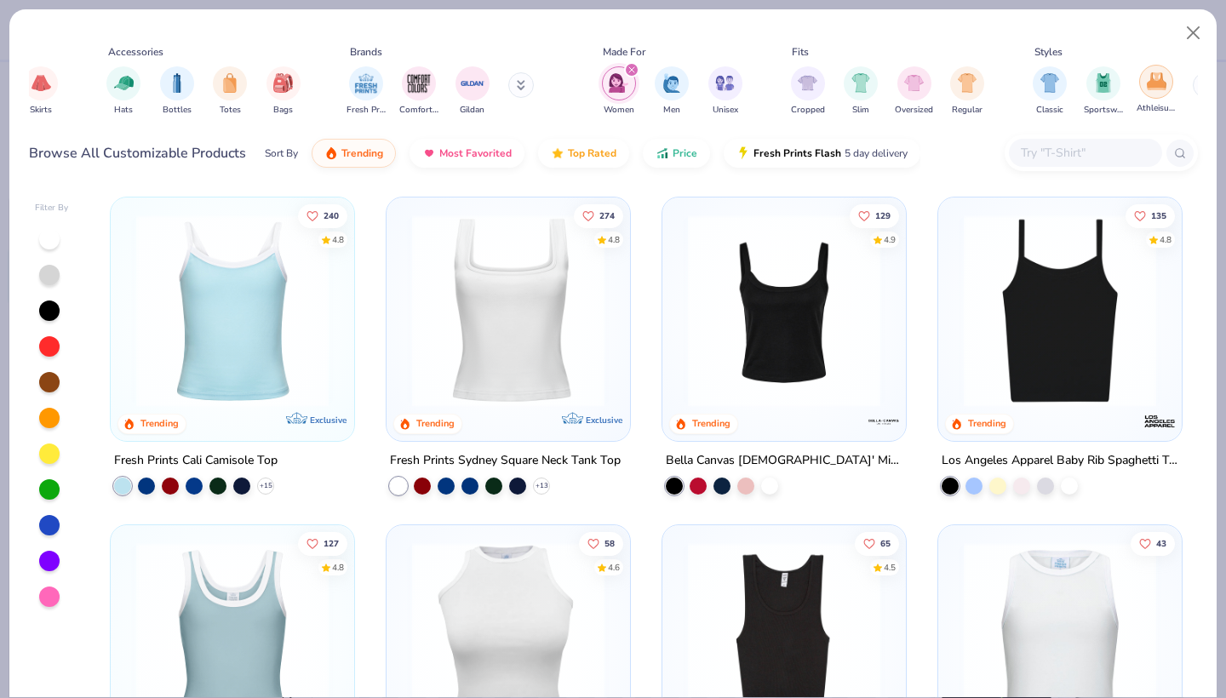
click at [1154, 81] on img "filter for Athleisure" at bounding box center [1157, 82] width 20 height 20
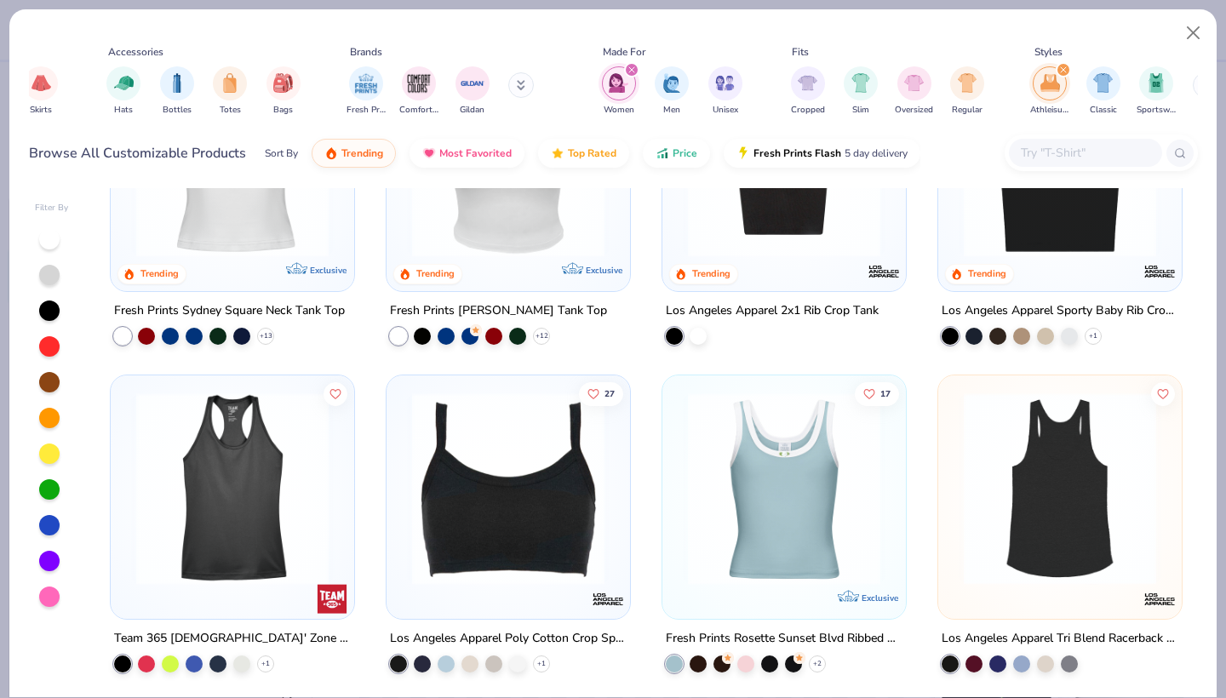
scroll to position [166, 0]
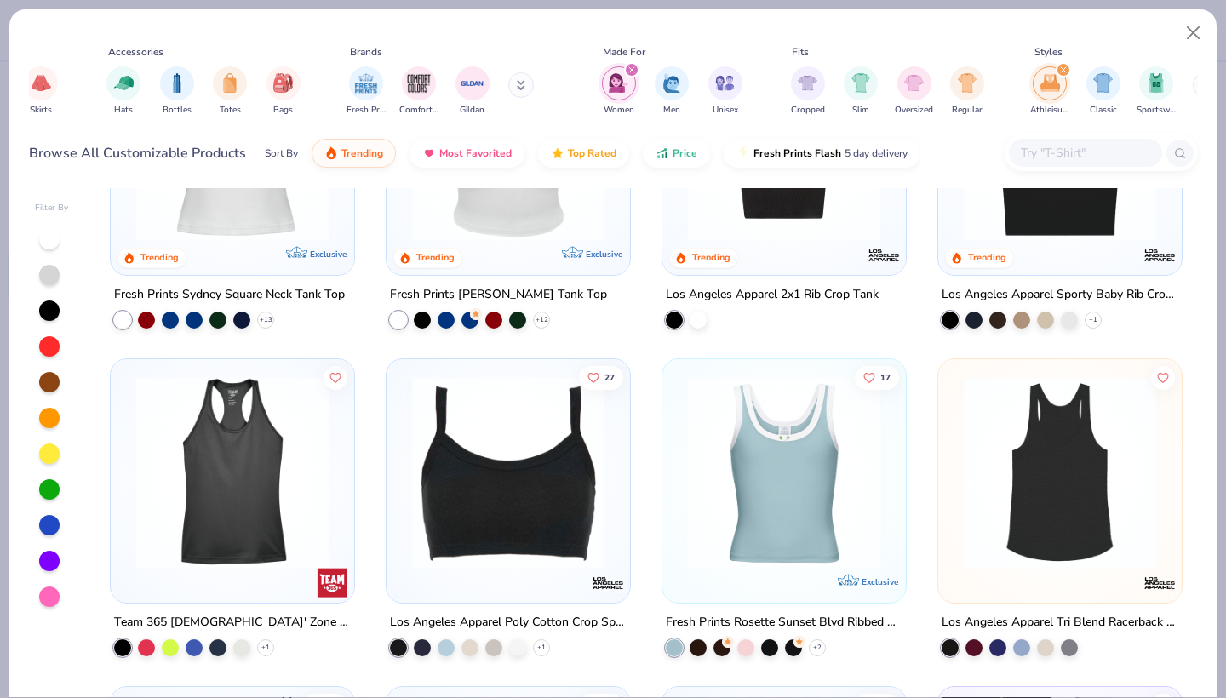
click at [1030, 493] on img at bounding box center [1059, 472] width 209 height 192
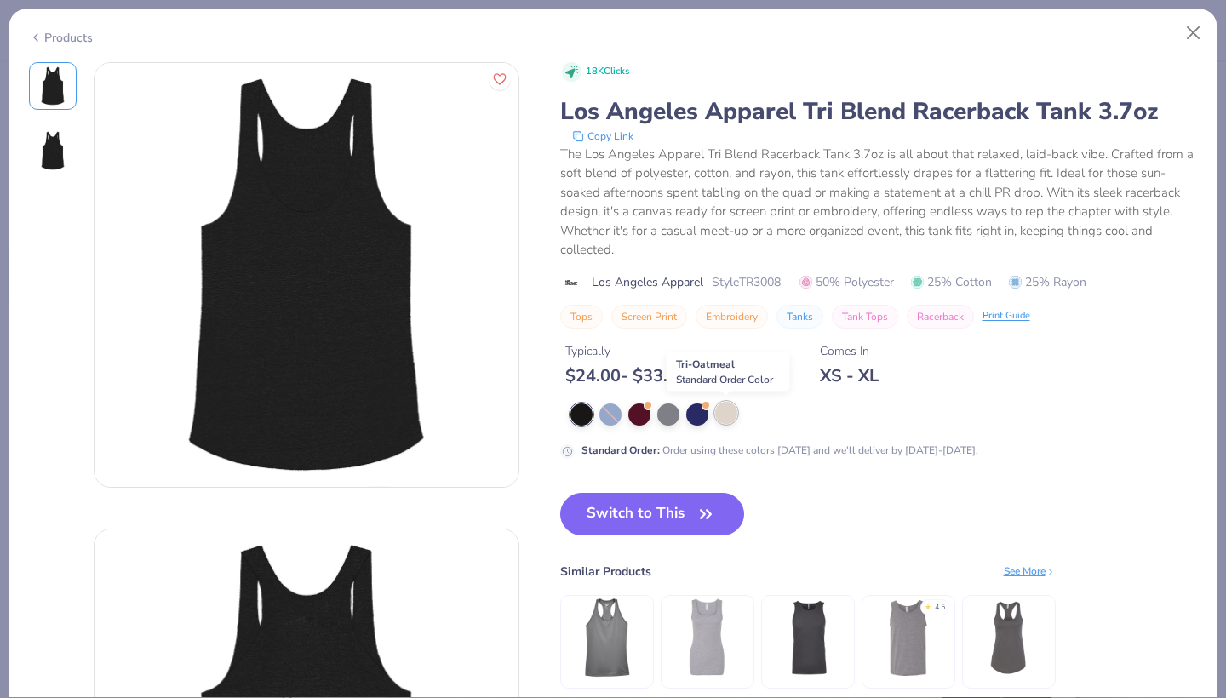
click at [721, 413] on div at bounding box center [726, 413] width 22 height 22
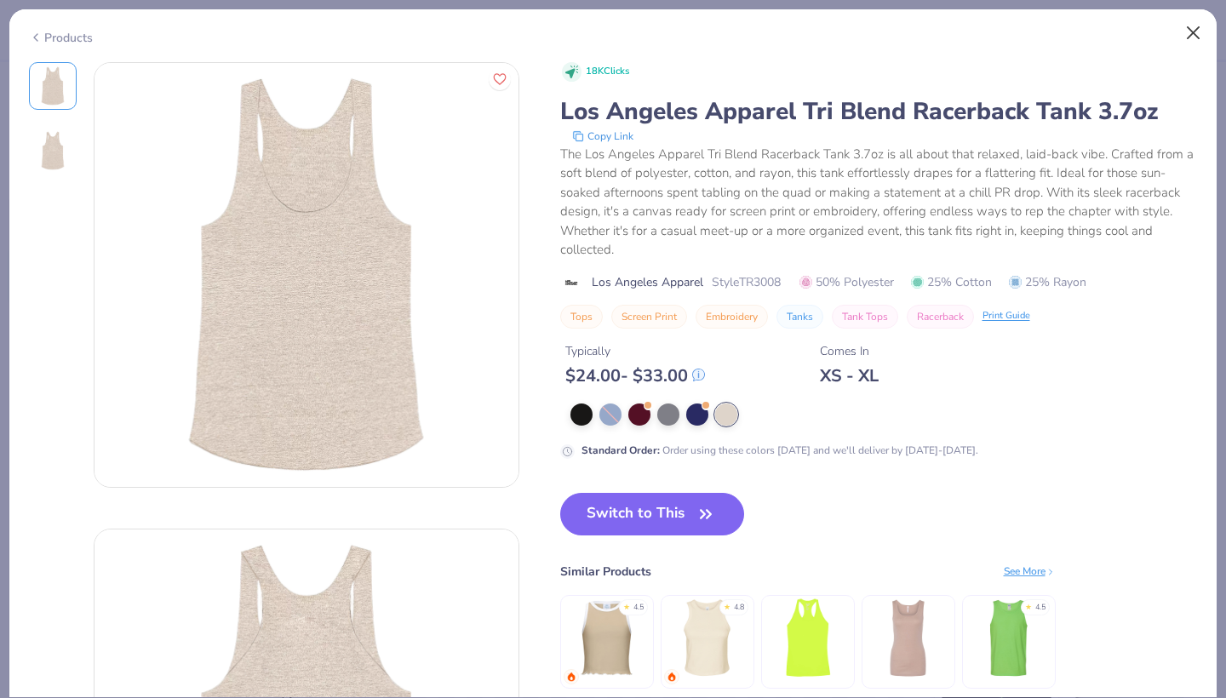
click at [1190, 25] on button "Close" at bounding box center [1193, 33] width 32 height 32
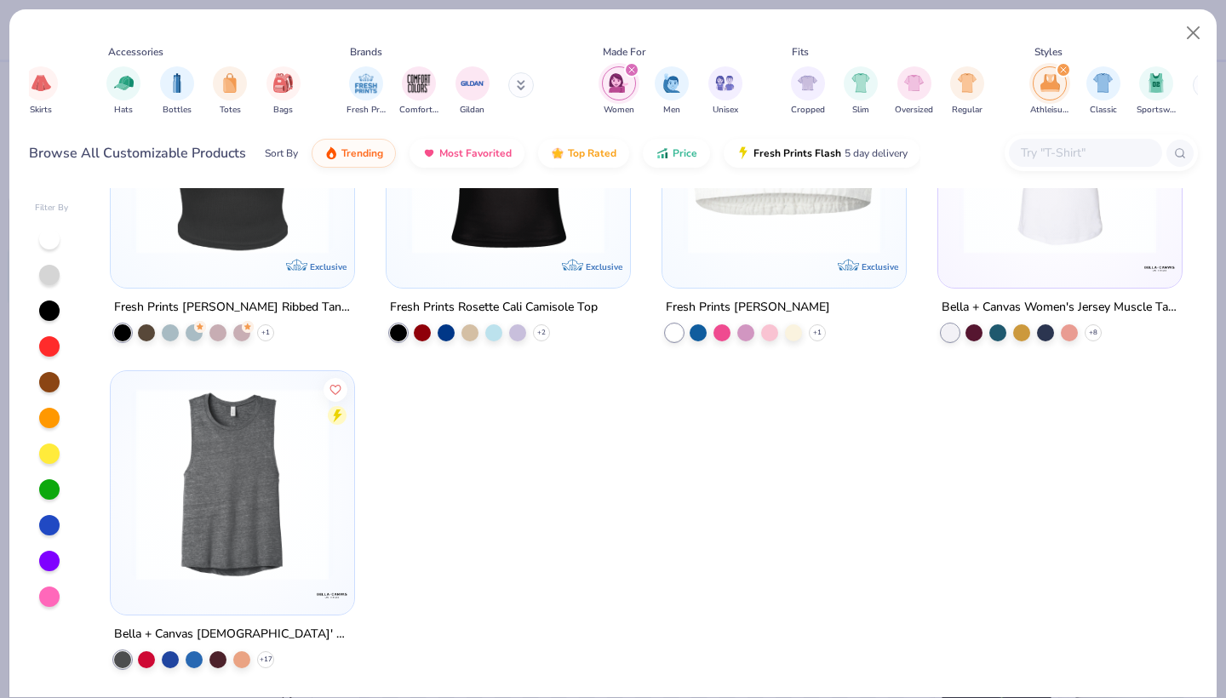
scroll to position [809, 0]
click at [271, 658] on icon at bounding box center [266, 660] width 14 height 14
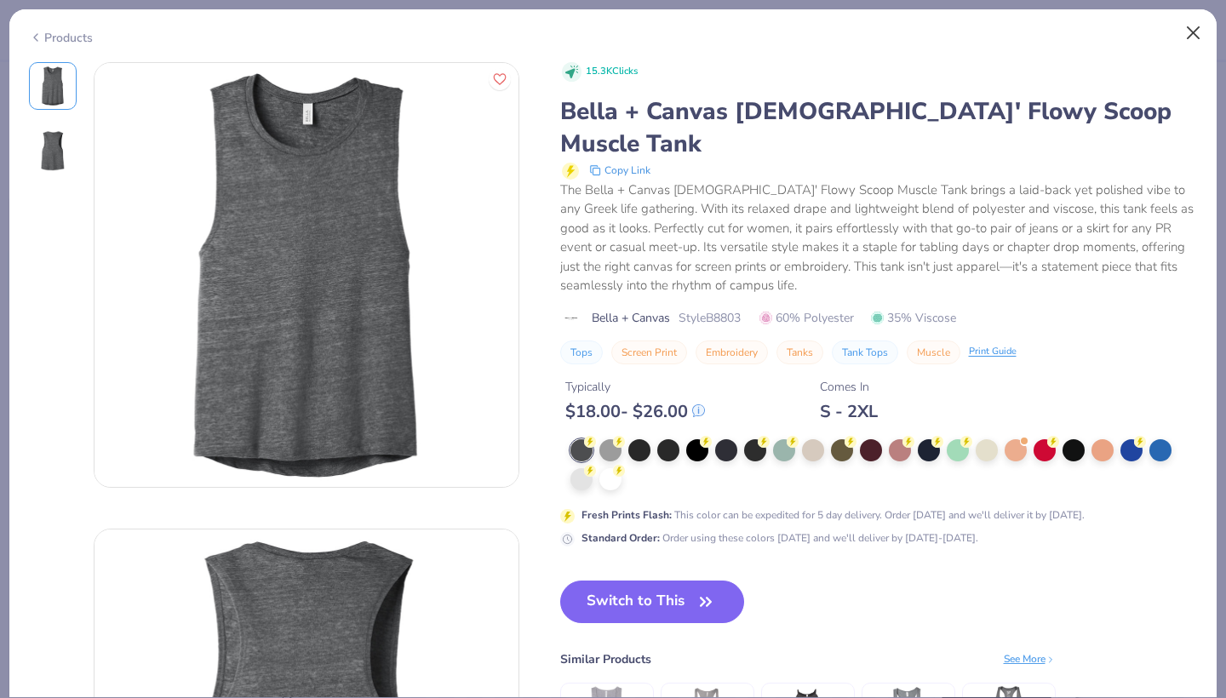
click at [1191, 36] on button "Close" at bounding box center [1193, 33] width 32 height 32
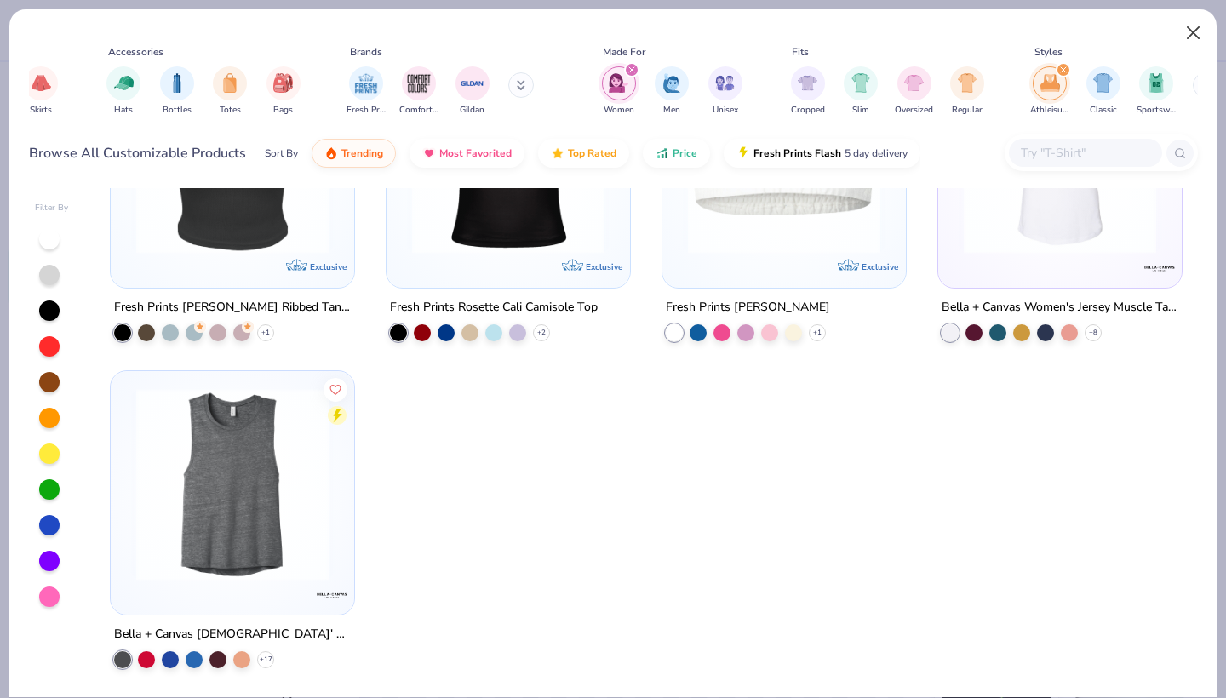
click at [1194, 30] on button "Close" at bounding box center [1193, 33] width 32 height 32
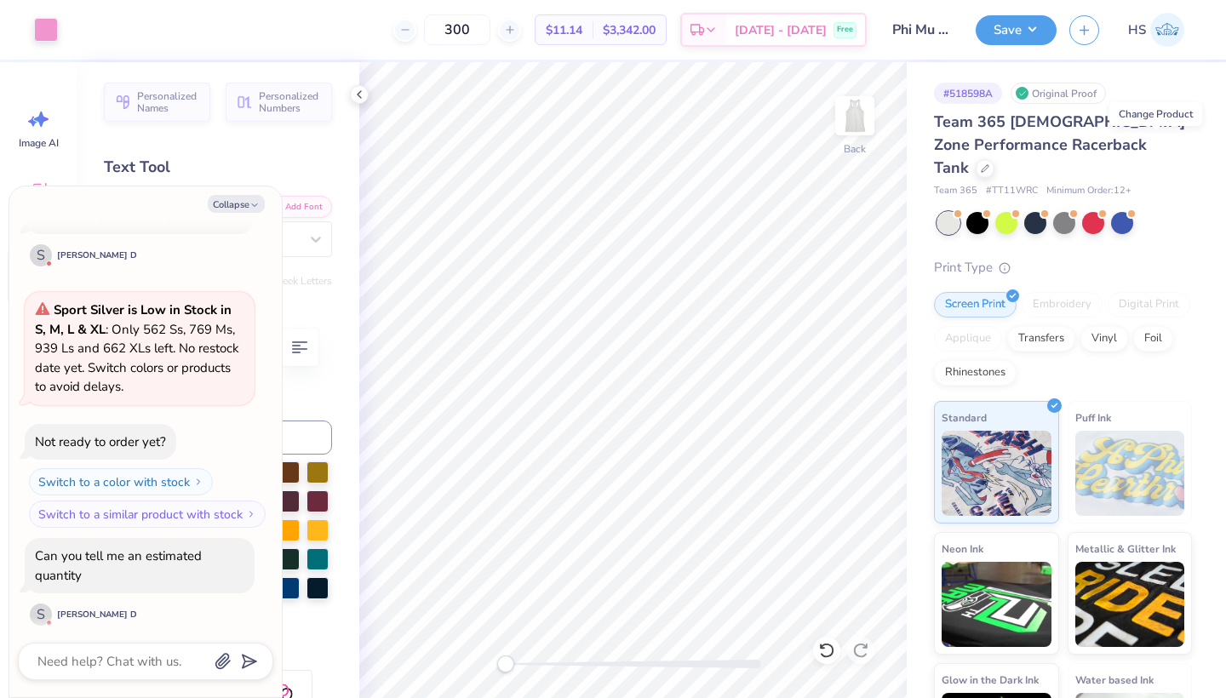
scroll to position [551, 0]
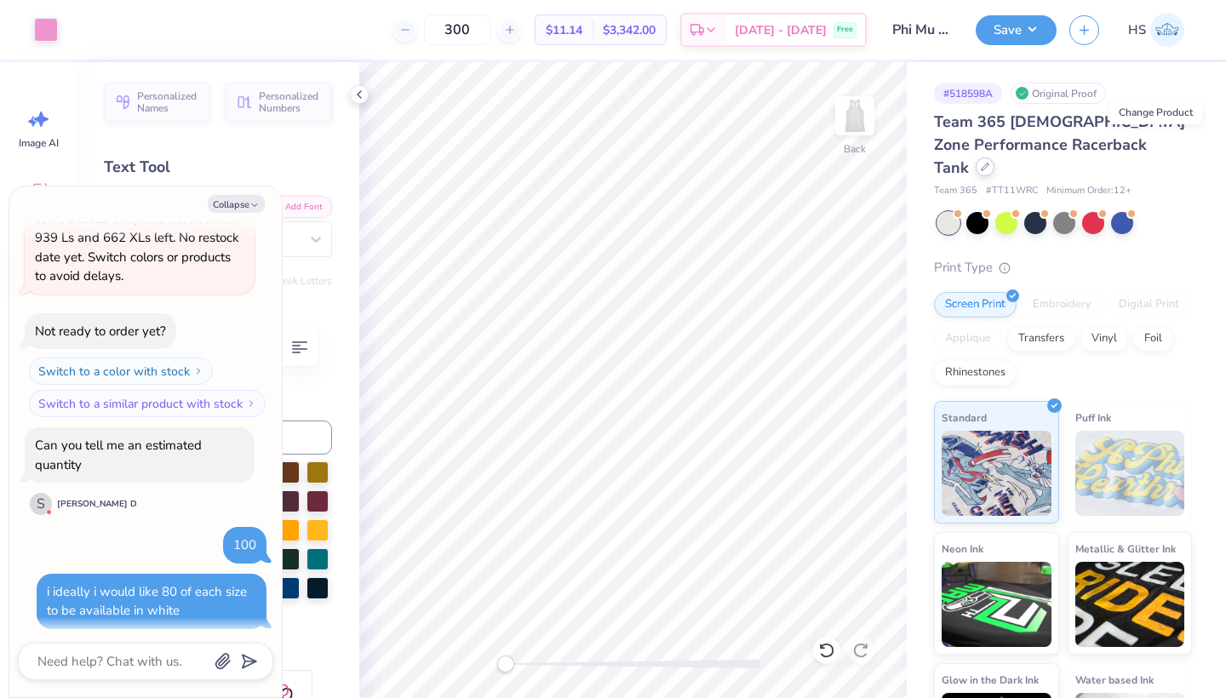
click at [988, 163] on icon at bounding box center [985, 166] width 7 height 7
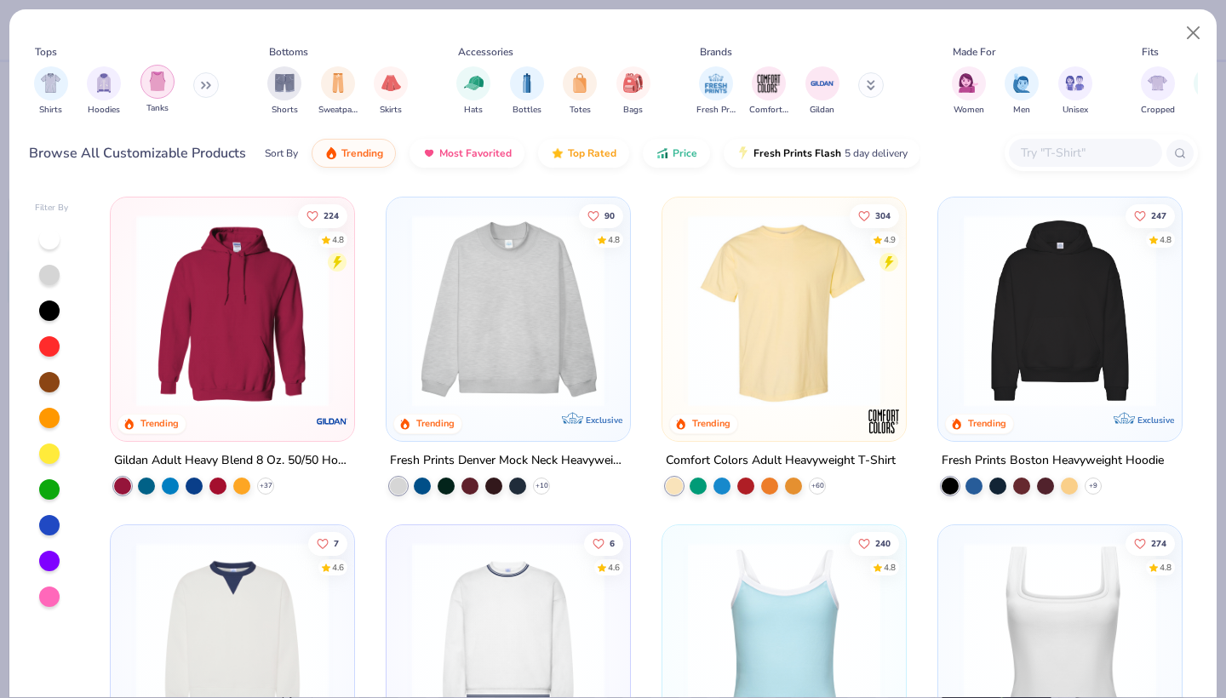
click at [162, 90] on img "filter for Tanks" at bounding box center [157, 82] width 19 height 20
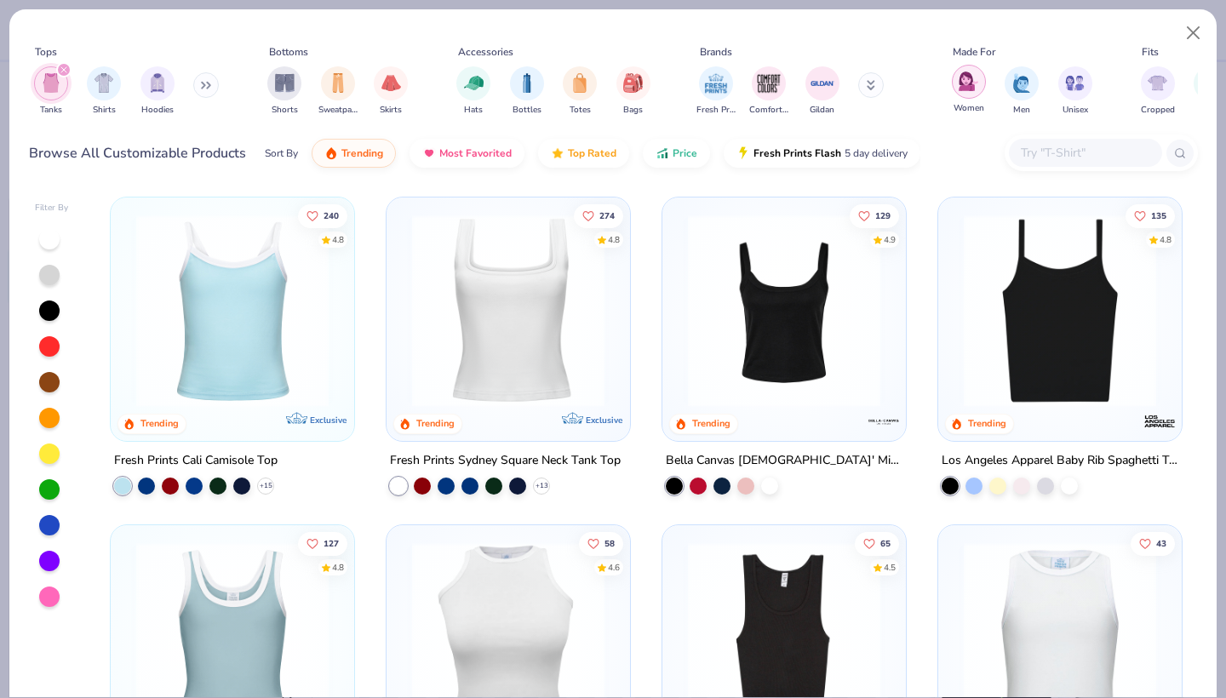
click at [968, 91] on img "filter for Women" at bounding box center [969, 82] width 20 height 20
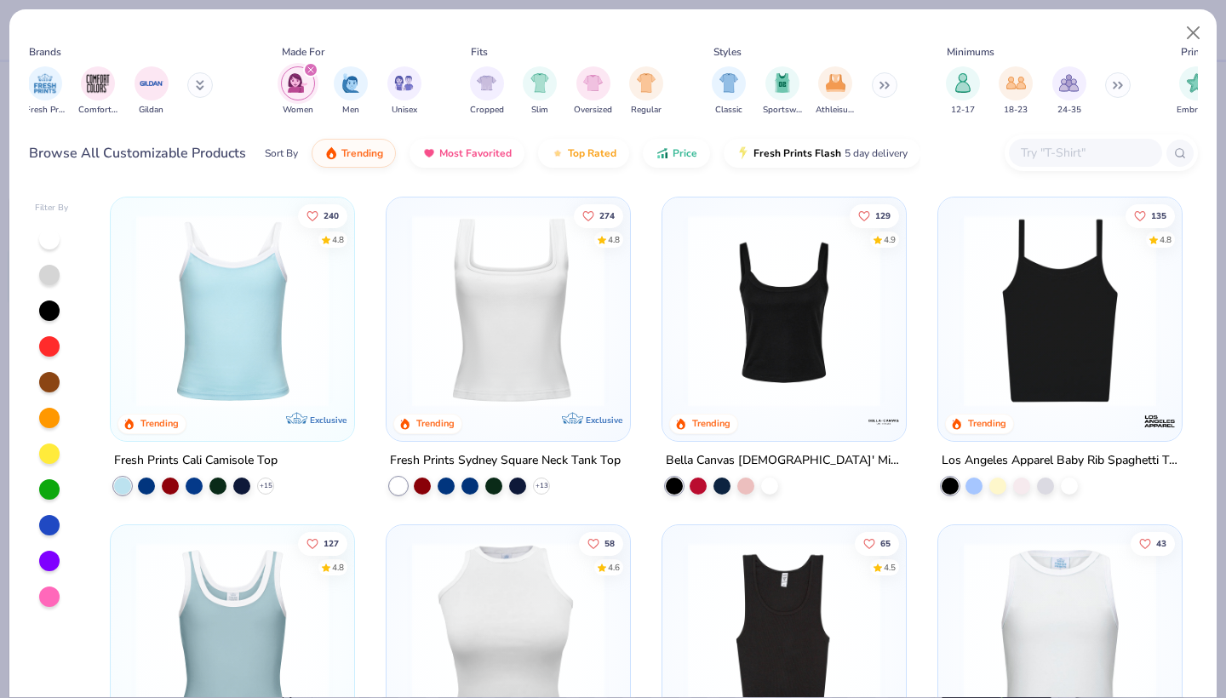
scroll to position [0, 672]
click at [833, 91] on img "filter for Athleisure" at bounding box center [835, 82] width 20 height 20
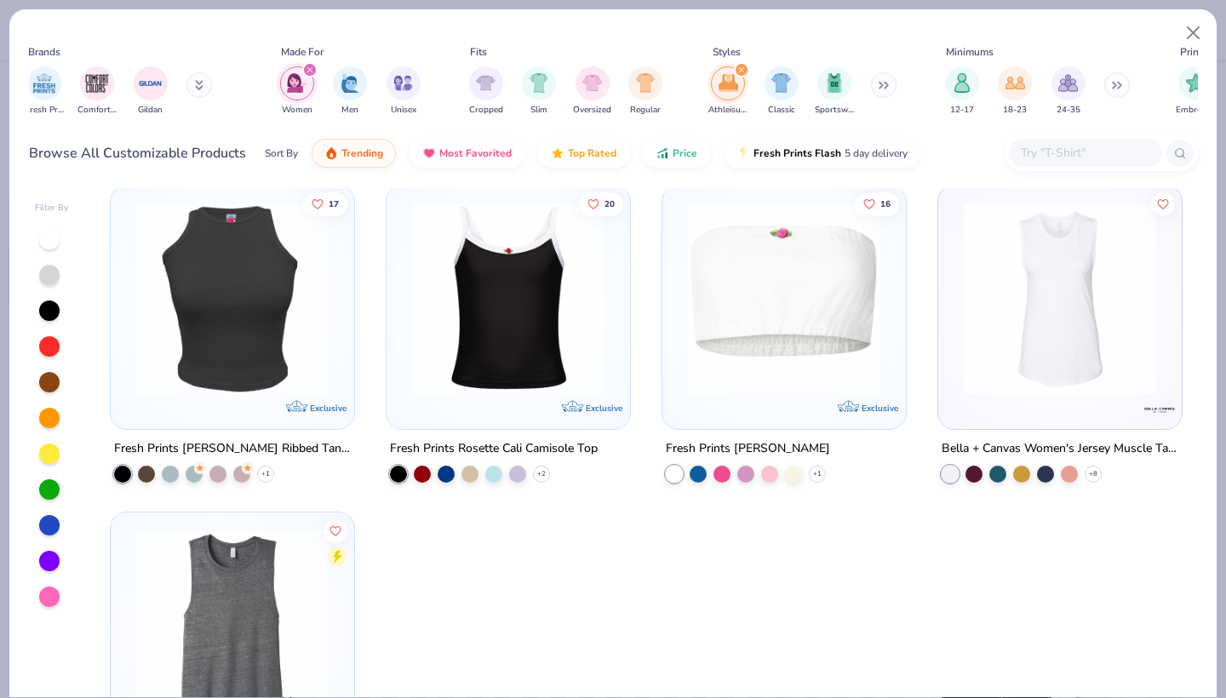
scroll to position [663, 0]
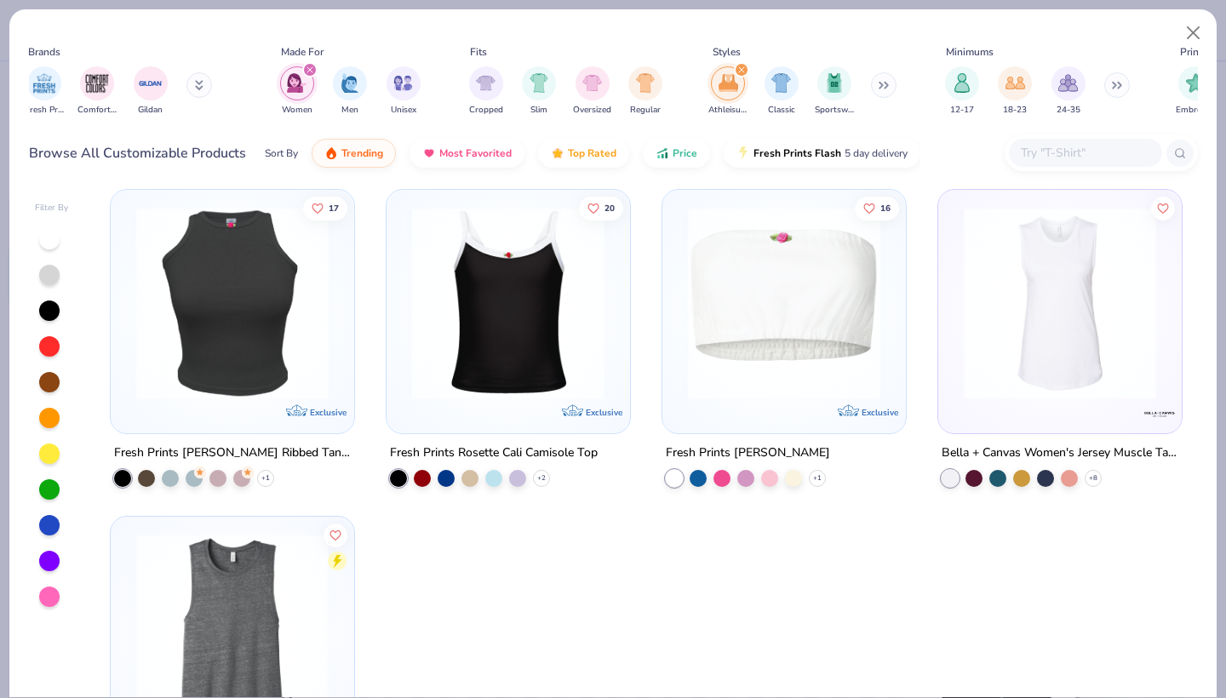
click at [129, 617] on img at bounding box center [23, 630] width 209 height 192
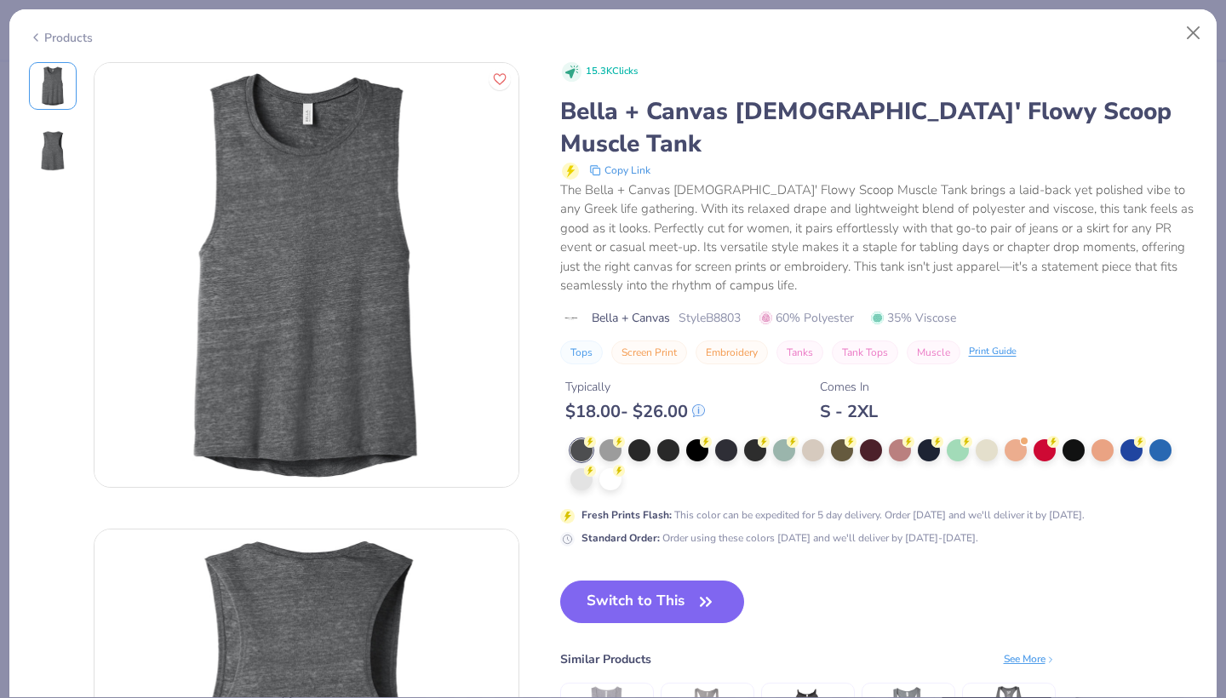
click at [687, 462] on div "Fresh Prints Flash : This color can be expedited for 5 day delivery. Order toda…" at bounding box center [879, 492] width 638 height 107
click at [1190, 31] on button "Close" at bounding box center [1193, 33] width 32 height 32
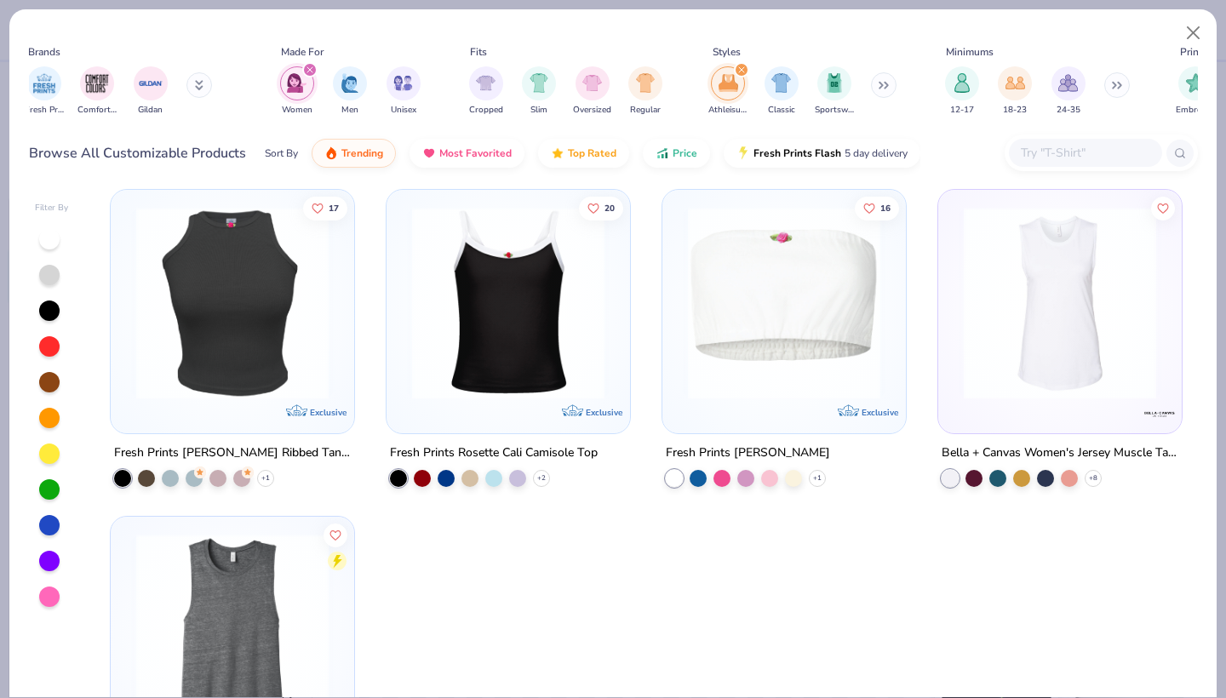
scroll to position [631, 0]
click at [1005, 355] on img at bounding box center [1059, 302] width 209 height 192
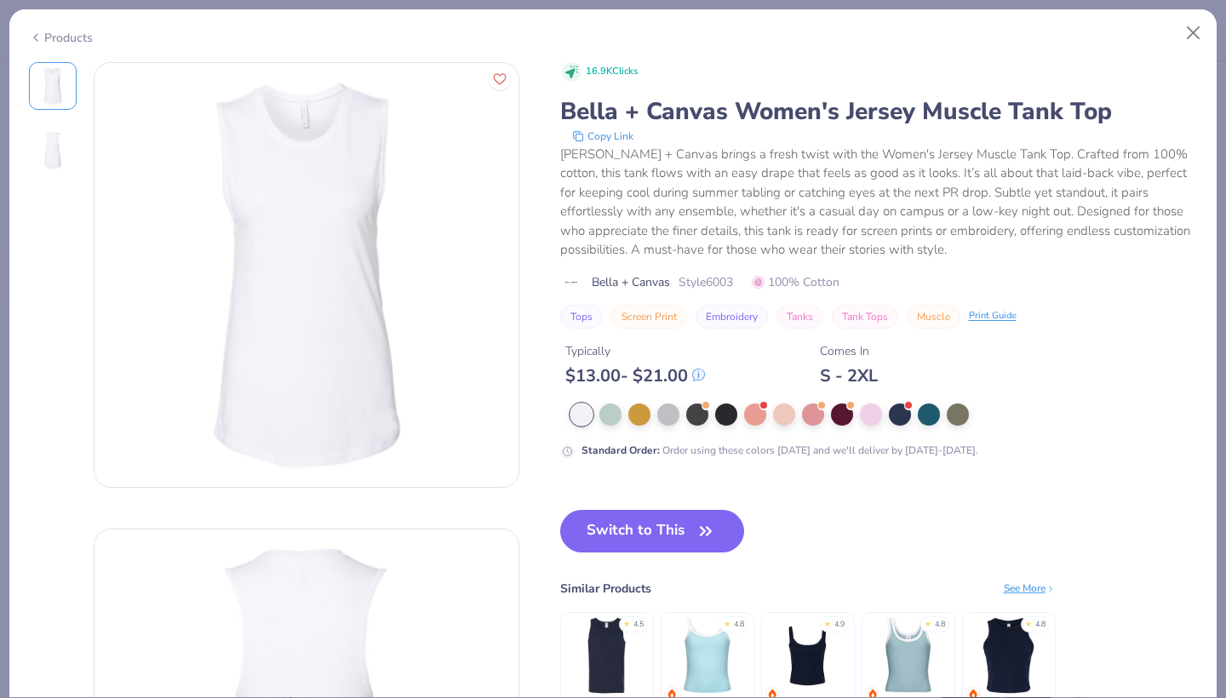
scroll to position [810, 0]
click at [680, 528] on button "Switch to This" at bounding box center [652, 531] width 185 height 43
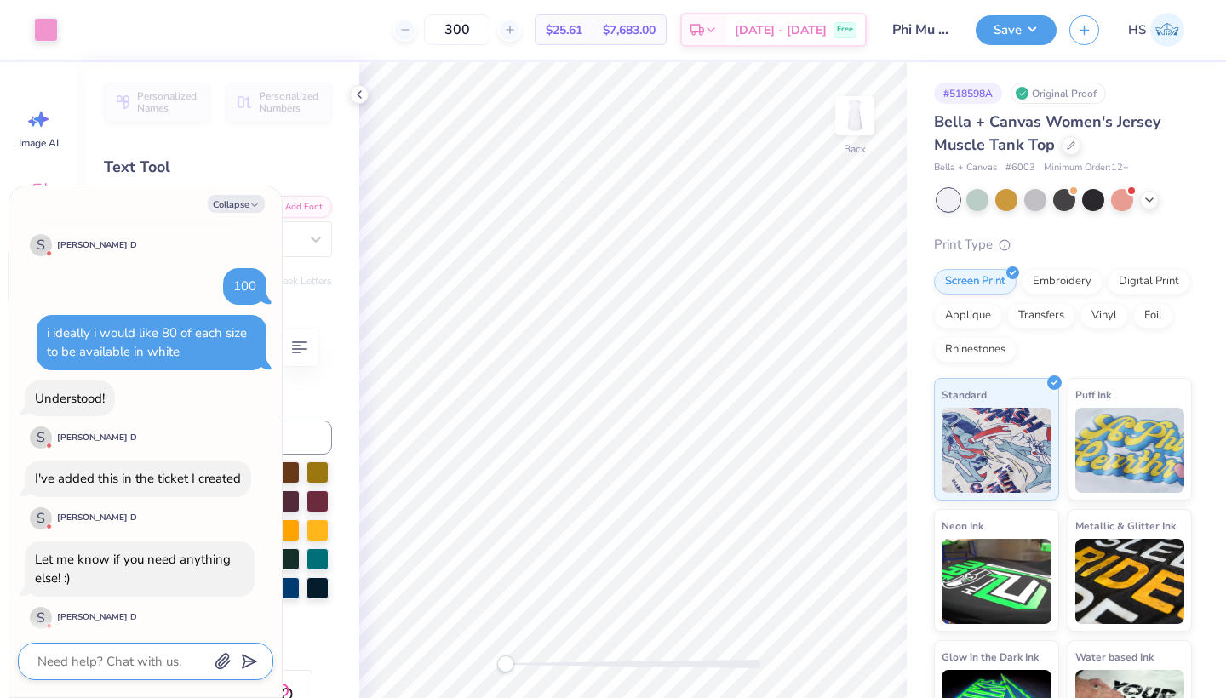
click at [172, 672] on textarea at bounding box center [122, 661] width 173 height 22
type textarea "x"
type textarea "t"
type textarea "x"
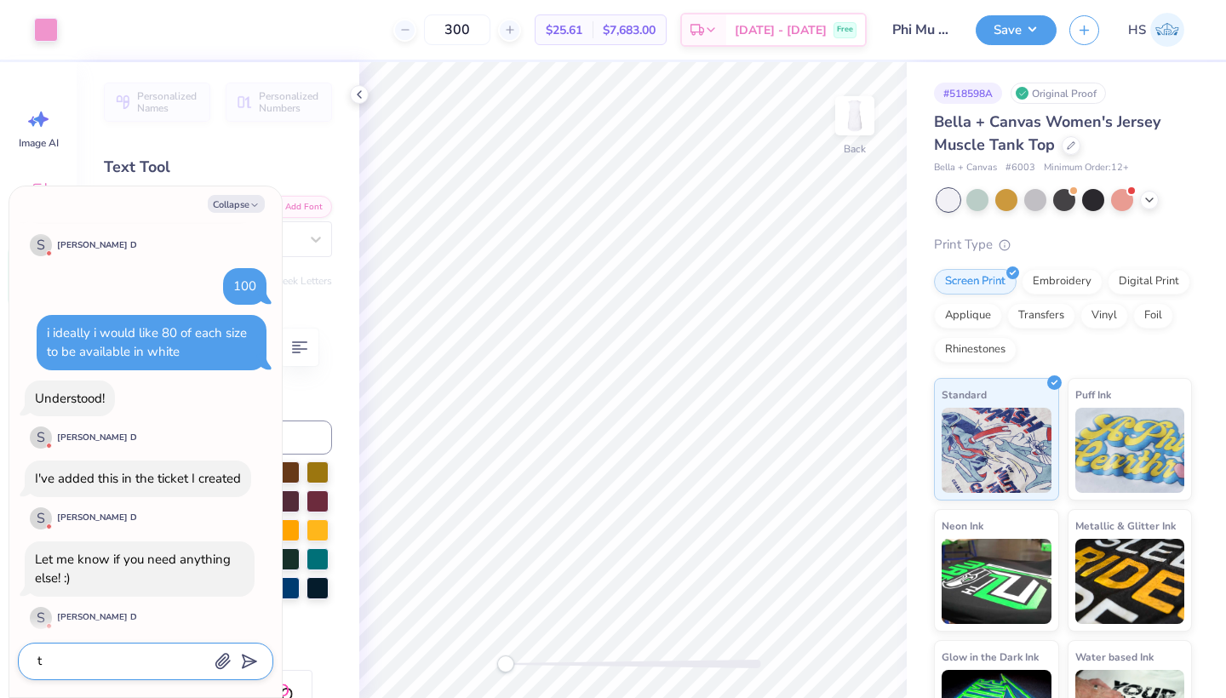
type textarea "th"
type textarea "x"
type textarea "tha"
type textarea "x"
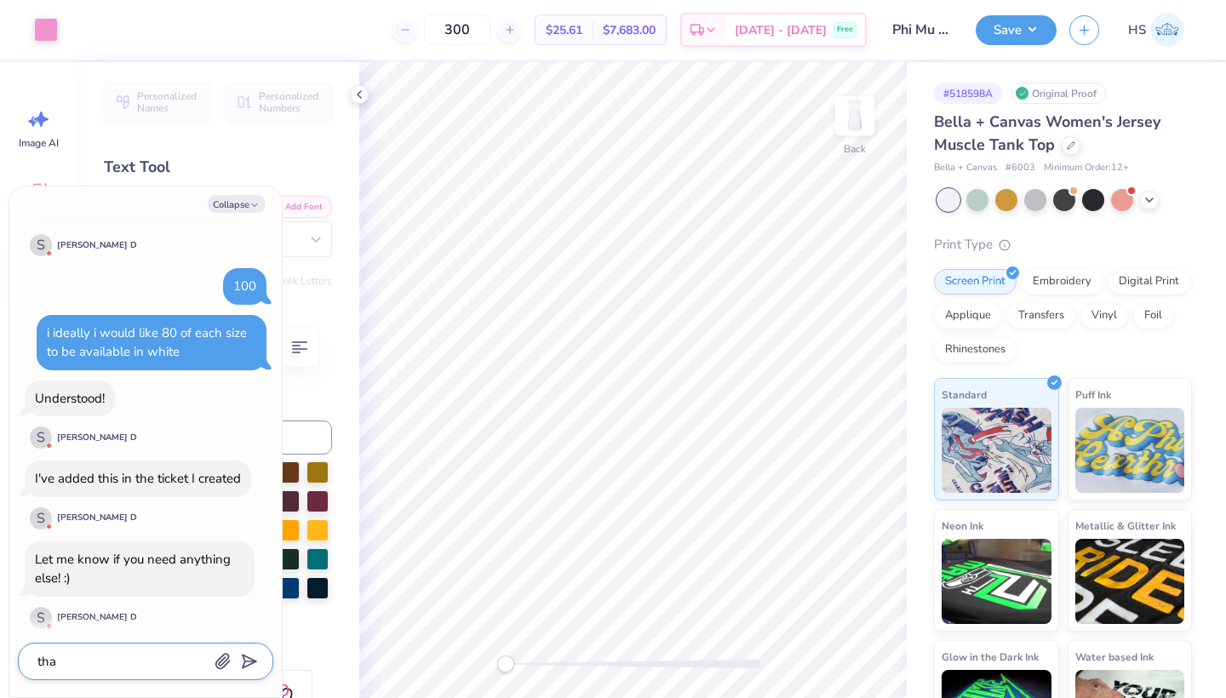
type textarea "than"
type textarea "x"
type textarea "thank"
type textarea "x"
type textarea "thank"
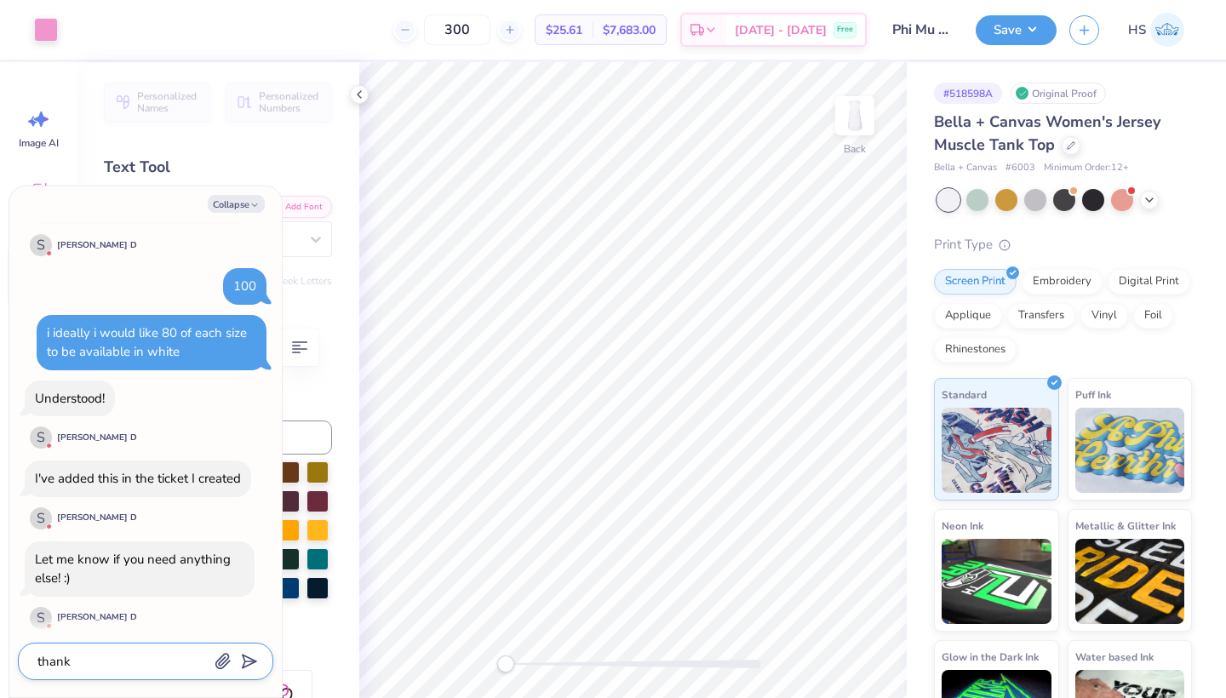
type textarea "x"
type textarea "thank y"
type textarea "x"
type textarea "thank yo"
type textarea "x"
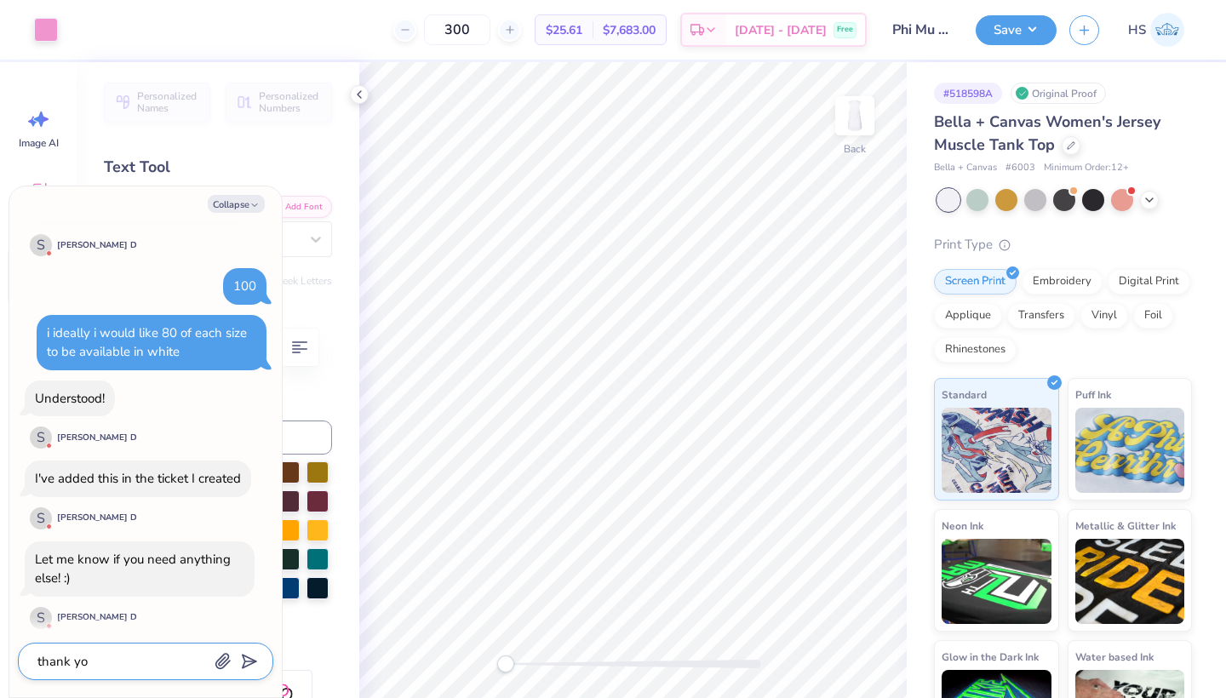
type textarea "thank you"
type textarea "x"
type textarea "thank you"
type textarea "x"
type textarea "thank you v"
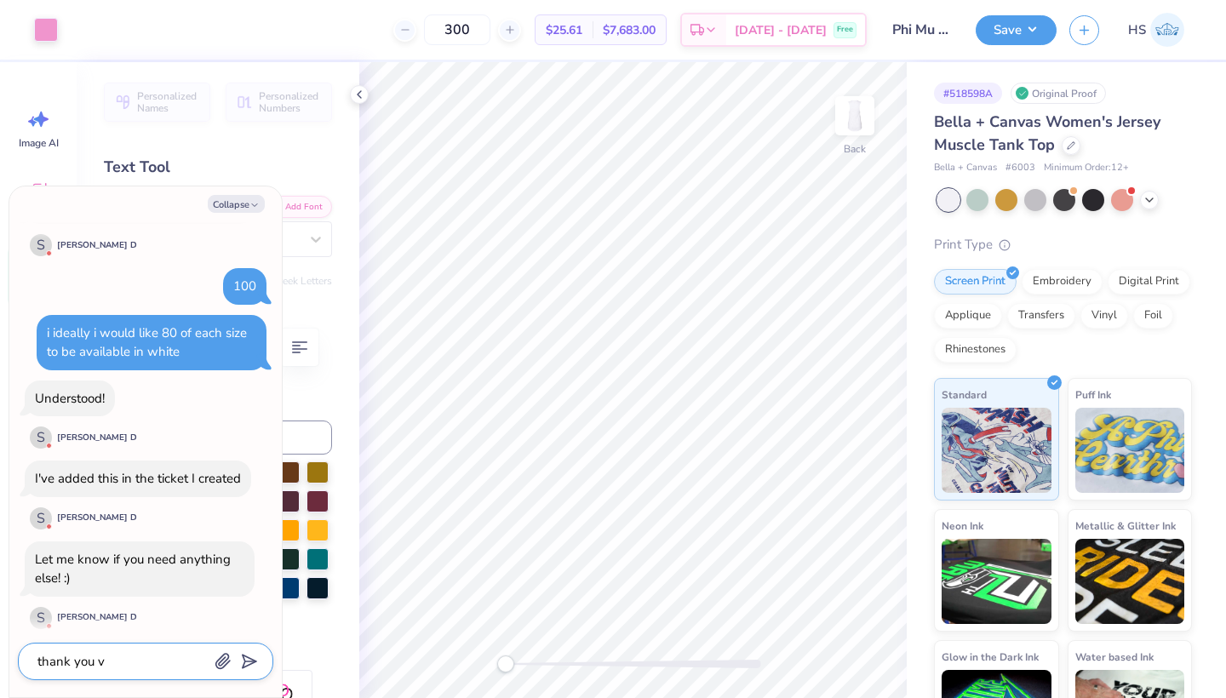
type textarea "x"
type textarea "thank you ve"
type textarea "x"
type textarea "thank you ver"
type textarea "x"
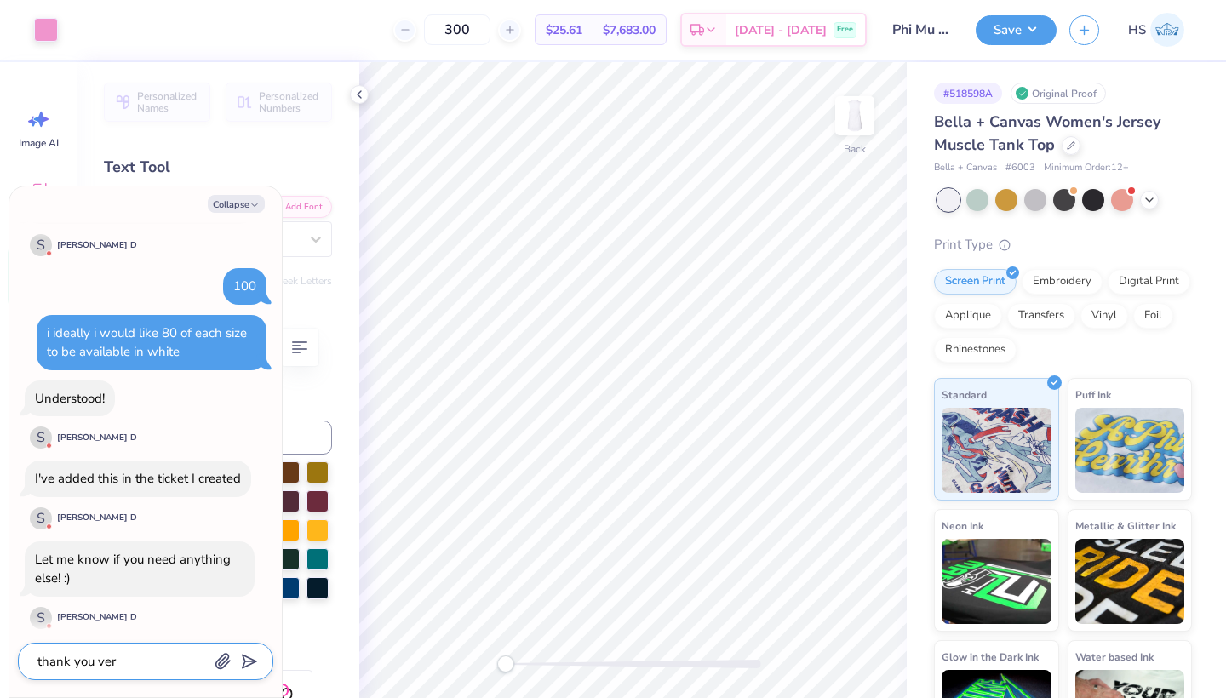
type textarea "thank you very"
type textarea "x"
type textarea "thank you very"
type textarea "x"
type textarea "thank you very m"
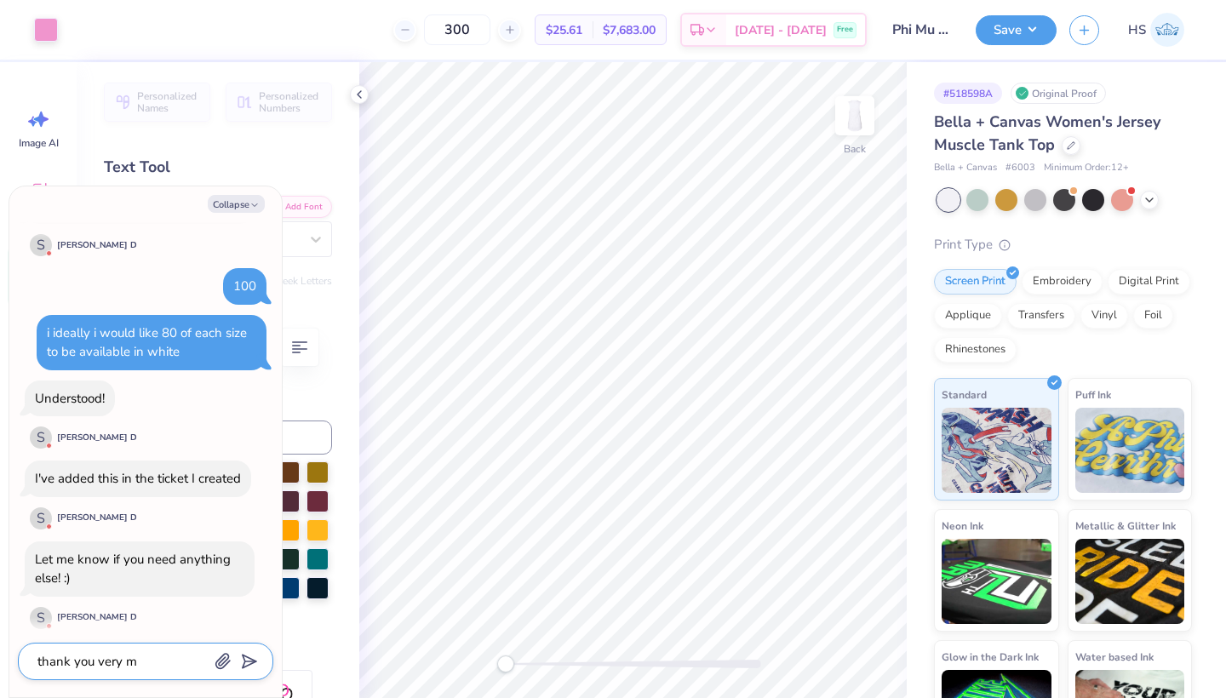
type textarea "x"
type textarea "thank you very mu"
type textarea "x"
type textarea "thank you very muc"
type textarea "x"
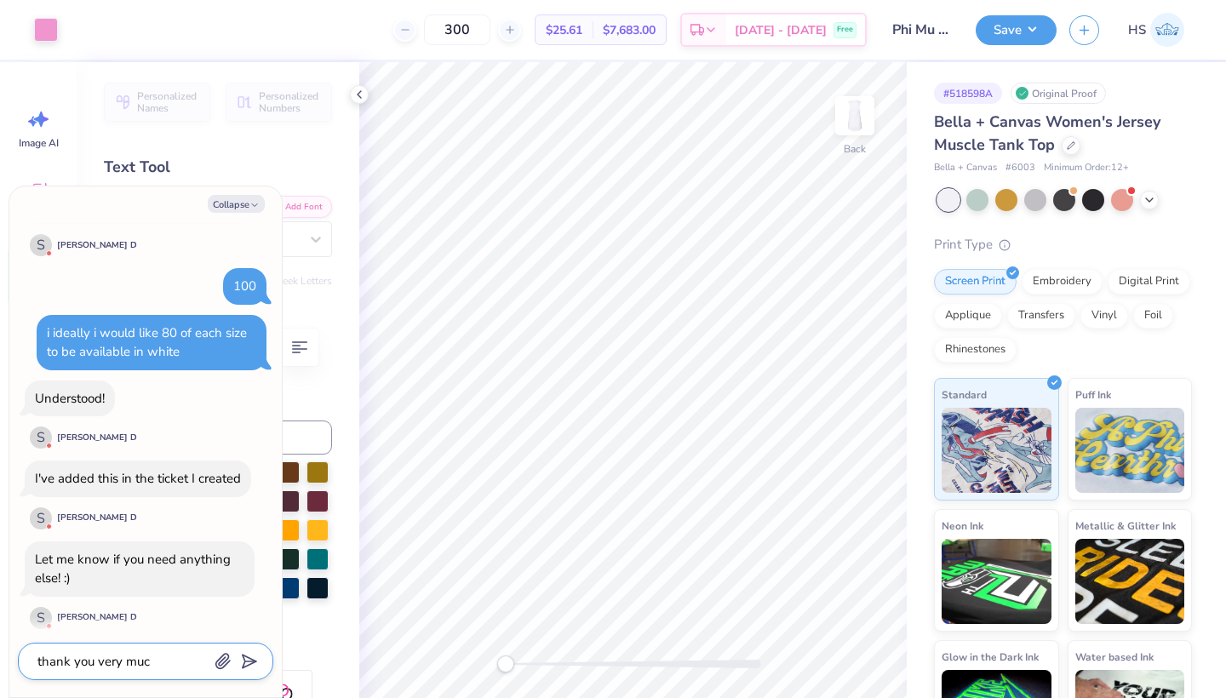
type textarea "thank you very much"
type textarea "x"
type textarea "thank you very much"
type textarea "x"
type textarea "thank you very much"
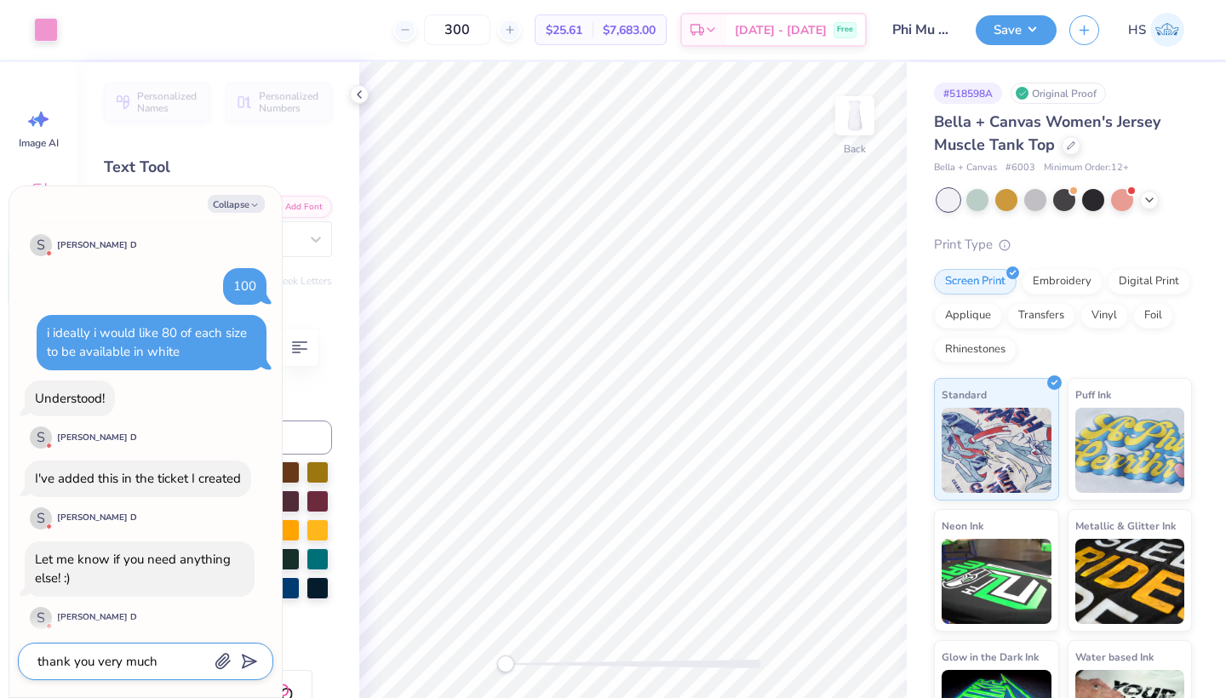
type textarea "x"
type textarea "thank you very much!"
click at [249, 661] on icon "submit" at bounding box center [246, 662] width 24 height 24
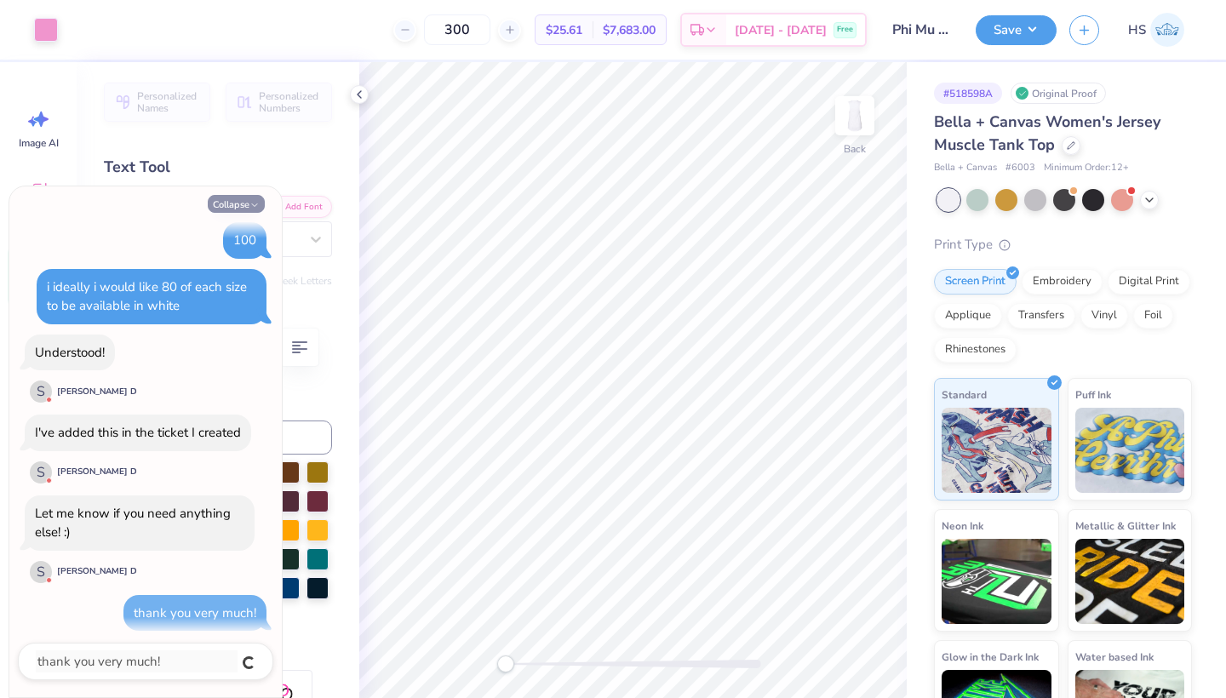
click at [227, 198] on button "Collapse" at bounding box center [236, 204] width 57 height 18
type textarea "x"
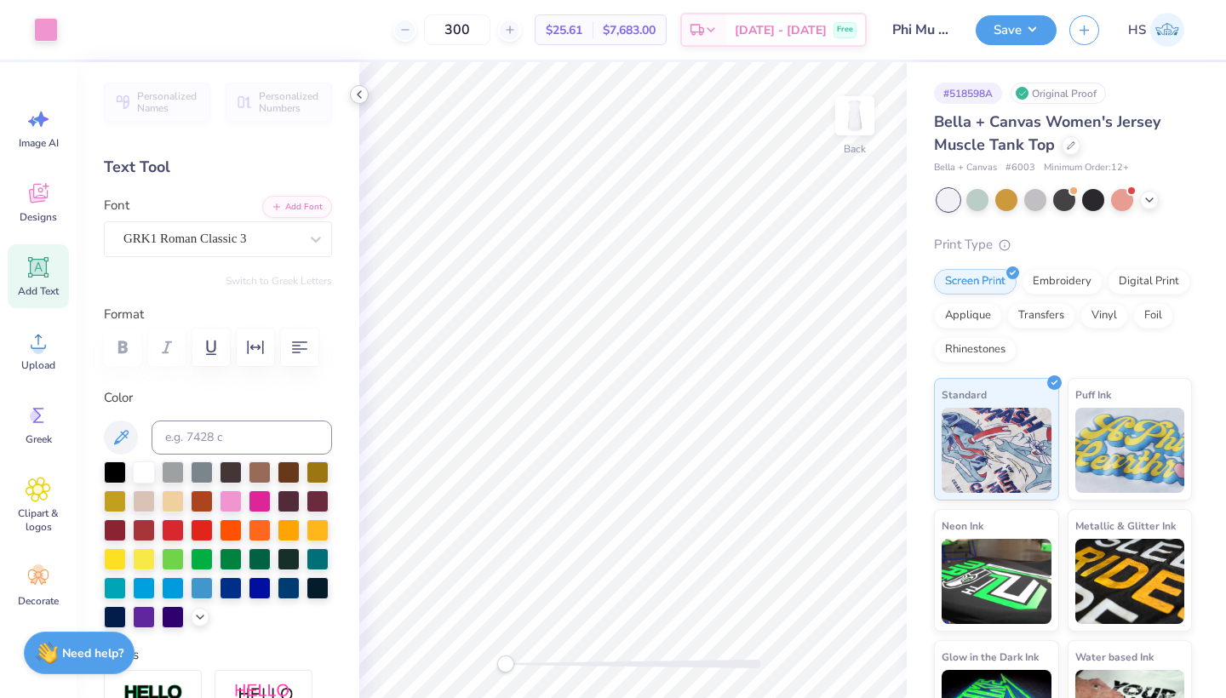
click at [361, 99] on icon at bounding box center [359, 95] width 14 height 14
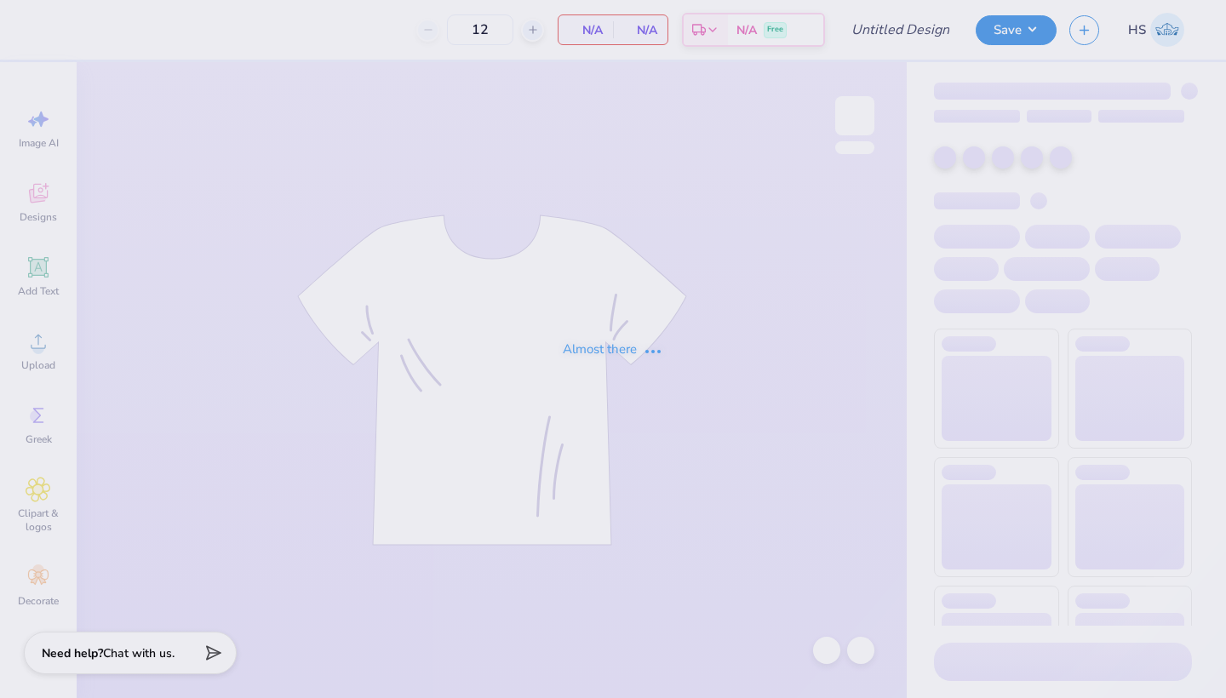
type input "KD NM Sets"
type input "37"
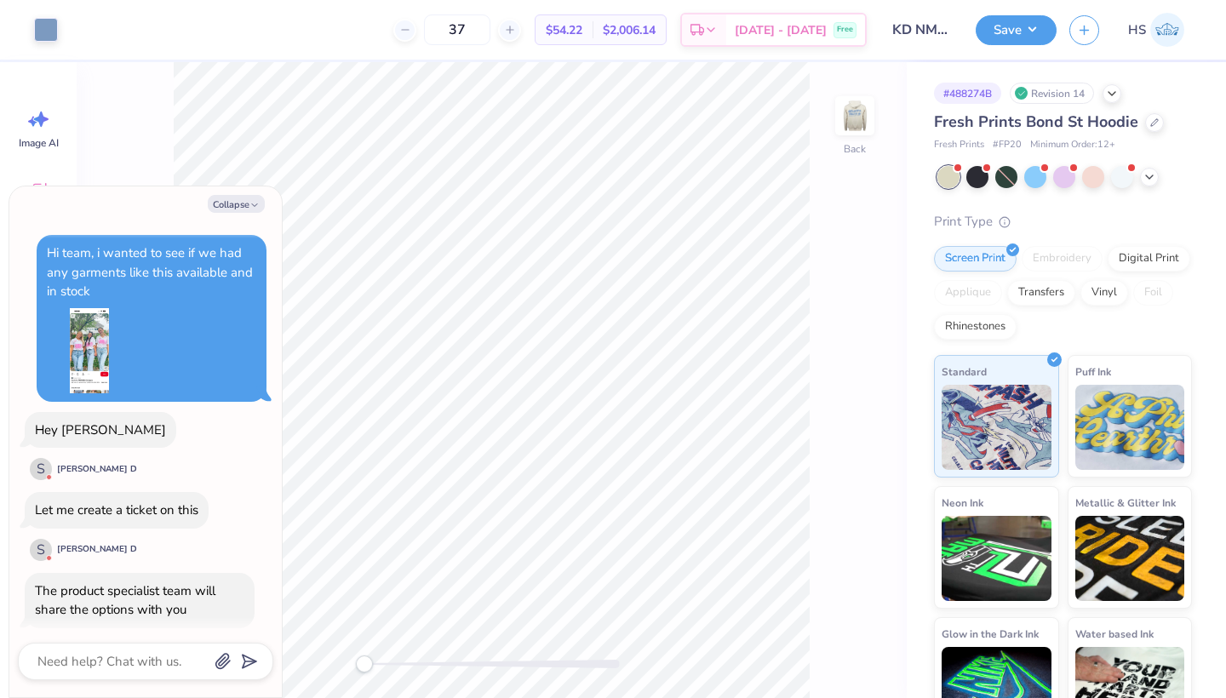
scroll to position [856, 0]
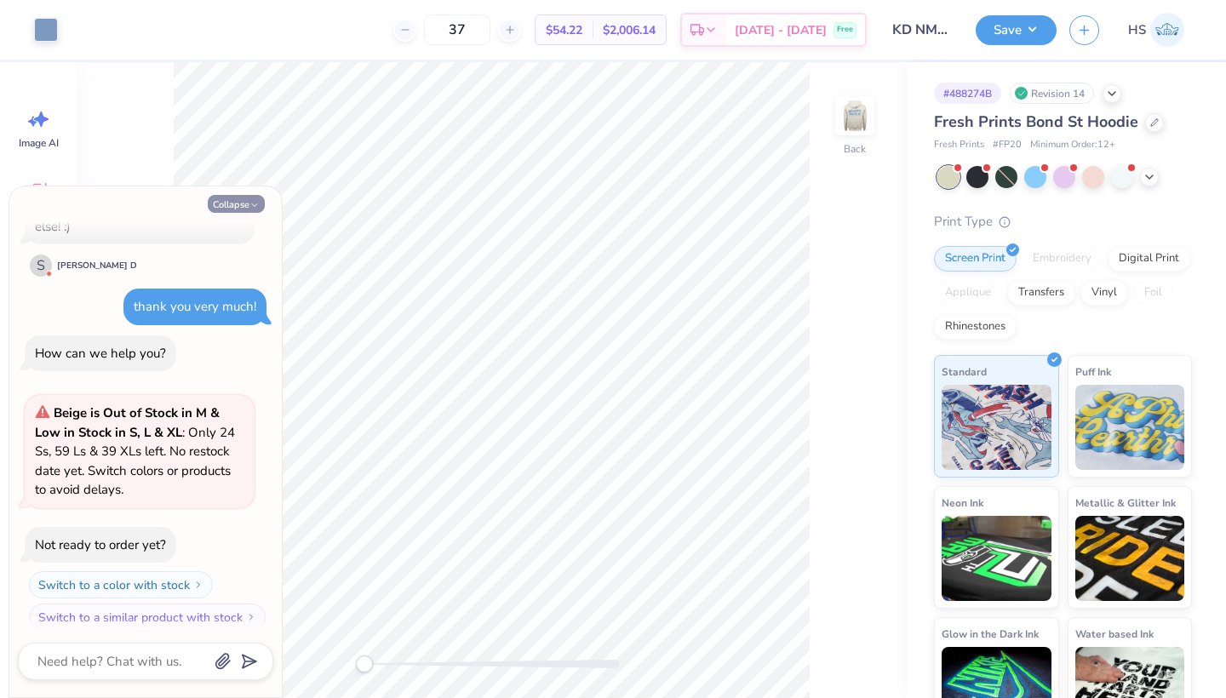
drag, startPoint x: 215, startPoint y: 203, endPoint x: 263, endPoint y: 203, distance: 47.7
click at [215, 203] on button "Collapse" at bounding box center [236, 204] width 57 height 18
type textarea "x"
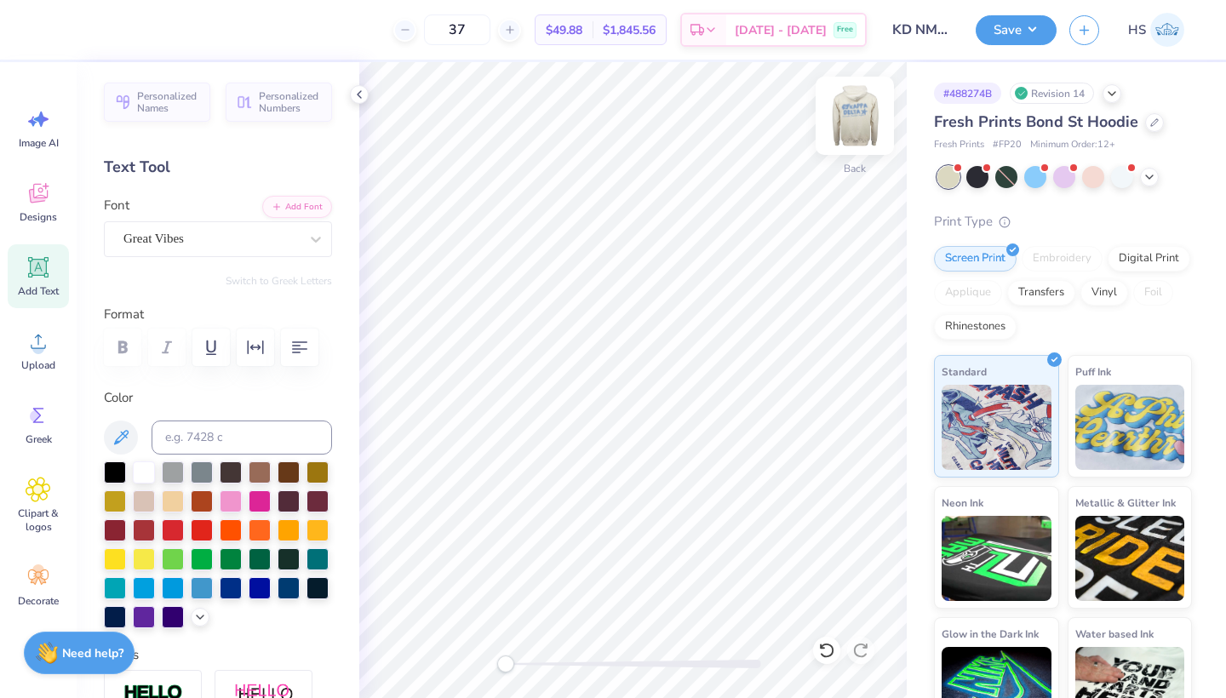
click at [852, 123] on img at bounding box center [855, 116] width 68 height 68
click at [856, 115] on img at bounding box center [855, 116] width 68 height 68
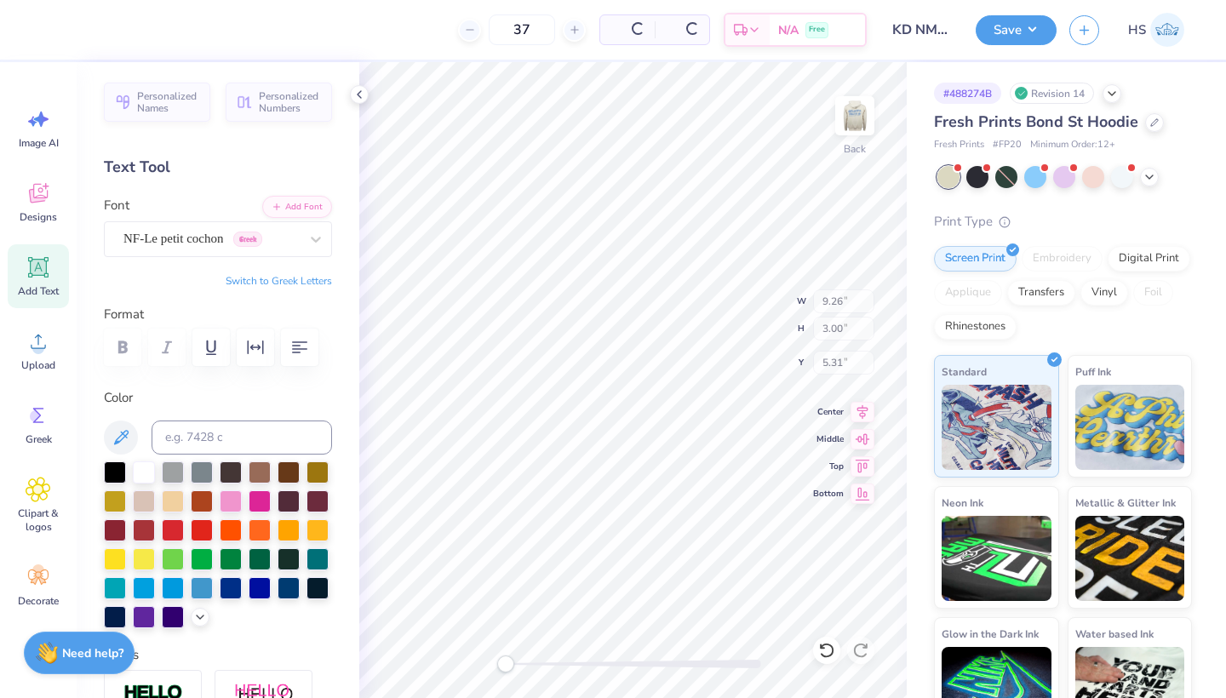
type input "9.26"
type input "3.00"
type input "5.31"
click at [856, 117] on img at bounding box center [855, 116] width 68 height 68
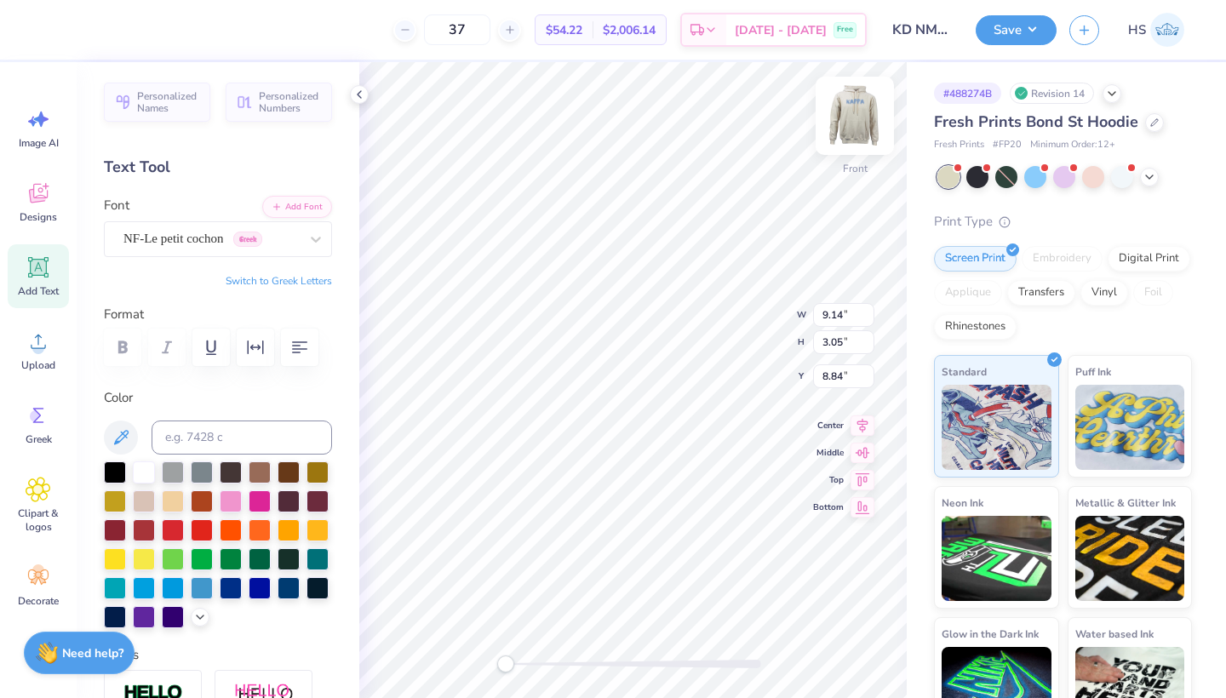
click at [851, 115] on img at bounding box center [855, 116] width 68 height 68
type input "8.70"
type input "2.90"
type input "8.47"
type input "4.96"
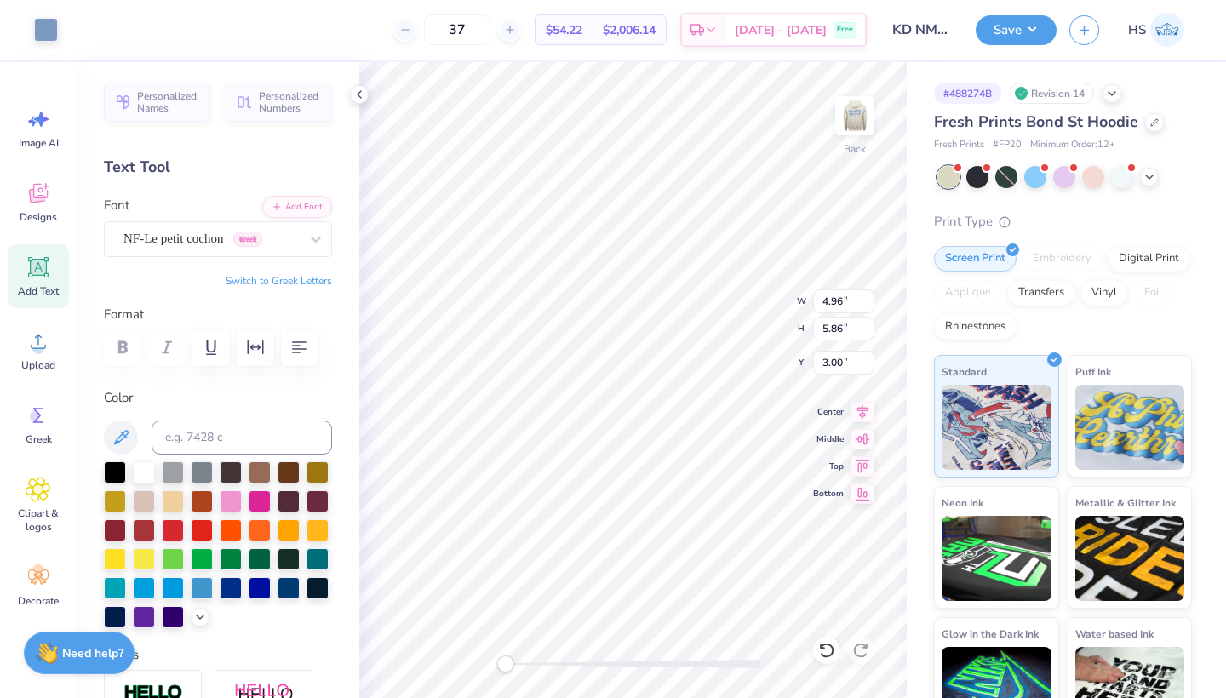
type input "3.16"
type input "5.71"
click at [1006, 44] on div "Save" at bounding box center [1016, 30] width 81 height 30
click at [1006, 37] on button "Save" at bounding box center [1016, 28] width 81 height 30
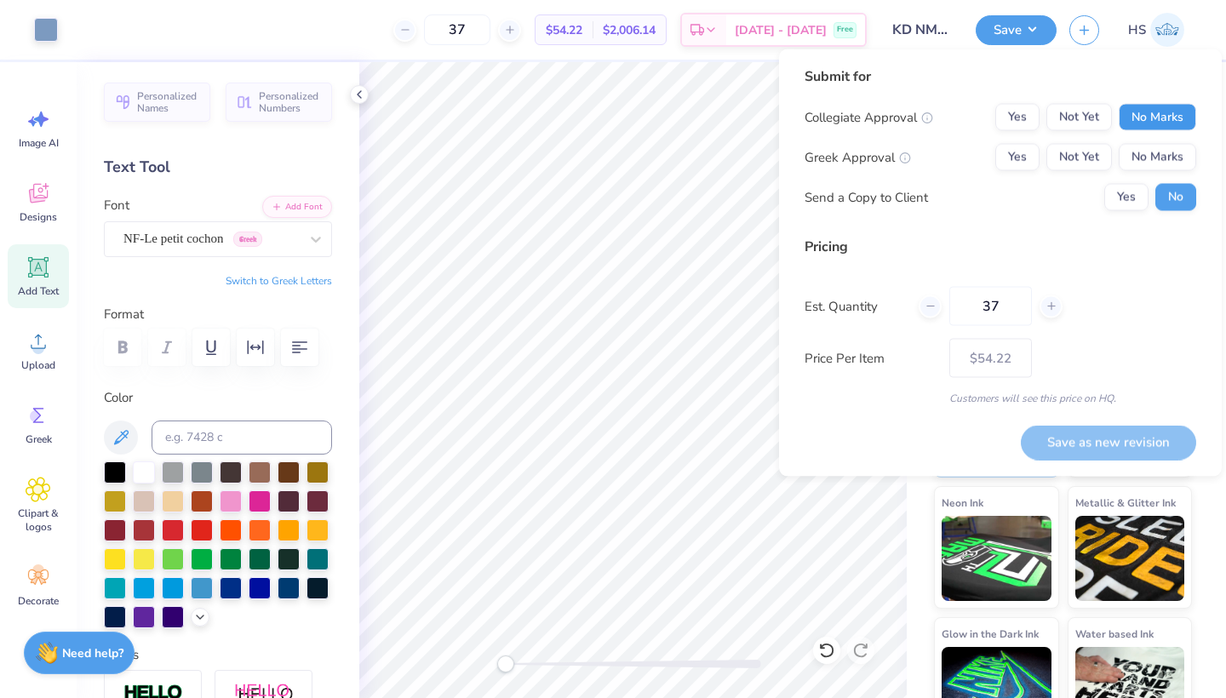
click at [1162, 116] on button "No Marks" at bounding box center [1157, 117] width 77 height 27
click at [1095, 160] on button "Not Yet" at bounding box center [1079, 157] width 66 height 27
click at [1114, 193] on button "Yes" at bounding box center [1126, 197] width 44 height 27
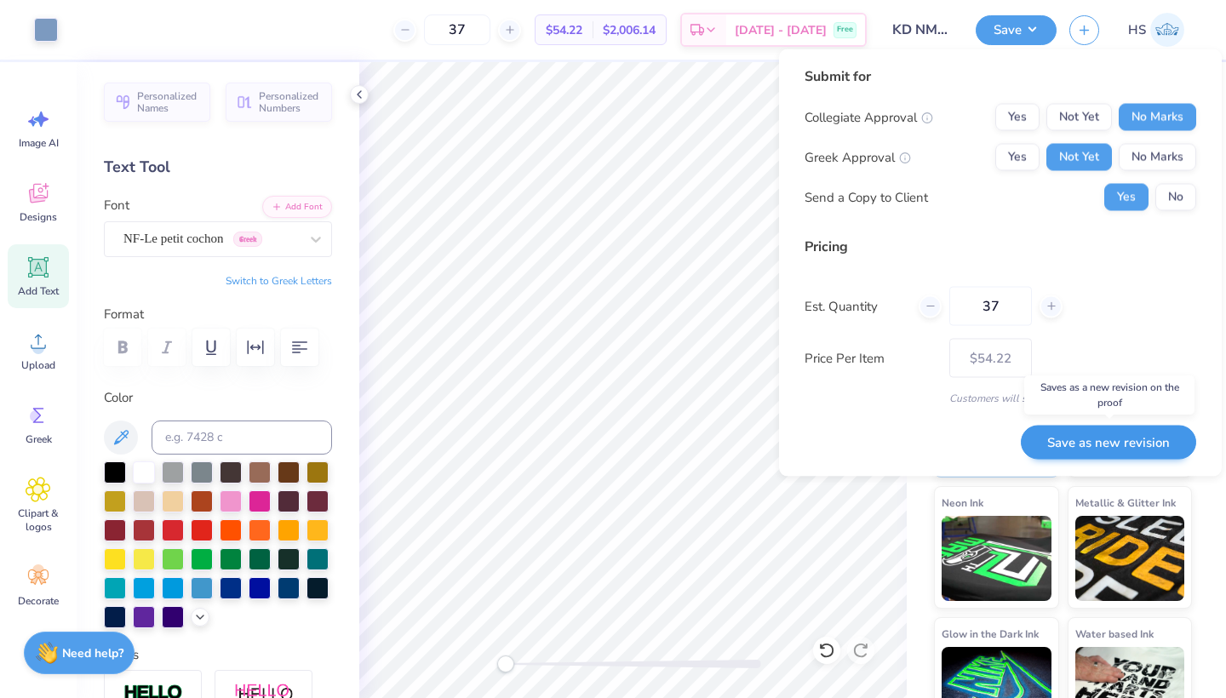
click at [1077, 444] on button "Save as new revision" at bounding box center [1108, 442] width 175 height 35
type input "$54.22"
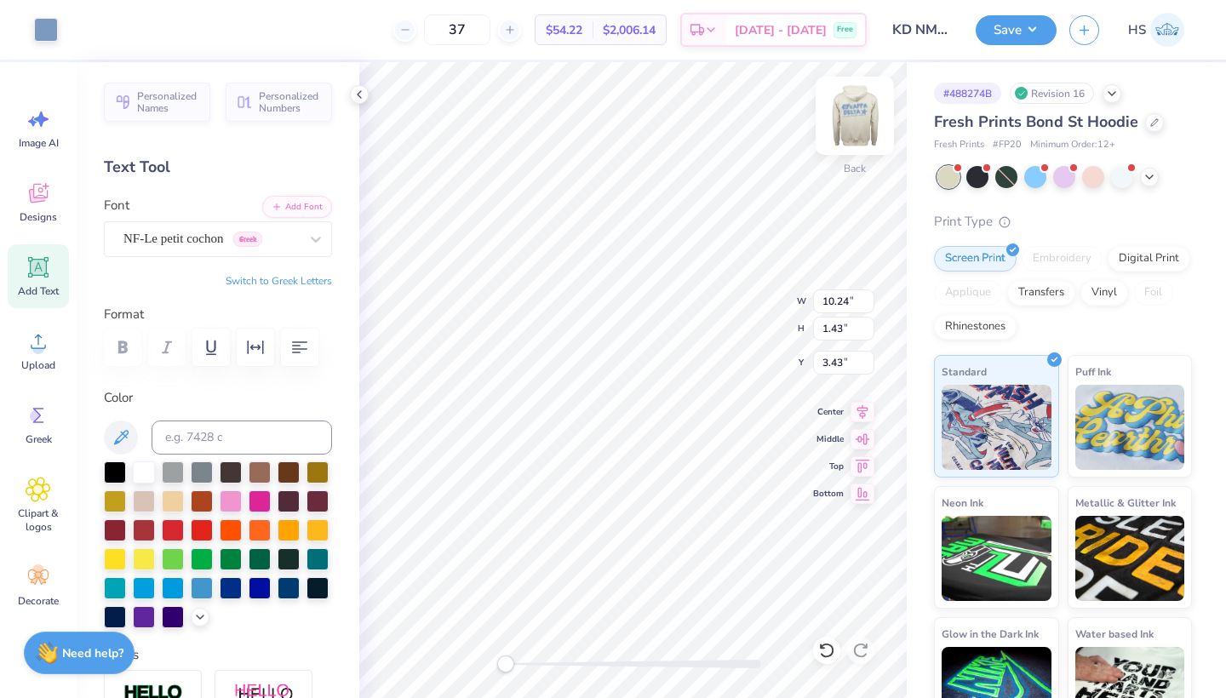
type input "3.43"
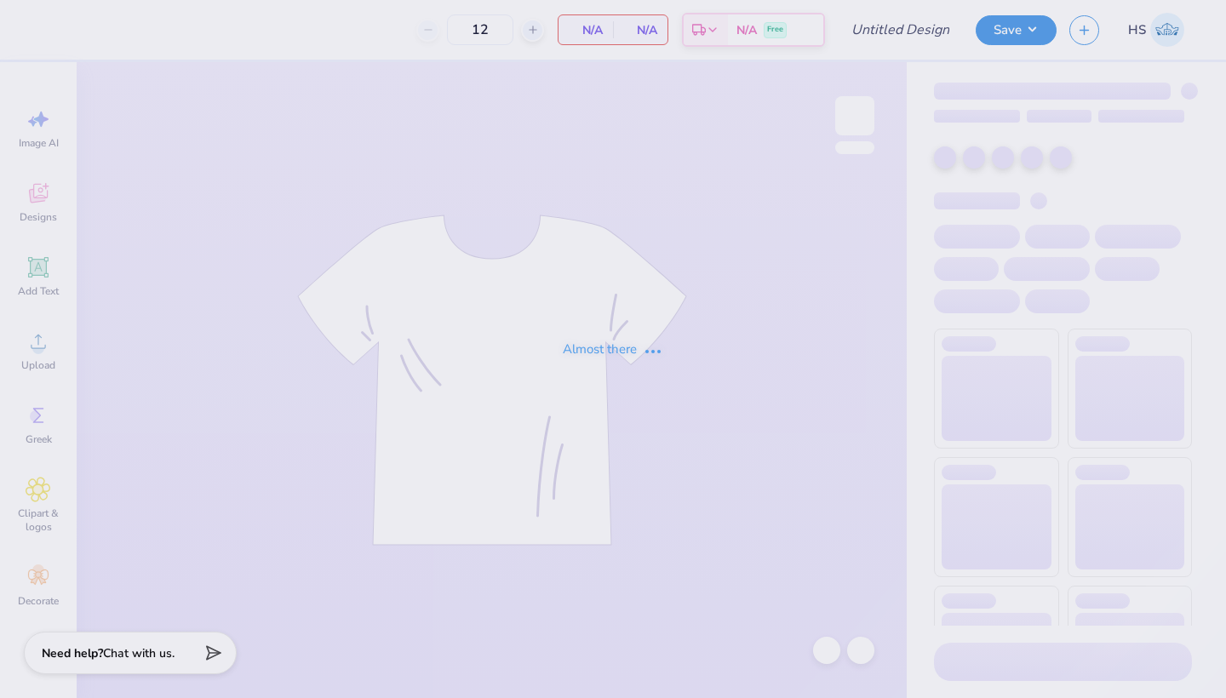
type input "KD NM Sets"
type input "37"
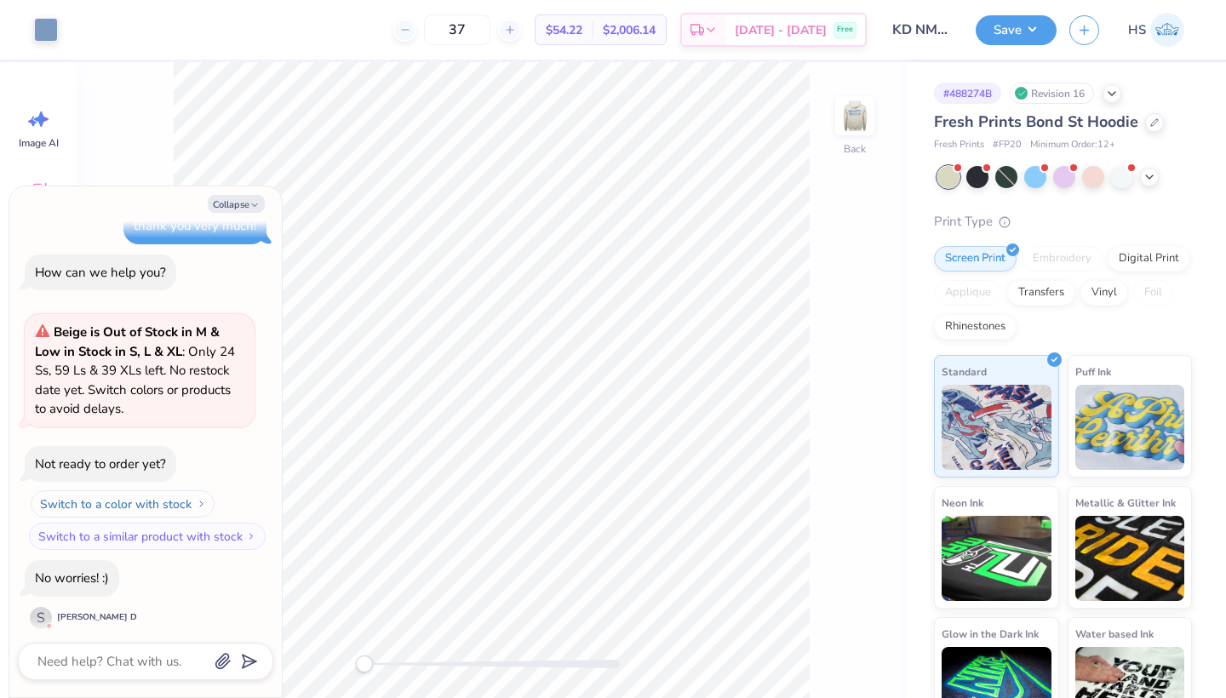
scroll to position [936, 0]
click at [226, 202] on button "Collapse" at bounding box center [236, 204] width 57 height 18
type textarea "x"
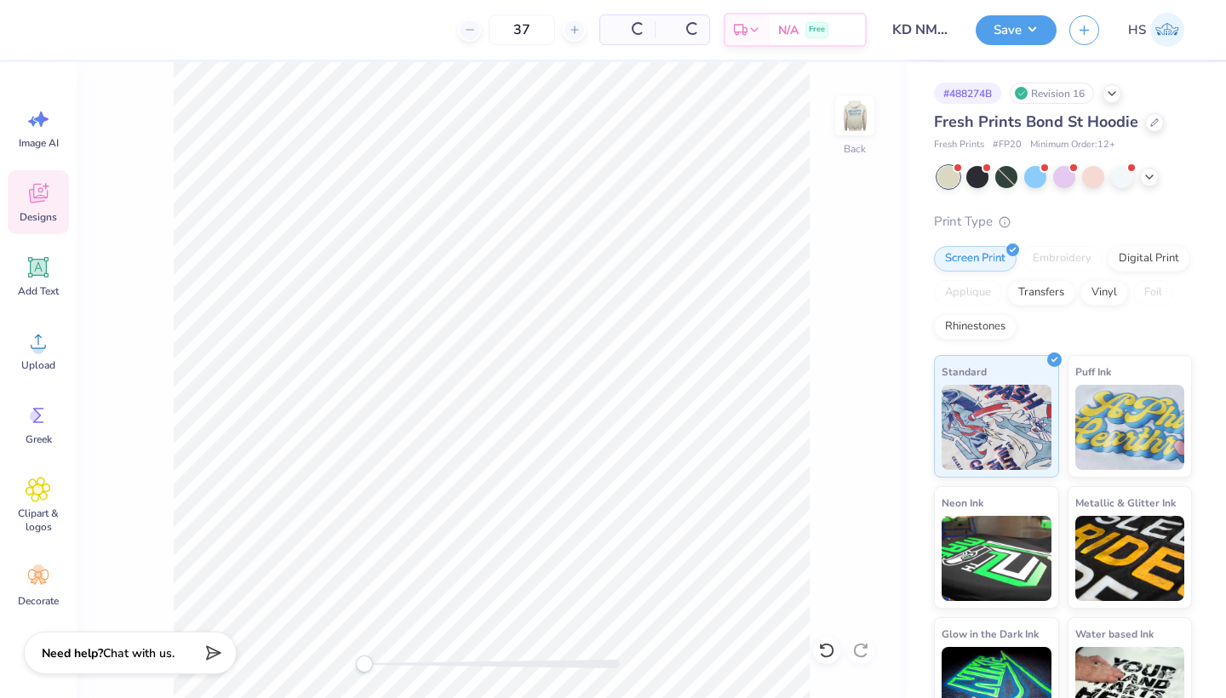
click at [40, 199] on icon at bounding box center [38, 196] width 16 height 14
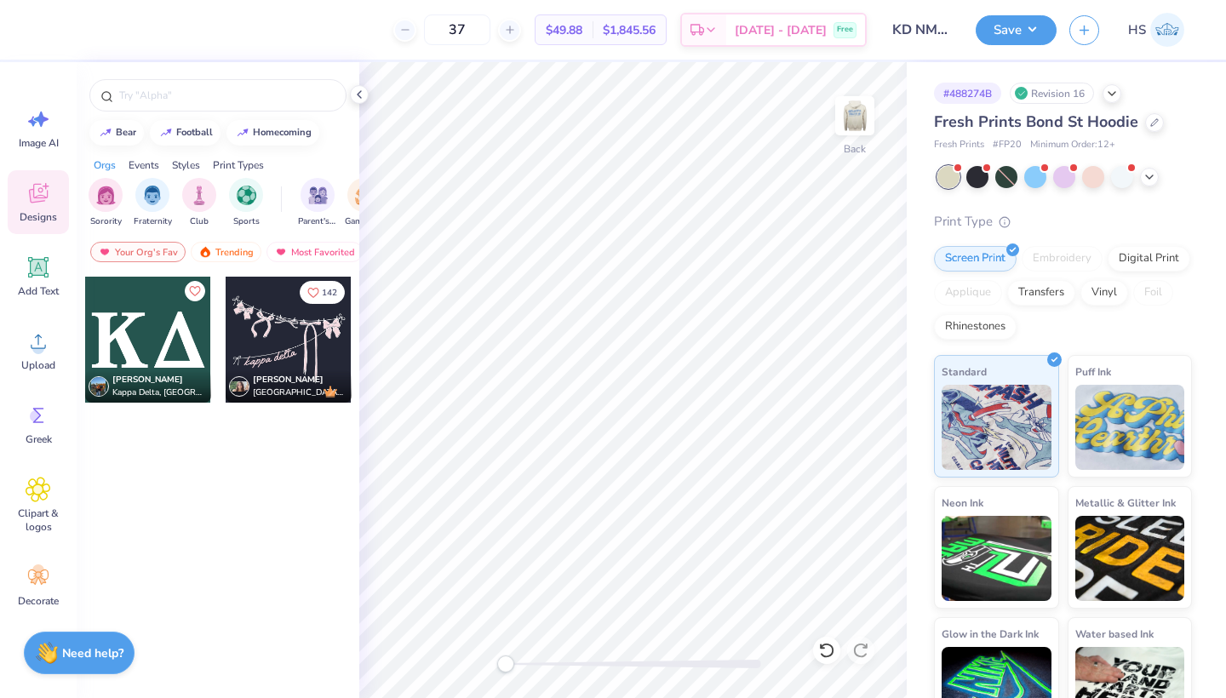
click at [141, 327] on div at bounding box center [148, 340] width 126 height 126
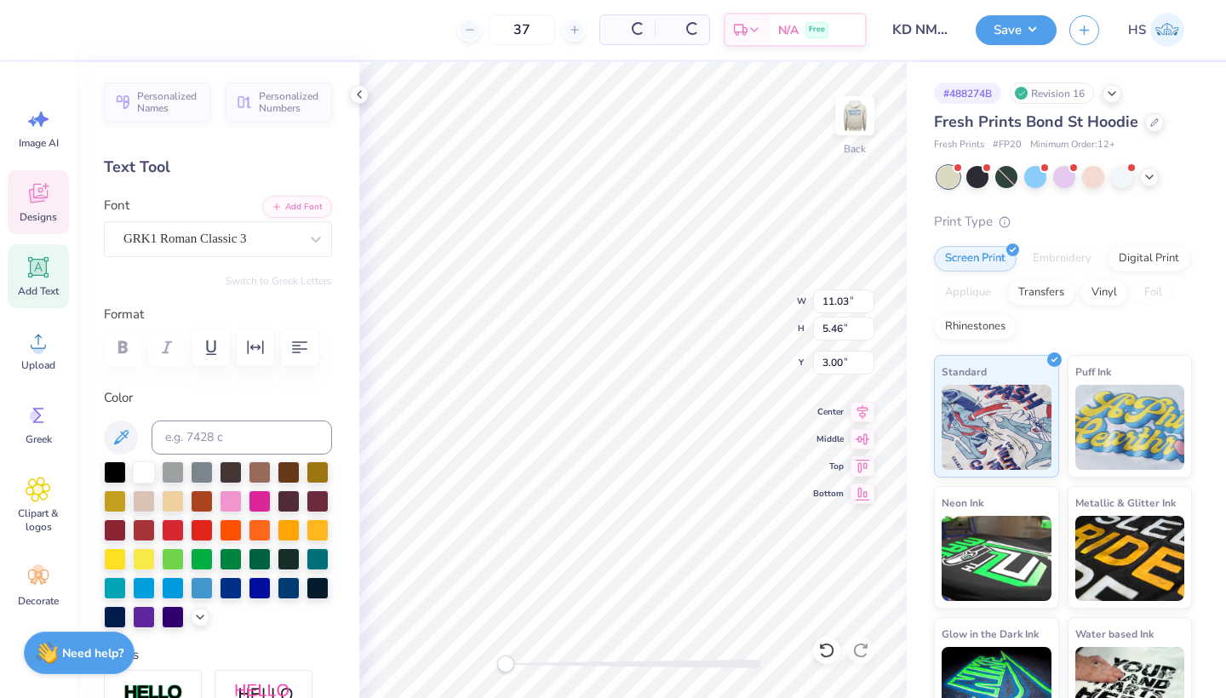
type input "3.02"
type input "1.49"
type input "6.97"
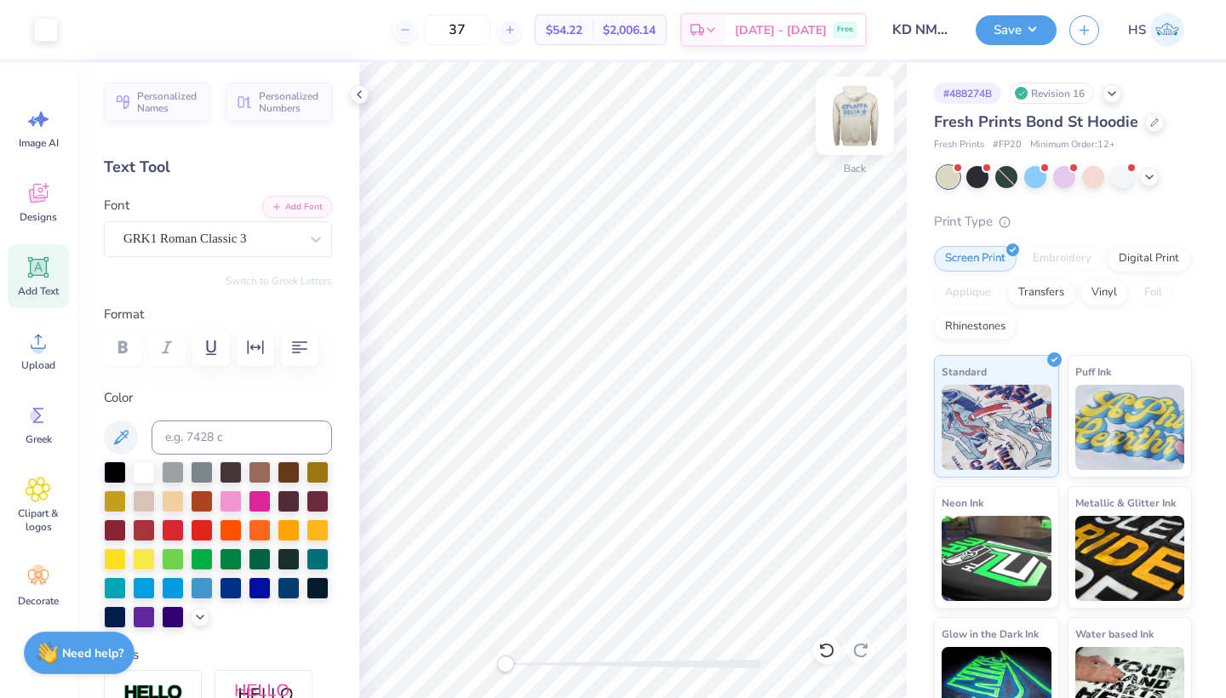
click img
click icon
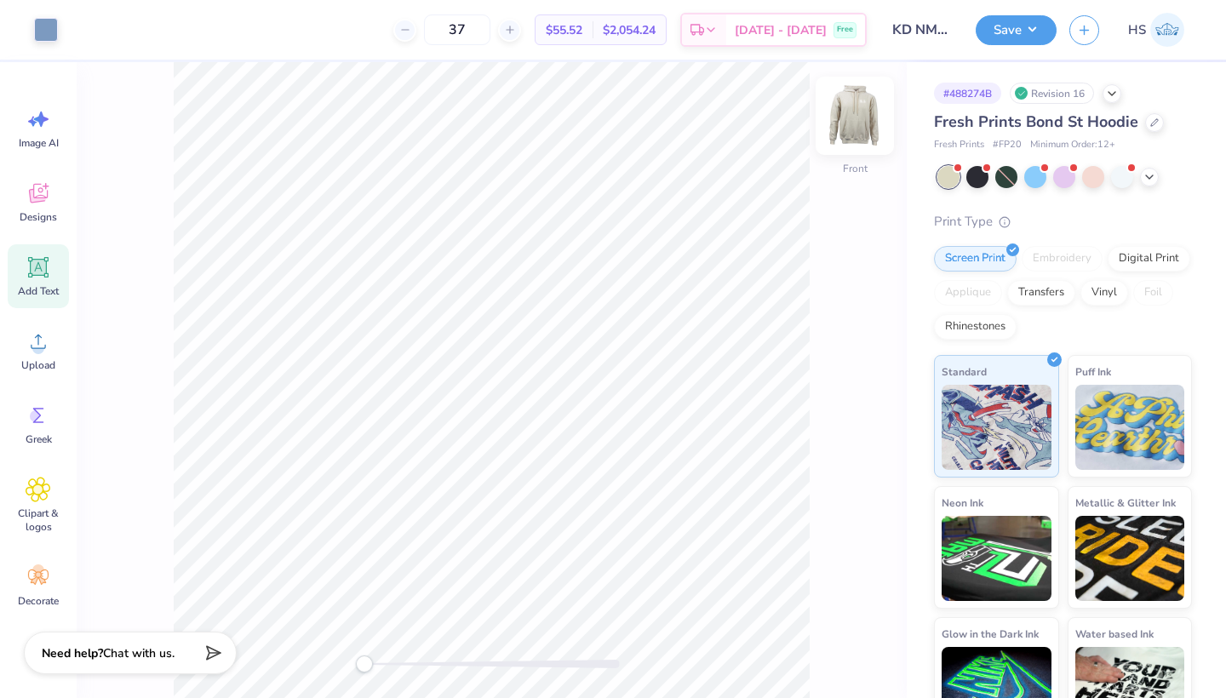
click img
click div
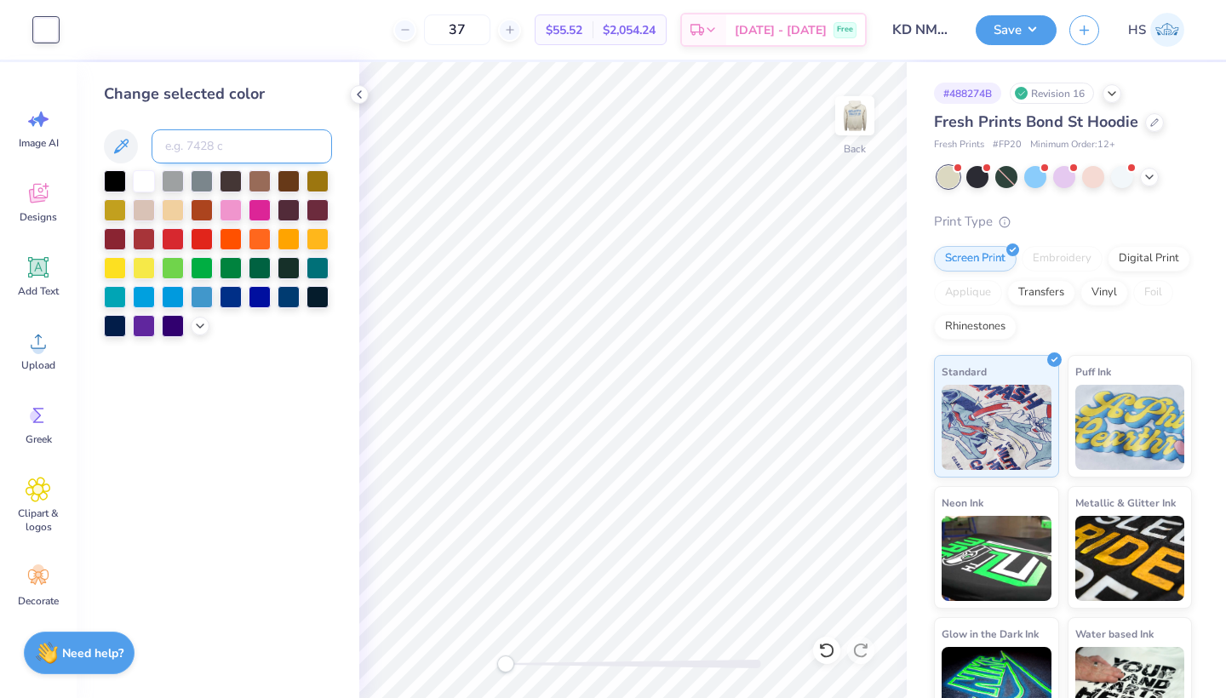
click input
type input "652"
click button "Save"
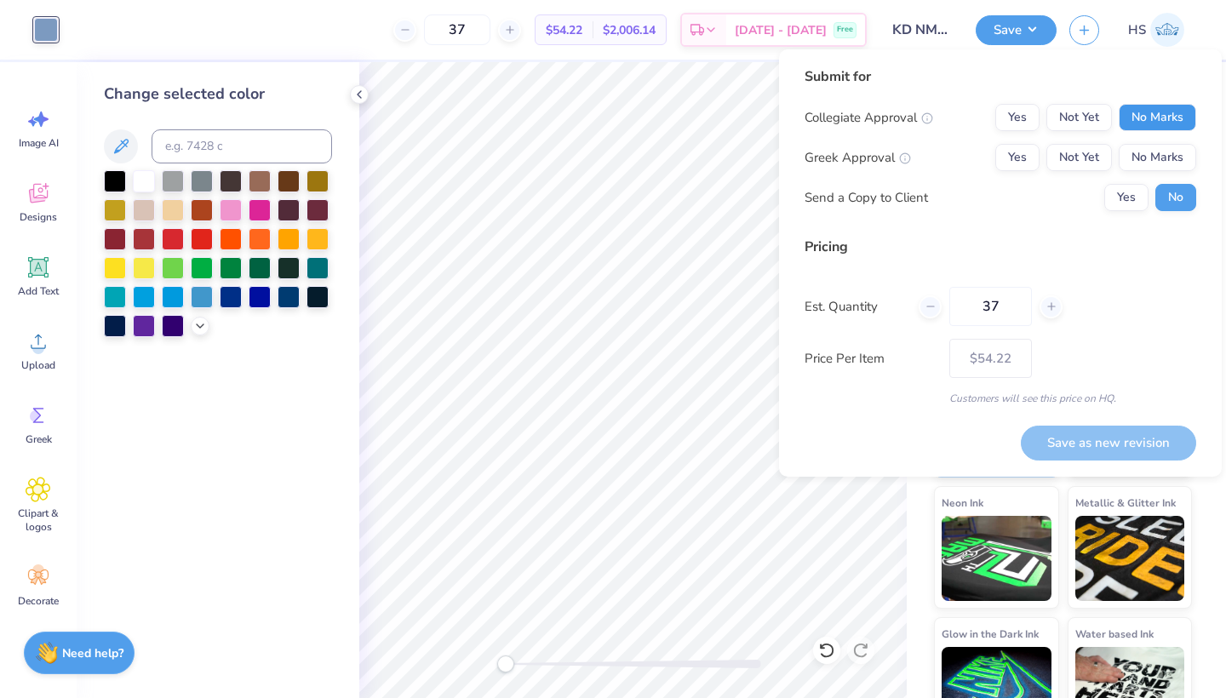
click button "No Marks"
click button "Not Yet"
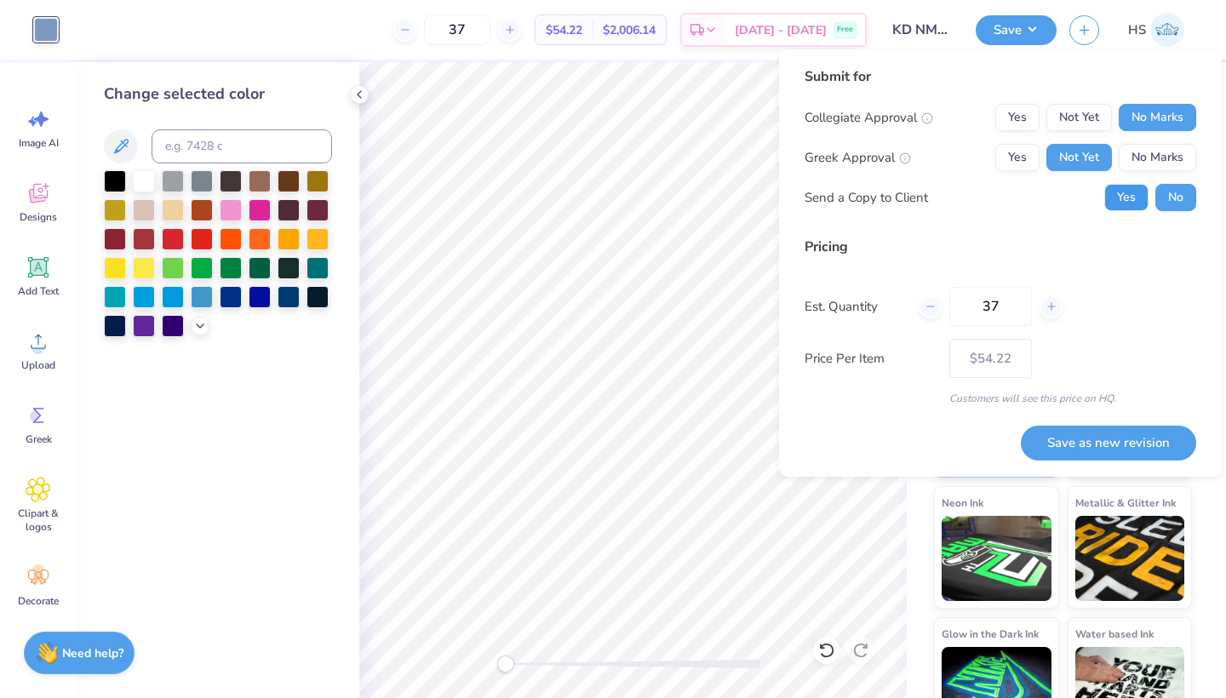
click button "Yes"
click button "Save as new revision"
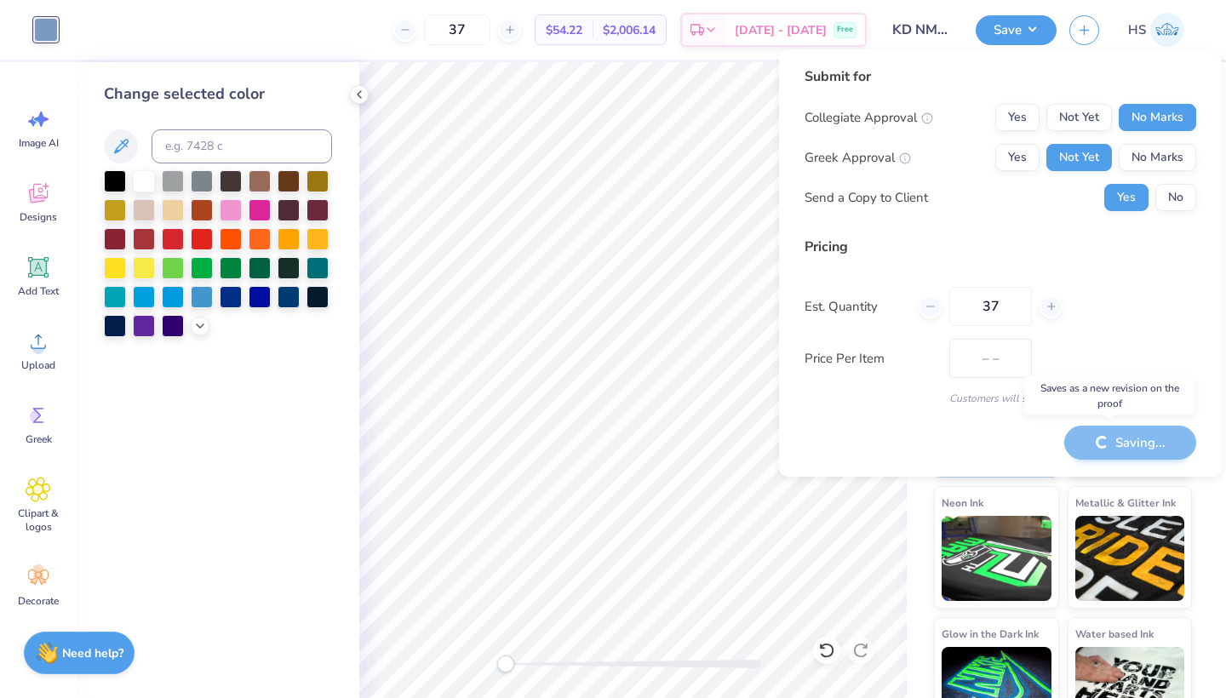
type input "$54.22"
